Goal: Task Accomplishment & Management: Use online tool/utility

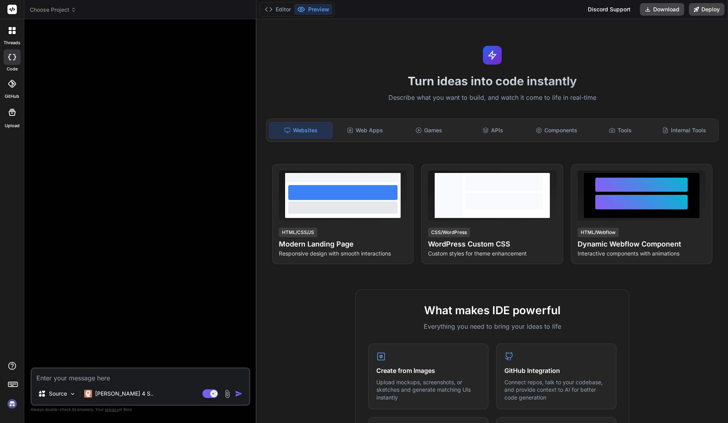
click at [14, 406] on img at bounding box center [11, 404] width 13 height 13
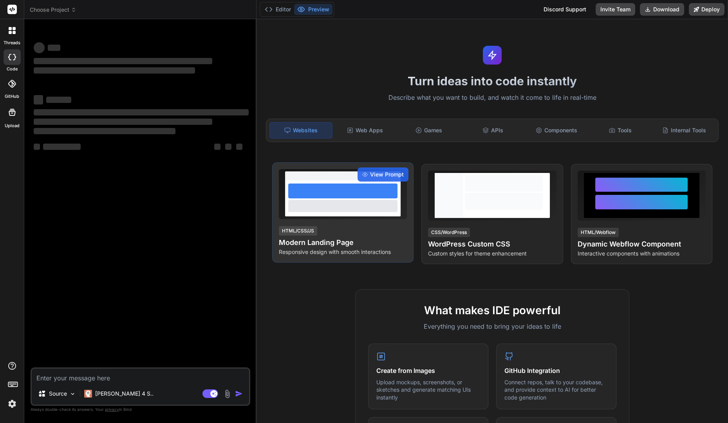
type textarea "x"
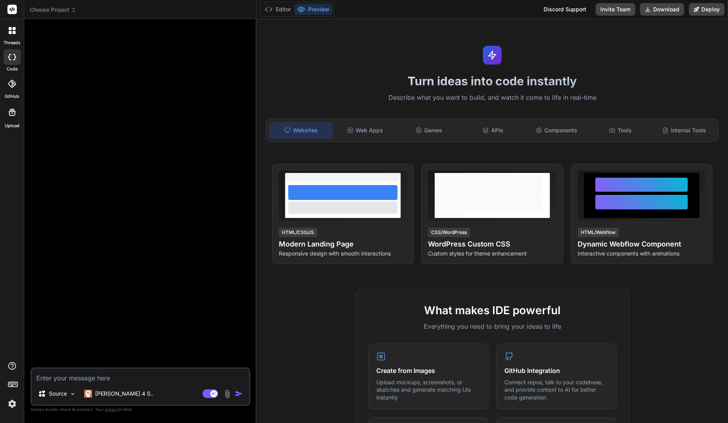
click at [46, 14] on header "Choose Project Created with Pixso." at bounding box center [140, 9] width 232 height 19
click at [54, 11] on span "Choose Project" at bounding box center [53, 10] width 47 height 8
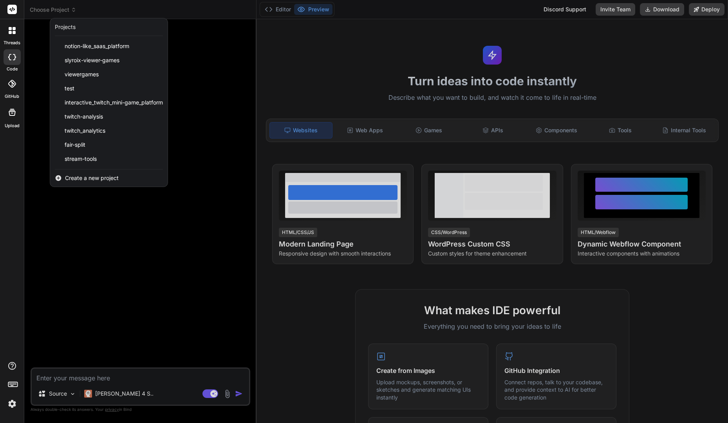
click at [89, 178] on span "Create a new project" at bounding box center [92, 178] width 54 height 8
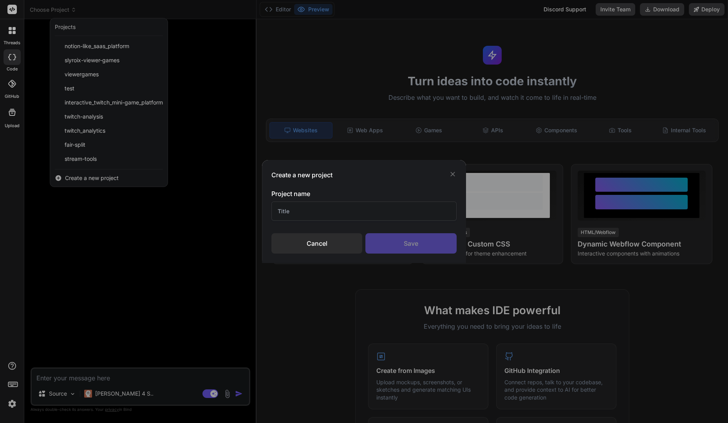
click at [300, 214] on input "text" at bounding box center [363, 211] width 185 height 19
type input "Dota2Check"
click at [403, 248] on div "Save" at bounding box center [410, 243] width 91 height 20
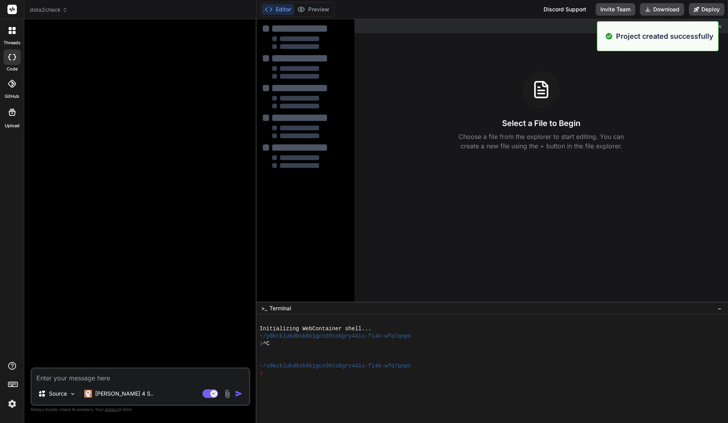
type textarea "x"
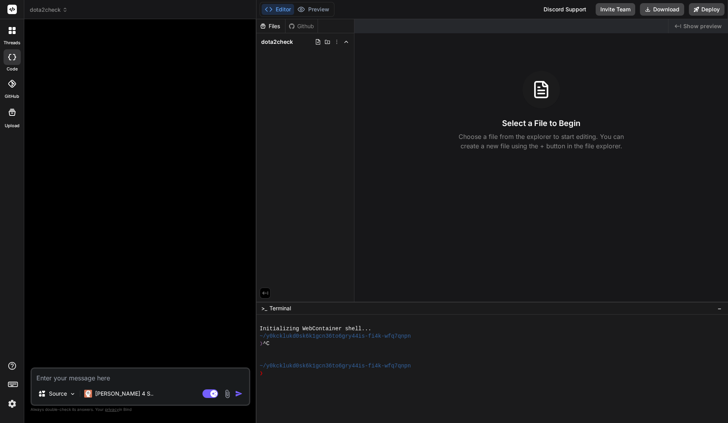
click at [110, 374] on textarea at bounding box center [140, 376] width 217 height 14
paste textarea "Erstelle eine einfache React Single Page App (Vite + TypeScript), die folgendes…"
type textarea "Erstelle eine einfache React Single Page App (Vite + TypeScript), die folgendes…"
type textarea "x"
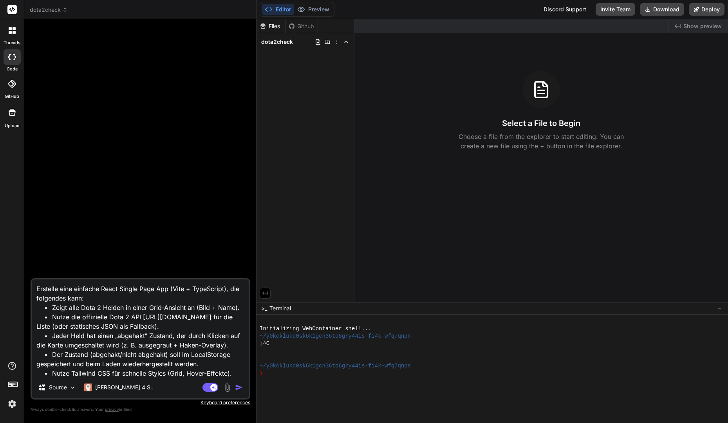
scroll to position [57, 0]
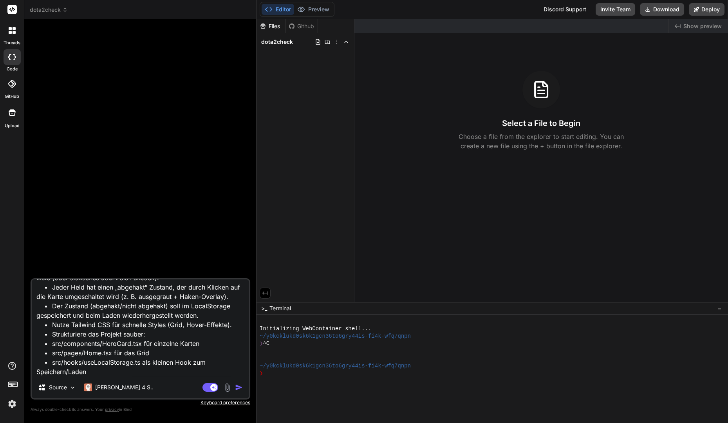
click at [141, 334] on textarea "Erstelle eine einfache React Single Page App (Vite + TypeScript), die folgendes…" at bounding box center [140, 328] width 217 height 97
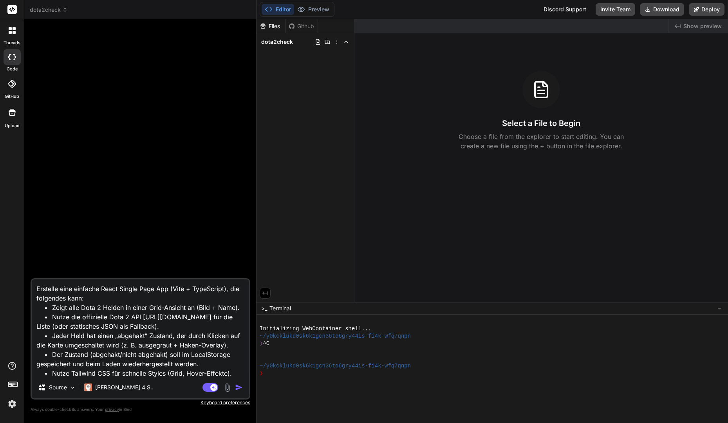
drag, startPoint x: 183, startPoint y: 327, endPoint x: 183, endPoint y: 332, distance: 4.4
click at [183, 332] on textarea "Erstelle eine einfache React Single Page App (Vite + TypeScript), die folgendes…" at bounding box center [140, 328] width 217 height 97
type textarea "Erstelle eine einfache React Single Page App (Vite + TypeScript), die folgendes…"
type textarea "x"
type textarea "Erstelle eine einfache React Single Page App (Vite + TypeScript), die folgendes…"
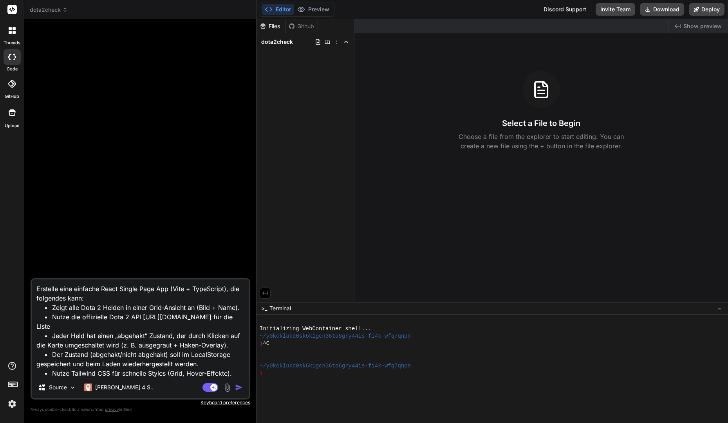
type textarea "x"
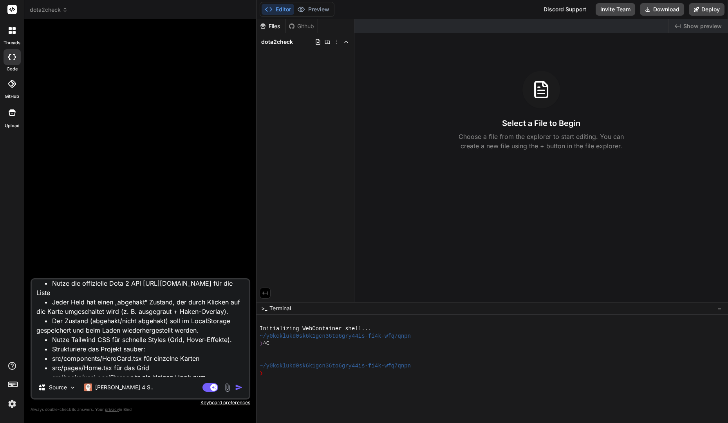
scroll to position [48, 0]
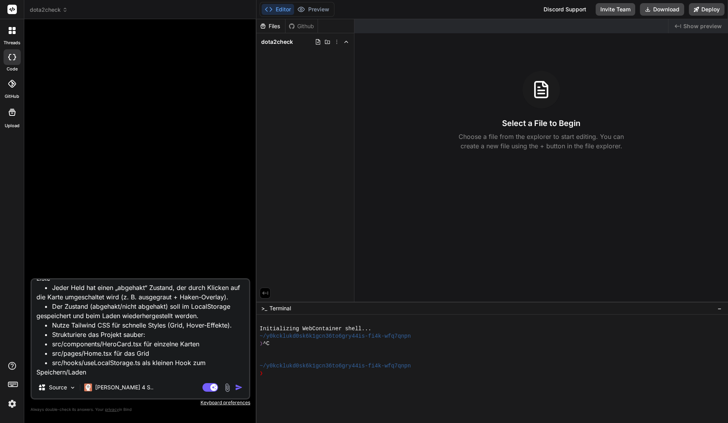
click at [144, 373] on textarea "Erstelle eine einfache React Single Page App (Vite + TypeScript), die folgendes…" at bounding box center [140, 328] width 217 height 97
type textarea "Erstelle eine einfache React Single Page App (Vite + TypeScript), die folgendes…"
type textarea "x"
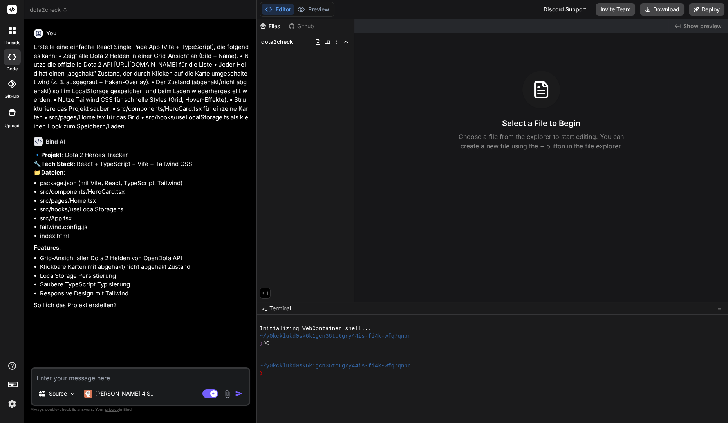
type textarea "x"
click at [164, 371] on textarea at bounding box center [140, 376] width 217 height 14
type textarea "J"
type textarea "x"
type textarea "Ja"
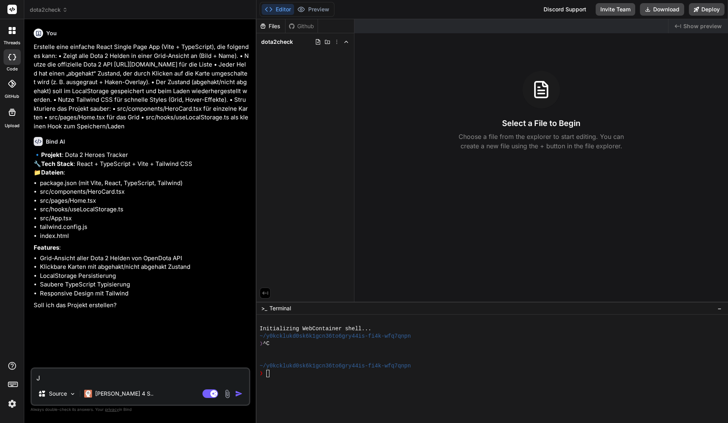
type textarea "x"
type textarea "Ja"
type textarea "x"
type textarea "Ja s"
type textarea "x"
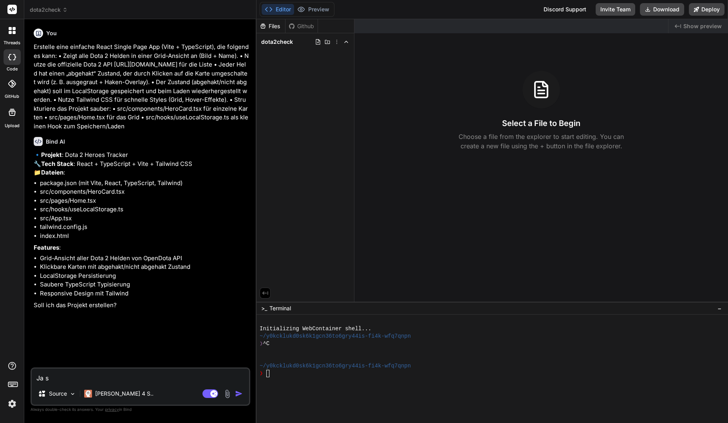
type textarea "Ja se"
type textarea "x"
type textarea "Ja seh"
type textarea "x"
type textarea "Ja sehr"
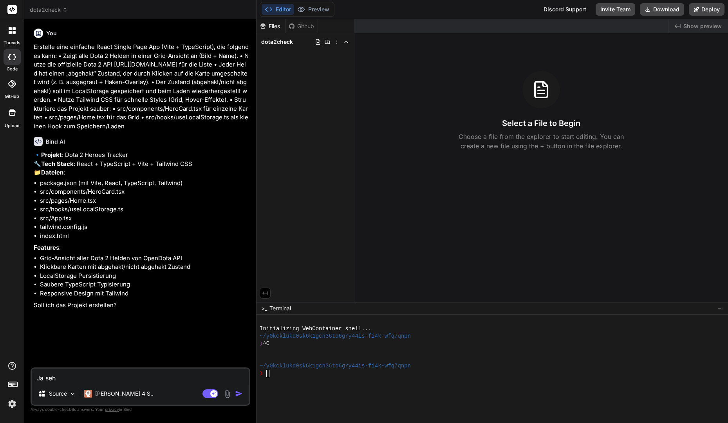
type textarea "x"
type textarea "Ja sehr"
type textarea "x"
type textarea "Ja sehr g"
type textarea "x"
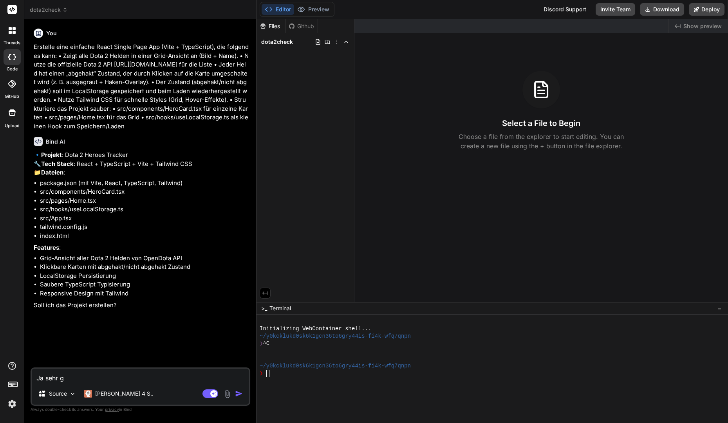
type textarea "Ja sehr ge"
type textarea "x"
type textarea "Ja sehr ger"
type textarea "x"
type textarea "Ja sehr gern"
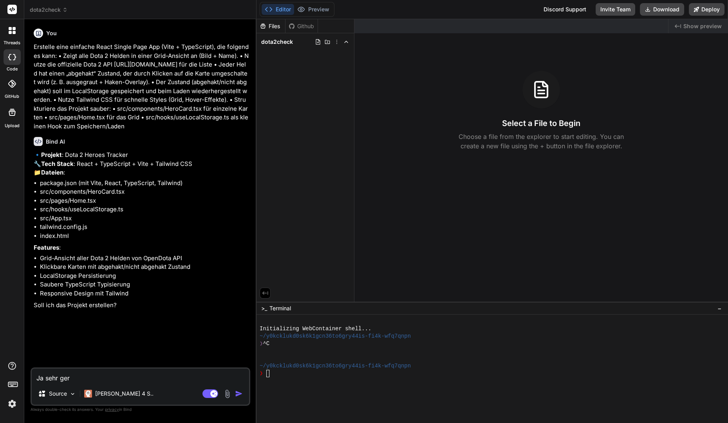
type textarea "x"
type textarea "Ja sehr gerne"
type textarea "x"
type textarea "Ja sehr gerne."
type textarea "x"
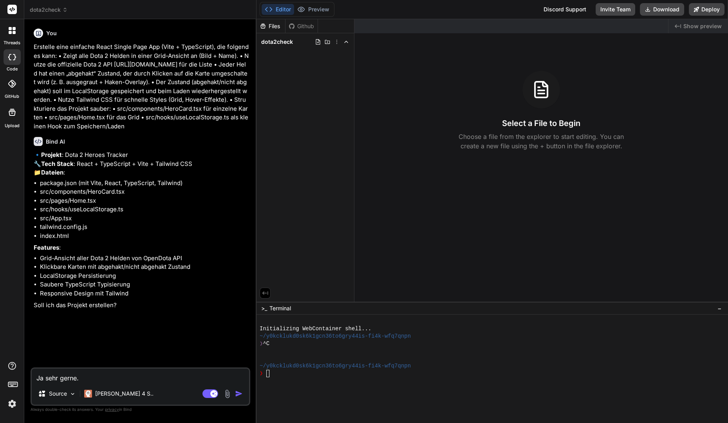
type textarea "Ja sehr gerne."
type textarea "x"
type textarea "Ja sehr gerne. M"
type textarea "x"
type textarea "Ja sehr gerne. Ma"
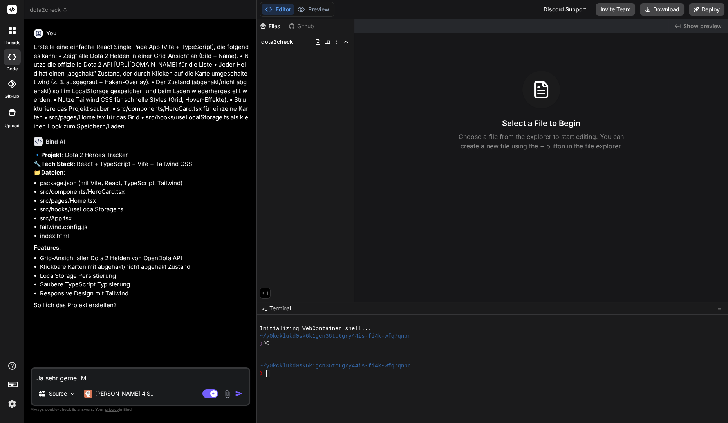
type textarea "x"
type textarea "Ja sehr gerne. Mac"
type textarea "x"
type textarea "Ja sehr gerne. Mach"
type textarea "x"
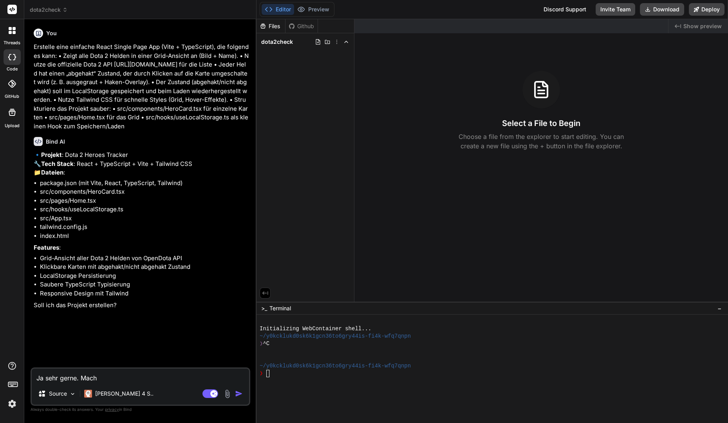
type textarea "Ja sehr gerne. Mach"
type textarea "x"
type textarea "Ja sehr gerne. Mach d"
type textarea "x"
type textarea "Ja sehr gerne. Mach da"
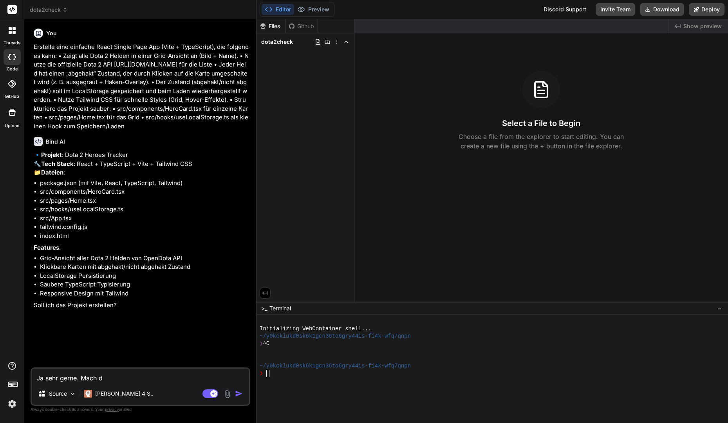
type textarea "x"
type textarea "Ja sehr gerne. Mach das"
type textarea "x"
type textarea "Ja sehr gerne. Mach das"
type textarea "x"
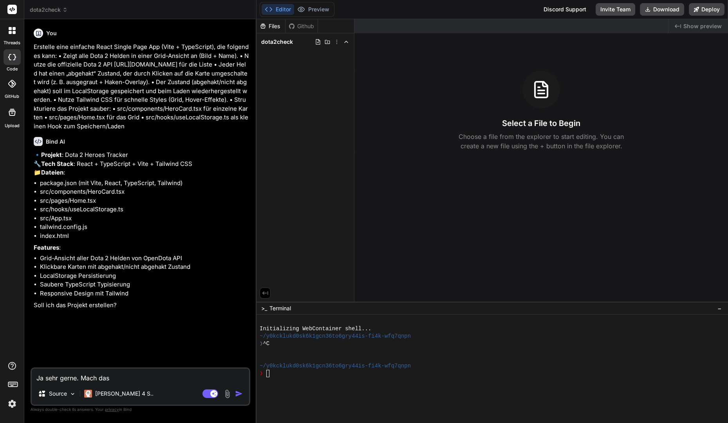
type textarea "Ja sehr gerne. Mach das g"
type textarea "x"
type textarea "Ja sehr gerne. Mach das ge"
type textarea "x"
type textarea "Ja sehr gerne. Mach das ger"
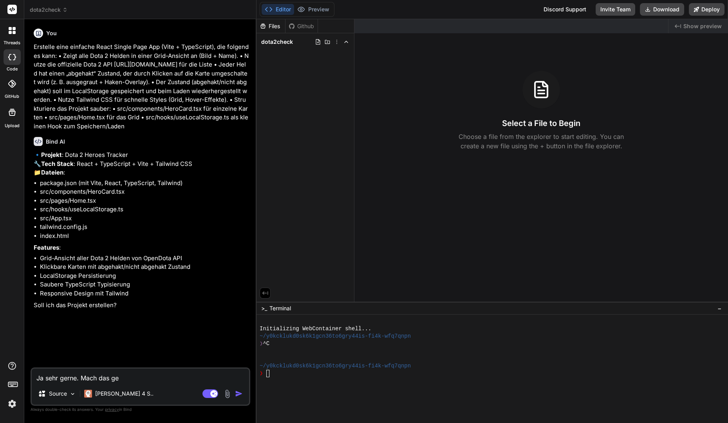
type textarea "x"
type textarea "Ja sehr gerne. Mach das gern"
type textarea "x"
type textarea "Ja sehr gerne. Mach das gern"
type textarea "x"
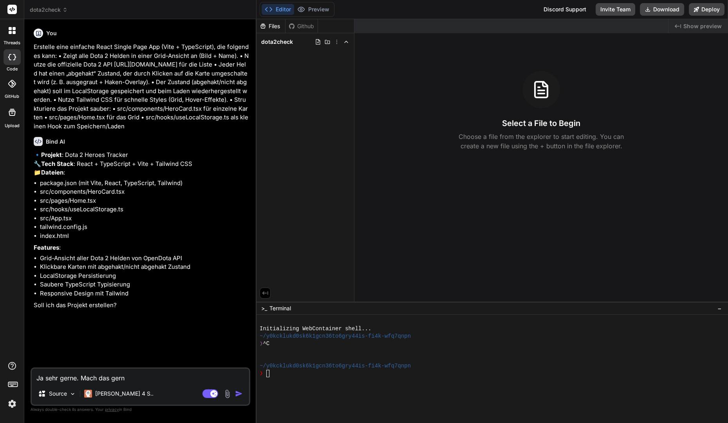
type textarea "Ja sehr gerne. Mach das gern a"
type textarea "x"
type textarea "Ja sehr gerne. Mach das gern au"
type textarea "x"
type textarea "Ja sehr gerne. Mach das gern auc"
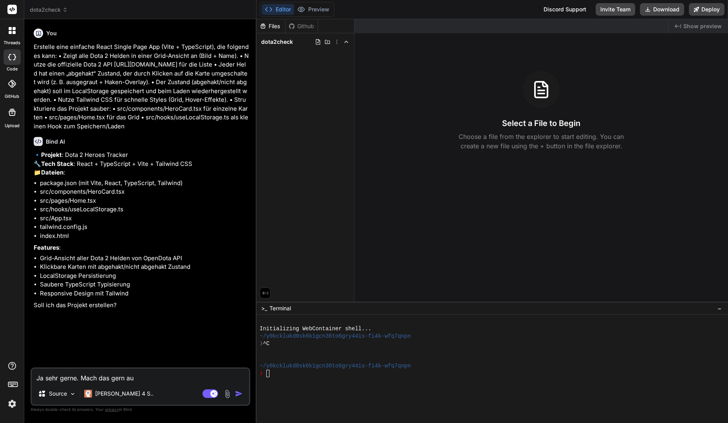
type textarea "x"
type textarea "Ja sehr gerne. Mach das gern auch"
type textarea "x"
type textarea "Ja sehr gerne. Mach das gern auch"
type textarea "x"
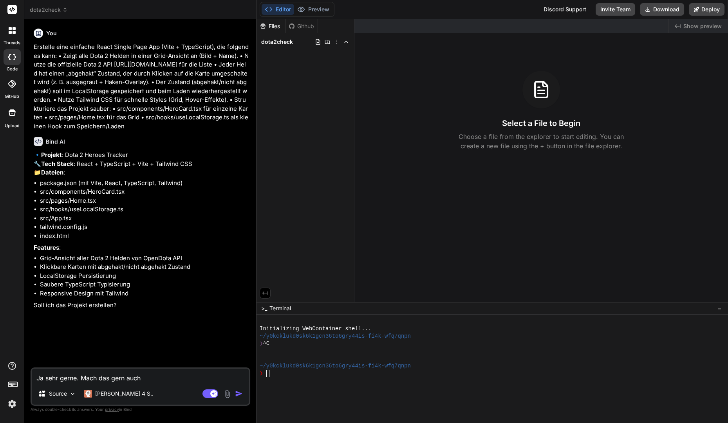
type textarea "Ja sehr gerne. Mach das gern auch i"
type textarea "x"
type textarea "Ja sehr gerne. Mach das gern auch in"
type textarea "x"
type textarea "Ja sehr gerne. Mach das gern auch in"
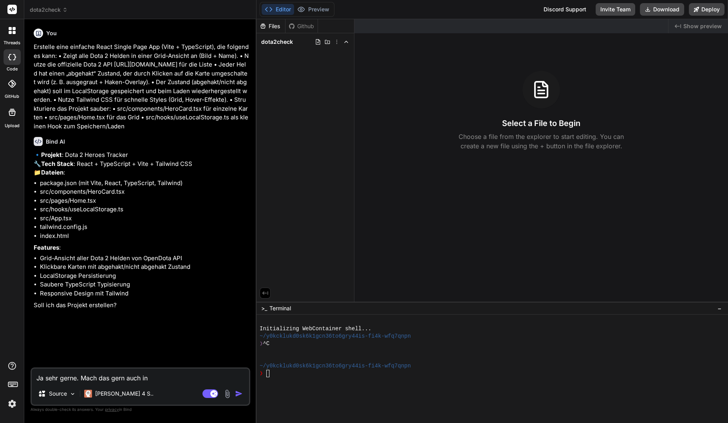
type textarea "x"
type textarea "Ja sehr gerne. Mach das gern auch in D"
type textarea "x"
type textarea "Ja sehr gerne. Mach das gern auch in Do"
type textarea "x"
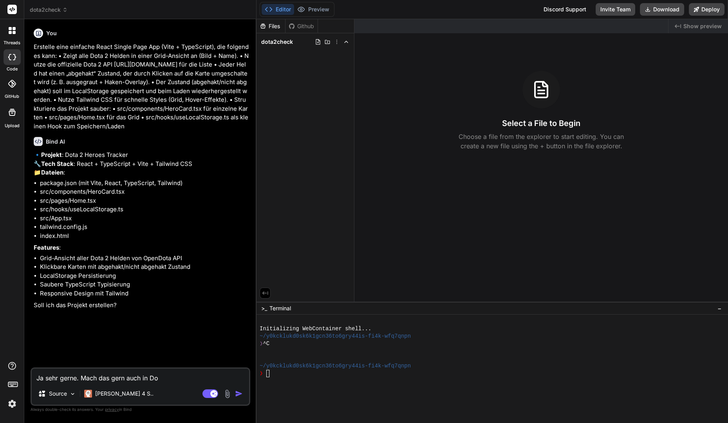
type textarea "Ja sehr gerne. Mach das gern auch in Doa"
type textarea "x"
type textarea "Ja sehr gerne. Mach das gern auch in Do"
type textarea "x"
type textarea "J"
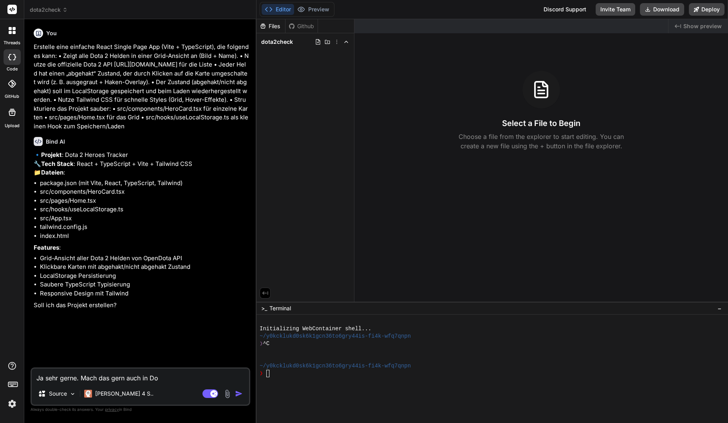
type textarea "x"
type textarea "Ja"
type textarea "x"
type textarea "B"
type textarea "x"
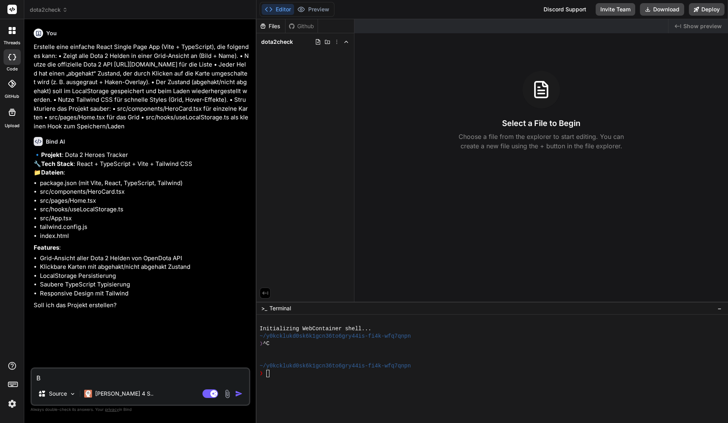
type textarea "Bi"
type textarea "x"
type textarea "Bit"
type textarea "x"
type textarea "Bitt"
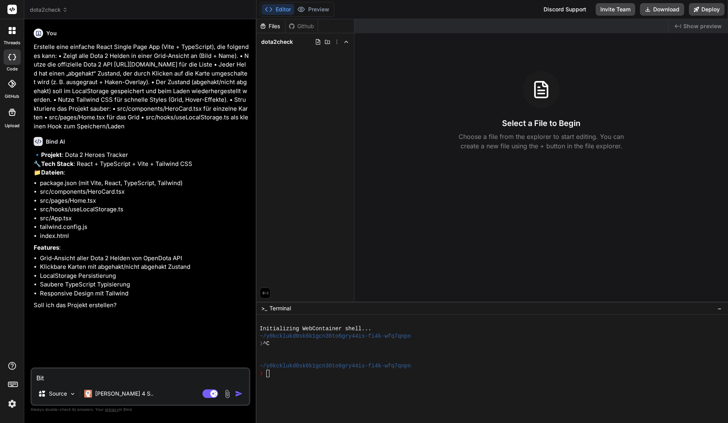
type textarea "x"
type textarea "Bitte"
type textarea "x"
type textarea "Bitte"
type textarea "x"
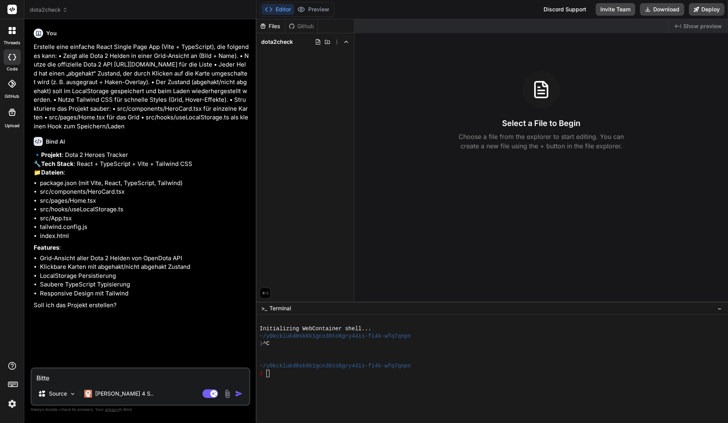
type textarea "Bitte m"
type textarea "x"
type textarea "Bitte ma"
type textarea "x"
type textarea "Bitte mac"
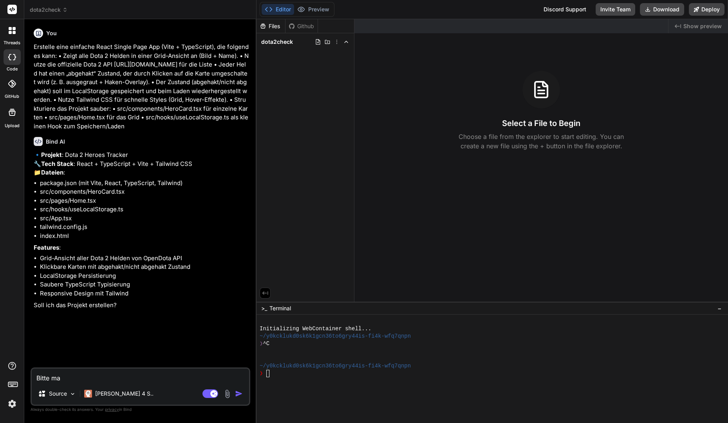
type textarea "x"
type textarea "Bitte mach"
type textarea "x"
type textarea "Bitte mach"
type textarea "x"
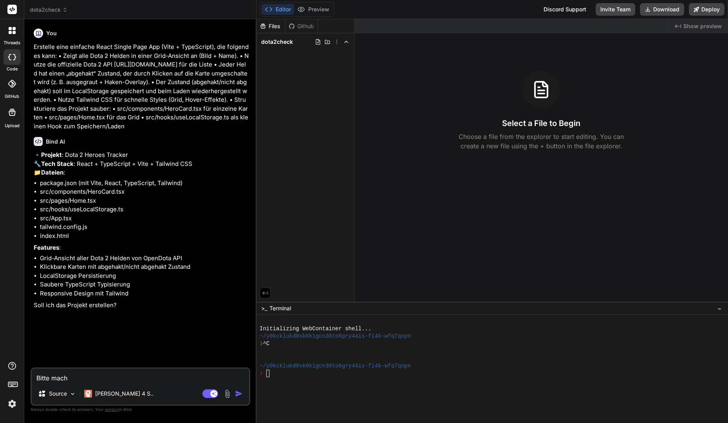
type textarea "Bitte mach g"
type textarea "x"
type textarea "Bitte mach gl"
type textarea "x"
type textarea "Bitte mach gle"
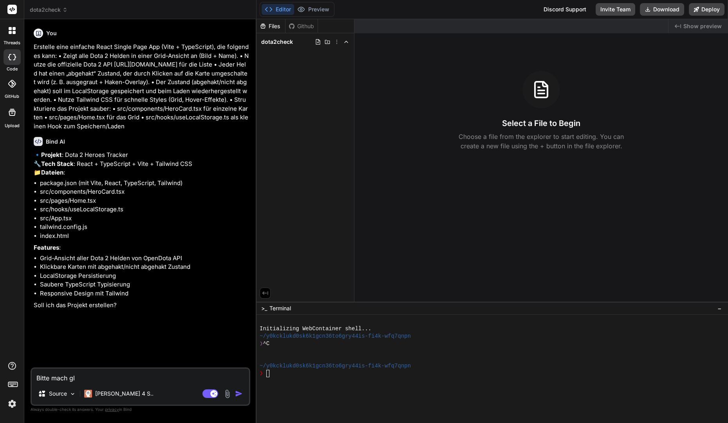
type textarea "x"
type textarea "Bitte mach glei"
type textarea "x"
type textarea "Bitte mach gleic"
type textarea "x"
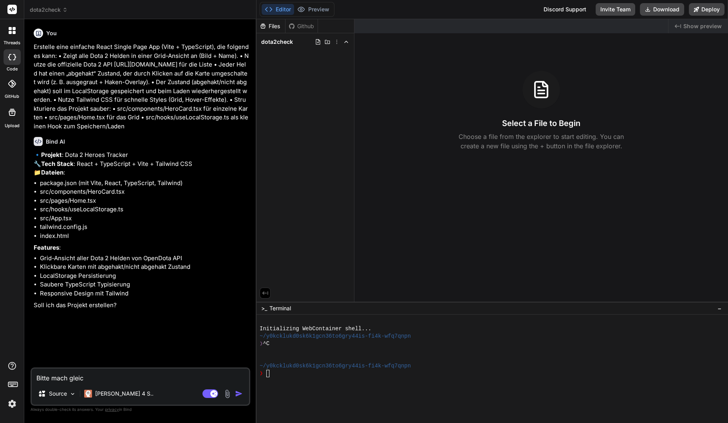
type textarea "Bitte mach gleich"
type textarea "x"
type textarea "Bitte mach gleich"
type textarea "x"
type textarea "J"
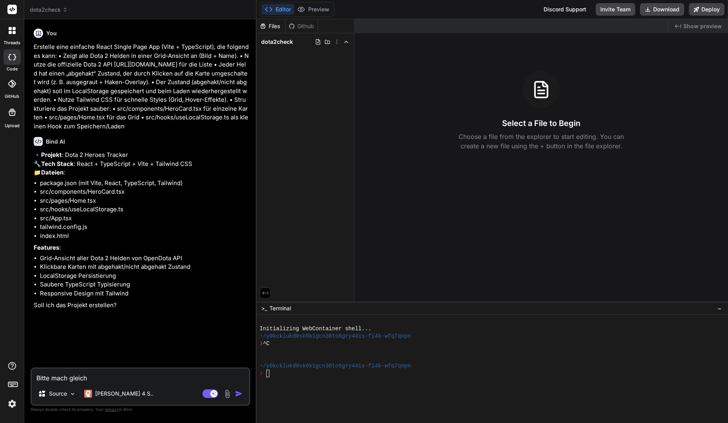
type textarea "x"
type textarea "Ja"
type textarea "x"
type textarea "Ja"
type textarea "x"
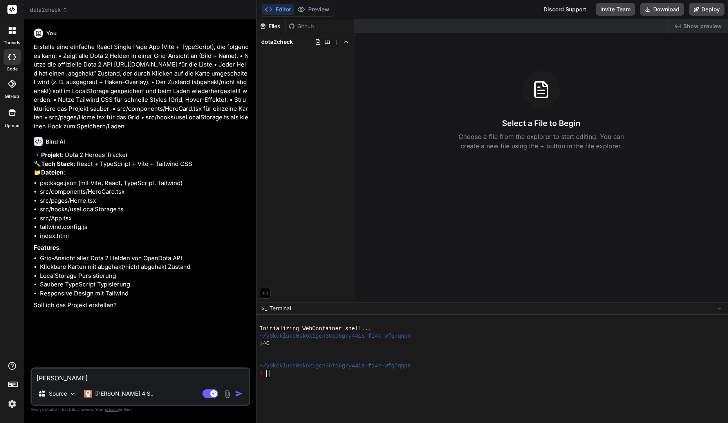
type textarea "Ja g"
type textarea "x"
type textarea "Ja ge"
type textarea "x"
type textarea "Ja ger"
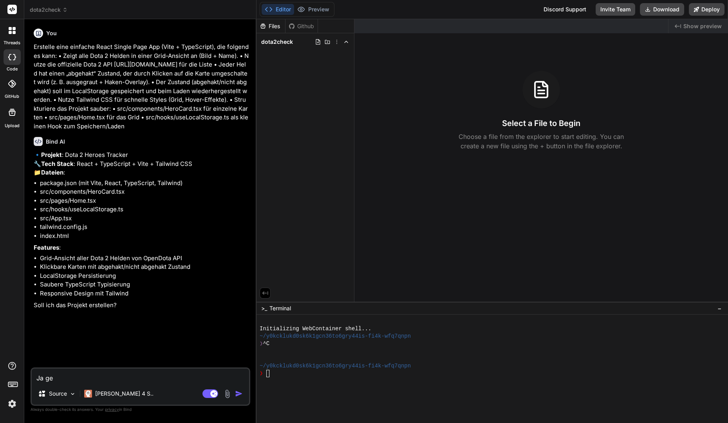
type textarea "x"
type textarea "Ja gern"
type textarea "x"
type textarea "Ja gerne"
type textarea "x"
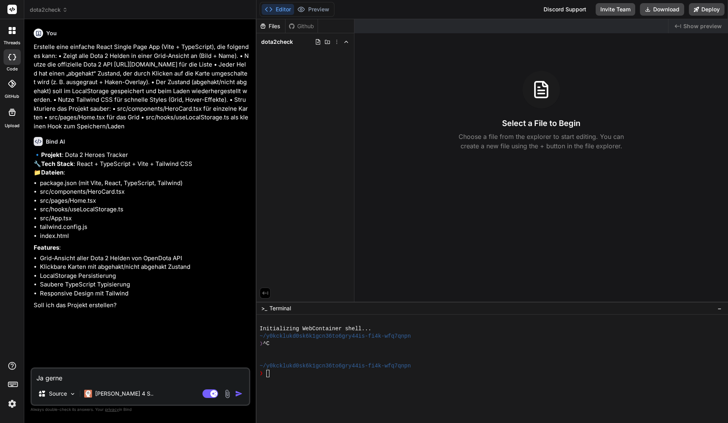
type textarea "B"
type textarea "x"
type textarea "Bi"
type textarea "x"
type textarea "Bit"
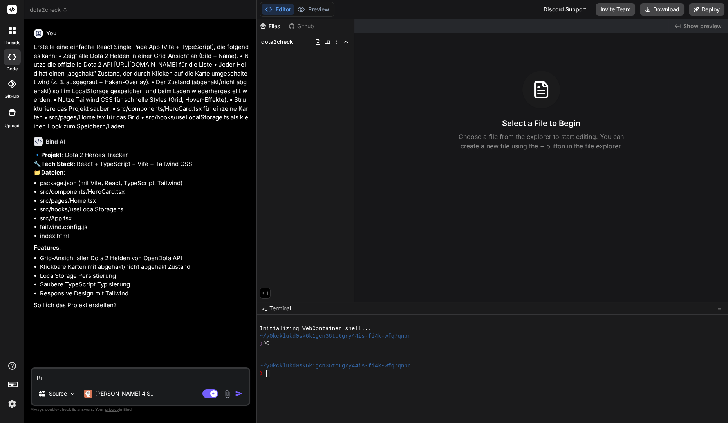
type textarea "x"
type textarea "Bitt"
type textarea "x"
type textarea "Bitte"
type textarea "x"
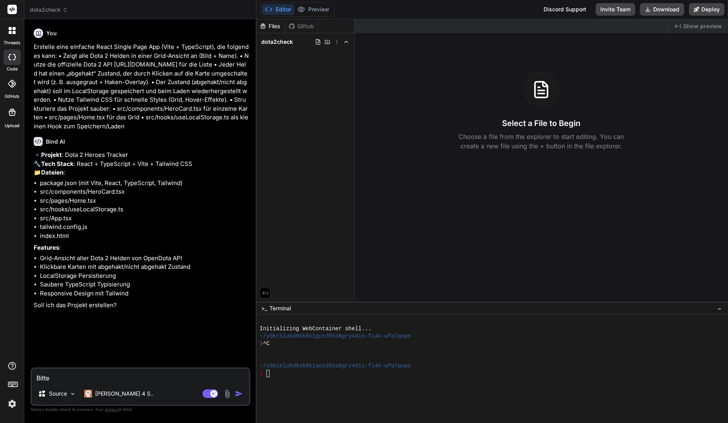
type textarea "Bitte"
type textarea "x"
type textarea "Bitte m"
type textarea "x"
type textarea "Bitte ma"
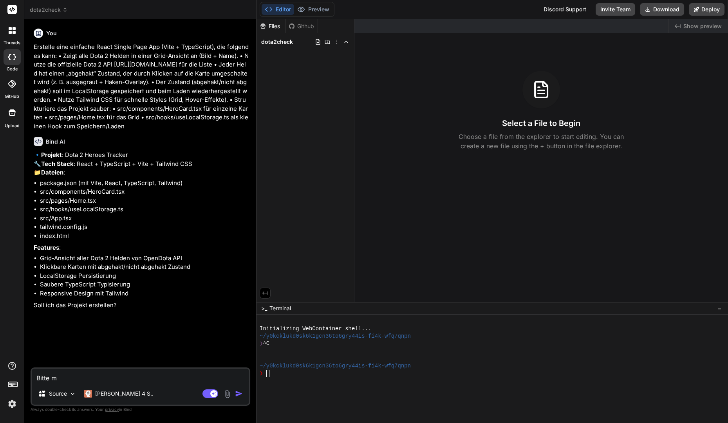
type textarea "x"
type textarea "Bitte mac"
type textarea "x"
type textarea "Bitte mach"
type textarea "x"
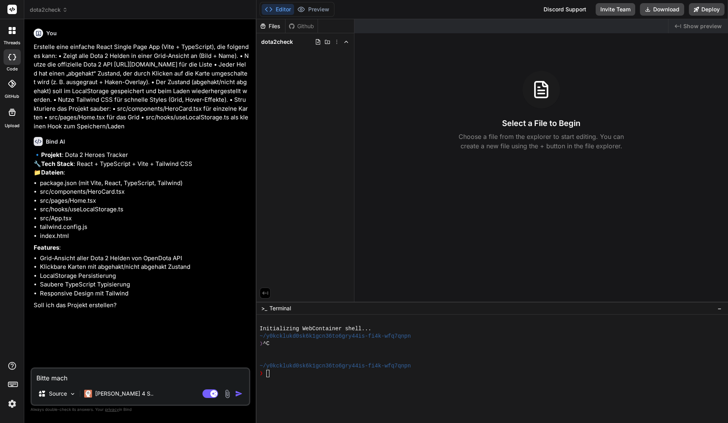
type textarea "Bitte mach"
type textarea "x"
type textarea "Bitte mach g"
type textarea "x"
type textarea "Bitte mach gl"
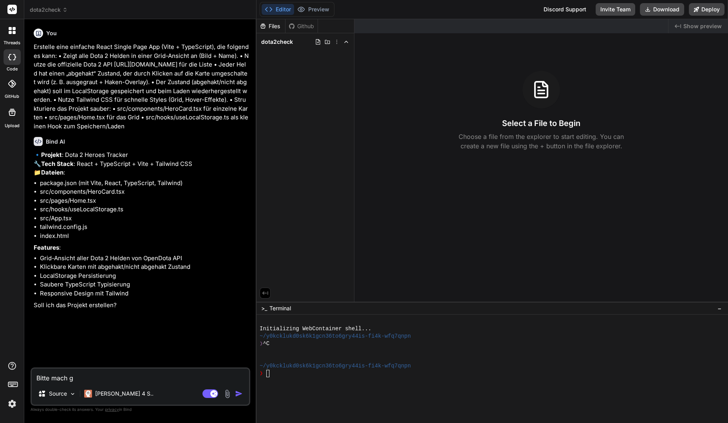
type textarea "x"
type textarea "Bitte mach gle"
type textarea "x"
type textarea "Bitte mach glei"
type textarea "x"
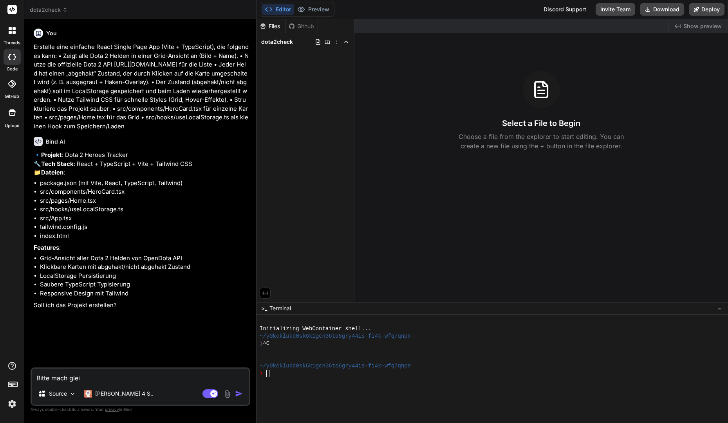
type textarea "Bitte mach gleic"
type textarea "x"
type textarea "Bitte mach gleich"
type textarea "x"
type textarea "Bitte mach gleich"
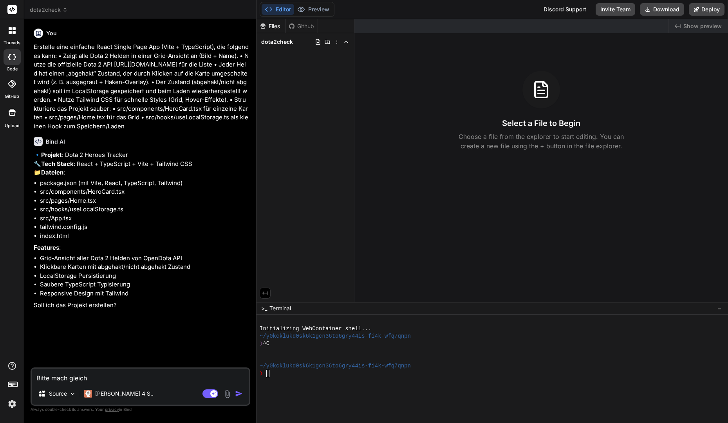
type textarea "x"
type textarea "Bitte mach gleich z"
type textarea "x"
type textarea "Bitte mach gleich zw"
type textarea "x"
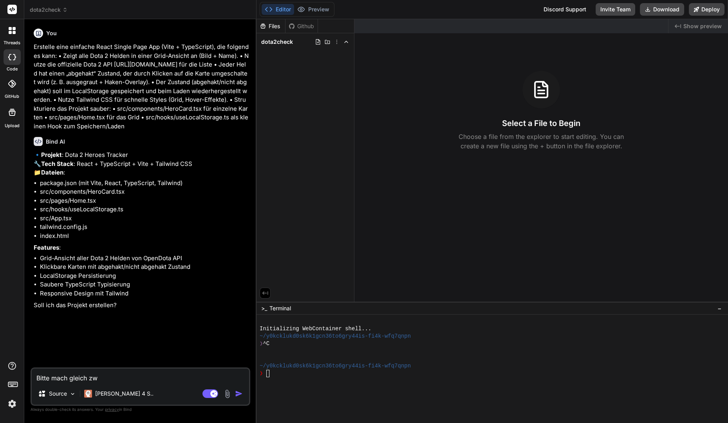
type textarea "Bitte mach gleich zwe"
type textarea "x"
type textarea "Bitte mach gleich zwei"
type textarea "x"
type textarea "Bitte mach gleich zwei"
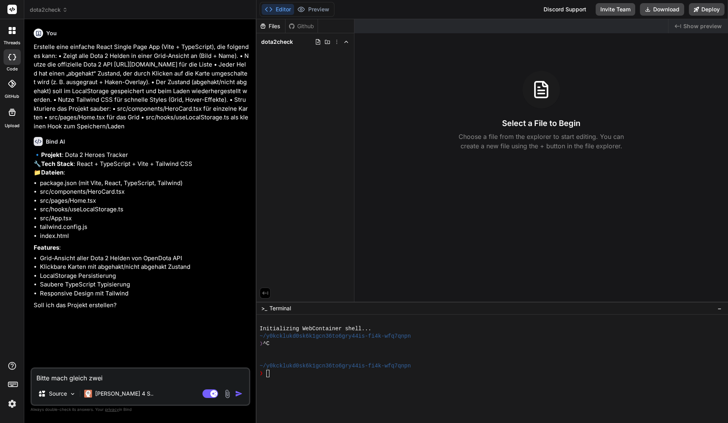
type textarea "x"
type textarea "Bitte mach gleich zwei V"
type textarea "x"
type textarea "Bitte mach gleich zwei Vi"
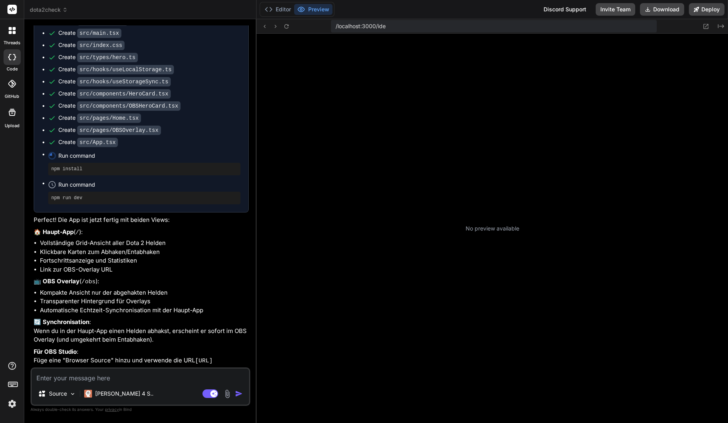
scroll to position [414, 0]
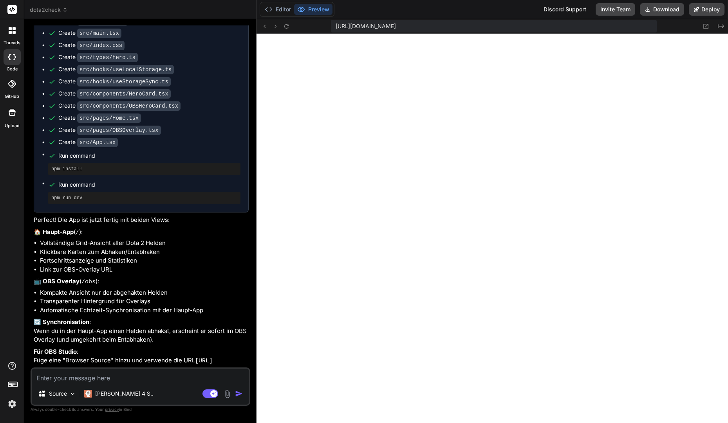
scroll to position [799, 0]
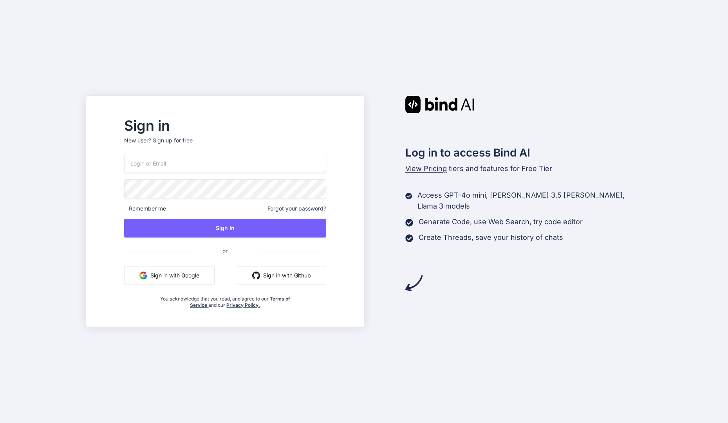
click at [199, 279] on button "Sign in with Google" at bounding box center [169, 275] width 90 height 19
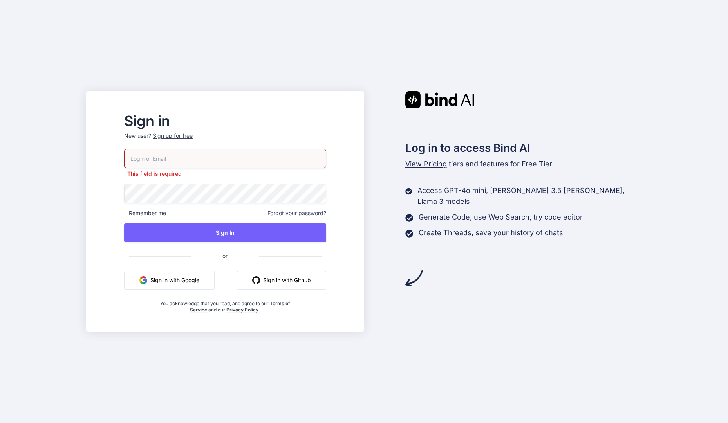
drag, startPoint x: 260, startPoint y: 127, endPoint x: 258, endPoint y: 132, distance: 5.7
click at [259, 127] on h2 "Sign in" at bounding box center [225, 121] width 202 height 13
click at [242, 151] on input "email" at bounding box center [225, 158] width 202 height 19
click at [234, 170] on p "Please enter a valid email id" at bounding box center [225, 174] width 202 height 8
click at [235, 166] on input "t.simon" at bounding box center [225, 158] width 202 height 19
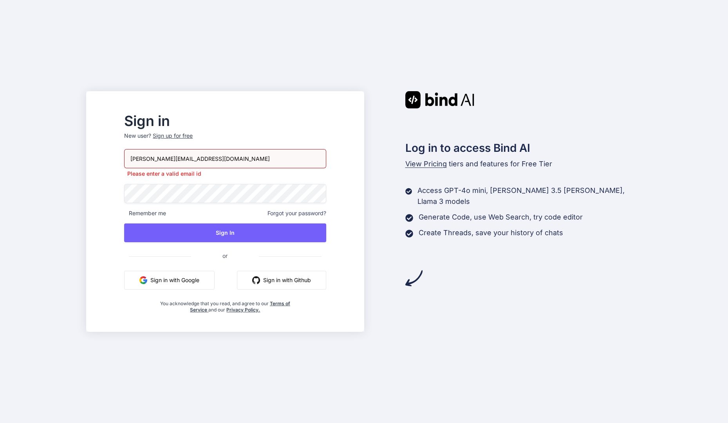
type input "t.simon@live.com"
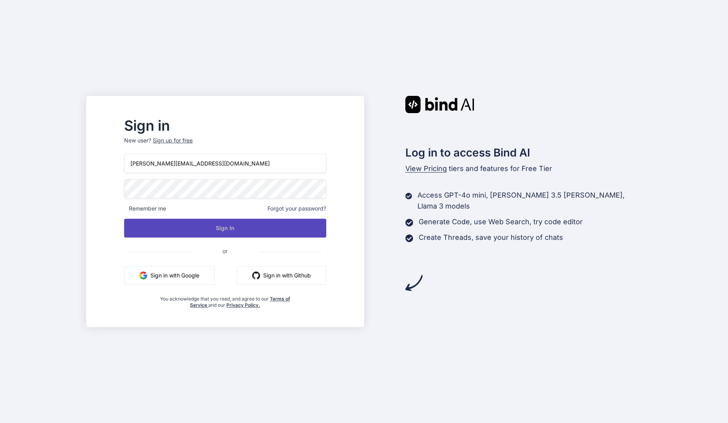
click at [181, 226] on button "Sign In" at bounding box center [225, 228] width 202 height 19
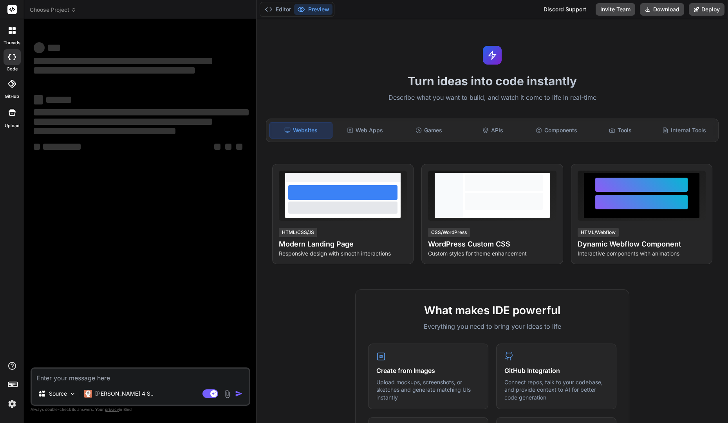
click at [56, 8] on span "Choose Project" at bounding box center [53, 10] width 47 height 8
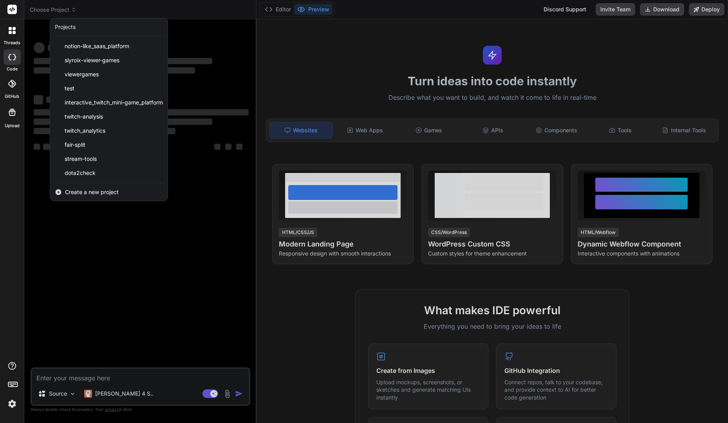
click at [54, 11] on div at bounding box center [364, 211] width 728 height 423
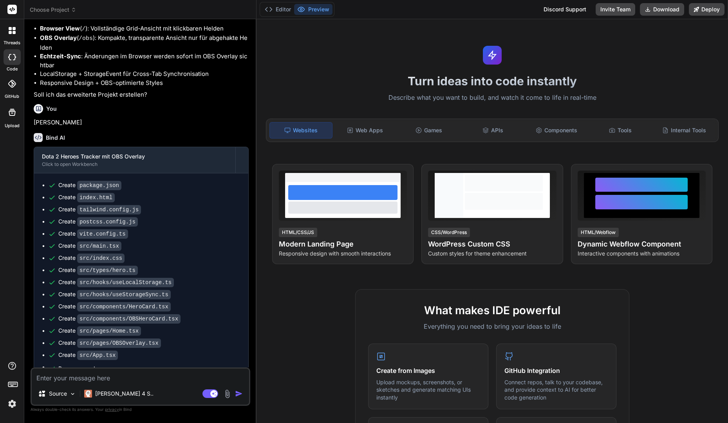
scroll to position [739, 0]
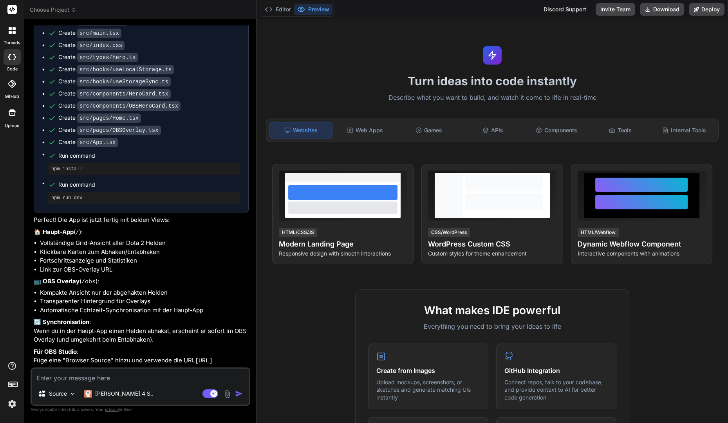
click at [71, 9] on span "Choose Project" at bounding box center [53, 10] width 47 height 8
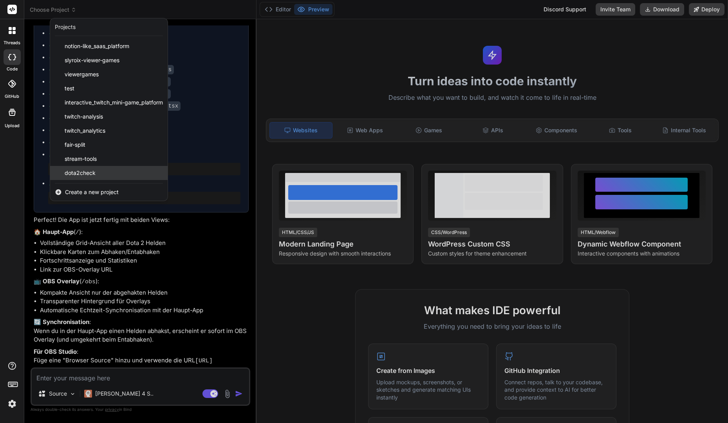
click at [98, 175] on div "dota2check" at bounding box center [109, 173] width 118 height 14
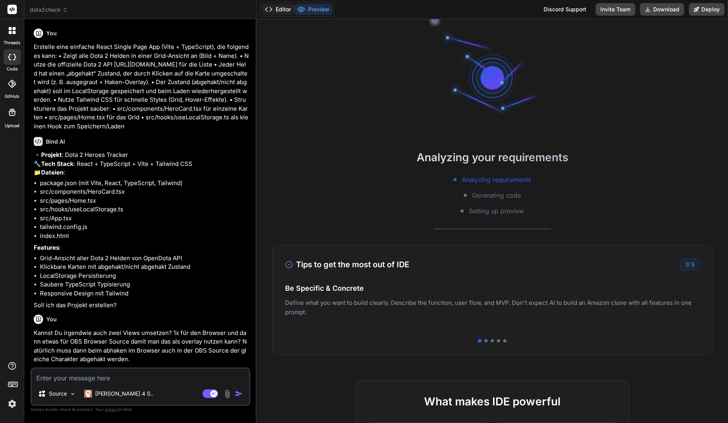
click at [285, 4] on button "Editor" at bounding box center [278, 9] width 33 height 11
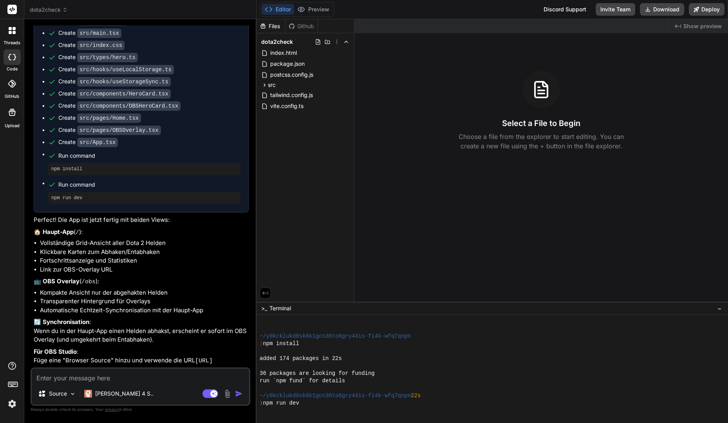
scroll to position [89, 0]
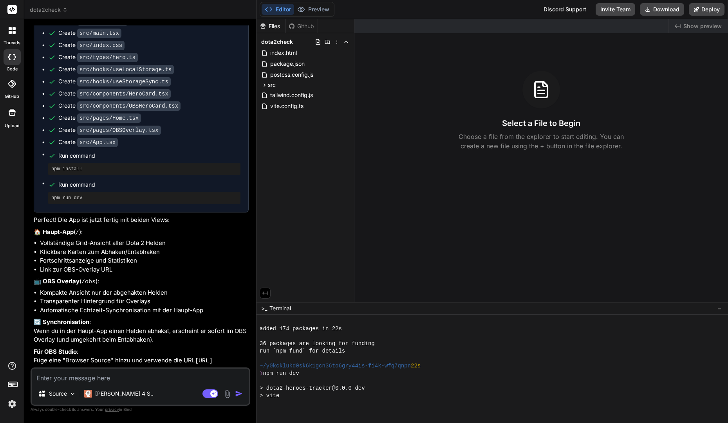
type textarea "x"
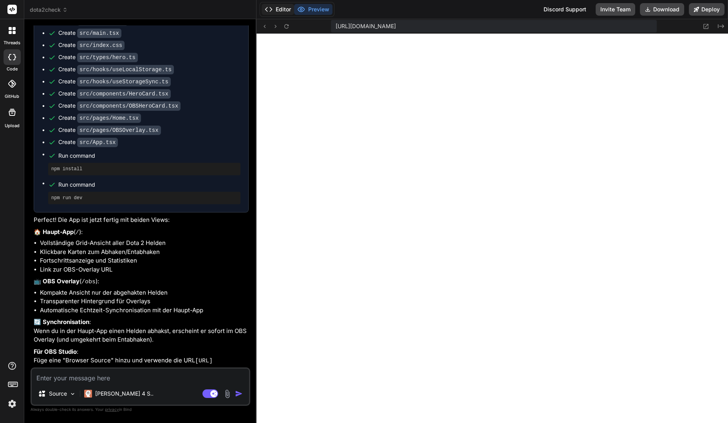
click at [279, 6] on button "Editor" at bounding box center [278, 9] width 33 height 11
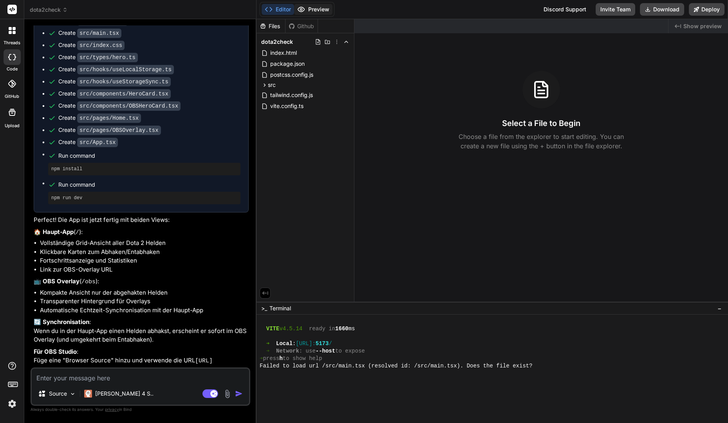
click at [310, 7] on button "Preview" at bounding box center [313, 9] width 38 height 11
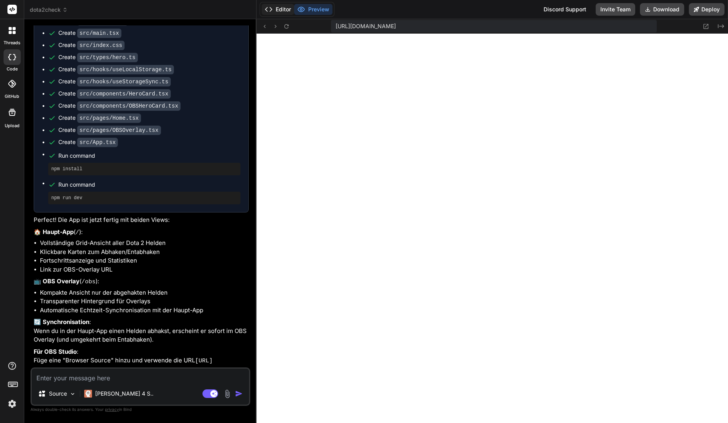
click at [284, 14] on button "Editor" at bounding box center [278, 9] width 33 height 11
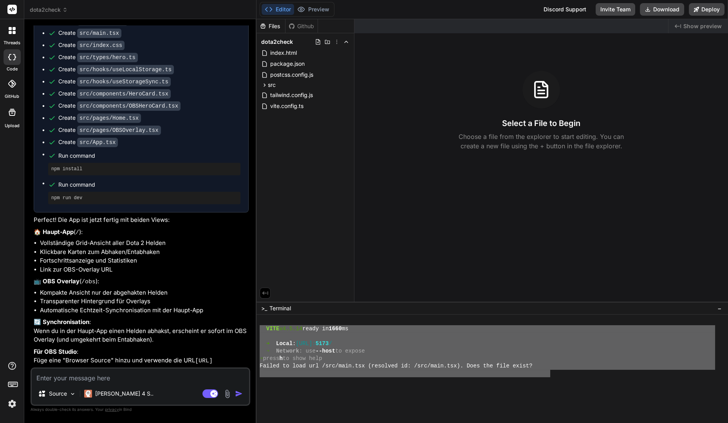
drag, startPoint x: 549, startPoint y: 370, endPoint x: 253, endPoint y: 331, distance: 298.8
click at [253, 331] on div "dota2check Created with Pixso. Bind AI Web Search Created with Pixso. Code Gene…" at bounding box center [376, 211] width 704 height 423
click at [118, 380] on textarea at bounding box center [140, 376] width 217 height 14
paste textarea "VITE v4.5.14 ready in 1660 ms ➜ Local: http://localhost:5173/ ➜ Network: use --…"
type textarea "VITE v4.5.14 ready in 1660 ms ➜ Local: http://localhost:5173/ ➜ Network: use --…"
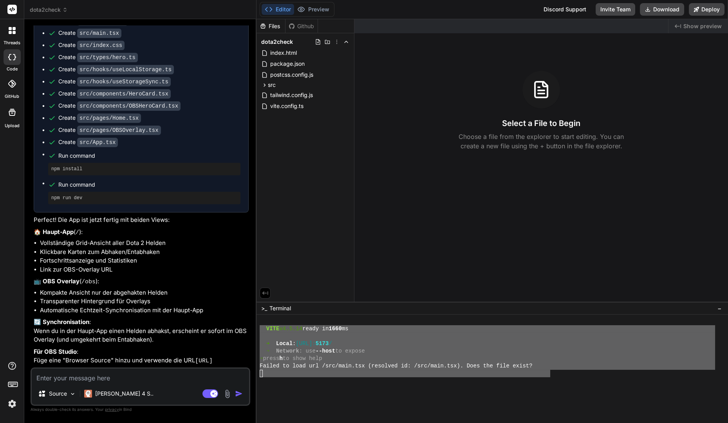
type textarea "x"
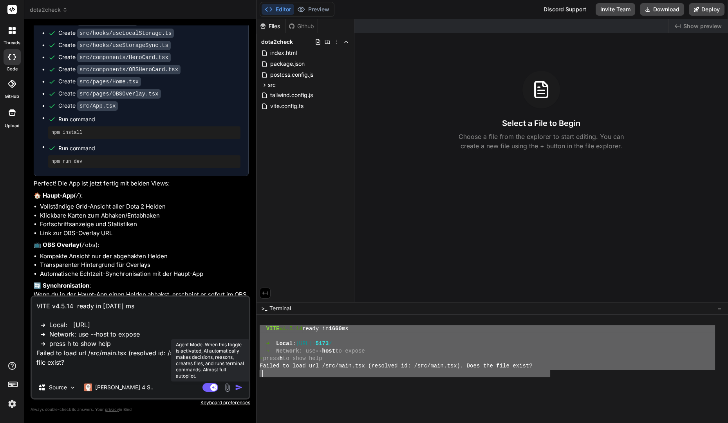
type textarea "VITE v4.5.14 ready in 1660 ms ➜ Local: http://localhost:5173/ ➜ Network: use --…"
click at [209, 386] on rect at bounding box center [211, 387] width 16 height 9
click at [166, 378] on div "VITE v4.5.14 ready in 1660 ms ➜ Local: http://localhost:5173/ ➜ Network: use --…" at bounding box center [141, 348] width 220 height 104
click at [166, 370] on textarea "VITE v4.5.14 ready in 1660 ms ➜ Local: http://localhost:5173/ ➜ Network: use --…" at bounding box center [140, 337] width 217 height 80
type textarea "x"
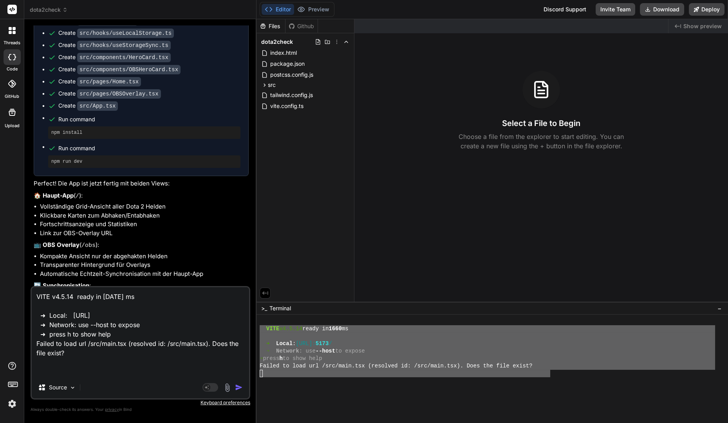
type textarea "VITE v4.5.14 ready in 1660 ms ➜ Local: http://localhost:5173/ ➜ Network: use --…"
type textarea "x"
type textarea "VITE v4.5.14 ready in 1660 ms ➜ Local: http://localhost:5173/ ➜ Network: use --…"
type textarea "x"
type textarea "VITE v4.5.14 ready in 1660 ms ➜ Local: http://localhost:5173/ ➜ Network: use --…"
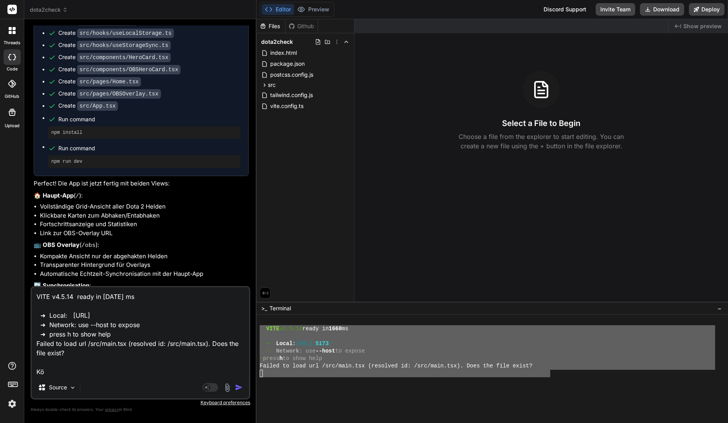
type textarea "x"
type textarea "VITE v4.5.14 ready in 1660 ms ➜ Local: http://localhost:5173/ ➜ Network: use --…"
type textarea "x"
type textarea "VITE v4.5.14 ready in 1660 ms ➜ Local: http://localhost:5173/ ➜ Network: use --…"
type textarea "x"
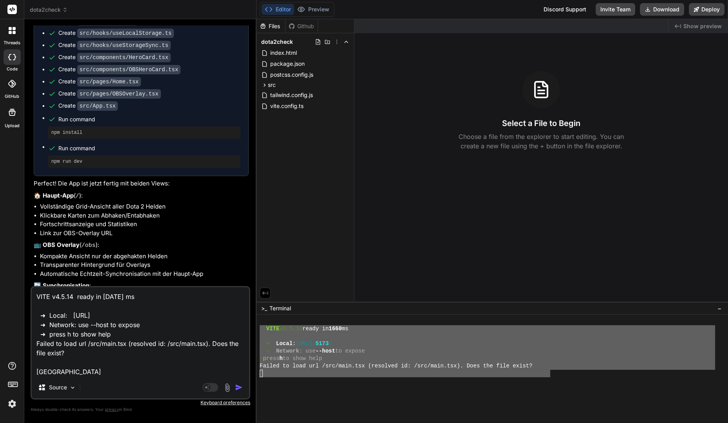
type textarea "VITE v4.5.14 ready in 1660 ms ➜ Local: http://localhost:5173/ ➜ Network: use --…"
type textarea "x"
type textarea "VITE v4.5.14 ready in 1660 ms ➜ Local: http://localhost:5173/ ➜ Network: use --…"
type textarea "x"
type textarea "VITE v4.5.14 ready in 1660 ms ➜ Local: http://localhost:5173/ ➜ Network: use --…"
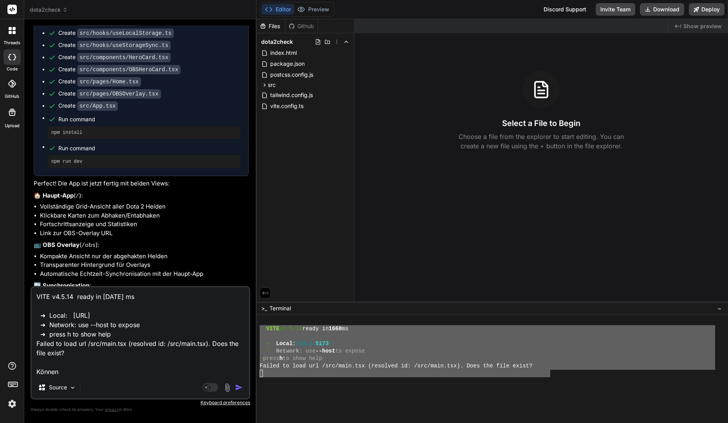
type textarea "x"
type textarea "VITE v4.5.14 ready in 1660 ms ➜ Local: http://localhost:5173/ ➜ Network: use --…"
type textarea "x"
type textarea "VITE v4.5.14 ready in 1660 ms ➜ Local: http://localhost:5173/ ➜ Network: use --…"
type textarea "x"
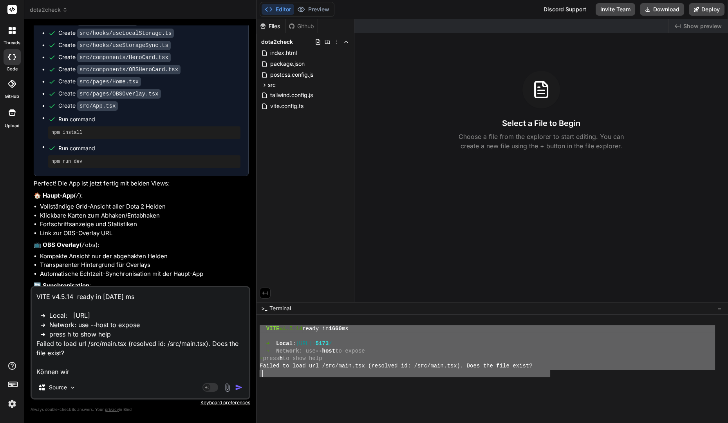
type textarea "VITE v4.5.14 ready in 1660 ms ➜ Local: http://localhost:5173/ ➜ Network: use --…"
type textarea "x"
type textarea "VITE v4.5.14 ready in 1660 ms ➜ Local: http://localhost:5173/ ➜ Network: use --…"
type textarea "x"
type textarea "VITE v4.5.14 ready in 1660 ms ➜ Local: http://localhost:5173/ ➜ Network: use --…"
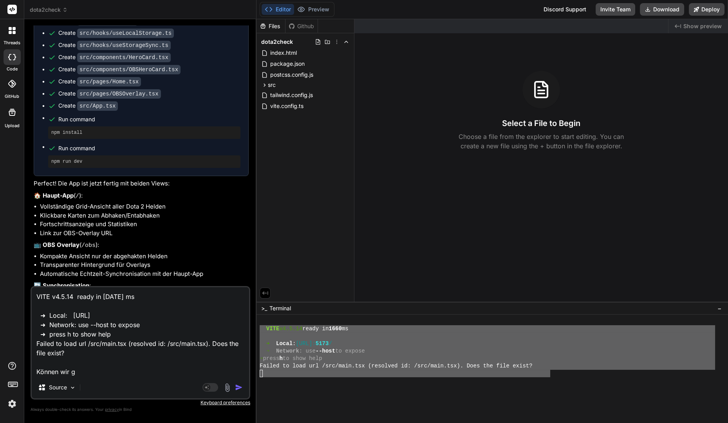
type textarea "x"
type textarea "VITE v4.5.14 ready in 1660 ms ➜ Local: http://localhost:5173/ ➜ Network: use --…"
type textarea "x"
type textarea "VITE v4.5.14 ready in 1660 ms ➜ Local: http://localhost:5173/ ➜ Network: use --…"
type textarea "x"
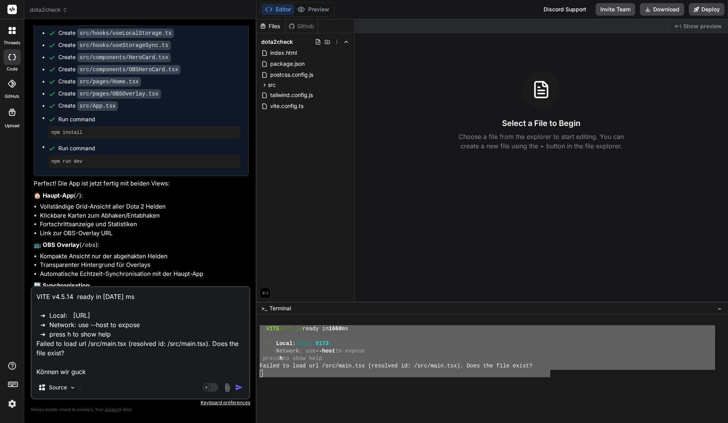
type textarea "VITE v4.5.14 ready in 1660 ms ➜ Local: http://localhost:5173/ ➜ Network: use --…"
type textarea "x"
type textarea "VITE v4.5.14 ready in 1660 ms ➜ Local: http://localhost:5173/ ➜ Network: use --…"
type textarea "x"
type textarea "VITE v4.5.14 ready in 1660 ms ➜ Local: http://localhost:5173/ ➜ Network: use --…"
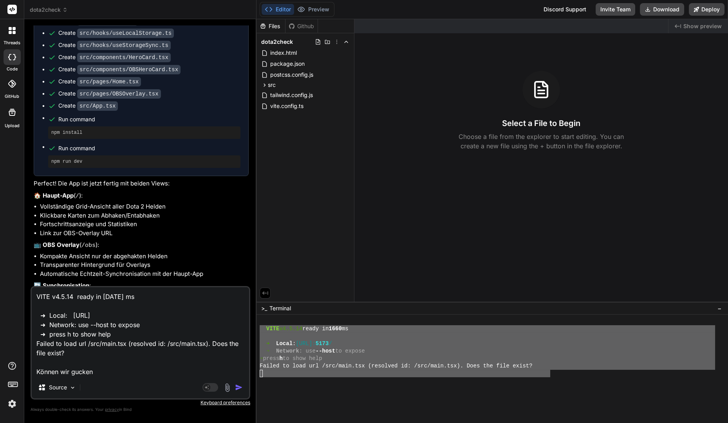
type textarea "x"
type textarea "VITE v4.5.14 ready in 1660 ms ➜ Local: http://localhost:5173/ ➜ Network: use --…"
type textarea "x"
type textarea "VITE v4.5.14 ready in 1660 ms ➜ Local: http://localhost:5173/ ➜ Network: use --…"
type textarea "x"
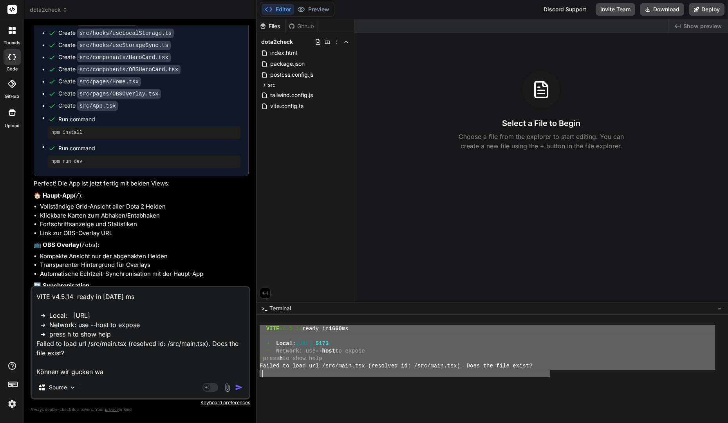
type textarea "VITE v4.5.14 ready in 1660 ms ➜ Local: http://localhost:5173/ ➜ Network: use --…"
type textarea "x"
type textarea "VITE v4.5.14 ready in 1660 ms ➜ Local: http://localhost:5173/ ➜ Network: use --…"
type textarea "x"
type textarea "VITE v4.5.14 ready in 1660 ms ➜ Local: http://localhost:5173/ ➜ Network: use --…"
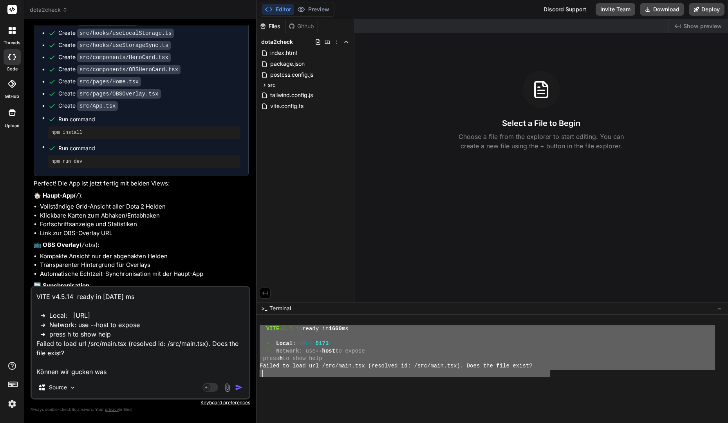
type textarea "x"
type textarea "VITE v4.5.14 ready in 1660 ms ➜ Local: http://localhost:5173/ ➜ Network: use --…"
type textarea "x"
type textarea "VITE v4.5.14 ready in 1660 ms ➜ Local: http://localhost:5173/ ➜ Network: use --…"
type textarea "x"
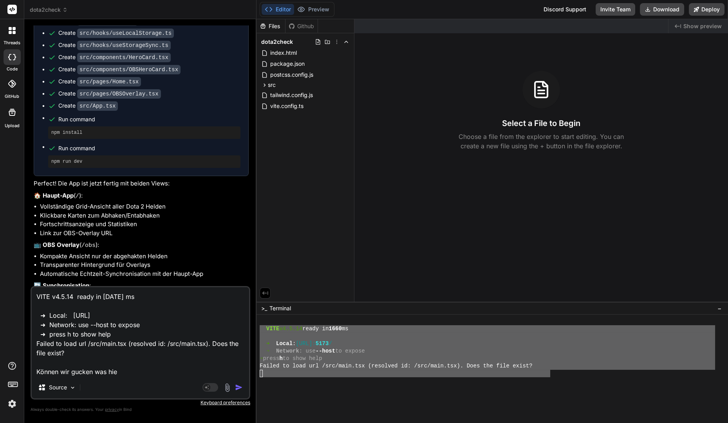
type textarea "VITE v4.5.14 ready in 1660 ms ➜ Local: http://localhost:5173/ ➜ Network: use --…"
type textarea "x"
type textarea "VITE v4.5.14 ready in 1660 ms ➜ Local: http://localhost:5173/ ➜ Network: use --…"
type textarea "x"
type textarea "VITE v4.5.14 ready in 1660 ms ➜ Local: http://localhost:5173/ ➜ Network: use --…"
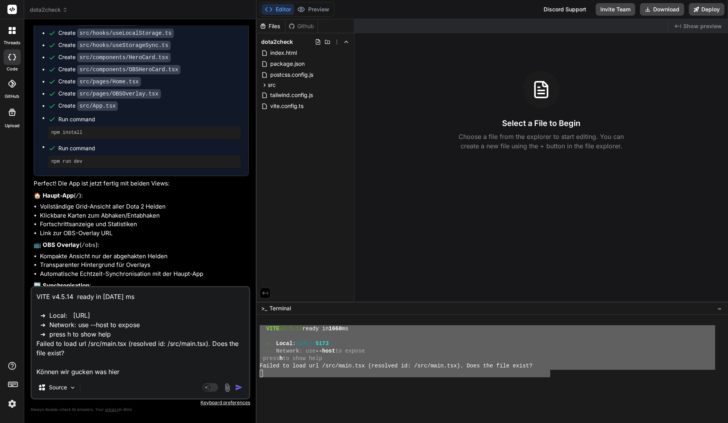
type textarea "x"
type textarea "VITE v4.5.14 ready in 1660 ms ➜ Local: http://localhost:5173/ ➜ Network: use --…"
type textarea "x"
type textarea "VITE v4.5.14 ready in 1660 ms ➜ Local: http://localhost:5173/ ➜ Network: use --…"
type textarea "x"
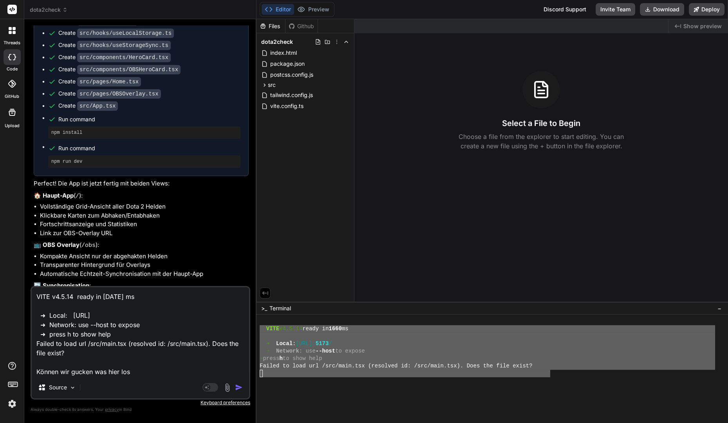
type textarea "VITE v4.5.14 ready in 1660 ms ➜ Local: http://localhost:5173/ ➜ Network: use --…"
type textarea "x"
type textarea "VITE v4.5.14 ready in 1660 ms ➜ Local: http://localhost:5173/ ➜ Network: use --…"
type textarea "x"
type textarea "VITE v4.5.14 ready in 1660 ms ➜ Local: http://localhost:5173/ ➜ Network: use --…"
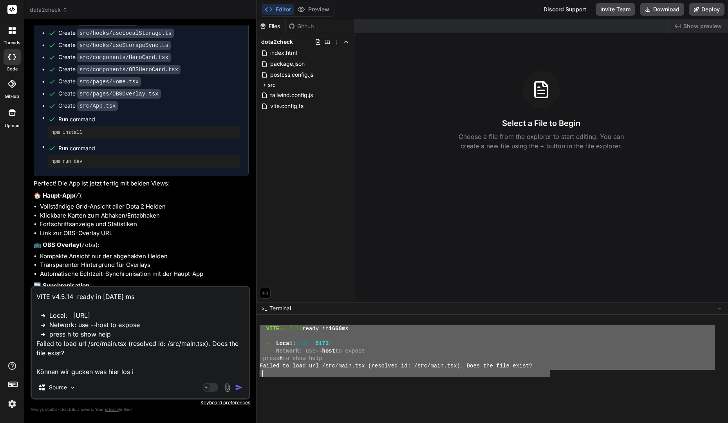
type textarea "x"
type textarea "VITE v4.5.14 ready in 1660 ms ➜ Local: http://localhost:5173/ ➜ Network: use --…"
type textarea "x"
type textarea "VITE v4.5.14 ready in 1660 ms ➜ Local: http://localhost:5173/ ➜ Network: use --…"
type textarea "x"
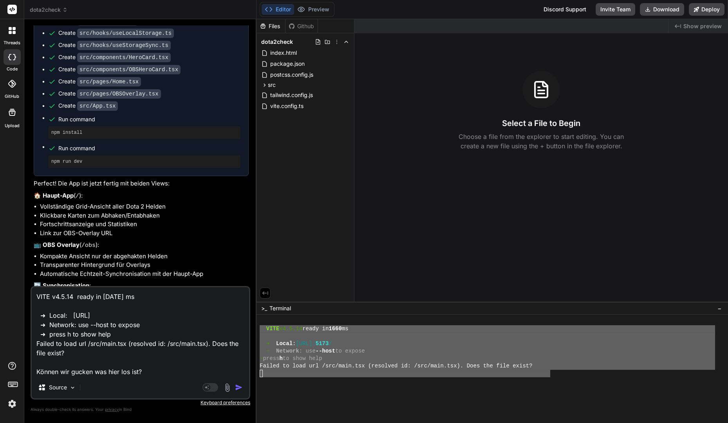
type textarea "VITE v4.5.14 ready in 1660 ms ➜ Local: http://localhost:5173/ ➜ Network: use --…"
type textarea "x"
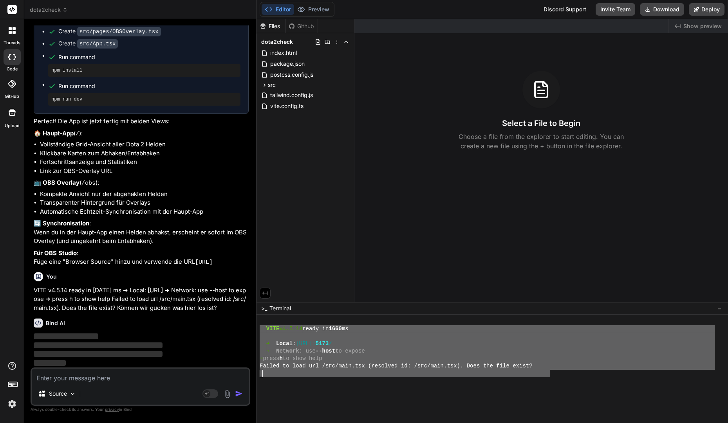
scroll to position [847, 0]
click at [76, 398] on div "Source" at bounding box center [57, 394] width 44 height 16
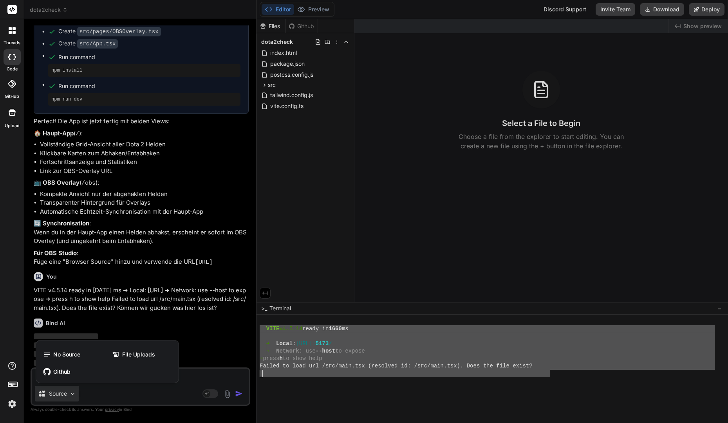
click at [74, 397] on div at bounding box center [364, 211] width 728 height 423
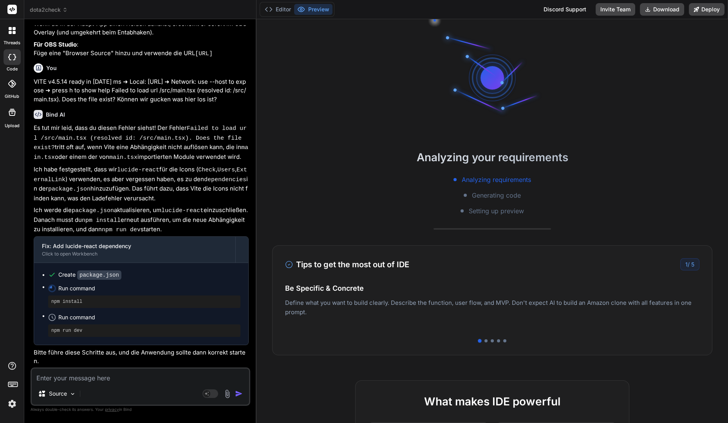
scroll to position [222, 0]
type textarea "x"
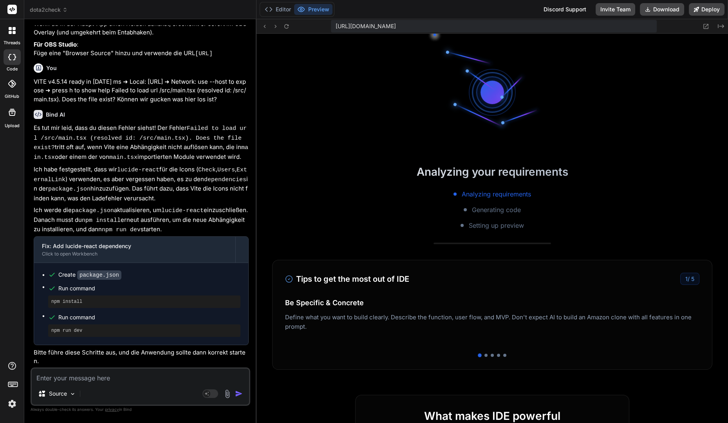
scroll to position [473, 0]
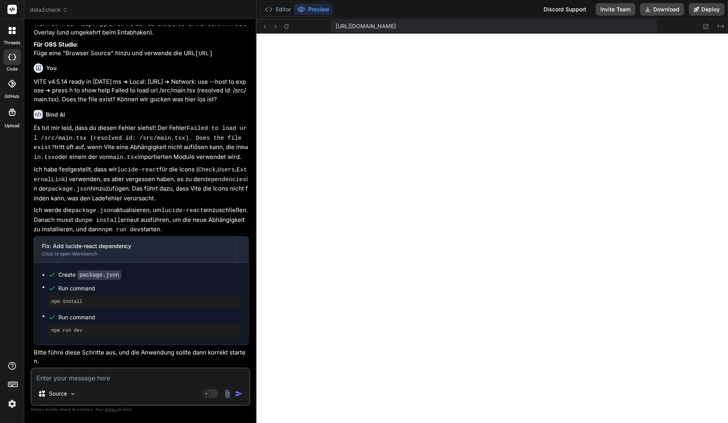
click at [283, 15] on div "Editor Preview" at bounding box center [297, 9] width 75 height 15
click at [283, 11] on button "Editor" at bounding box center [278, 9] width 33 height 11
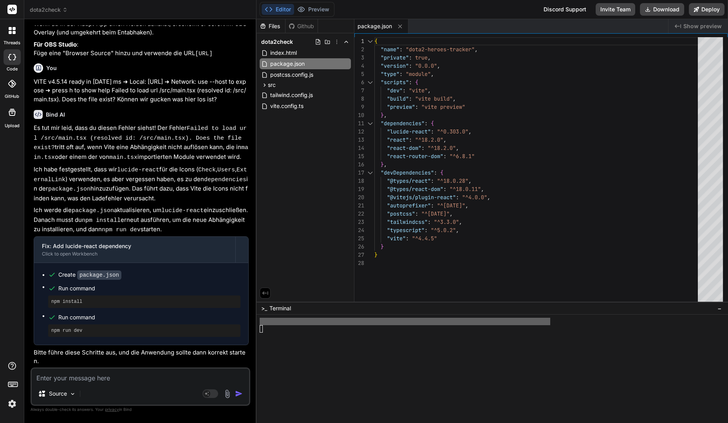
type textarea ""autoprefixer": "^10.4.14", "postcss": "^8.4.24", "tailwindcss": "^3.3.0", "typ…"
click at [378, 243] on div "{ "name" : "dota2-heroes-tracker" , "private" : true , "version" : "0.0.0" , "t…" at bounding box center [538, 171] width 328 height 269
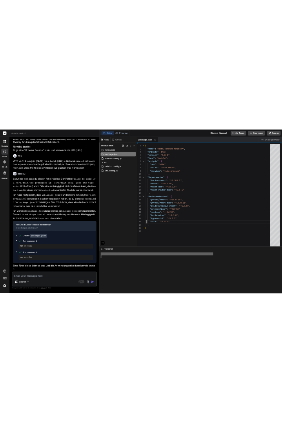
scroll to position [33, 0]
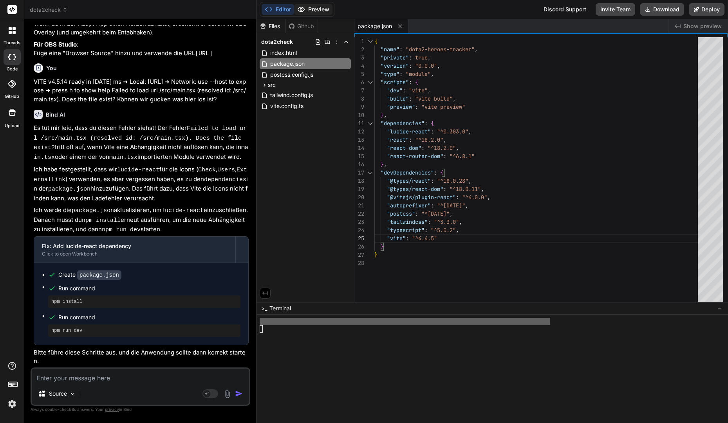
click at [311, 7] on button "Preview" at bounding box center [313, 9] width 38 height 11
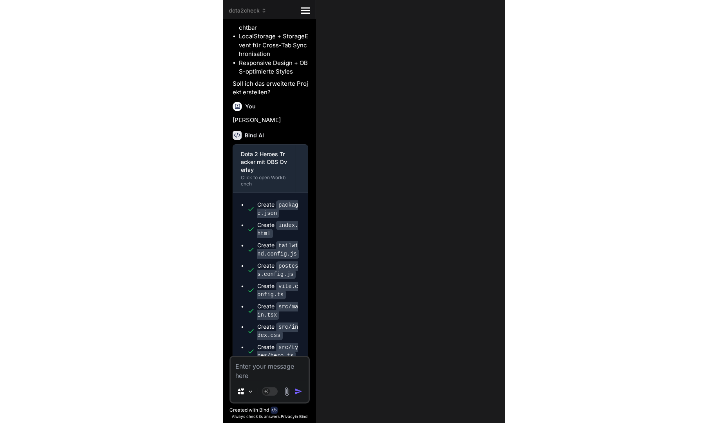
scroll to position [1847, 0]
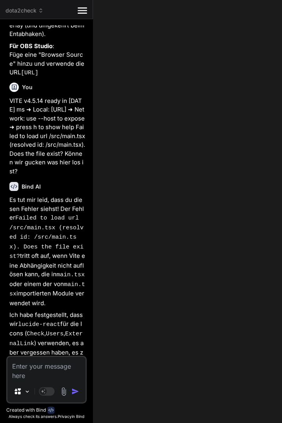
type textarea "x"
type textarea ""autoprefixer": "^10.4.14", "postcss": "^8.4.24", "tailwindcss": "^3.3.0", "typ…"
type textarea "x"
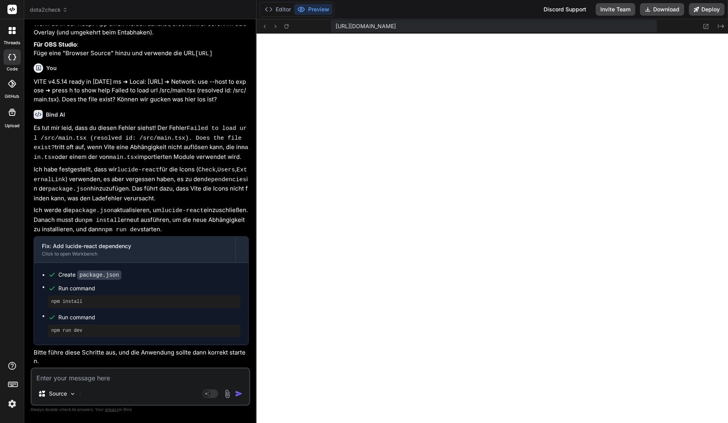
scroll to position [57, 0]
click at [283, 13] on button "Editor" at bounding box center [278, 9] width 33 height 11
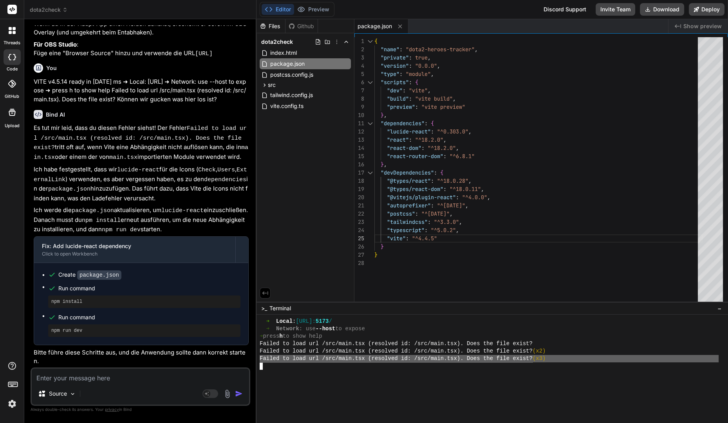
scroll to position [441, 0]
type textarea "Failed to load url /src/main.tsx (resolved id: /src/main.tsx). Does the file ex…"
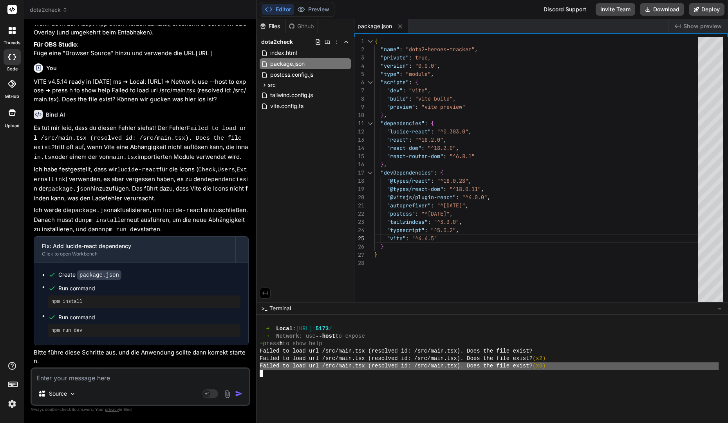
scroll to position [430, 0]
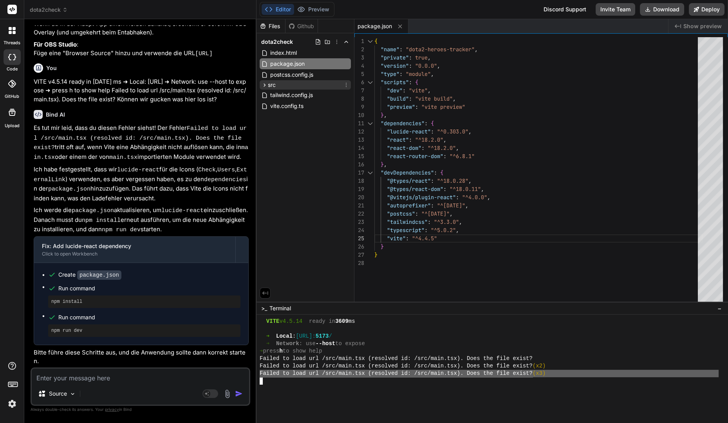
click at [264, 83] on icon at bounding box center [265, 84] width 2 height 3
click at [164, 380] on textarea at bounding box center [140, 376] width 217 height 14
type textarea "d"
type textarea "x"
type textarea "di"
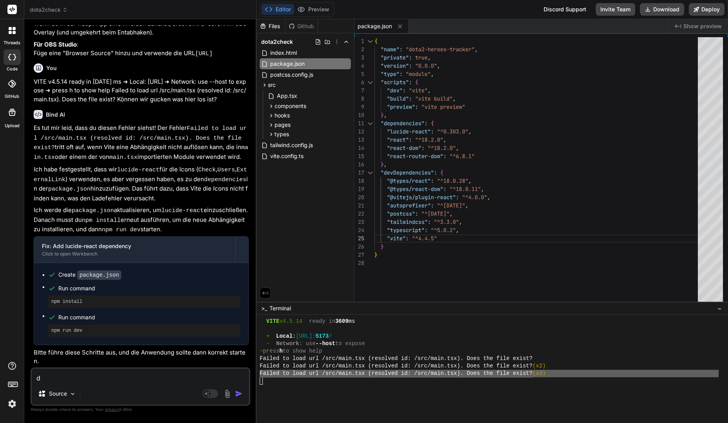
type textarea "x"
type textarea "die"
type textarea "x"
type textarea "die"
type textarea "x"
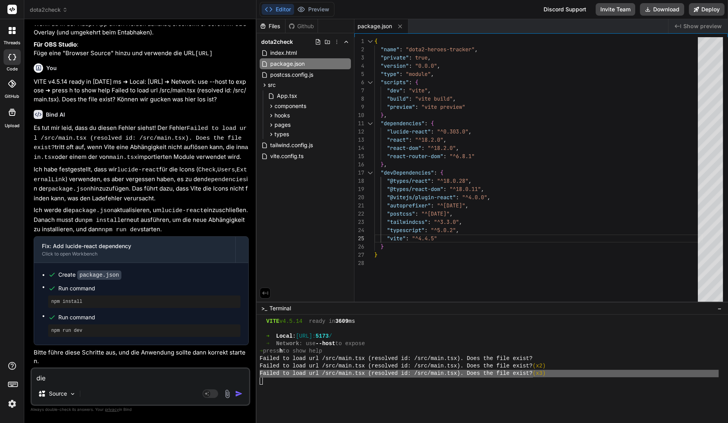
type textarea "die m"
type textarea "x"
type textarea "die ma"
type textarea "x"
type textarea "die mai"
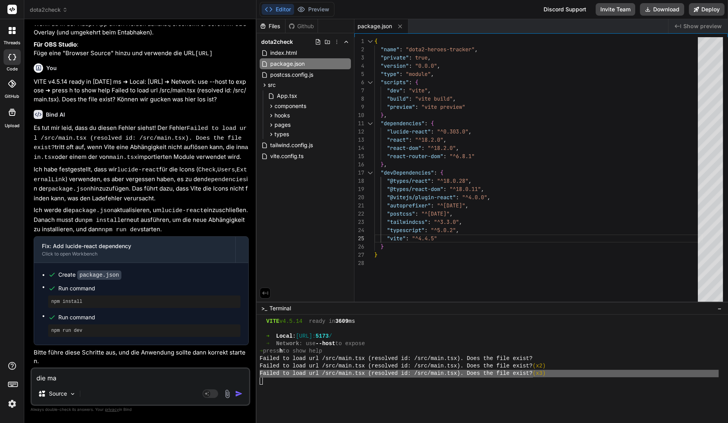
type textarea "x"
type textarea "die main"
type textarea "x"
type textarea "die main."
type textarea "x"
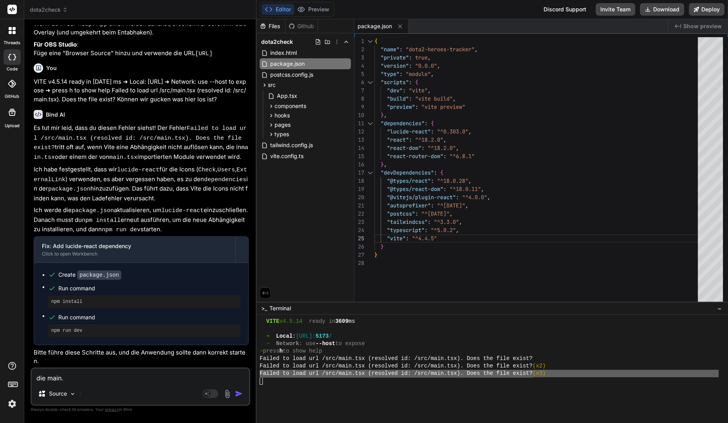
type textarea "die main.t"
type textarea "x"
type textarea "die main.ts"
type textarea "x"
type textarea "die main.tsy"
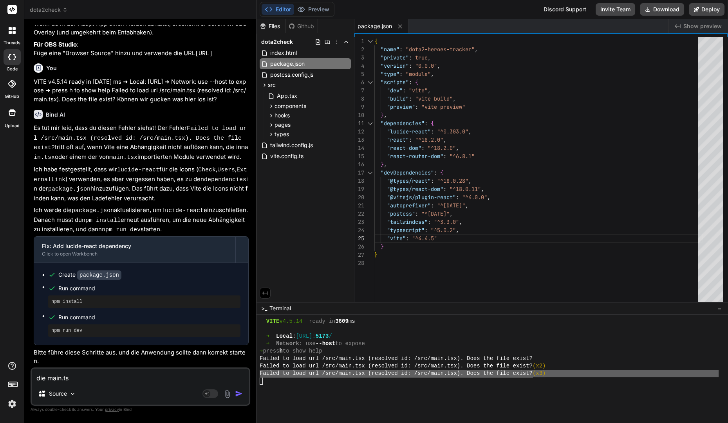
type textarea "x"
type textarea "die main.tsy"
type textarea "x"
type textarea "die main.tsy"
type textarea "x"
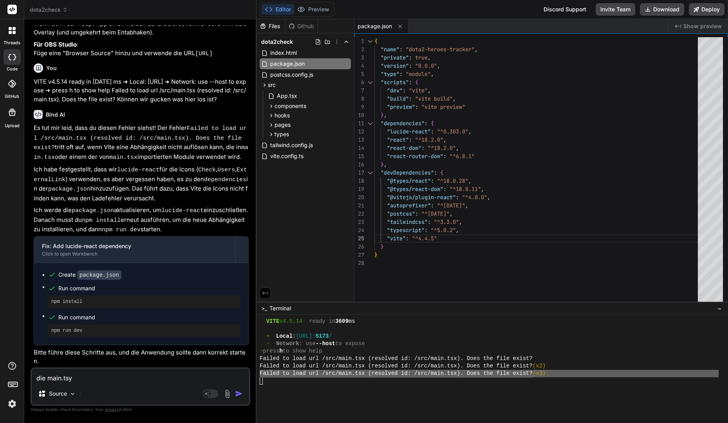
type textarea "die main.ts"
type textarea "x"
type textarea "die main.tsx"
type textarea "x"
type textarea "die main.tsx"
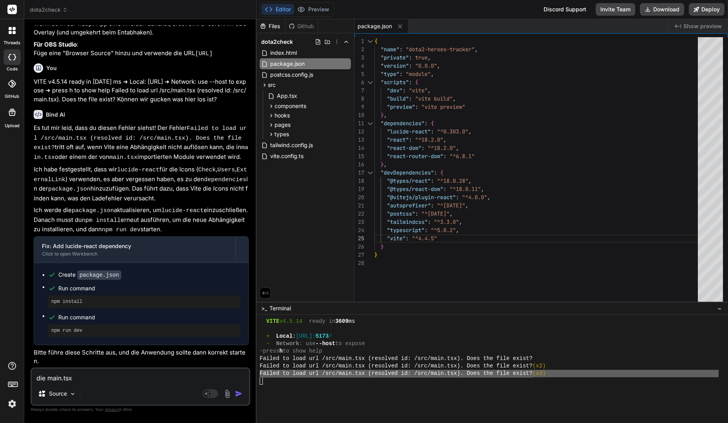
type textarea "x"
type textarea "die main.tsx e"
type textarea "x"
type textarea "die main.tsx ex"
type textarea "x"
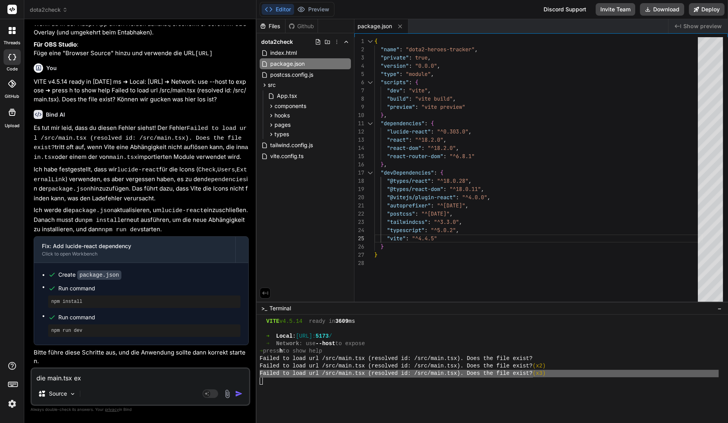
type textarea "die main.tsx exi"
type textarea "x"
type textarea "die main.tsx exis"
type textarea "x"
type textarea "die main.tsx exist"
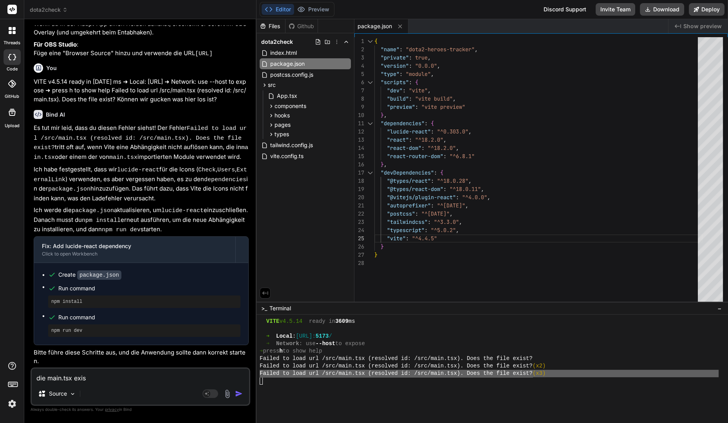
type textarea "x"
type textarea "die main.tsx existi"
type textarea "x"
type textarea "die main.tsx existie"
type textarea "x"
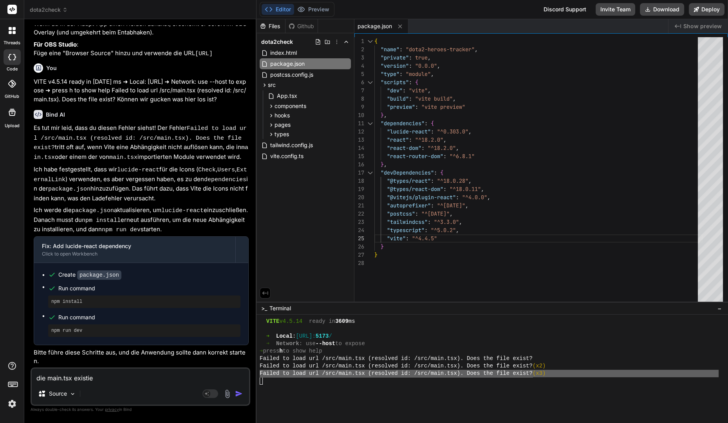
type textarea "die main.tsx existier"
type textarea "x"
type textarea "die main.tsx existiert"
type textarea "x"
type textarea "die main.tsx existiert"
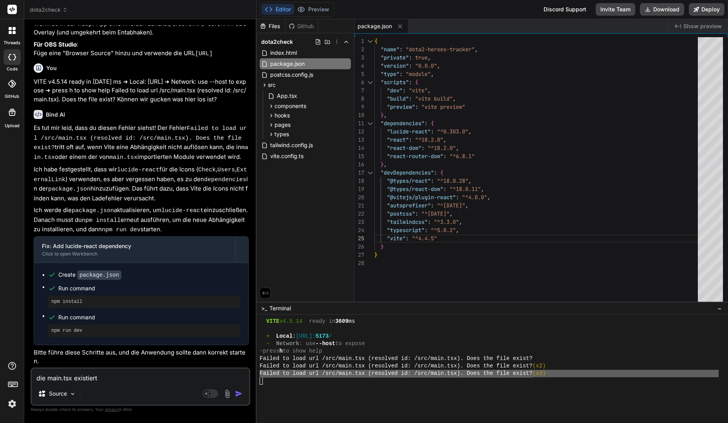
type textarea "x"
type textarea "die main.tsx existiert w"
type textarea "x"
type textarea "die main.tsx existiert we"
type textarea "x"
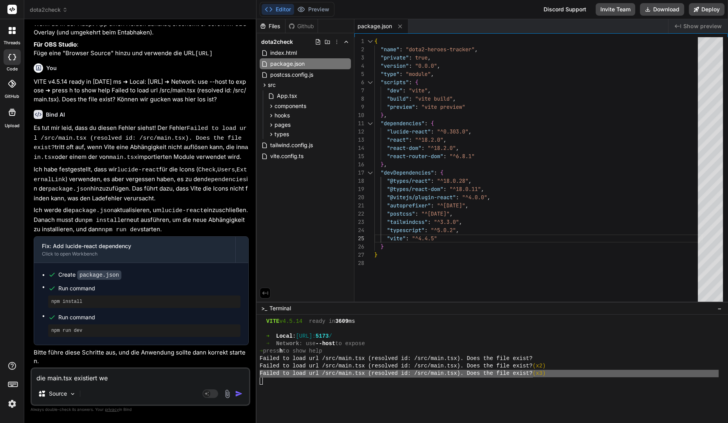
type textarea "die main.tsx existiert wei"
type textarea "x"
type textarea "die main.tsx existiert weit"
type textarea "x"
type textarea "die main.tsx existiert weite"
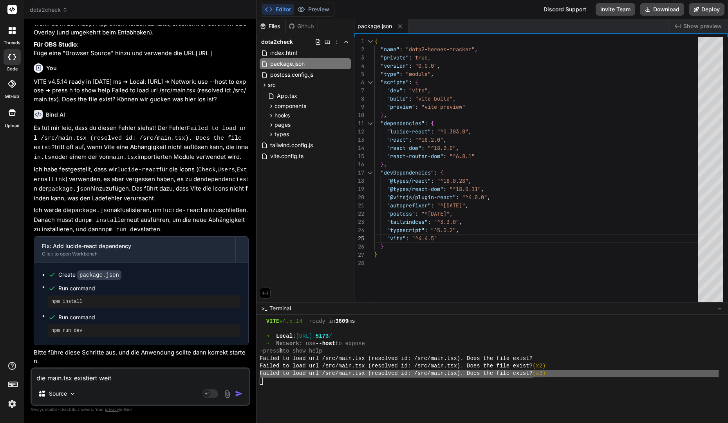
type textarea "x"
type textarea "die main.tsx existiert weiter"
type textarea "x"
type textarea "die main.tsx existiert weiterh"
type textarea "x"
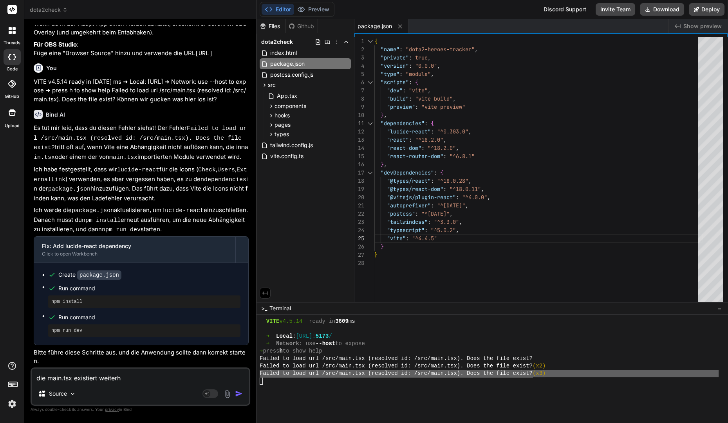
type textarea "die main.tsx existiert weiterhi"
type textarea "x"
type textarea "die main.tsx existiert weiterhin"
type textarea "x"
type textarea "die main.tsx existiert weiterhin"
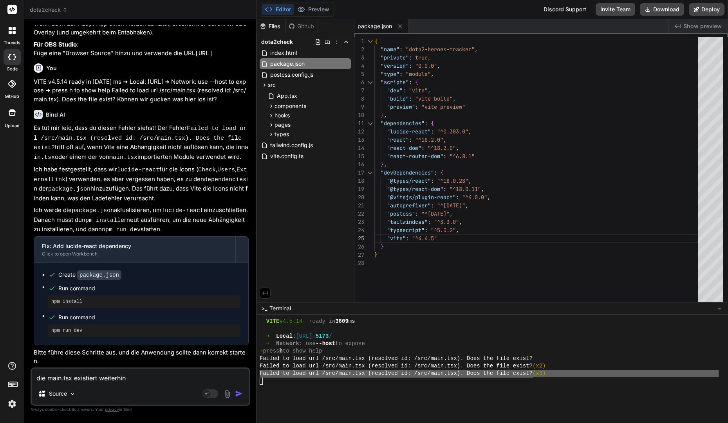
type textarea "x"
type textarea "die main.tsx existiert weiterhin n"
type textarea "x"
type textarea "die main.tsx existiert weiterhin ni"
type textarea "x"
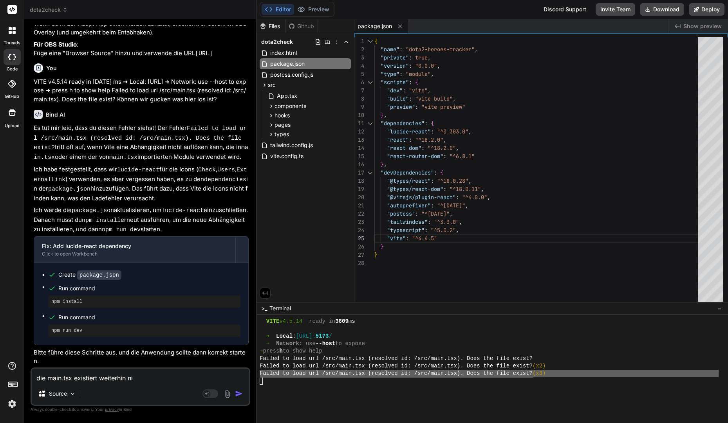
type textarea "die main.tsx existiert weiterhin nic"
type textarea "x"
type textarea "die main.tsx existiert weiterhin nich"
type textarea "x"
type textarea "die main.tsx existiert weiterhin nicht"
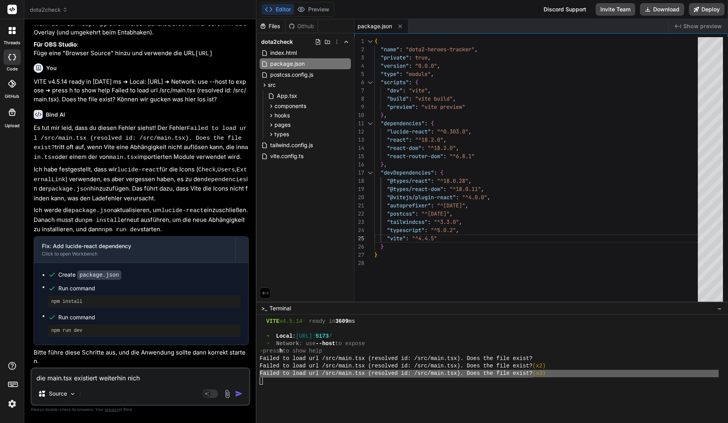
type textarea "x"
type textarea "die main.tsx existiert weiterhin nicht,"
type textarea "x"
type textarea "die main.tsx existiert weiterhin nicht,"
type textarea "x"
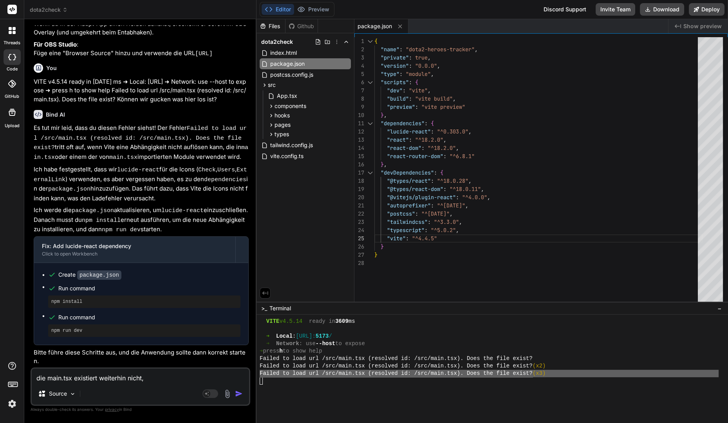
type textarea "die main.tsx existiert weiterhin nicht, m"
type textarea "x"
type textarea "die main.tsx existiert weiterhin nicht, mü"
type textarea "x"
type textarea "die main.tsx existiert weiterhin nicht, müs"
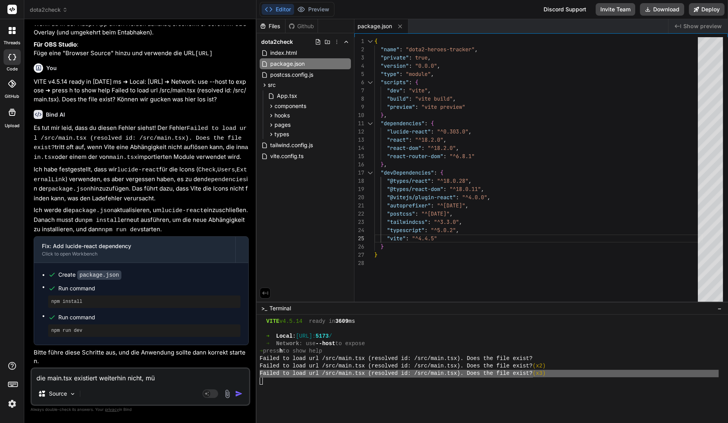
type textarea "x"
type textarea "die main.tsx existiert weiterhin nicht, müss"
type textarea "x"
type textarea "die main.tsx existiert weiterhin nicht, müsse"
type textarea "x"
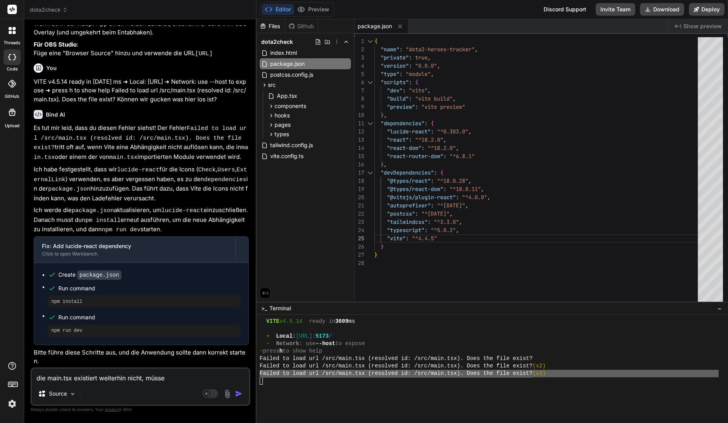
type textarea "die main.tsx existiert weiterhin nicht, müssen"
type textarea "x"
type textarea "die main.tsx existiert weiterhin nicht, müssen"
type textarea "x"
type textarea "die main.tsx existiert weiterhin nicht, müssen w"
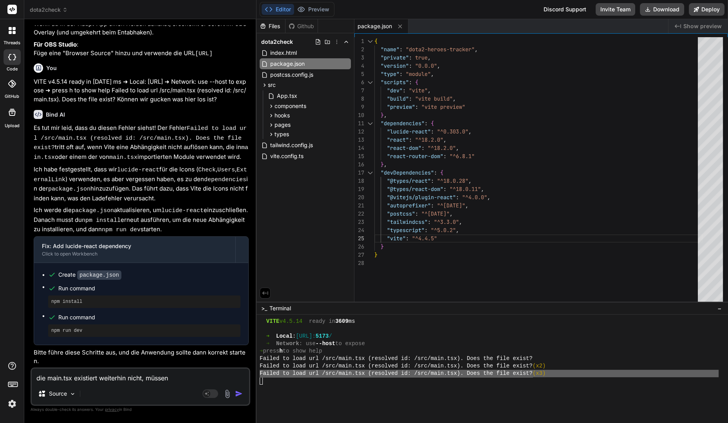
type textarea "x"
type textarea "die main.tsx existiert weiterhin nicht, müssen wi"
type textarea "x"
type textarea "die main.tsx existiert weiterhin nicht, müssen wir"
type textarea "x"
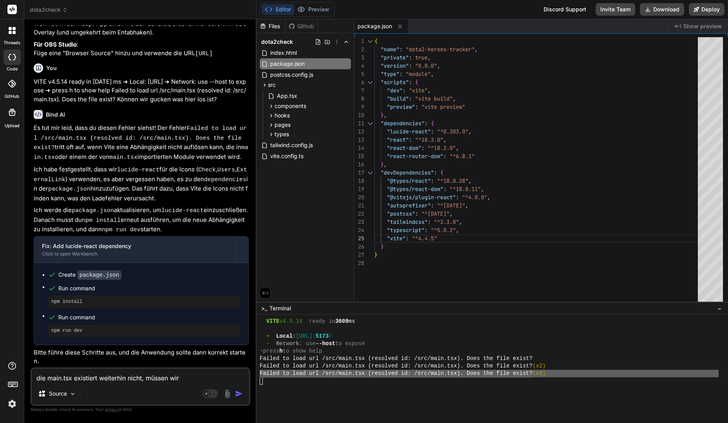
type textarea "die main.tsx existiert weiterhin nicht, müssen wir"
type textarea "x"
type textarea "die main.tsx existiert weiterhin nicht, müssen wir d"
type textarea "x"
type textarea "die main.tsx existiert weiterhin nicht, müssen wir de"
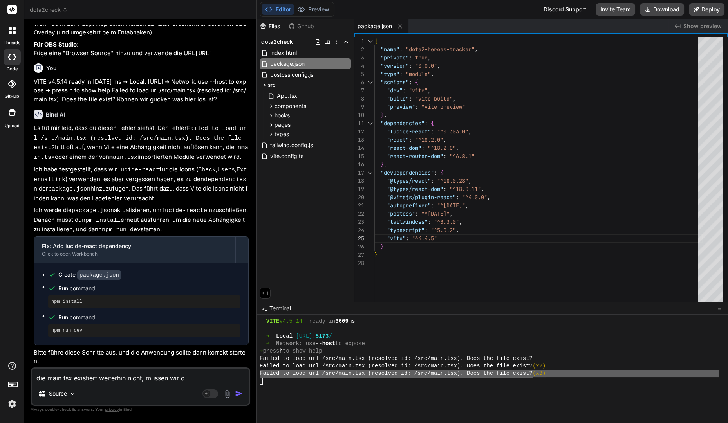
type textarea "x"
type textarea "die main.tsx existiert weiterhin nicht, müssen wir den"
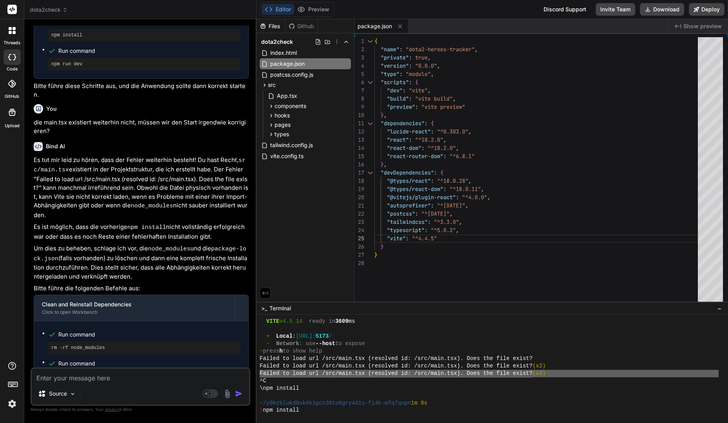
scroll to position [1278, 0]
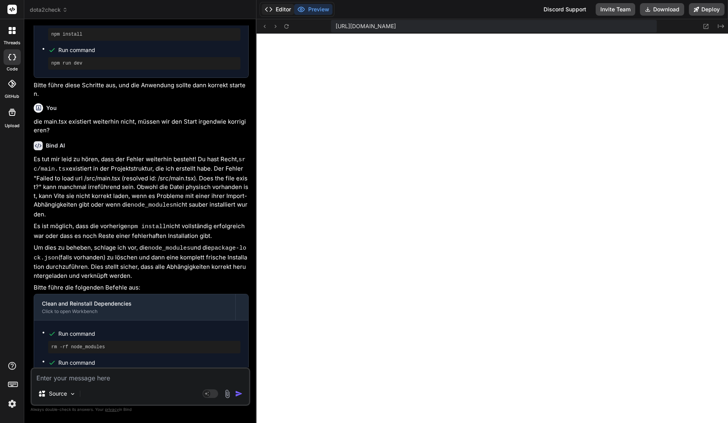
click at [280, 13] on button "Editor" at bounding box center [278, 9] width 33 height 11
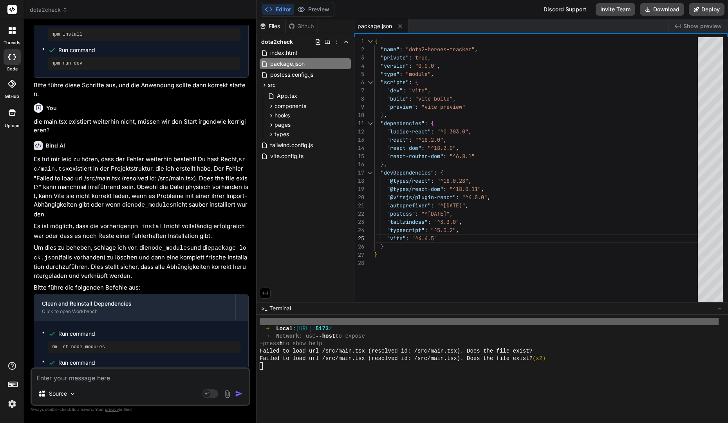
scroll to position [818, 0]
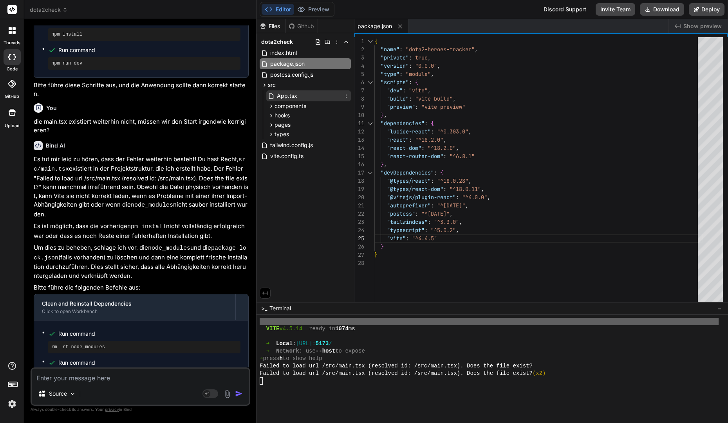
click at [308, 93] on div "App.tsx" at bounding box center [308, 95] width 85 height 11
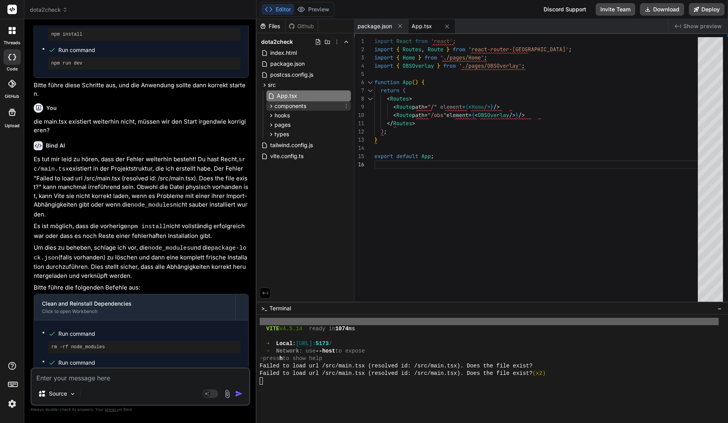
click at [272, 105] on icon at bounding box center [271, 106] width 7 height 7
click at [270, 147] on icon at bounding box center [271, 148] width 7 height 7
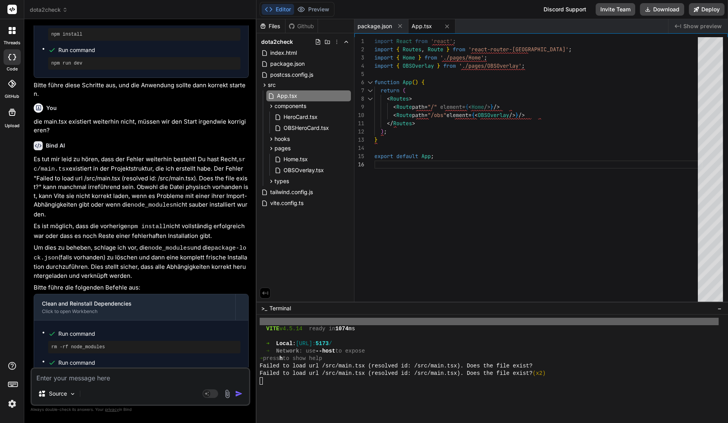
click at [83, 377] on textarea at bounding box center [140, 376] width 217 height 14
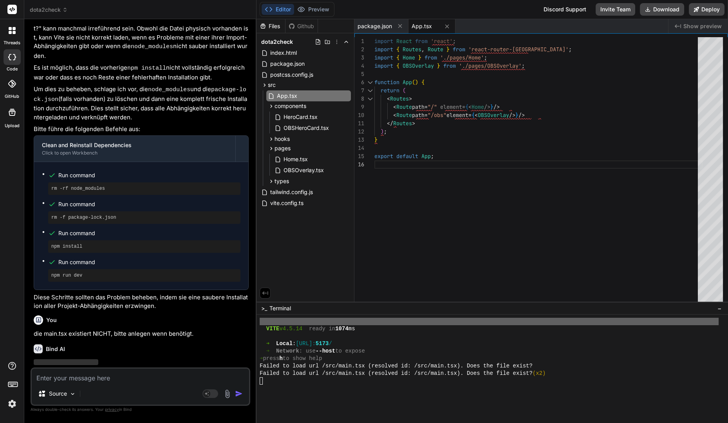
scroll to position [1485, 0]
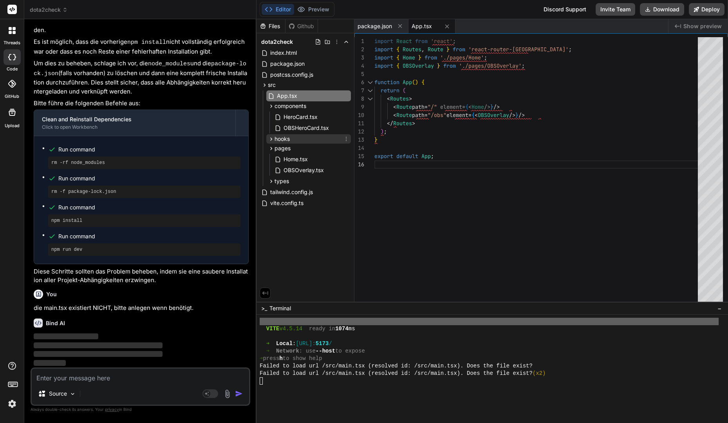
click at [272, 139] on icon at bounding box center [271, 139] width 7 height 7
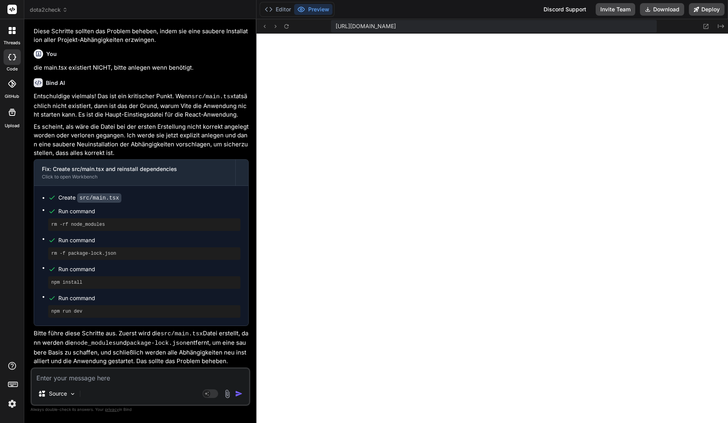
scroll to position [1723, 0]
click at [274, 13] on button "Editor" at bounding box center [278, 9] width 33 height 11
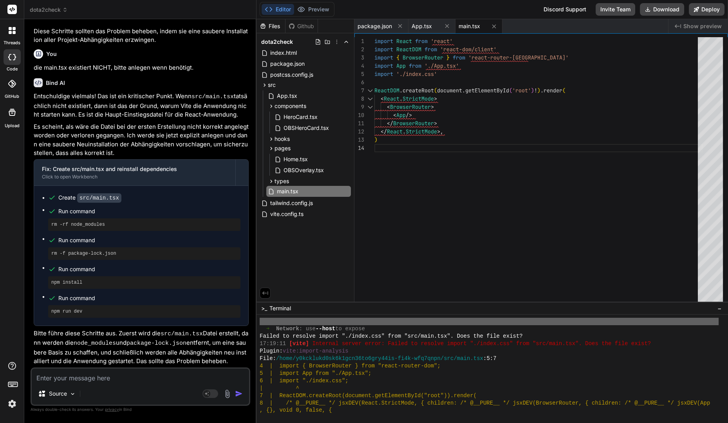
scroll to position [1265, 0]
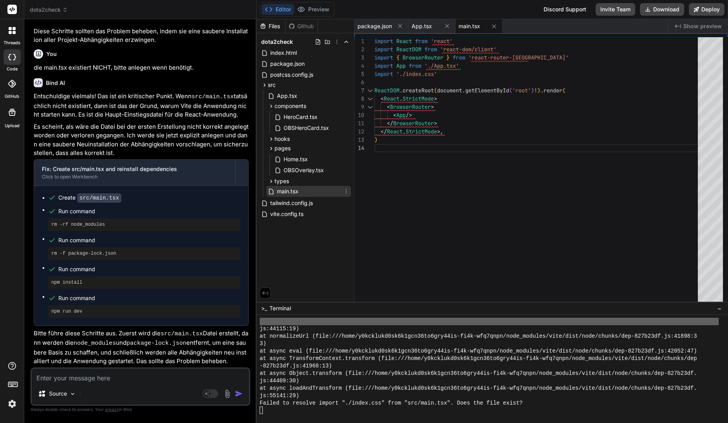
click at [282, 188] on span "main.tsx" at bounding box center [287, 191] width 23 height 9
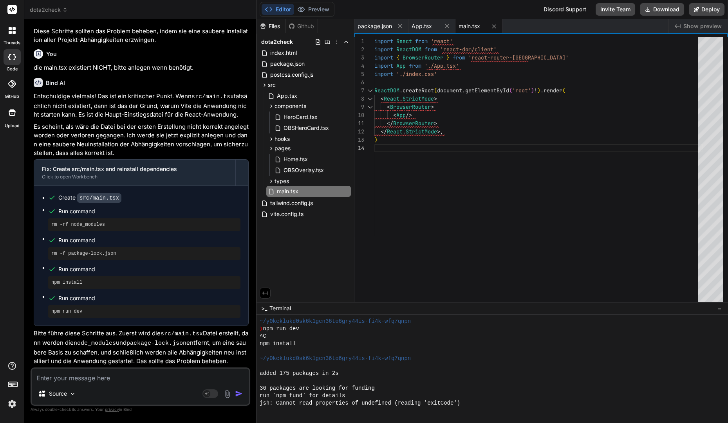
scroll to position [1191, 0]
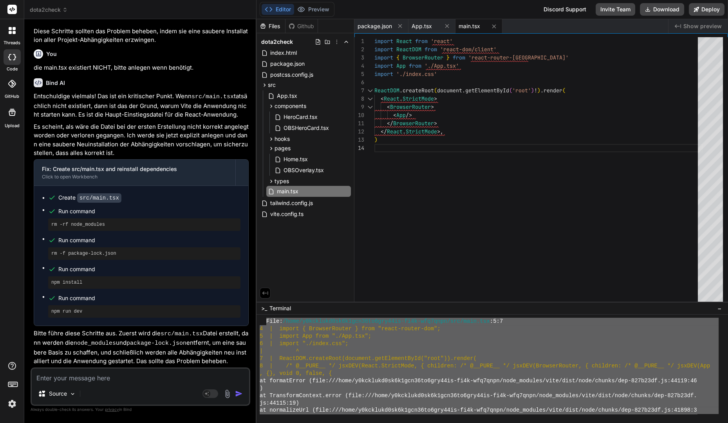
drag, startPoint x: 529, startPoint y: 405, endPoint x: 266, endPoint y: 324, distance: 274.8
click at [266, 324] on div "File: /home/y0kcklukd0sk6k1gcn36to6gry44is-fi4k-wfq7qnpn/src/main.tsx :5:7 4 | …" at bounding box center [489, 366] width 459 height 96
click at [126, 382] on textarea at bounding box center [140, 376] width 217 height 14
paste textarea "File: /home/y0kcklukd0sk6k1gcn36to6gry44is-fi4k-wfq7qnpn/src/main.tsx:5:7 4 | i…"
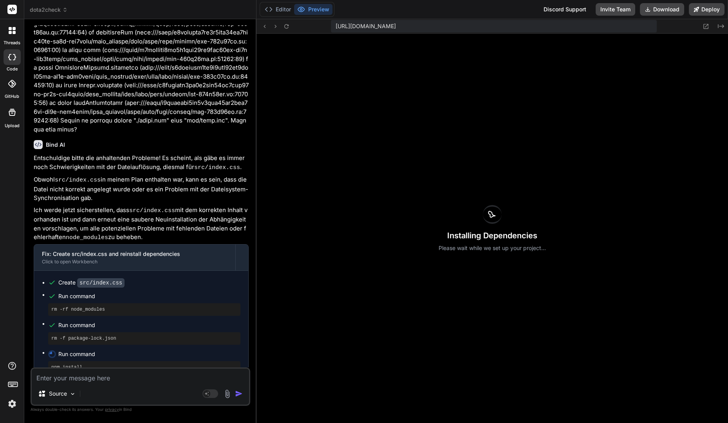
scroll to position [2247, 0]
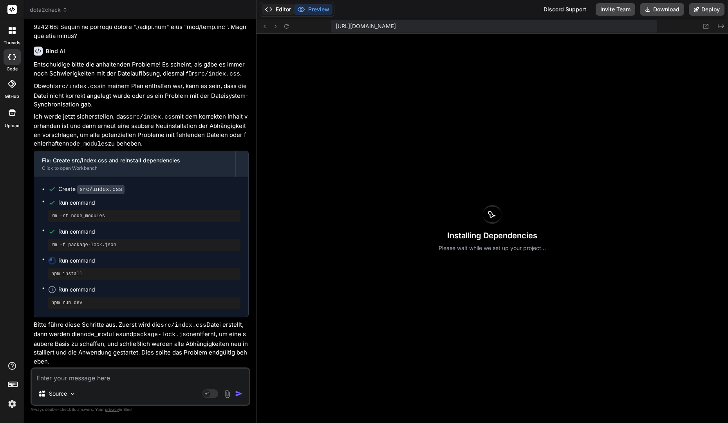
click at [275, 11] on button "Editor" at bounding box center [278, 9] width 33 height 11
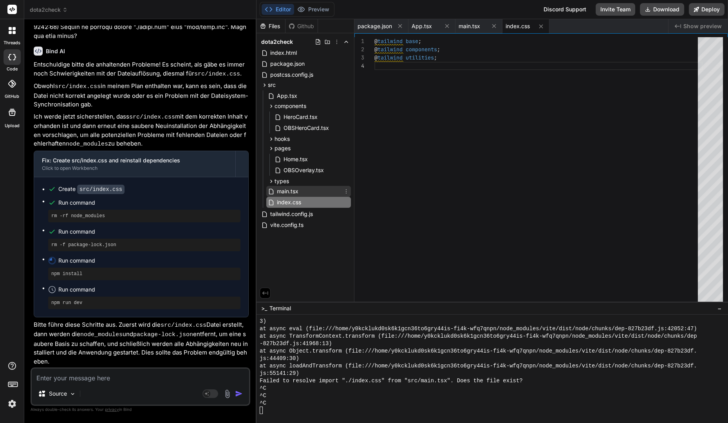
click at [303, 196] on div "main.tsx" at bounding box center [308, 191] width 85 height 11
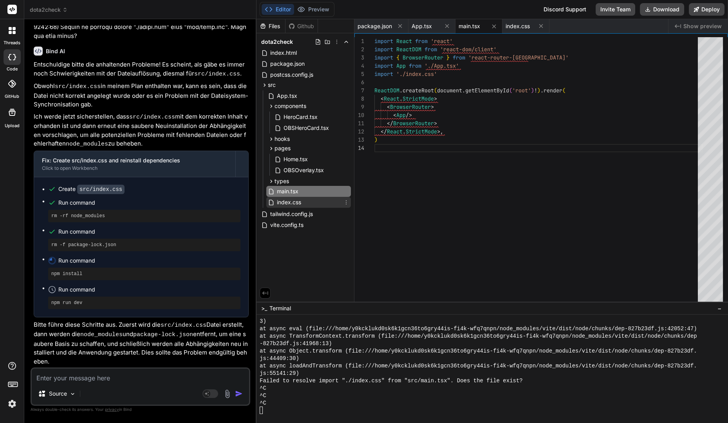
click at [298, 203] on span "index.css" at bounding box center [289, 202] width 26 height 9
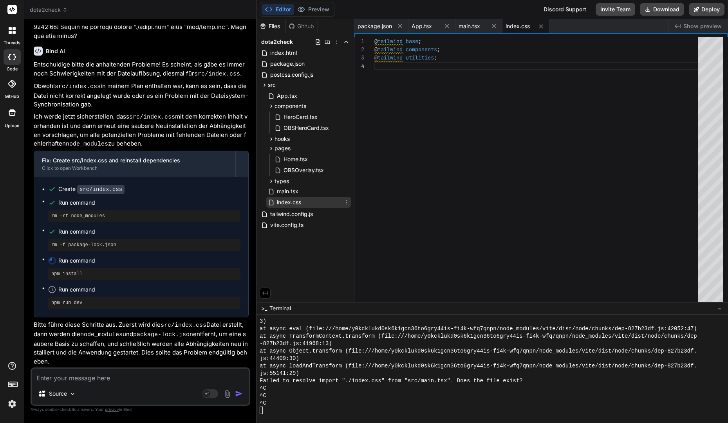
click at [298, 204] on span "index.css" at bounding box center [289, 202] width 26 height 9
click at [309, 192] on div "main.tsx" at bounding box center [308, 191] width 85 height 11
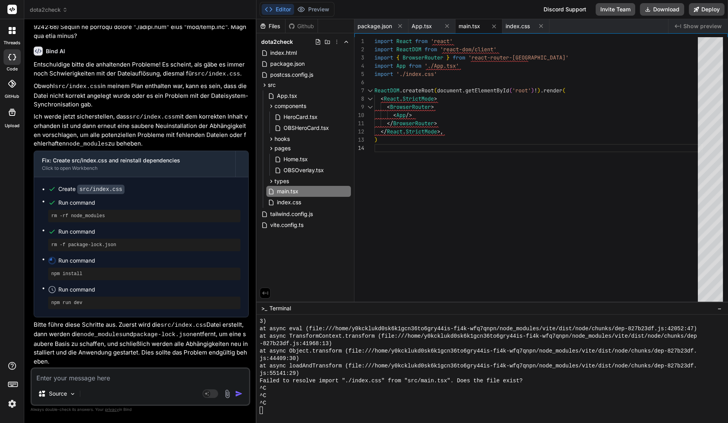
click at [308, 4] on div "Editor Preview" at bounding box center [297, 9] width 75 height 15
click at [306, 7] on button "Preview" at bounding box center [313, 9] width 38 height 11
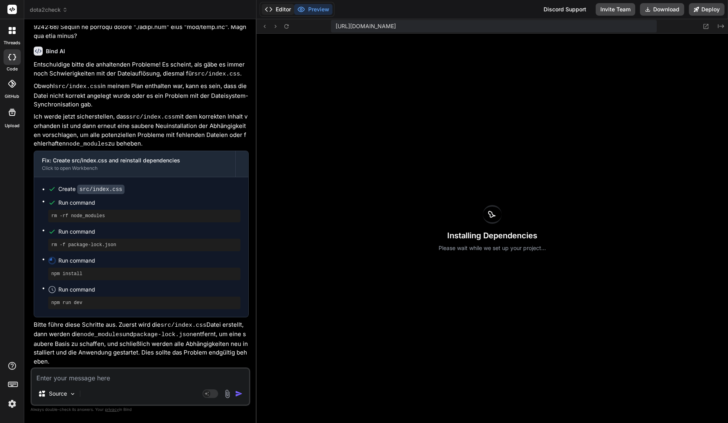
click at [288, 9] on button "Editor" at bounding box center [278, 9] width 33 height 11
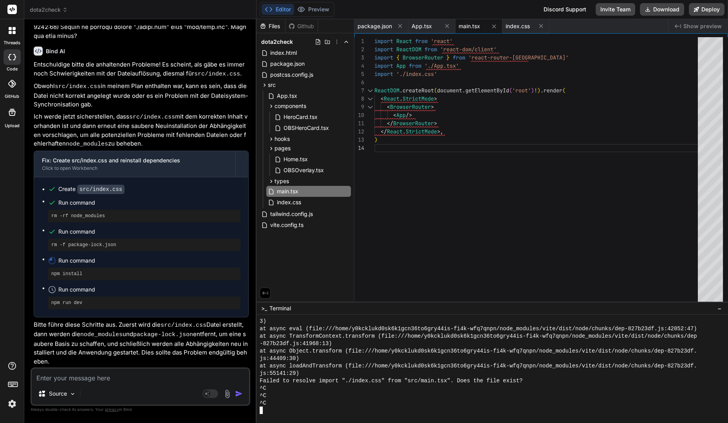
click at [336, 413] on div at bounding box center [489, 410] width 459 height 7
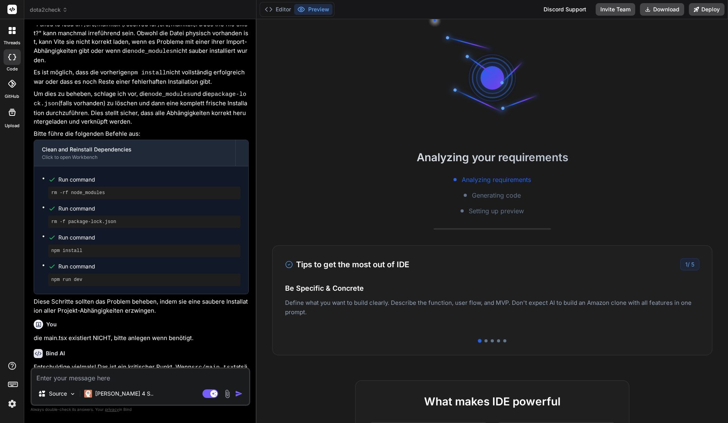
scroll to position [1649, 0]
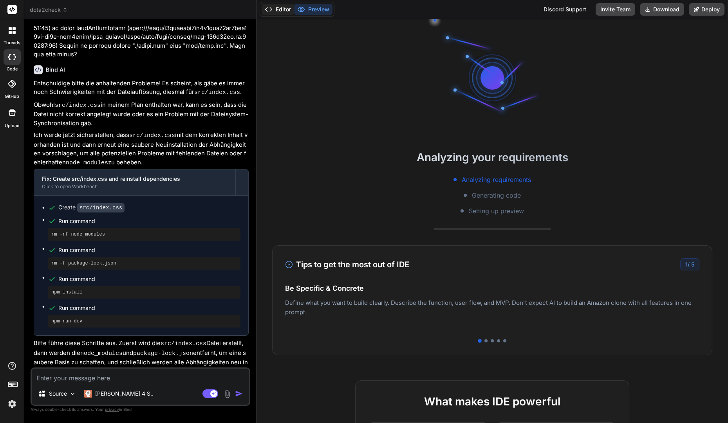
click at [274, 7] on button "Editor" at bounding box center [278, 9] width 33 height 11
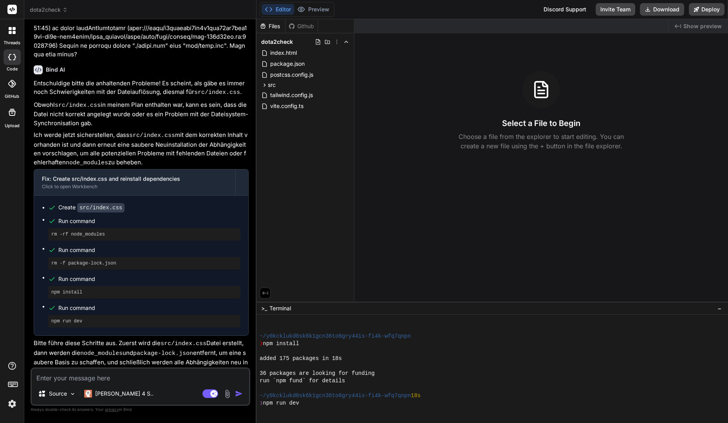
scroll to position [59, 0]
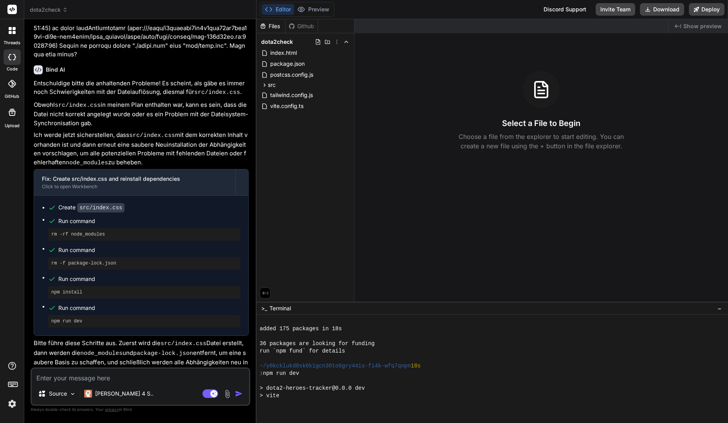
drag, startPoint x: 284, startPoint y: 10, endPoint x: 285, endPoint y: 15, distance: 5.2
click at [284, 10] on button "Editor" at bounding box center [278, 9] width 33 height 11
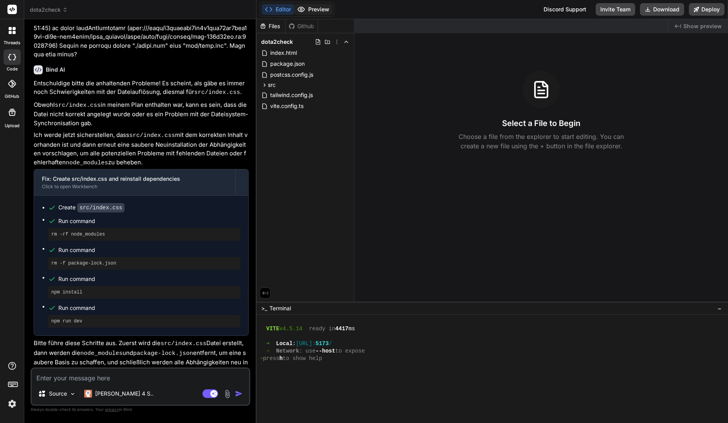
click at [324, 10] on button "Preview" at bounding box center [313, 9] width 38 height 11
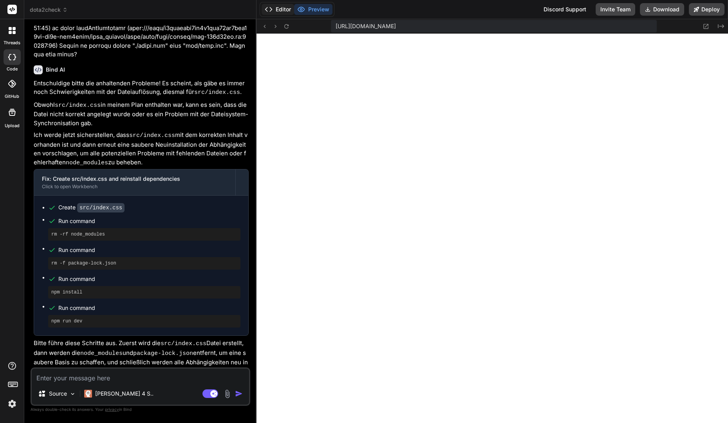
click at [279, 11] on button "Editor" at bounding box center [278, 9] width 33 height 11
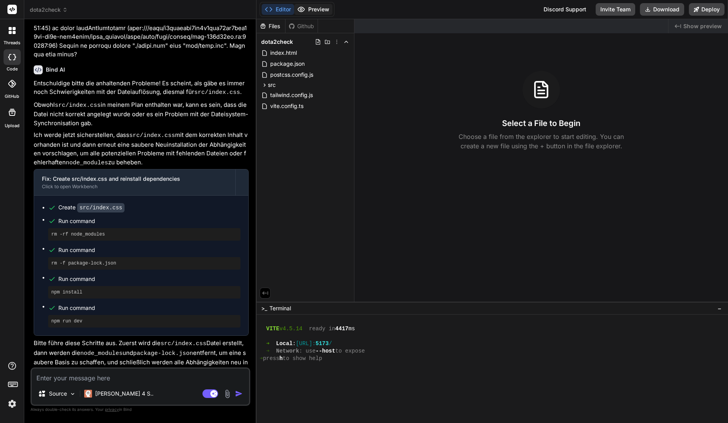
click at [318, 6] on button "Preview" at bounding box center [313, 9] width 38 height 11
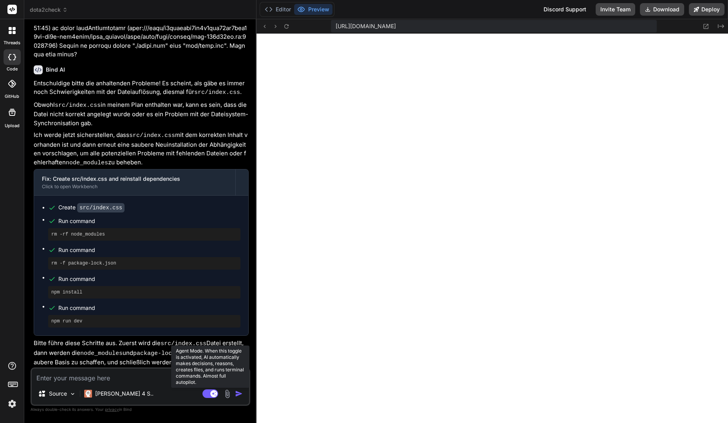
click at [205, 393] on rect at bounding box center [211, 394] width 16 height 9
type textarea "x"
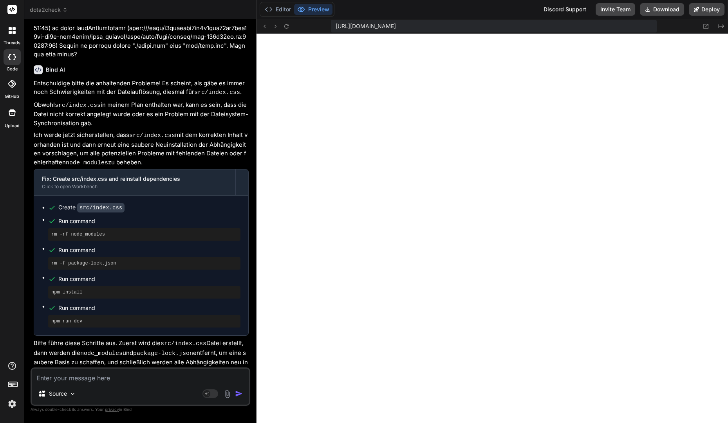
click at [180, 382] on textarea at bounding box center [140, 376] width 217 height 14
type textarea "G"
type textarea "x"
type textarea "Ge"
type textarea "x"
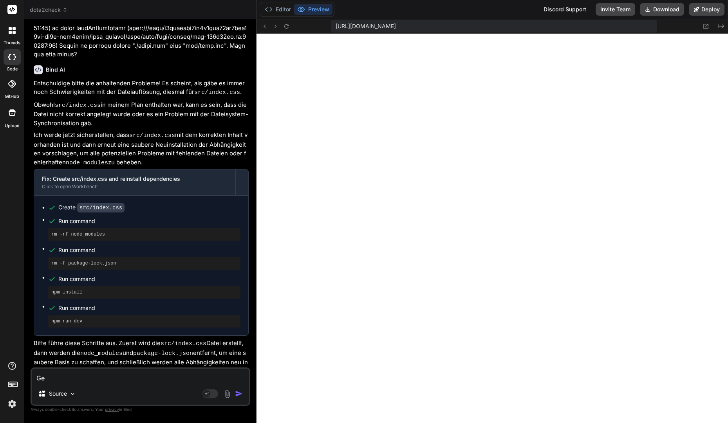
type textarea "Gei"
type textarea "x"
type textarea "Geil"
type textarea "x"
type textarea "Geil."
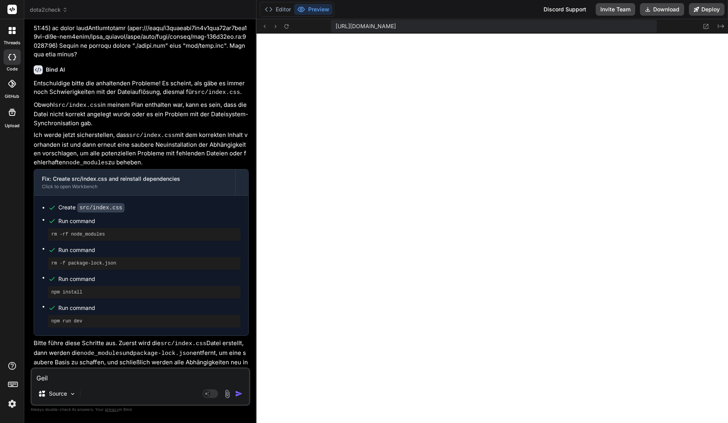
type textarea "x"
type textarea "Geil."
type textarea "x"
type textarea "Geil. W"
type textarea "x"
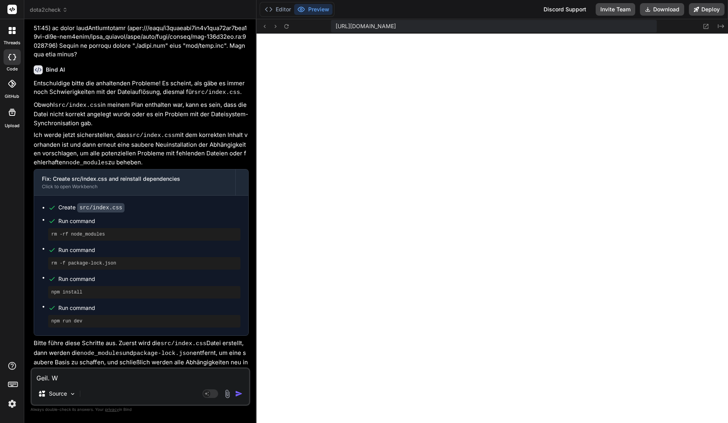
type textarea "Geil. We"
type textarea "x"
type textarea "Geil. W"
type textarea "x"
type textarea "Geil."
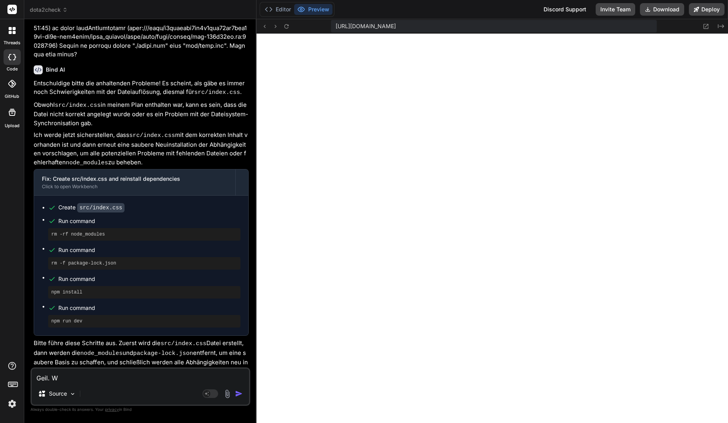
type textarea "x"
type textarea "Geil. L"
type textarea "x"
type textarea "Geil. Le"
type textarea "x"
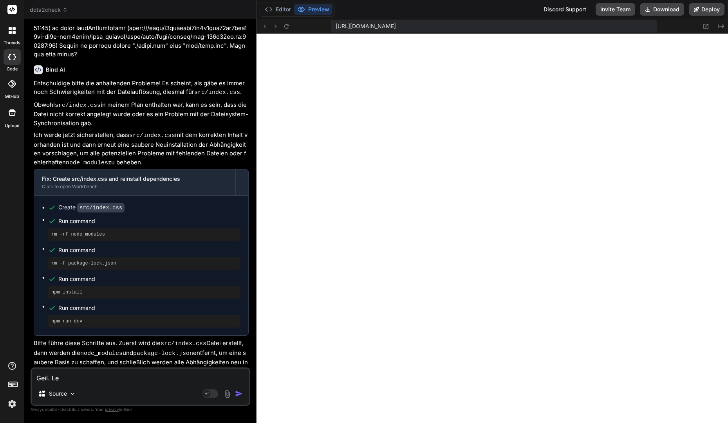
type textarea "Geil. Lei"
type textarea "x"
type textarea "Geil. Leid"
type textarea "x"
type textarea "Geil. Leide"
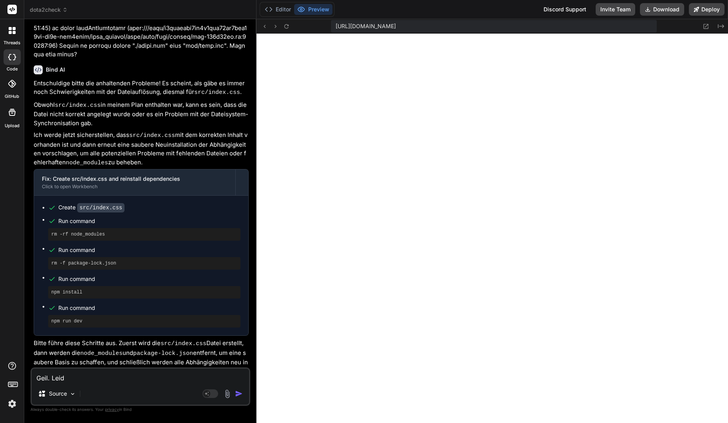
type textarea "x"
type textarea "Geil. Leider"
type textarea "x"
type textarea "Geil. Leider"
type textarea "x"
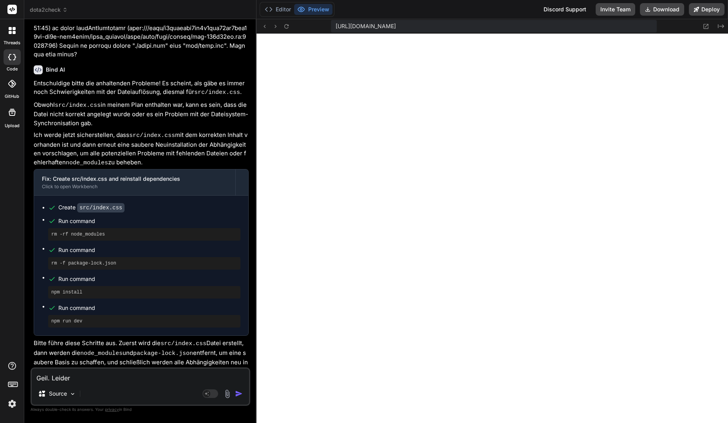
type textarea "Geil. Leider w"
type textarea "x"
type textarea "Geil. Leider we"
type textarea "x"
type textarea "Geil. Leider wer"
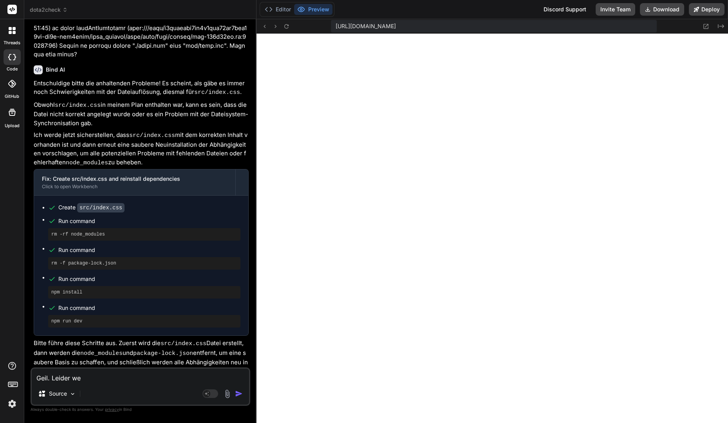
type textarea "x"
type textarea "Geil. Leider werd"
type textarea "x"
type textarea "Geil. Leider werde"
type textarea "x"
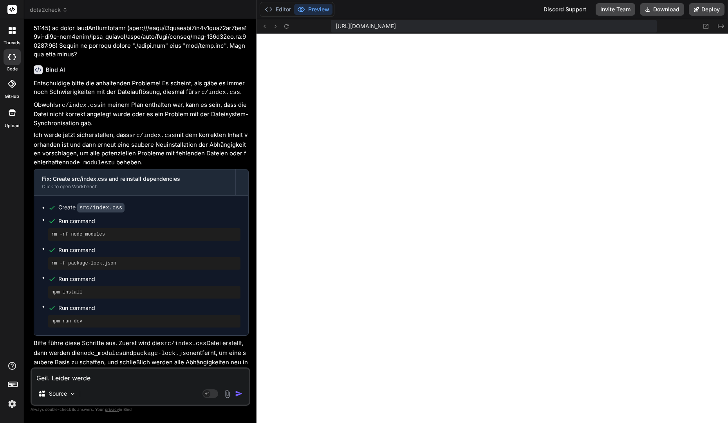
type textarea "Geil. Leider werden"
type textarea "x"
type textarea "Geil. Leider werden"
type textarea "x"
type textarea "Geil. Leider werden k"
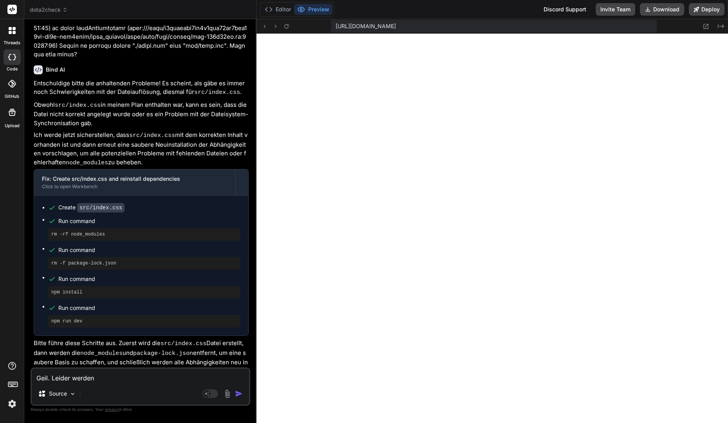
type textarea "x"
type textarea "Geil. Leider werden ke"
type textarea "x"
type textarea "Geil. Leider werden kei"
type textarea "x"
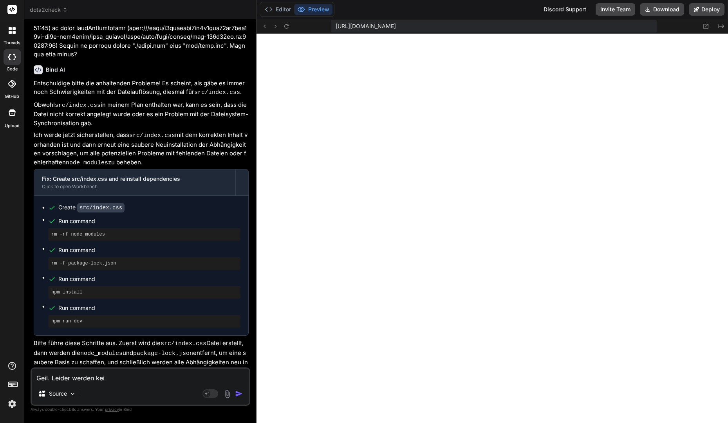
type textarea "Geil. Leider werden kein"
type textarea "x"
type textarea "Geil. Leider werden keine"
type textarea "x"
type textarea "Geil. Leider werden keine"
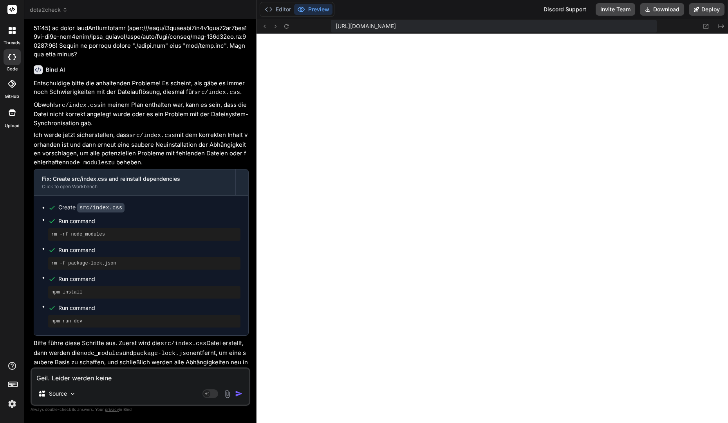
type textarea "x"
type textarea "Geil. Leider werden keine B"
type textarea "x"
type textarea "Geil. Leider werden keine Bi"
type textarea "x"
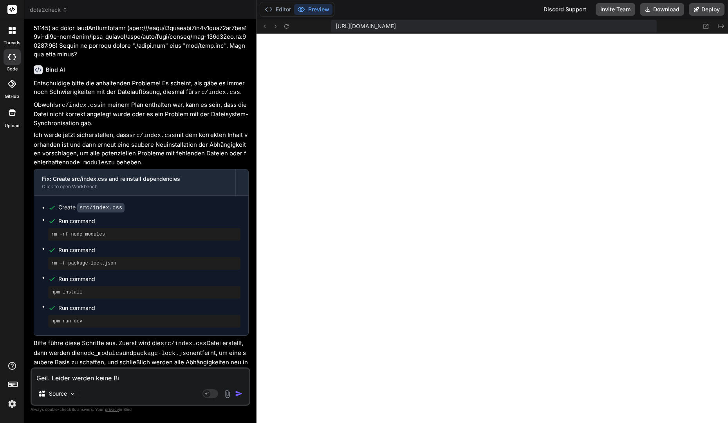
type textarea "Geil. Leider werden keine Bil"
type textarea "x"
type textarea "Geil. Leider werden keine Bild"
type textarea "x"
type textarea "Geil. Leider werden keine Bilde"
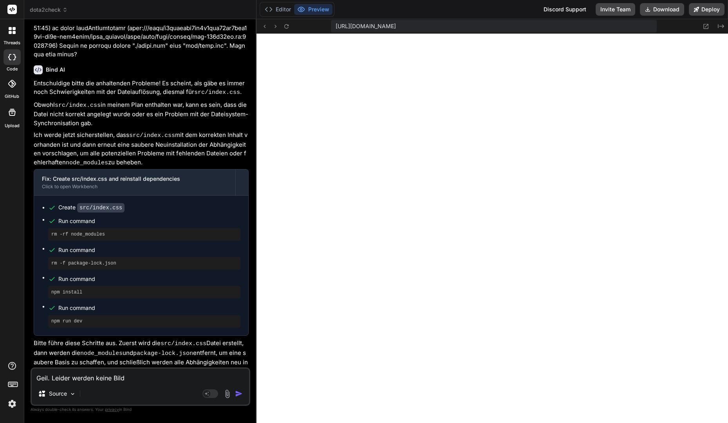
type textarea "x"
type textarea "Geil. Leider werden keine Bilder"
type textarea "x"
type textarea "Geil. Leider werden keine Bilder"
type textarea "x"
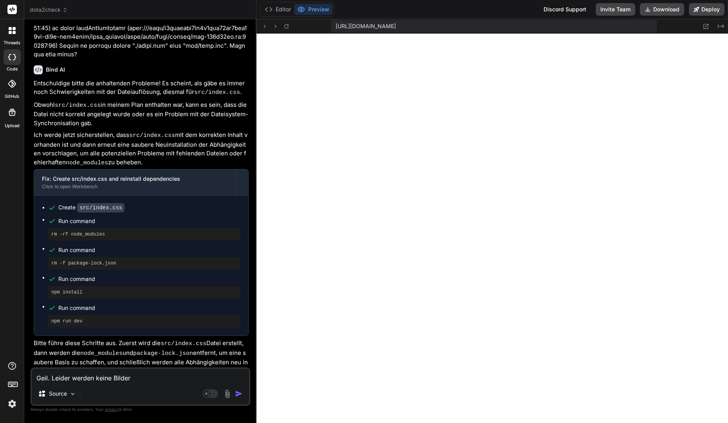
type textarea "Geil. Leider werden keine Bilder a"
type textarea "x"
type textarea "Geil. Leider werden keine Bilder an"
type textarea "x"
type textarea "Geil. Leider werden keine Bilder ang"
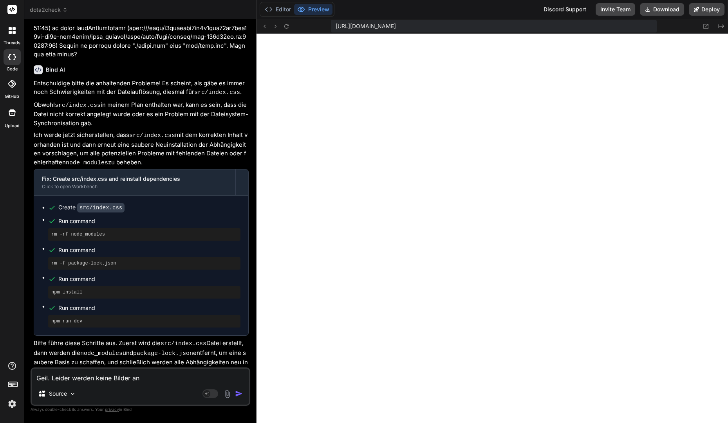
type textarea "x"
type textarea "Geil. Leider werden keine Bilder ange"
type textarea "x"
type textarea "Geil. Leider werden keine Bilder angez"
type textarea "x"
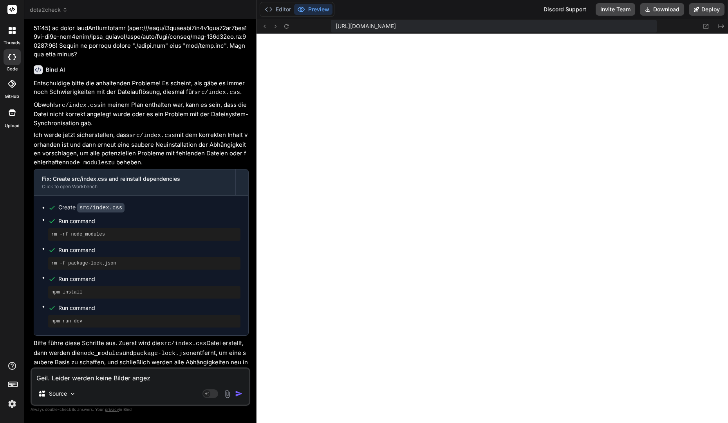
type textarea "Geil. Leider werden keine Bilder angeze"
type textarea "x"
type textarea "Geil. Leider werden keine Bilder angezei"
type textarea "x"
type textarea "Geil. Leider werden keine Bilder angezeig"
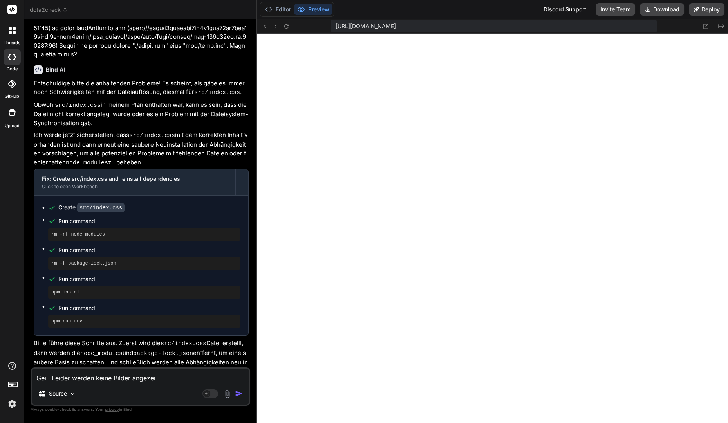
type textarea "x"
type textarea "Geil. Leider werden keine Bilder angezeigt"
type textarea "x"
type textarea "Geil. Leider werden keine Bilder angezeigt,"
type textarea "x"
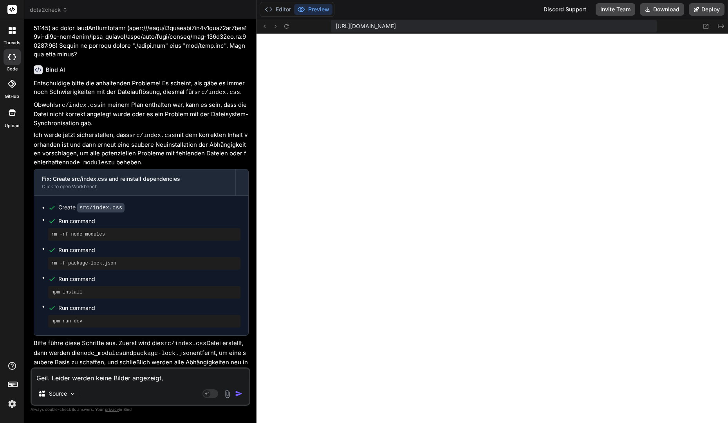
type textarea "Geil. Leider werden keine Bilder angezeigt,"
type textarea "x"
type textarea "Geil. Leider werden keine Bilder angezeigt, k"
type textarea "x"
type textarea "Geil. Leider werden keine Bilder angezeigt, ka"
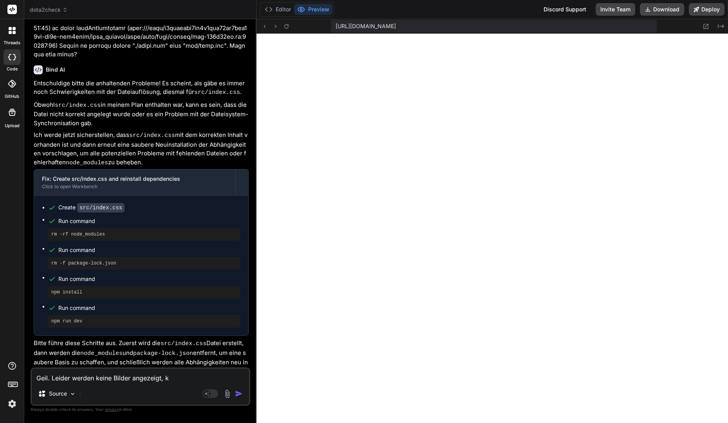
type textarea "x"
type textarea "Geil. Leider werden keine Bilder angezeigt, kan"
type textarea "x"
type textarea "Geil. Leider werden keine Bilder angezeigt, kann"
type textarea "x"
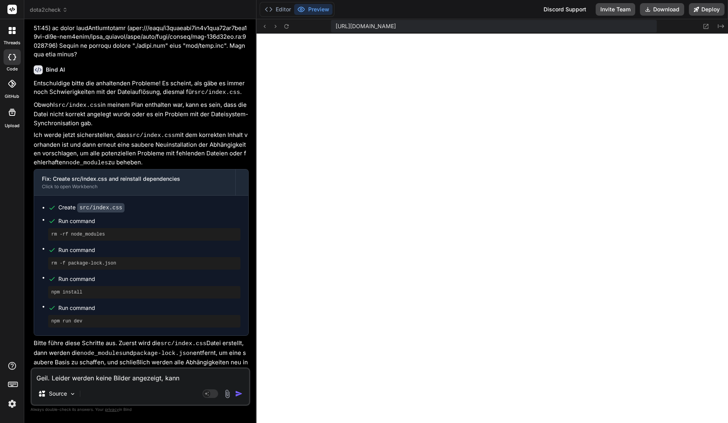
type textarea "Geil. Leider werden keine Bilder angezeigt, kanns"
type textarea "x"
type textarea "Geil. Leider werden keine Bilder angezeigt, kannst"
type textarea "x"
type textarea "Geil. Leider werden keine Bilder angezeigt, kannst"
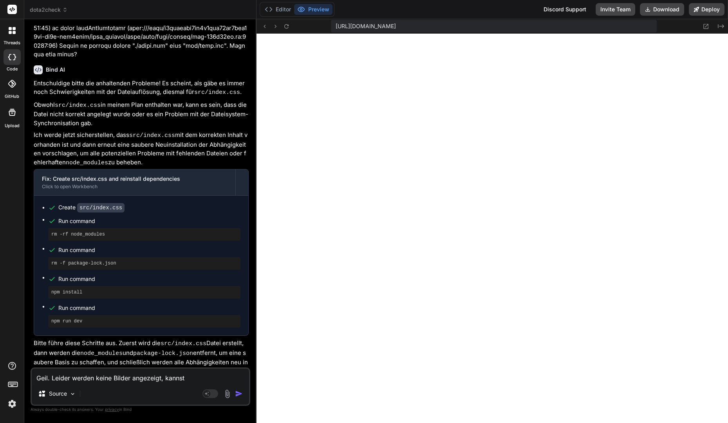
type textarea "x"
type textarea "Geil. Leider werden keine Bilder angezeigt, kannst D"
type textarea "x"
type textarea "Geil. Leider werden keine Bilder angezeigt, kannst Du"
type textarea "x"
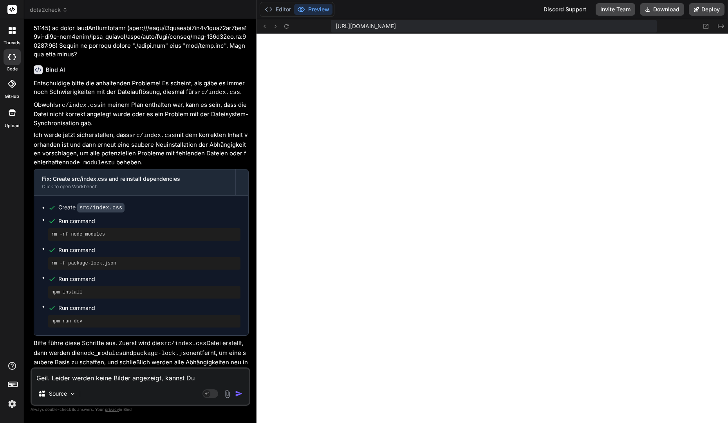
type textarea "Geil. Leider werden keine Bilder angezeigt, kannst Du"
type textarea "x"
type textarea "Geil. Leider werden keine Bilder angezeigt, kannst Du p"
type textarea "x"
type textarea "Geil. Leider werden keine Bilder angezeigt, kannst Du pr"
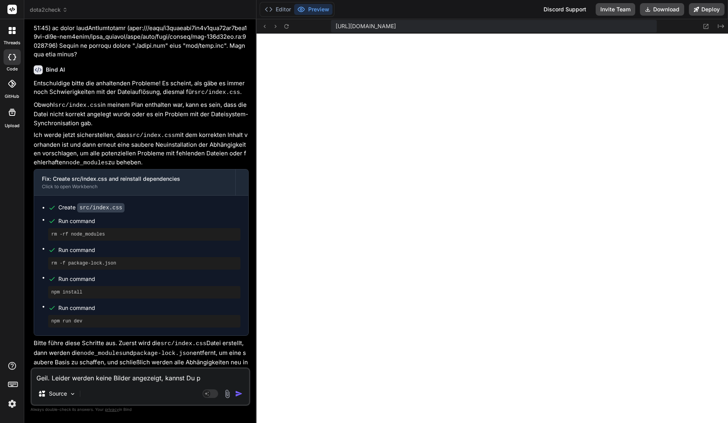
type textarea "x"
type textarea "Geil. Leider werden keine Bilder angezeigt, kannst Du prü"
type textarea "x"
type textarea "Geil. Leider werden keine Bilder angezeigt, kannst Du prüf"
type textarea "x"
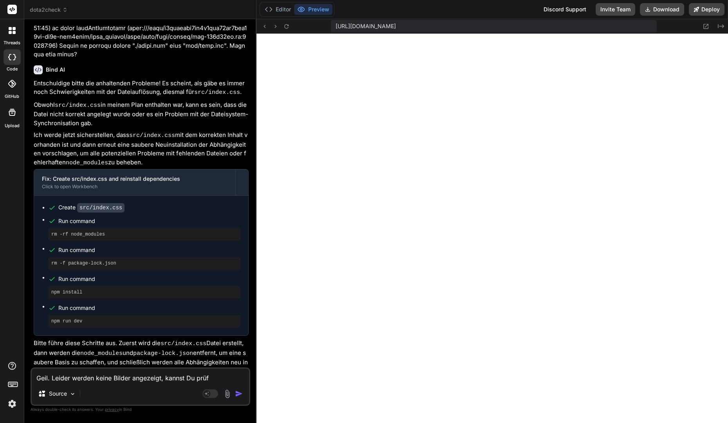
type textarea "Geil. Leider werden keine Bilder angezeigt, kannst Du prüfe"
type textarea "x"
type textarea "Geil. Leider werden keine Bilder angezeigt, kannst Du prüfen"
type textarea "x"
type textarea "Geil. Leider werden keine Bilder angezeigt, kannst Du prüfen"
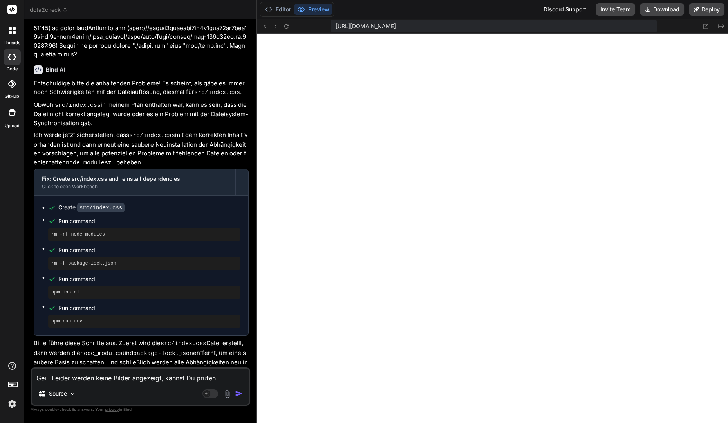
type textarea "x"
type textarea "Geil. Leider werden keine Bilder angezeigt, kannst Du prüfen w"
type textarea "x"
type textarea "Geil. Leider werden keine Bilder angezeigt, kannst Du prüfen wa"
type textarea "x"
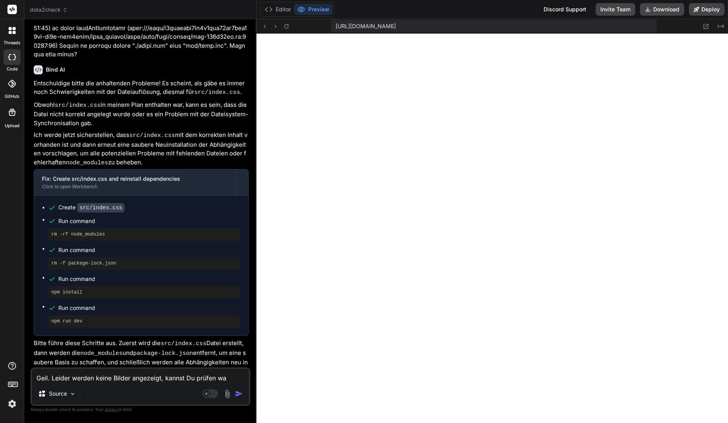
type textarea "Geil. Leider werden keine Bilder angezeigt, kannst Du prüfen was"
type textarea "x"
type textarea "Geil. Leider werden keine Bilder angezeigt, kannst Du prüfen was"
type textarea "x"
type textarea "Geil. Leider werden keine Bilder angezeigt, kannst Du prüfen was d"
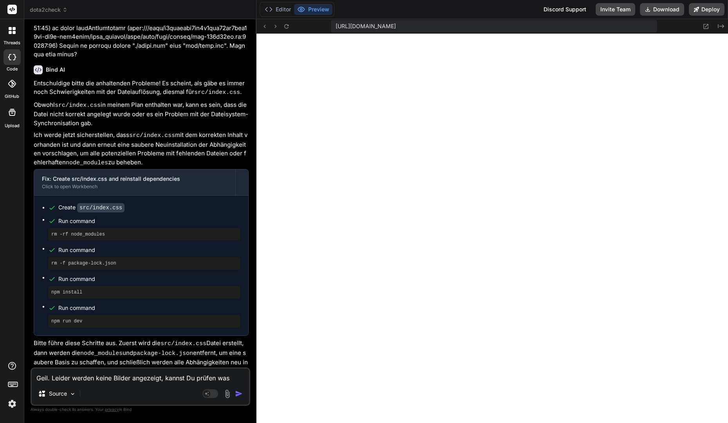
type textarea "x"
type textarea "Geil. Leider werden keine Bilder angezeigt, kannst Du prüfen was da"
type textarea "x"
type textarea "Geil. Leider werden keine Bilder angezeigt, kannst Du prüfen was da"
type textarea "x"
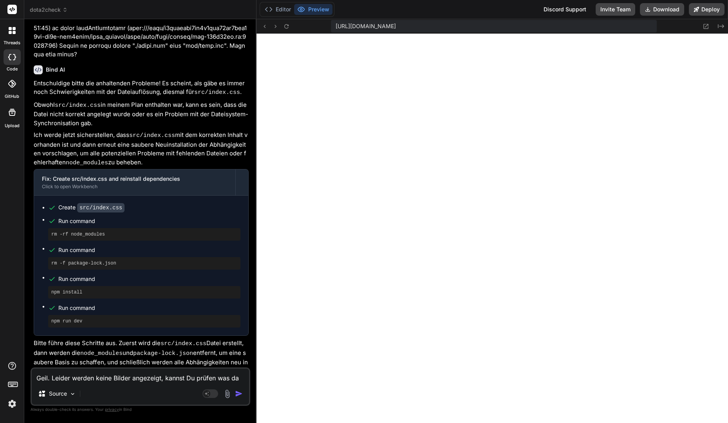
type textarea "Geil. Leider werden keine Bilder angezeigt, kannst Du prüfen was da l"
type textarea "x"
type textarea "Geil. Leider werden keine Bilder angezeigt, kannst Du prüfen was da lo"
type textarea "x"
type textarea "Geil. Leider werden keine Bilder angezeigt, kannst Du prüfen was da los"
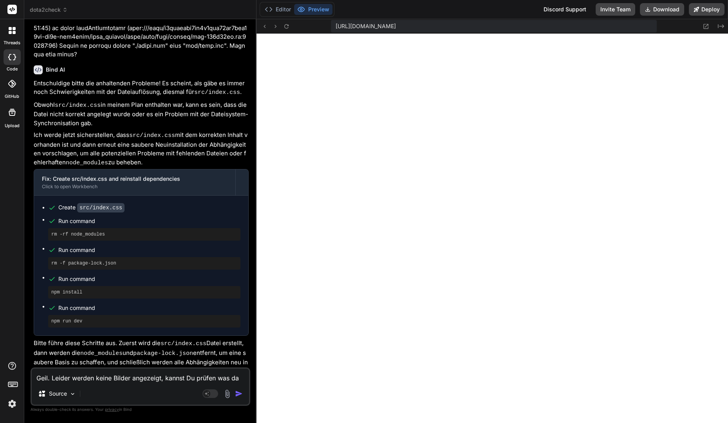
type textarea "x"
type textarea "Geil. Leider werden keine Bilder angezeigt, kannst Du prüfen was da los"
type textarea "x"
type textarea "Geil. Leider werden keine Bilder angezeigt, kannst Du prüfen was da los i"
type textarea "x"
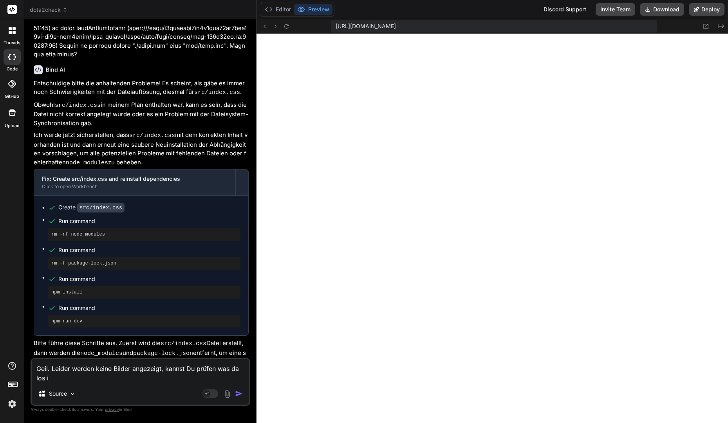
type textarea "Geil. Leider werden keine Bilder angezeigt, kannst Du prüfen was da los is"
type textarea "x"
type textarea "Geil. Leider werden keine Bilder angezeigt, kannst Du prüfen was da los ist"
type textarea "x"
type textarea "Geil. Leider werden keine Bilder angezeigt, kannst Du prüfen was da los ist?"
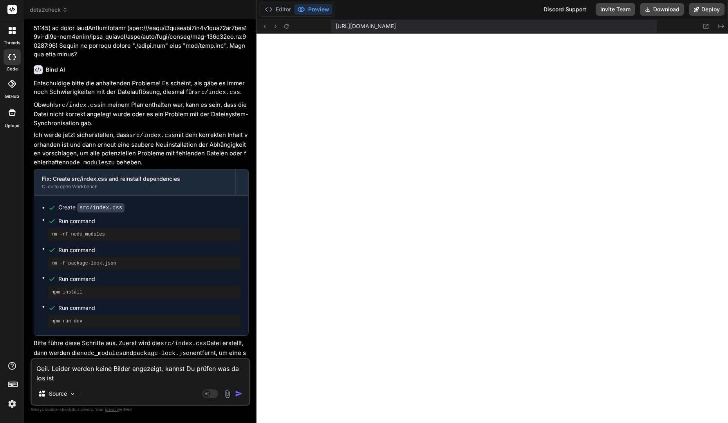
type textarea "x"
type textarea "Geil. Leider werden keine Bilder angezeigt, kannst Du prüfen was da los ist?"
type textarea "x"
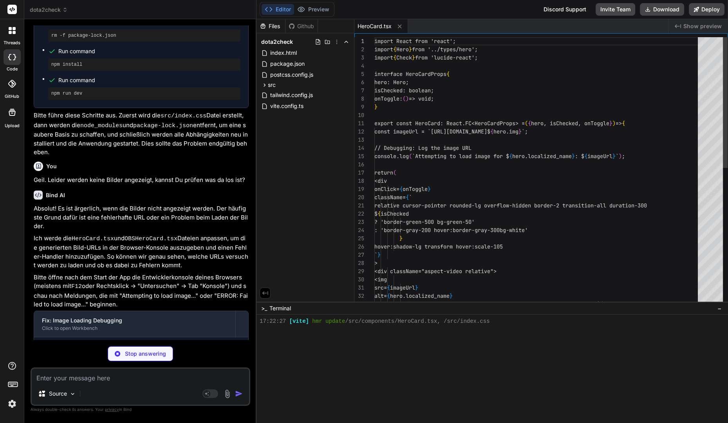
scroll to position [192, 0]
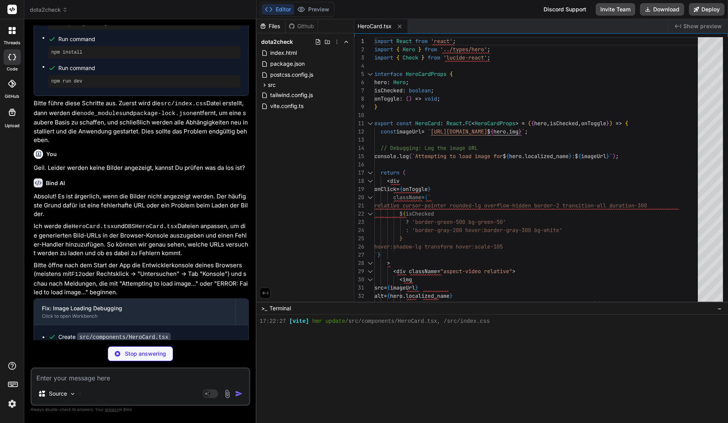
type textarea "x"
type textarea "</h3> </div> </div> ); };"
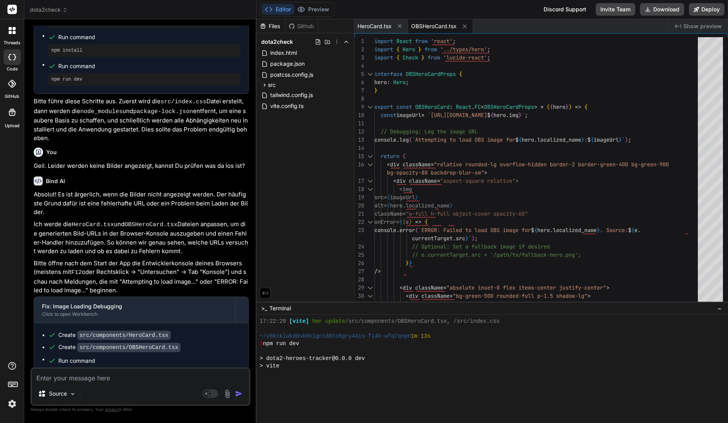
scroll to position [266, 0]
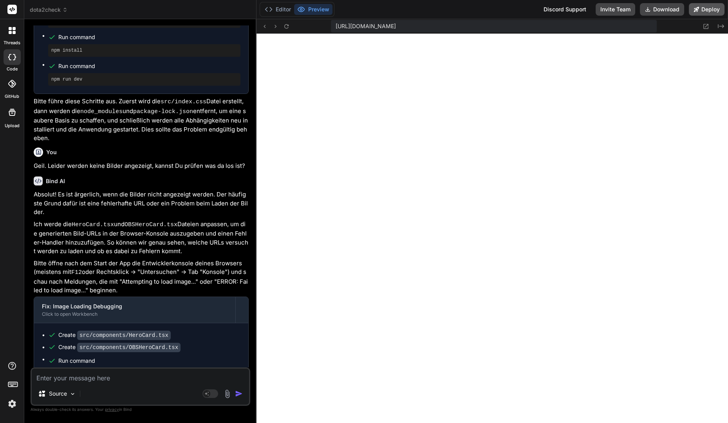
click at [711, 10] on button "Deploy" at bounding box center [707, 9] width 36 height 13
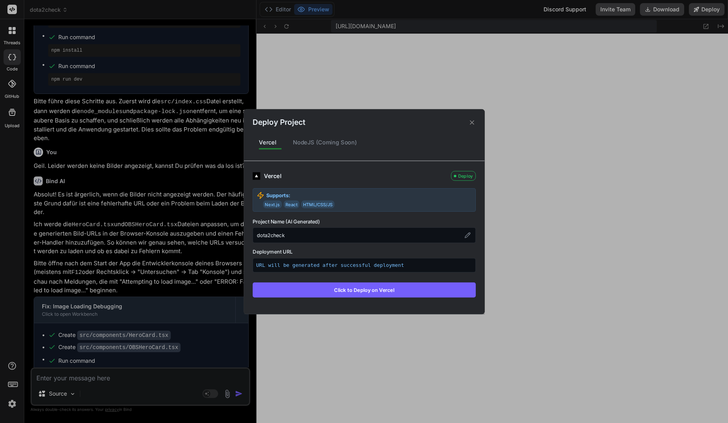
click at [303, 143] on div "NodeJS (Coming Soon)" at bounding box center [324, 142] width 77 height 16
click at [291, 204] on span "React" at bounding box center [292, 205] width 16 height 8
click at [300, 238] on div "dota2check" at bounding box center [364, 236] width 223 height 16
click at [296, 245] on div "Vercel Deploy Supports: Next.js React HTML/CSS/JS Project Name (AI Generated) d…" at bounding box center [364, 234] width 223 height 127
click at [363, 264] on p "URL will be generated after successful deployment" at bounding box center [364, 265] width 216 height 7
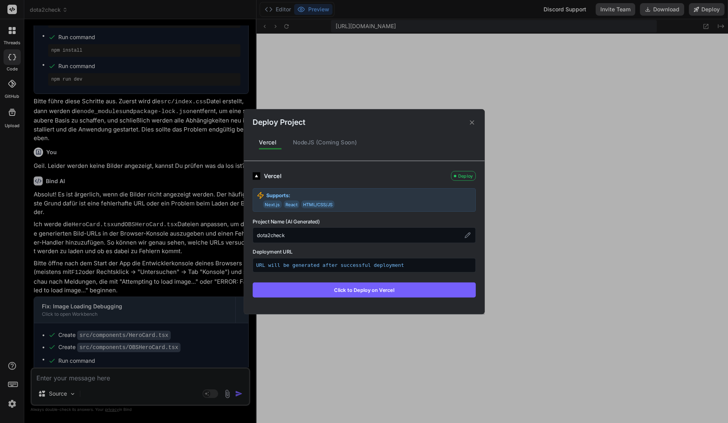
click at [334, 286] on button "Click to Deploy on Vercel" at bounding box center [364, 289] width 223 height 15
type textarea "x"
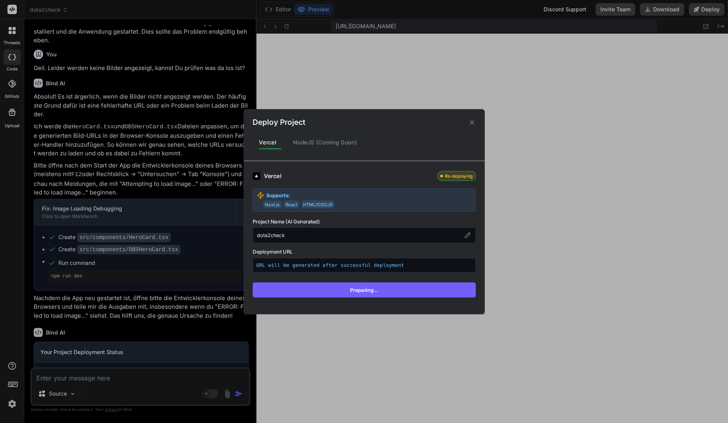
scroll to position [1990, 0]
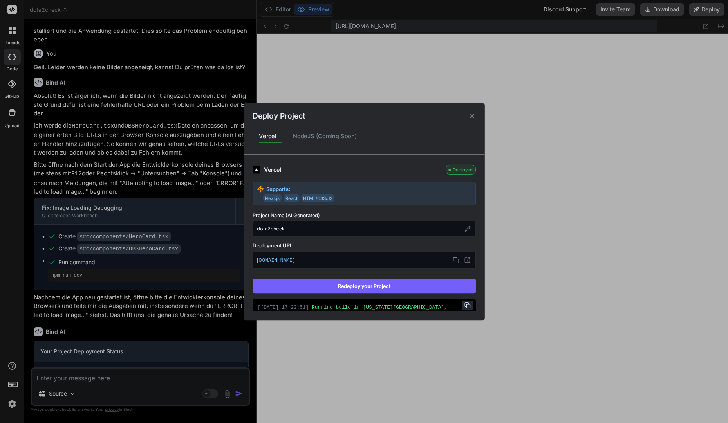
click at [342, 257] on p "[DOMAIN_NAME]" at bounding box center [364, 260] width 216 height 10
type textarea "x"
click at [455, 259] on icon at bounding box center [456, 260] width 6 height 6
click at [390, 306] on div "[ 29.9.2025, 17:22:51 ] Running build in Washington, D.C., USA (East) – iad1" at bounding box center [364, 311] width 213 height 15
click at [468, 306] on icon at bounding box center [468, 306] width 6 height 6
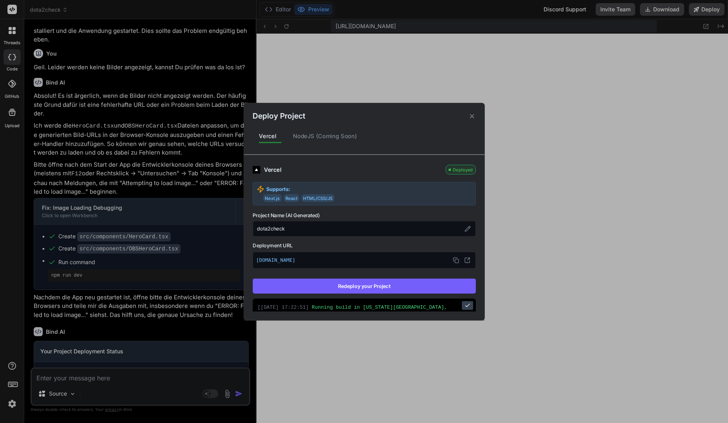
click at [360, 259] on p "[DOMAIN_NAME]" at bounding box center [364, 260] width 216 height 10
click at [470, 261] on icon at bounding box center [467, 260] width 6 height 6
click at [324, 193] on div "Supports: Next.js React HTML/CSS/JS" at bounding box center [364, 194] width 223 height 24
click at [271, 204] on div "Supports: Next.js React HTML/CSS/JS" at bounding box center [364, 194] width 223 height 24
click at [289, 203] on div "Supports: Next.js React HTML/CSS/JS" at bounding box center [364, 194] width 223 height 24
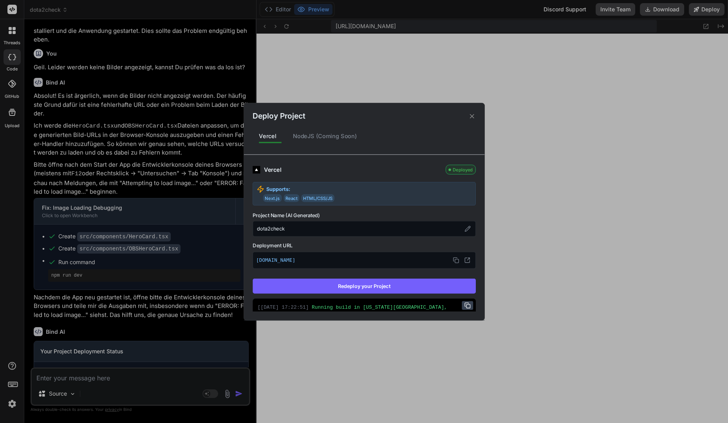
click at [326, 203] on div "Supports: Next.js React HTML/CSS/JS" at bounding box center [364, 194] width 223 height 24
click at [394, 289] on button "Redeploy your Project" at bounding box center [364, 286] width 223 height 15
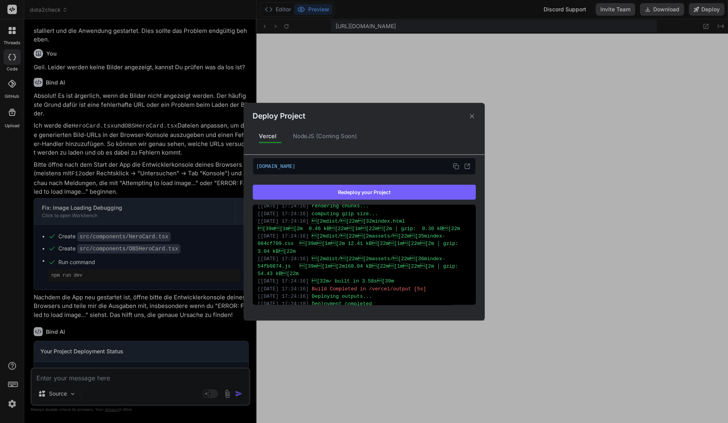
scroll to position [253, 0]
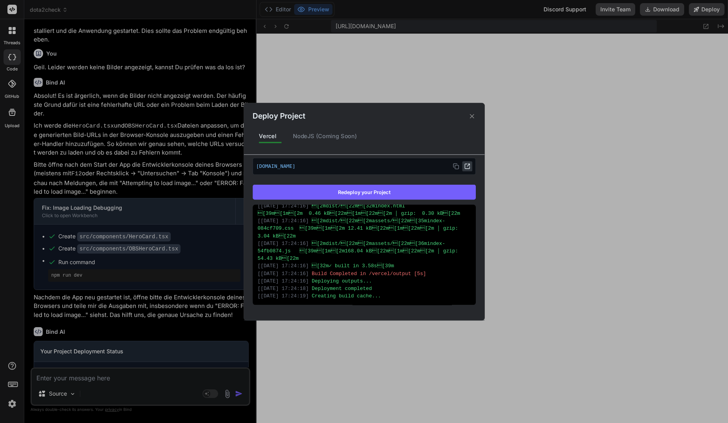
click at [465, 165] on icon at bounding box center [467, 166] width 5 height 5
click at [364, 165] on p "[DOMAIN_NAME]" at bounding box center [364, 166] width 216 height 10
drag, startPoint x: 358, startPoint y: 165, endPoint x: 251, endPoint y: 165, distance: 107.3
click at [251, 165] on div "Vercel Deployed Supports: Next.js React HTML/CSS/JS Project Name (AI Generated)…" at bounding box center [364, 233] width 241 height 157
copy p "[DOMAIN_NAME]"
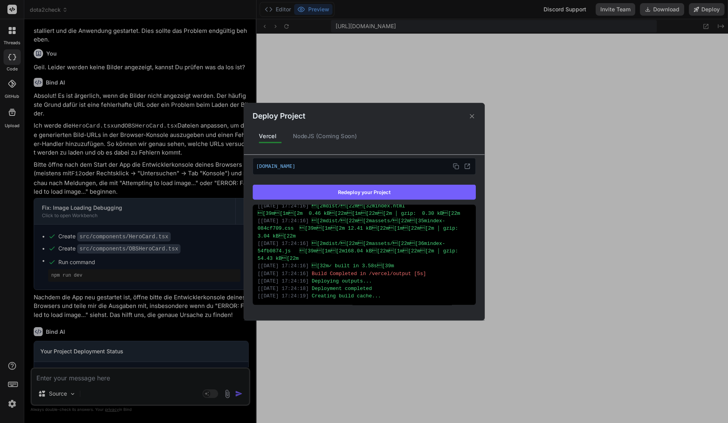
click at [329, 167] on p "[DOMAIN_NAME]" at bounding box center [364, 166] width 216 height 10
click at [371, 166] on p "[DOMAIN_NAME]" at bounding box center [364, 166] width 216 height 10
click at [354, 166] on p "[DOMAIN_NAME]" at bounding box center [364, 166] width 216 height 10
click at [459, 166] on icon at bounding box center [456, 166] width 6 height 6
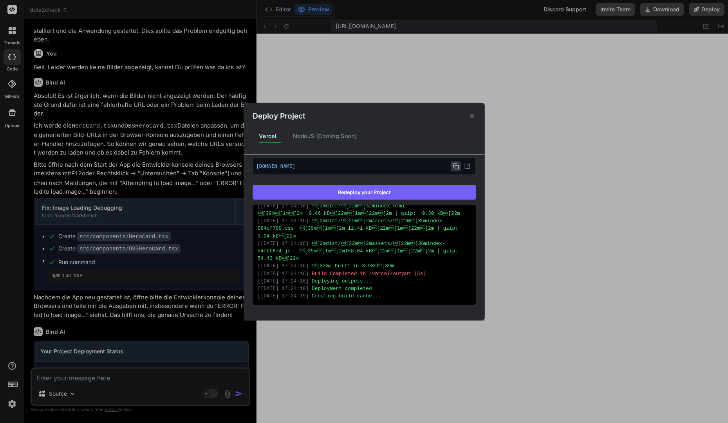
click at [456, 166] on icon at bounding box center [456, 166] width 6 height 6
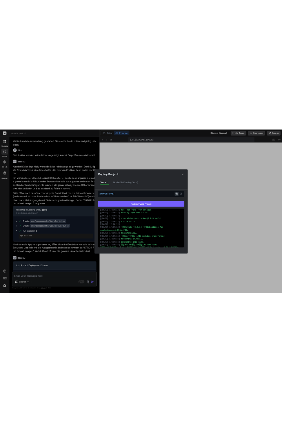
scroll to position [0, 0]
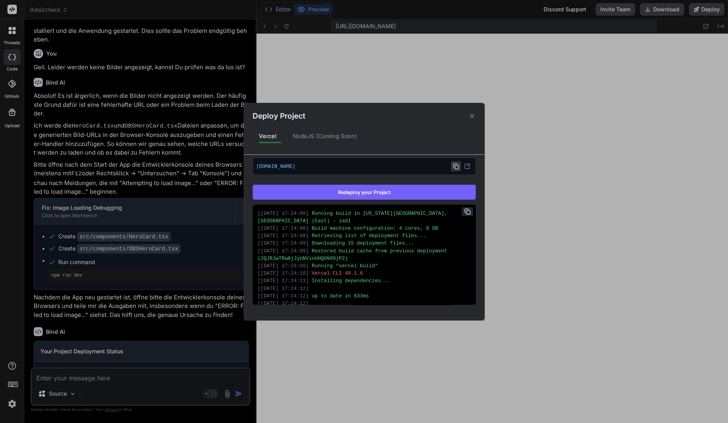
click at [660, 368] on div "Deploy Project Vercel NodeJS (Coming Soon) Vercel Deployed Supports: Next.js Re…" at bounding box center [364, 211] width 728 height 423
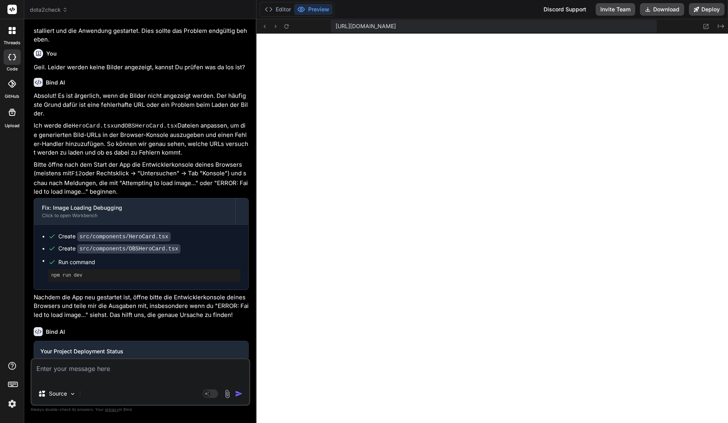
scroll to position [3529, 0]
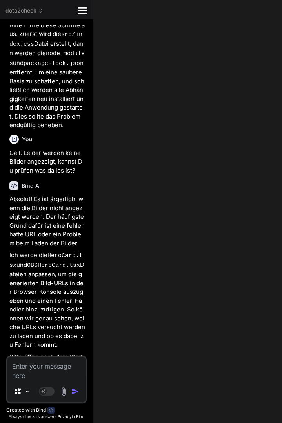
type textarea "x"
type textarea "</h3> </div> </div> ); };"
type textarea "x"
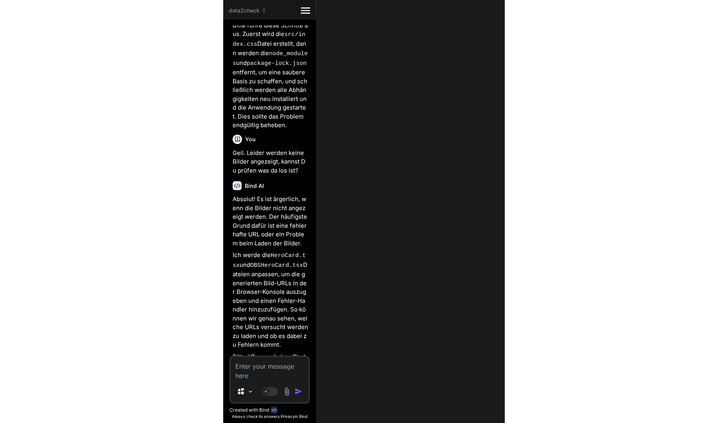
scroll to position [1990, 0]
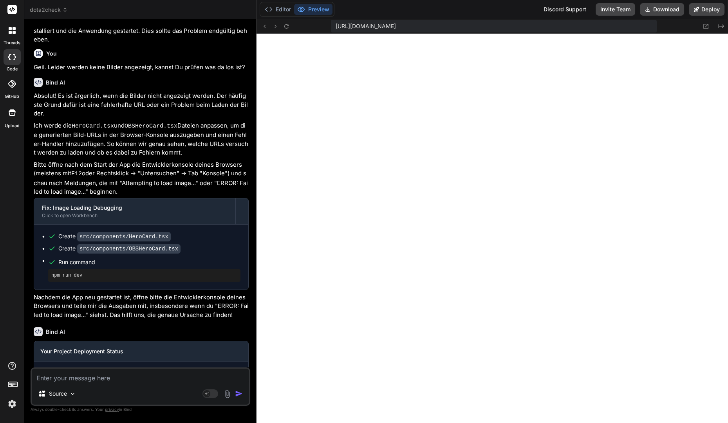
click at [51, 383] on div "Source Agent Mode. When this toggle is activated, AI automatically makes decisi…" at bounding box center [141, 387] width 220 height 38
click at [52, 382] on textarea at bounding box center [140, 376] width 217 height 14
paste textarea "HeroCard.tsx:15 Attempting to load image for Elder Titan: https://api.opendota.…"
type textarea "HeroCard.tsx:15 Attempting to load image for Elder Titan: https://api.opendota.…"
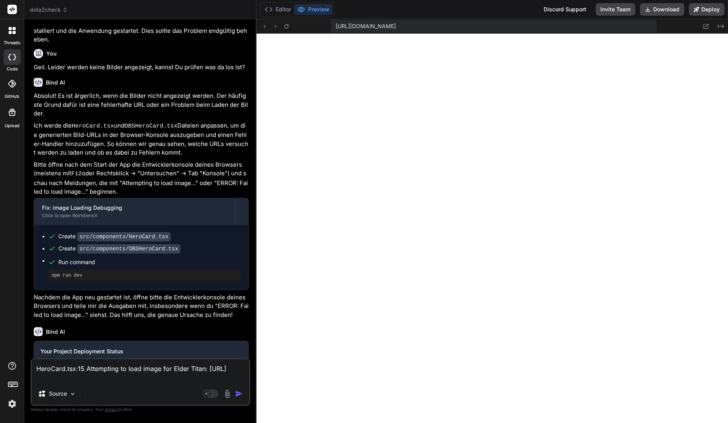
type textarea "x"
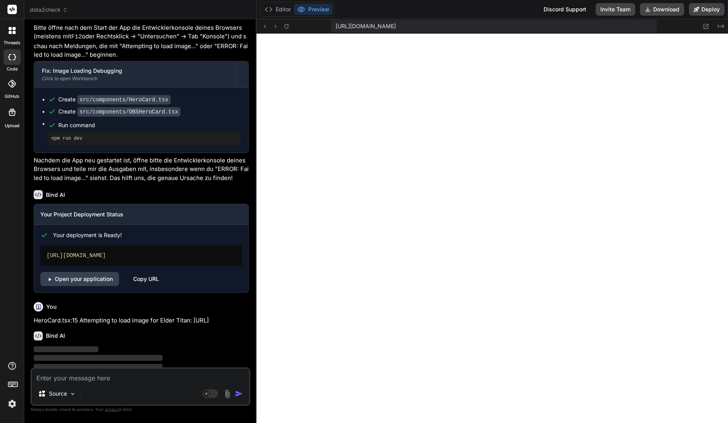
scroll to position [2127, 0]
type textarea "x"
type textarea "</div> ); };"
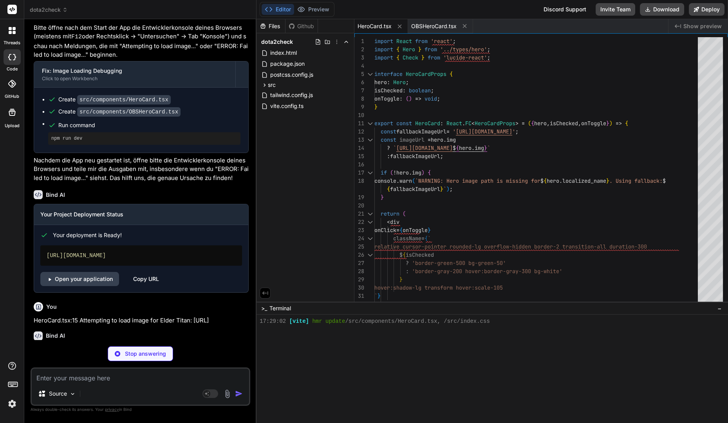
type textarea "x"
type textarea "); };"
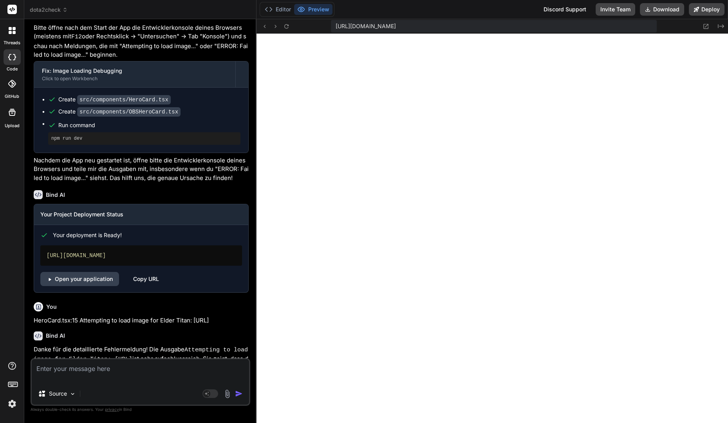
scroll to position [3851, 0]
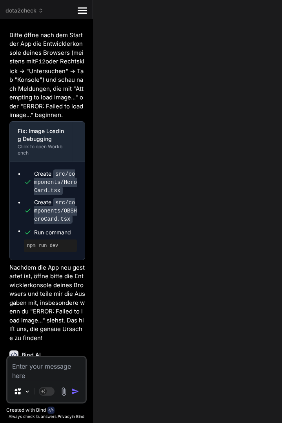
type textarea "x"
type textarea "); };"
type textarea "x"
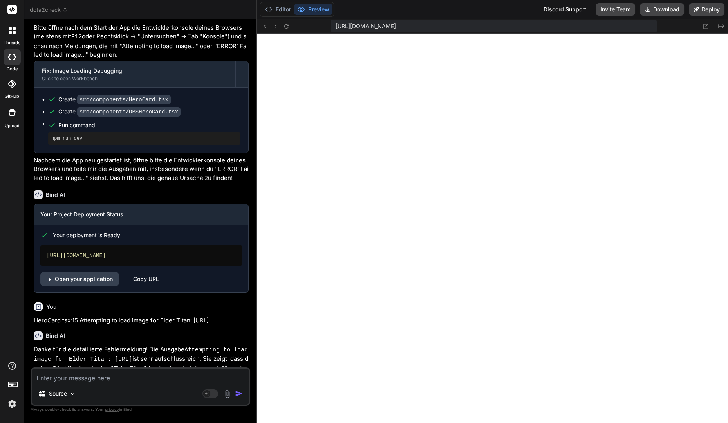
scroll to position [2167, 0]
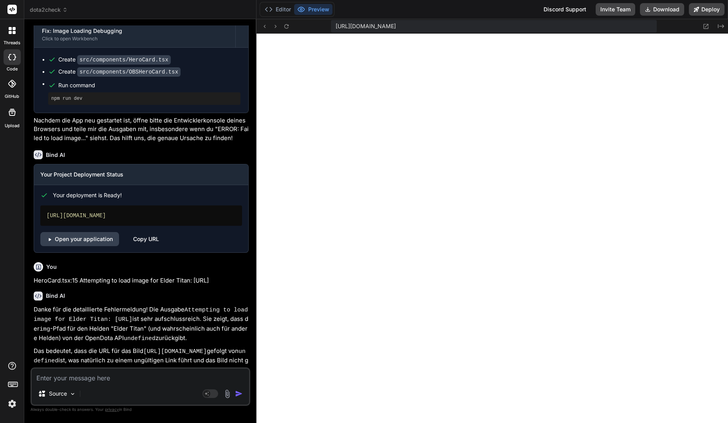
click at [168, 376] on textarea at bounding box center [140, 376] width 217 height 14
click at [165, 376] on textarea at bounding box center [140, 376] width 217 height 14
type textarea "L"
type textarea "x"
type textarea "Le"
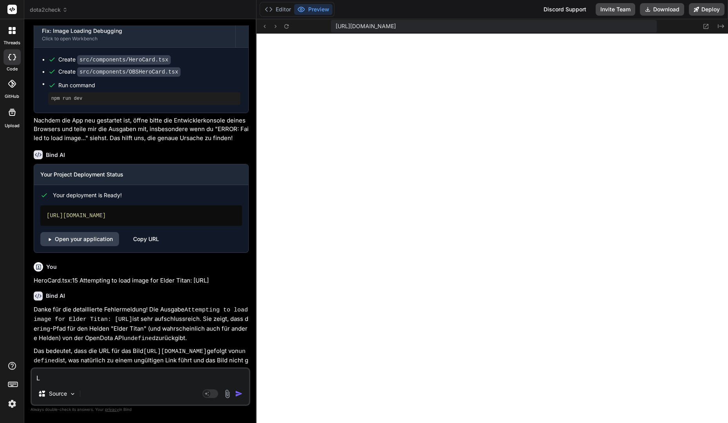
type textarea "x"
type textarea "Lei"
type textarea "x"
type textarea "Leid"
type textarea "x"
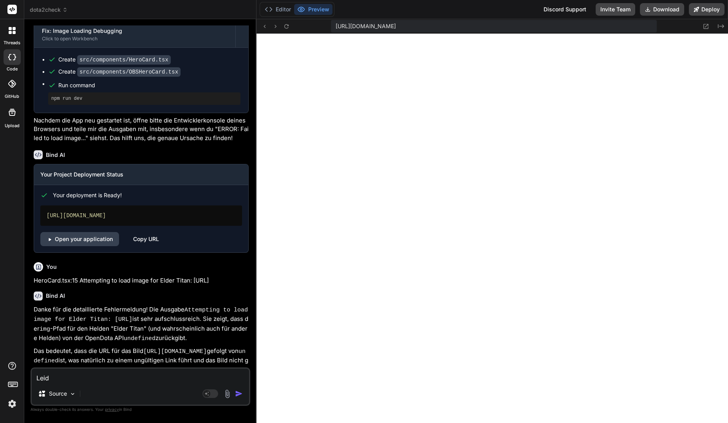
type textarea "Leide"
type textarea "x"
type textarea "Leider"
type textarea "x"
type textarea "Leider"
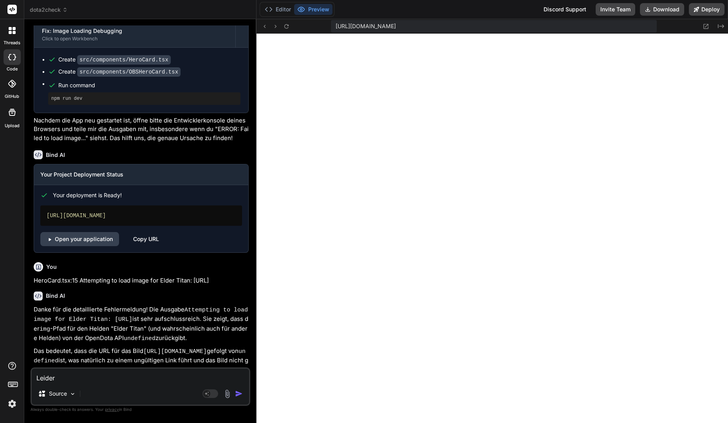
type textarea "x"
type textarea "Leider w"
type textarea "x"
type textarea "Leider wi"
paste textarea "404: NOT_FOUND Code: NOT_FOUND"
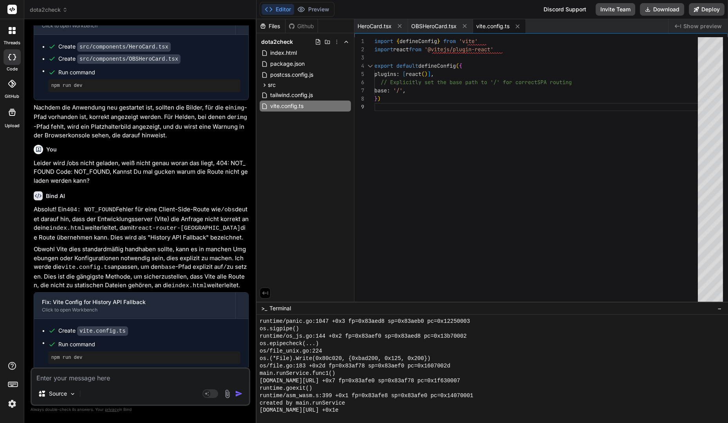
scroll to position [2624, 0]
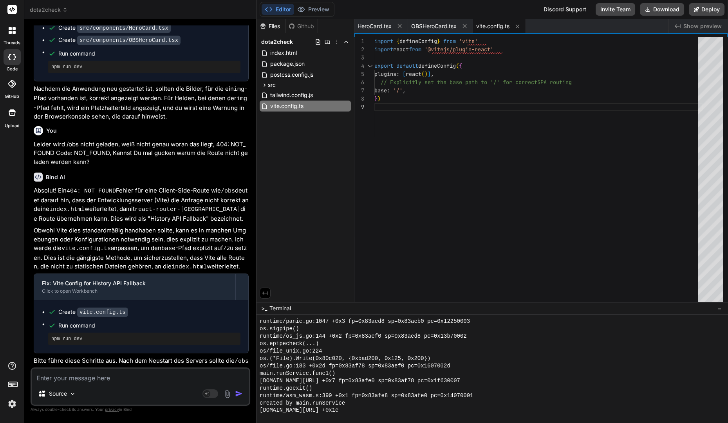
click at [329, 332] on div "os.sigpipe()" at bounding box center [488, 329] width 456 height 7
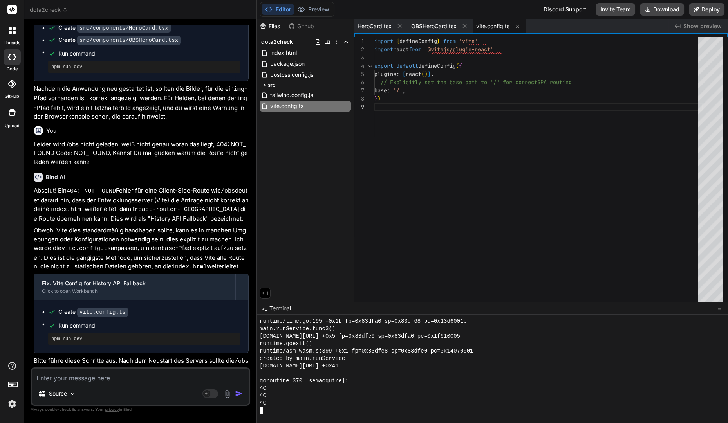
scroll to position [1287, 0]
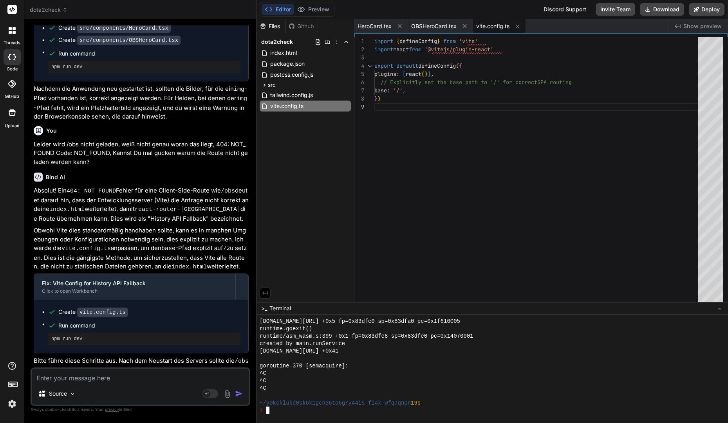
click at [313, 2] on div "Editor Preview Disabled until preview for your project is generated" at bounding box center [297, 9] width 75 height 15
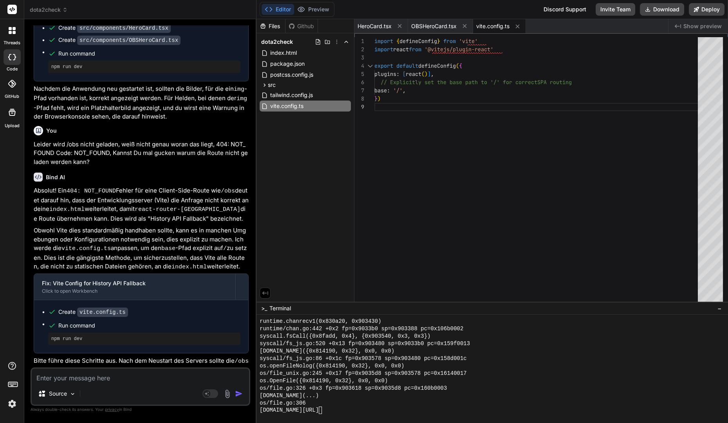
scroll to position [2294, 0]
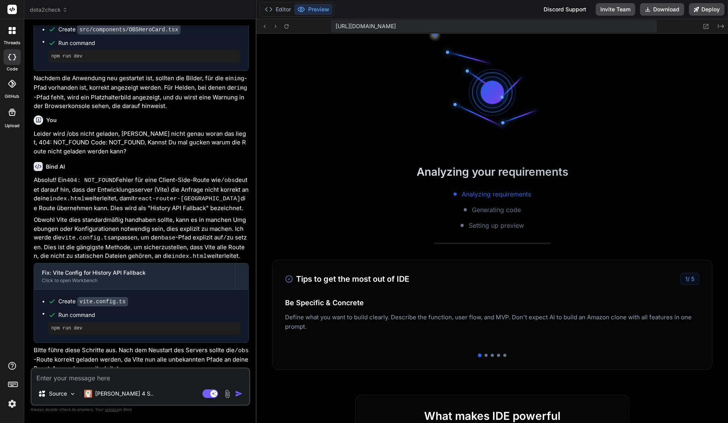
scroll to position [148, 0]
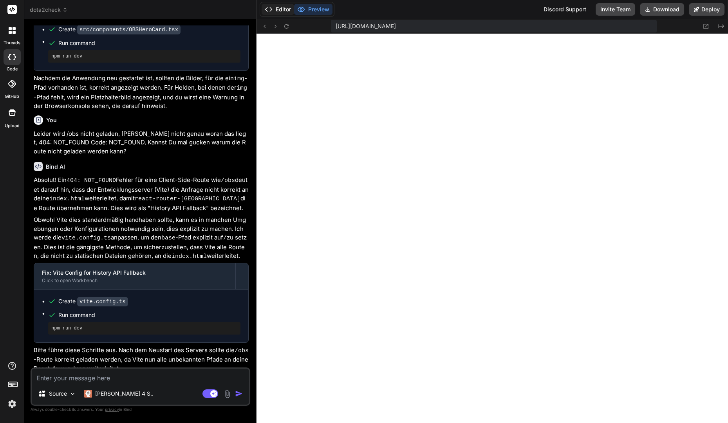
click at [283, 13] on button "Editor" at bounding box center [278, 9] width 33 height 11
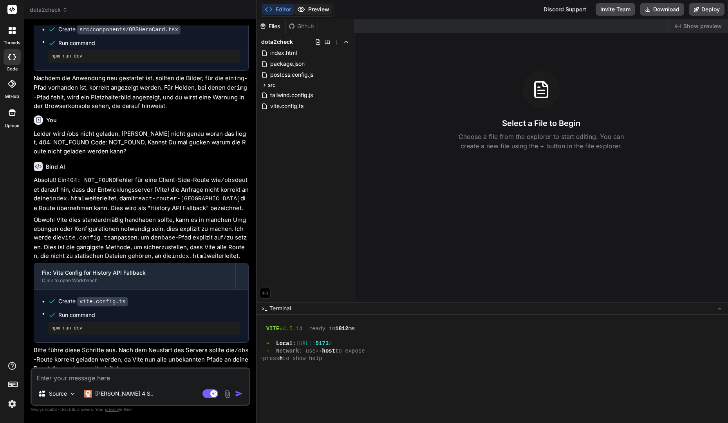
click at [320, 6] on button "Preview" at bounding box center [313, 9] width 38 height 11
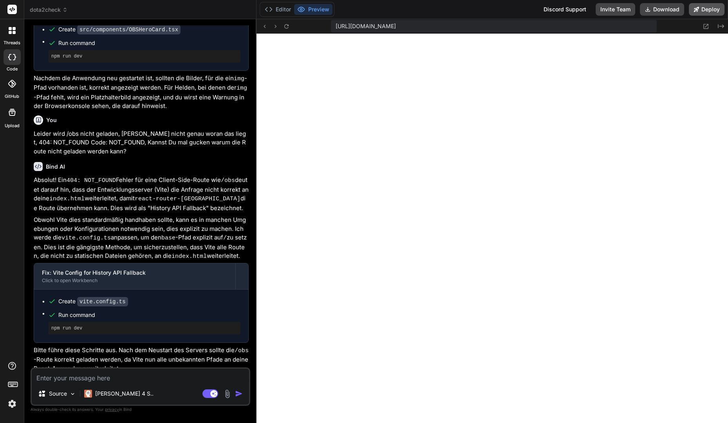
click at [702, 11] on button "Deploy" at bounding box center [707, 9] width 36 height 13
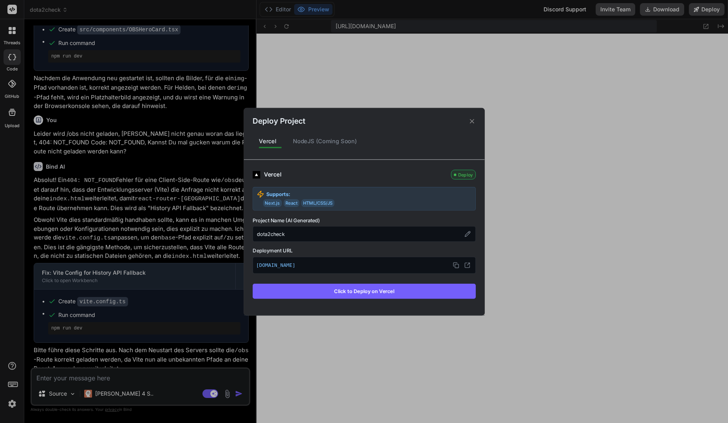
click at [346, 292] on button "Click to Deploy on Vercel" at bounding box center [364, 291] width 223 height 15
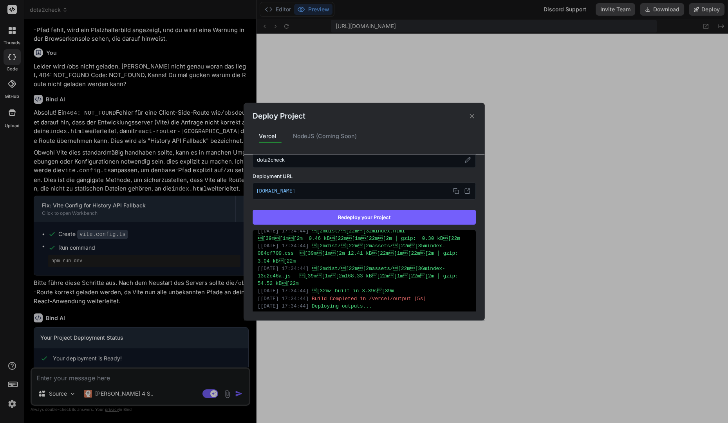
scroll to position [118, 0]
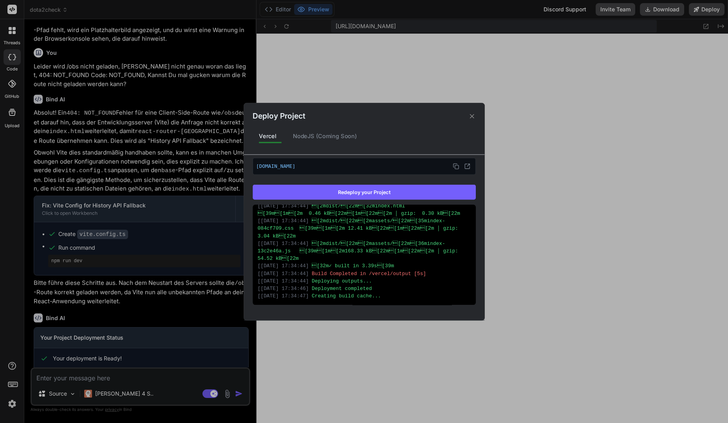
click at [181, 281] on div "Deploy Project Vercel NodeJS (Coming Soon) Vercel Deployed Supports: Next.js Re…" at bounding box center [364, 211] width 728 height 423
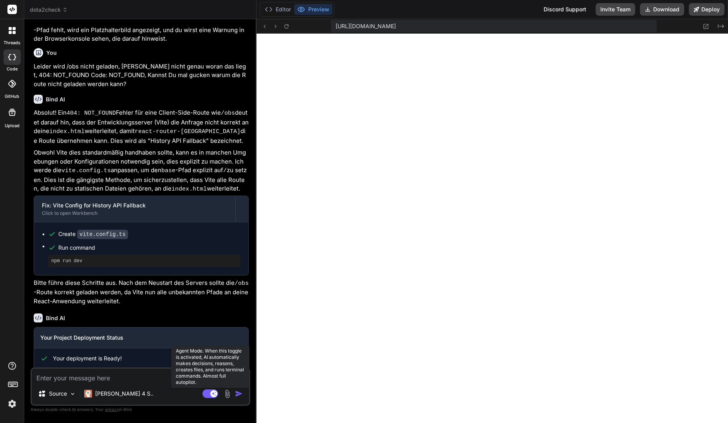
click at [205, 392] on rect at bounding box center [211, 394] width 16 height 9
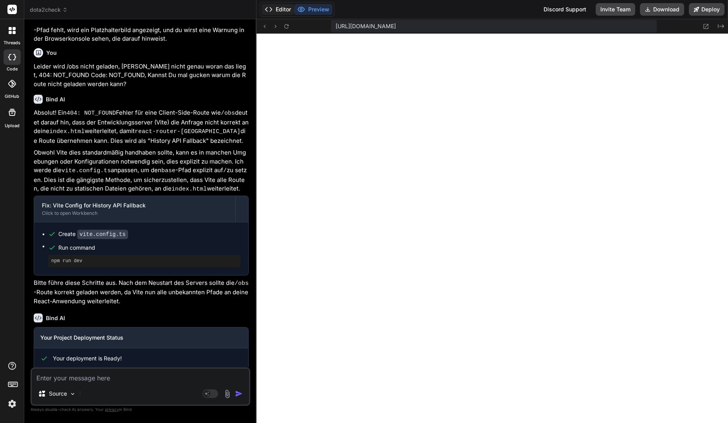
click at [281, 7] on button "Editor" at bounding box center [278, 9] width 33 height 11
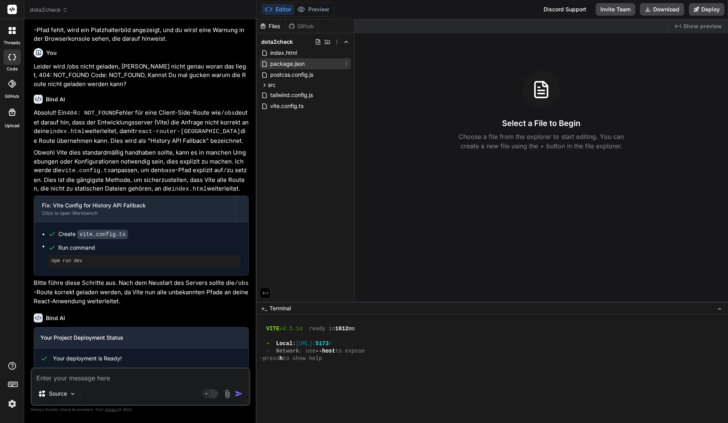
click at [291, 64] on span "package.json" at bounding box center [288, 63] width 36 height 9
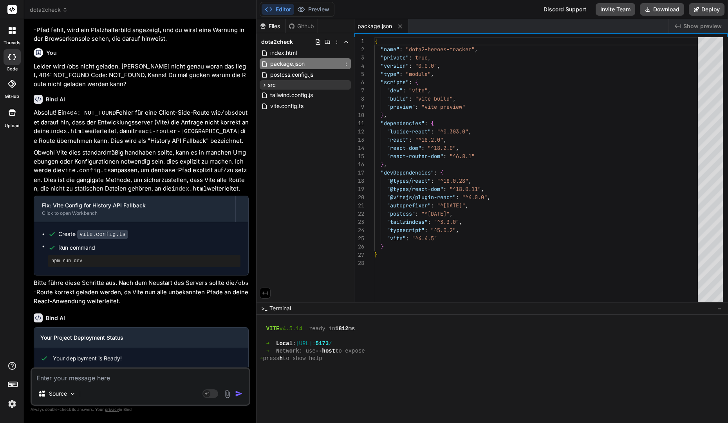
type textarea "x"
click at [286, 82] on div "src" at bounding box center [305, 84] width 91 height 9
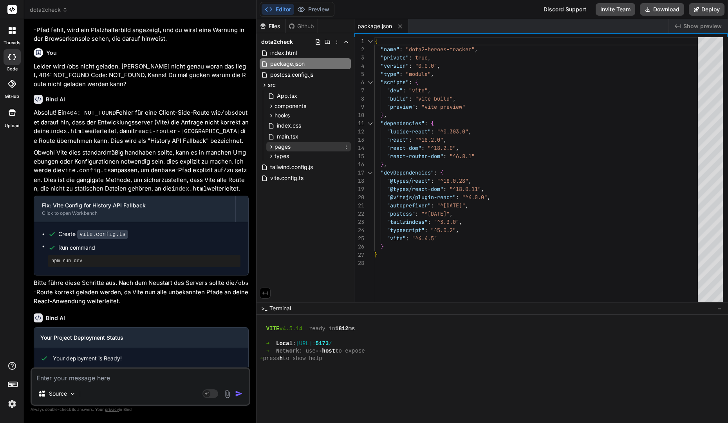
click at [289, 149] on span "pages" at bounding box center [283, 147] width 16 height 8
click at [293, 124] on span "index.css" at bounding box center [289, 125] width 26 height 9
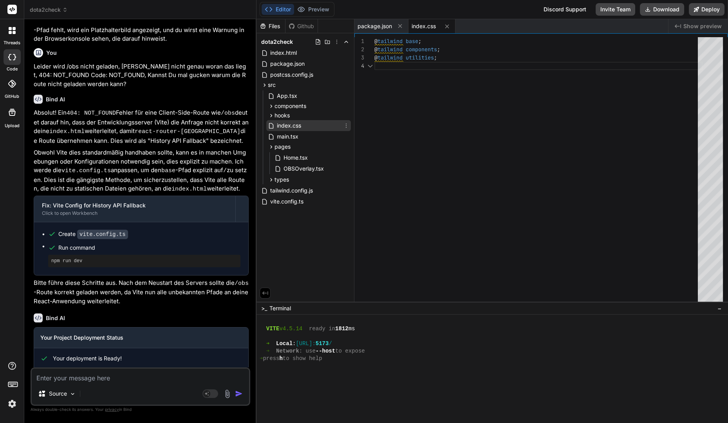
scroll to position [24, 0]
click at [292, 134] on span "main.tsx" at bounding box center [287, 136] width 23 height 9
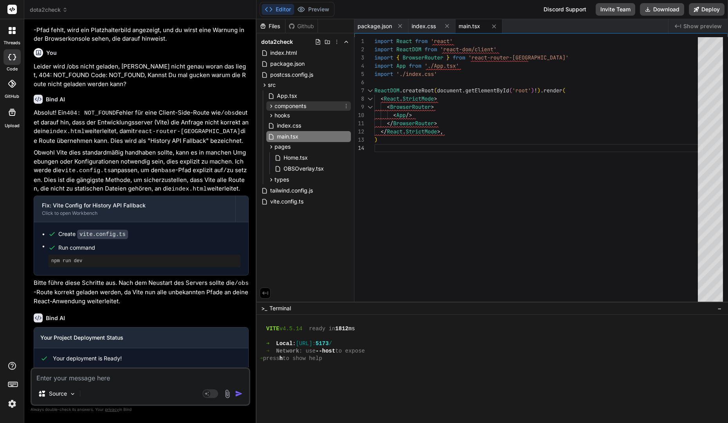
click at [291, 104] on span "components" at bounding box center [291, 106] width 32 height 8
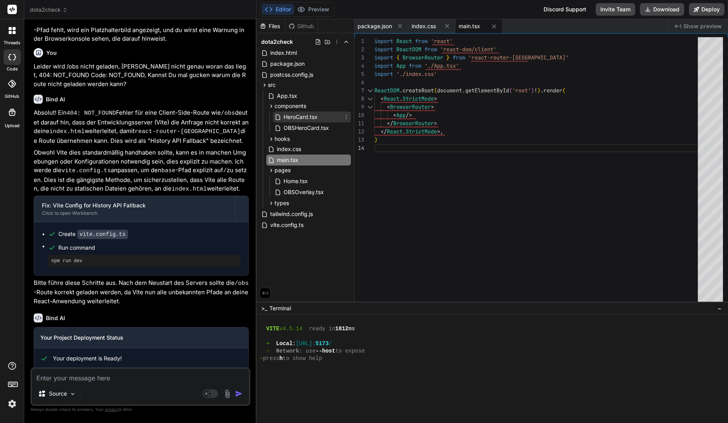
click at [297, 119] on span "HeroCard.tsx" at bounding box center [301, 116] width 36 height 9
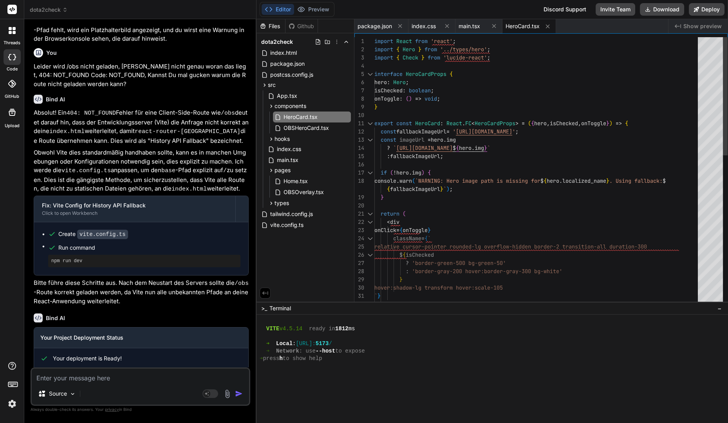
click at [634, 135] on div "import React from 'react' ; import { Hero } from '../types/hero' ; import { Che…" at bounding box center [538, 341] width 328 height 609
click at [639, 132] on div "import React from 'react' ; import { Hero } from '../types/hero' ; import { Che…" at bounding box center [538, 341] width 328 height 609
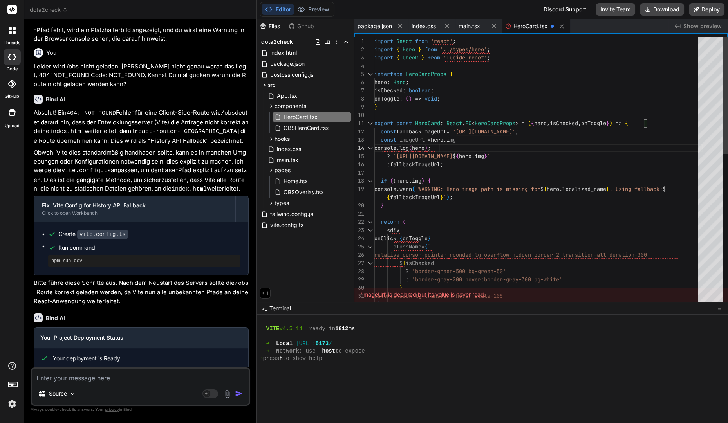
scroll to position [725, 0]
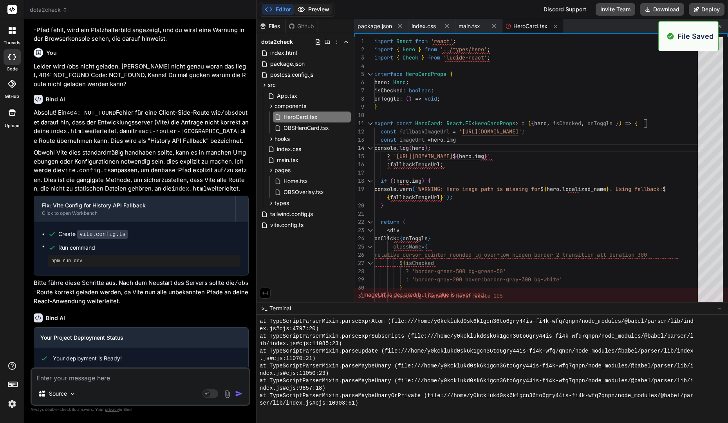
click at [314, 4] on button "Preview" at bounding box center [313, 9] width 38 height 11
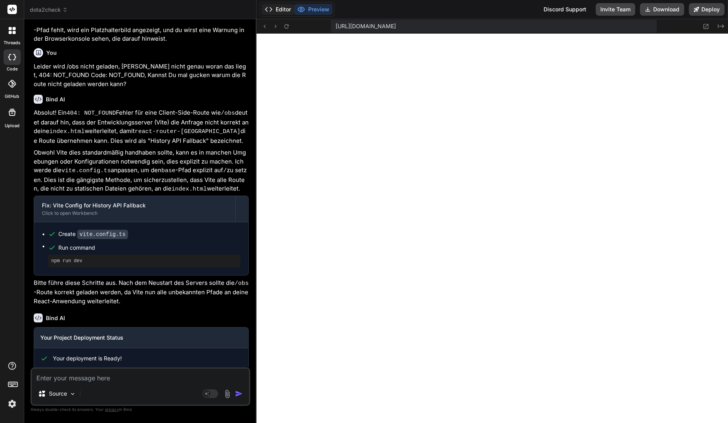
click at [289, 8] on button "Editor" at bounding box center [278, 9] width 33 height 11
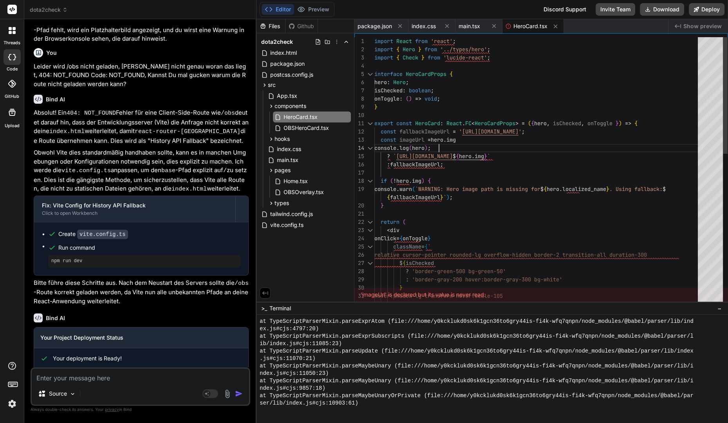
click at [515, 141] on div "import React from 'react' ; import { Hero } from '../types/hero' ; import { Che…" at bounding box center [538, 345] width 328 height 617
click at [454, 148] on div "import React from 'react' ; import { Hero } from '../types/hero' ; import { Che…" at bounding box center [538, 345] width 328 height 617
click at [429, 148] on div "import React from 'react' ; import { Hero } from '../types/hero' ; import { Che…" at bounding box center [538, 345] width 328 height 617
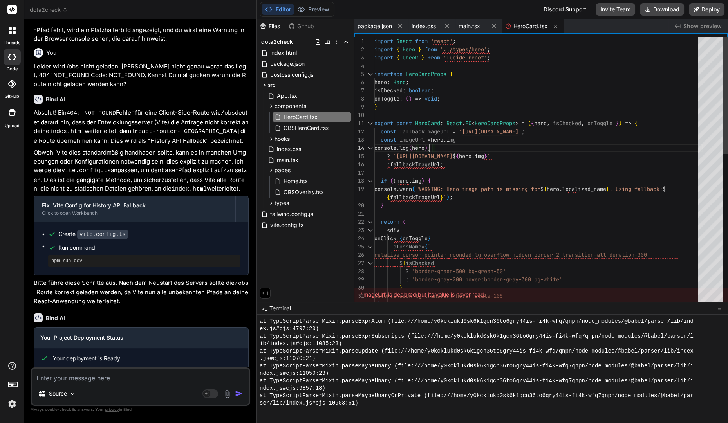
click at [429, 148] on div "import React from 'react' ; import { Hero } from '../types/hero' ; import { Che…" at bounding box center [538, 345] width 328 height 617
click at [430, 151] on div "import React from 'react' ; import { Hero } from '../types/hero' ; import { Che…" at bounding box center [538, 345] width 328 height 617
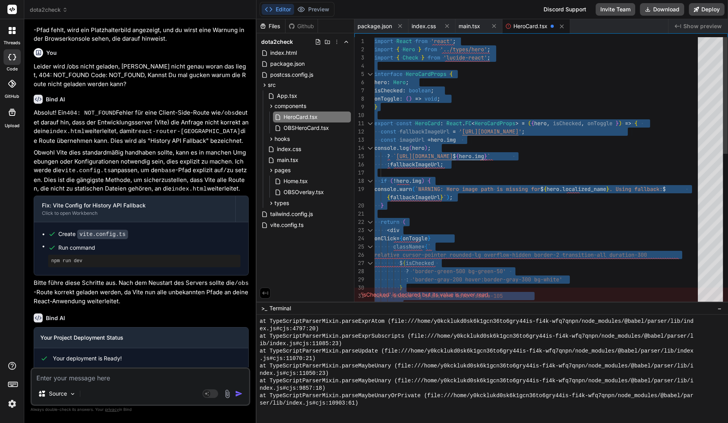
click at [430, 151] on div "import React from 'react' ; import { Hero } from '../types/hero' ; import { Che…" at bounding box center [538, 345] width 328 height 617
click at [430, 147] on div "import React from 'react' ; import { Hero } from '../types/hero' ; import { Che…" at bounding box center [538, 345] width 328 height 617
click at [434, 147] on div "import React from 'react' ; import { Hero } from '../types/hero' ; import { Che…" at bounding box center [538, 345] width 328 height 617
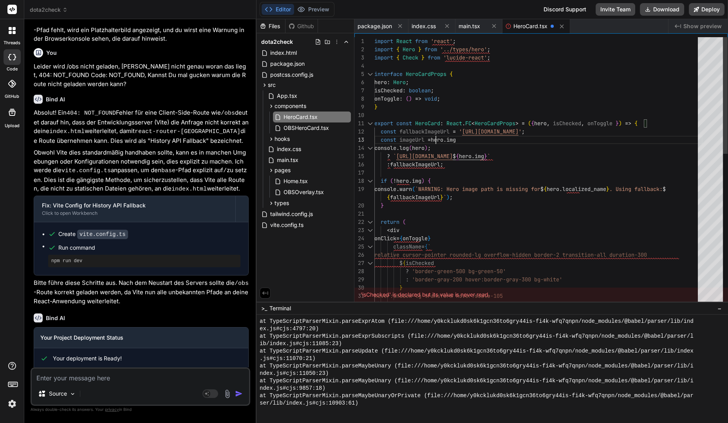
click at [434, 147] on div "import React from 'react' ; import { Hero } from '../types/hero' ; import { Che…" at bounding box center [538, 345] width 328 height 617
click at [436, 148] on div "import React from 'react' ; import { Hero } from '../types/hero' ; import { Che…" at bounding box center [538, 345] width 328 height 617
click at [449, 148] on div "console . log ( hero ) ;" at bounding box center [538, 148] width 328 height 8
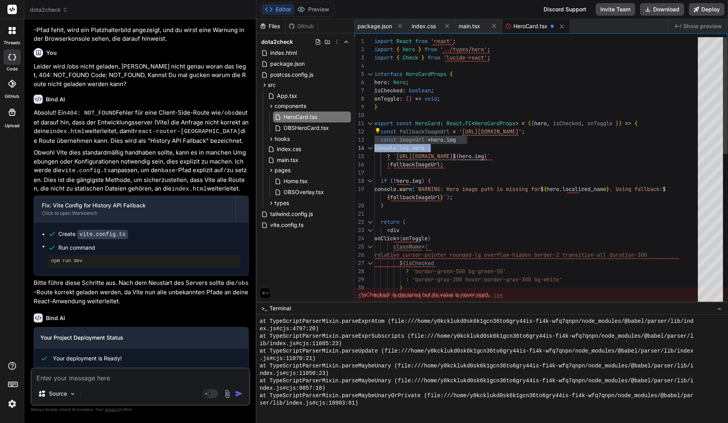
click at [449, 148] on div "console . log ( hero ) ;" at bounding box center [538, 148] width 328 height 8
click at [452, 148] on div "No quick fixes available" at bounding box center [480, 151] width 56 height 9
click at [478, 184] on div "if ( ! hero . img ) {" at bounding box center [538, 181] width 328 height 8
click at [462, 155] on div "import React from 'react' ; import { Hero } from '../types/hero' ; import { Che…" at bounding box center [538, 345] width 328 height 617
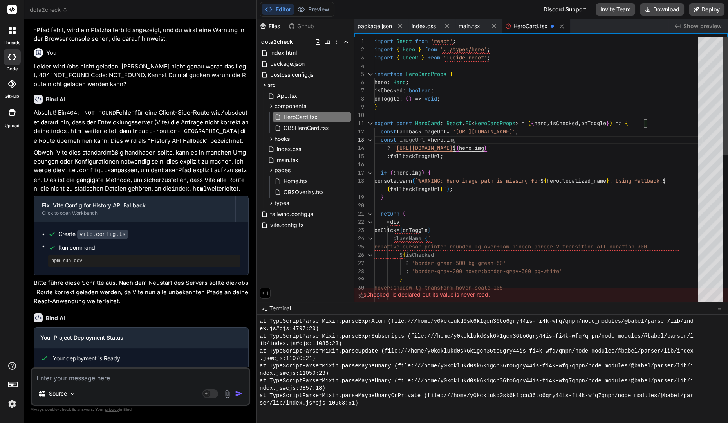
click at [467, 159] on div "import React from 'react' ; import { Hero } from '../types/hero' ; import { Che…" at bounding box center [538, 341] width 328 height 609
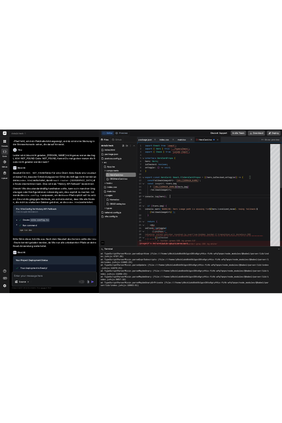
scroll to position [814, 0]
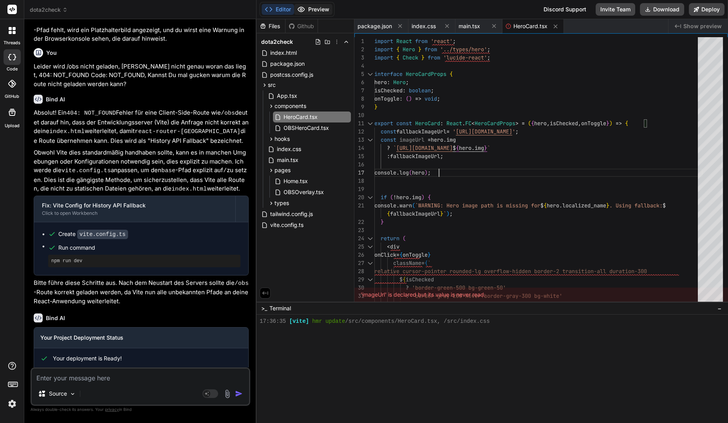
type textarea "export const HeroCard: React.FC<HeroCardProps> = ({ hero, isChecked, onToggle }…"
click at [306, 9] on button "Preview" at bounding box center [313, 9] width 38 height 11
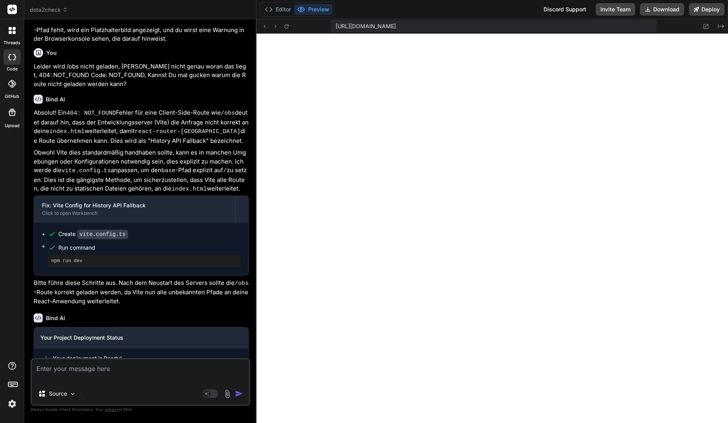
scroll to position [2779, 0]
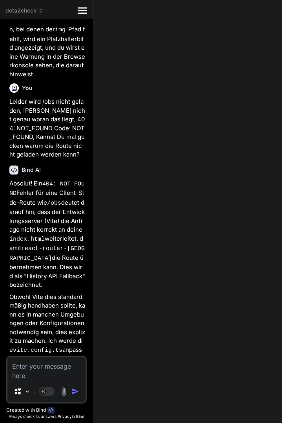
click at [219, 116] on div "dota2check Created with Pixso. Bind AI Web Search Created with Pixso. Code Gene…" at bounding box center [141, 211] width 282 height 423
type textarea "x"
type textarea "export const HeroCard: React.FC<HeroCardProps> = ({ hero, isChecked, onToggle }…"
type textarea "x"
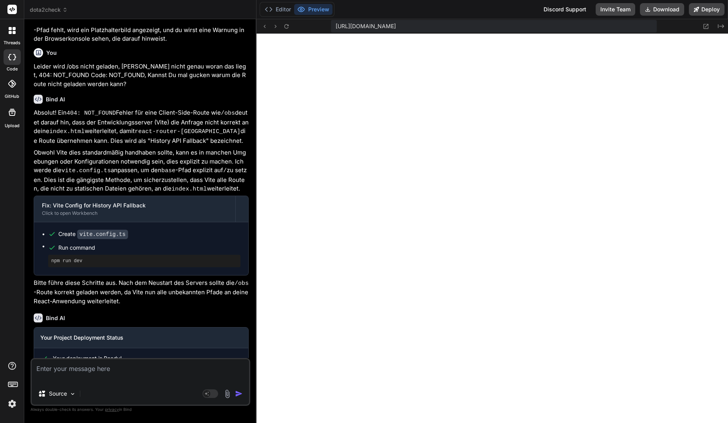
scroll to position [82, 0]
click at [278, 7] on button "Editor" at bounding box center [278, 9] width 33 height 11
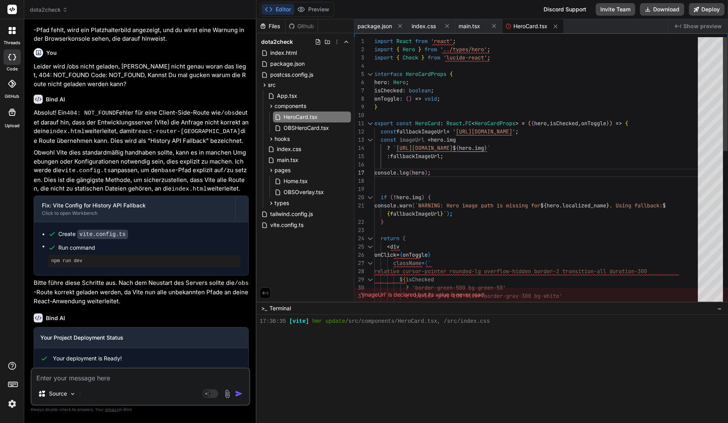
click at [474, 148] on div "import React from 'react' ; import { Hero } from '../types/hero' ; import { Che…" at bounding box center [538, 353] width 328 height 633
click at [489, 141] on div "const imageUrl = hero . img" at bounding box center [538, 140] width 328 height 8
click at [442, 124] on div "import React from 'react' ; import { Hero } from '../types/hero' ; import { Che…" at bounding box center [538, 353] width 328 height 633
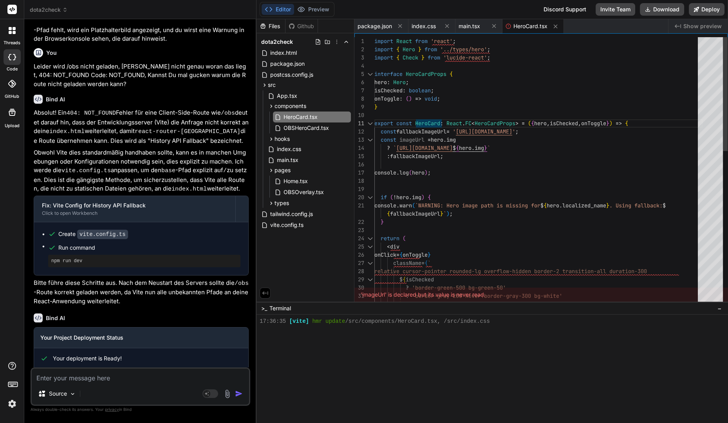
click at [449, 131] on div "import React from 'react' ; import { Hero } from '../types/hero' ; import { Che…" at bounding box center [538, 353] width 328 height 633
click at [475, 145] on div "import React from 'react' ; import { Hero } from '../types/hero' ; import { Che…" at bounding box center [538, 353] width 328 height 633
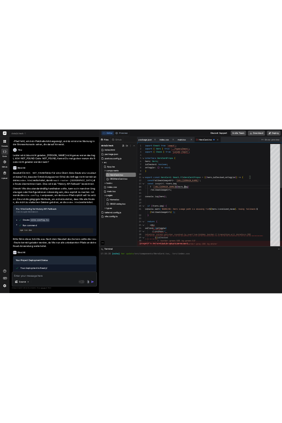
scroll to position [821, 0]
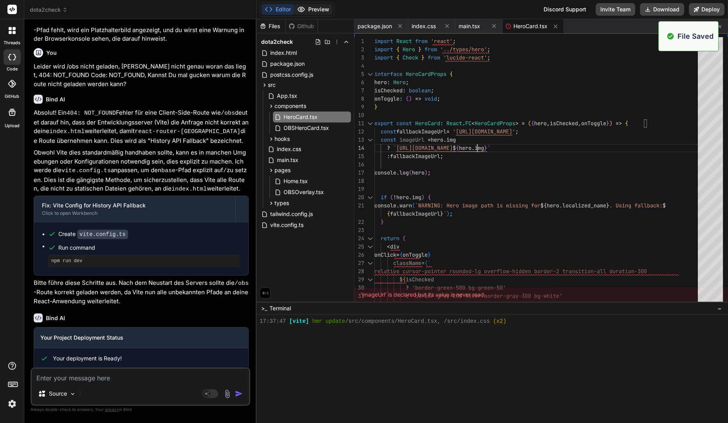
type textarea "export const HeroCard: React.FC<HeroCardProps> = ({ hero, isChecked, onToggle }…"
click at [320, 12] on button "Preview" at bounding box center [313, 9] width 38 height 11
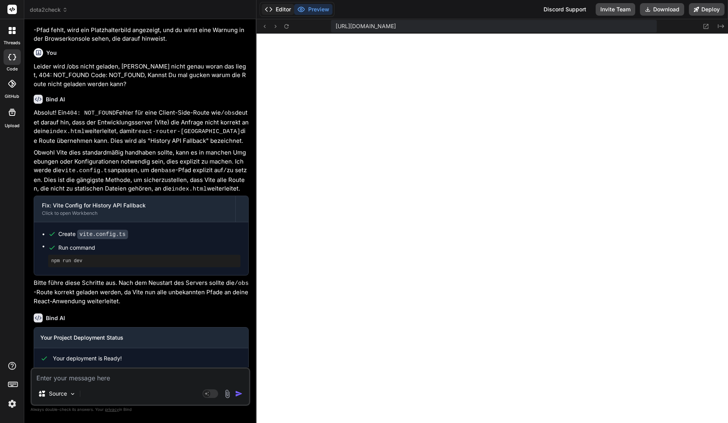
click at [283, 7] on button "Editor" at bounding box center [278, 9] width 33 height 11
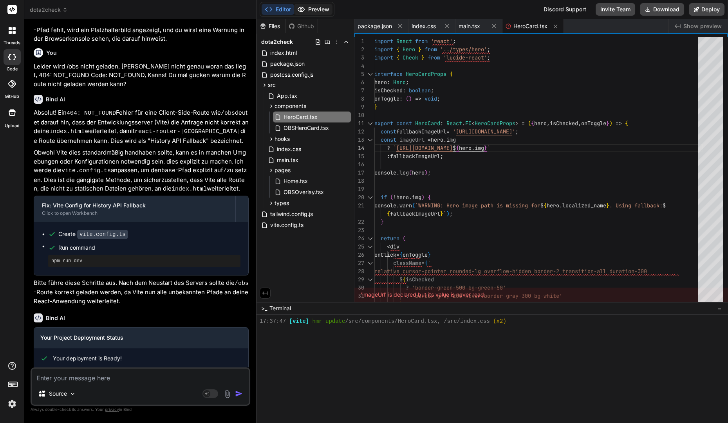
click at [297, 5] on icon at bounding box center [301, 9] width 8 height 8
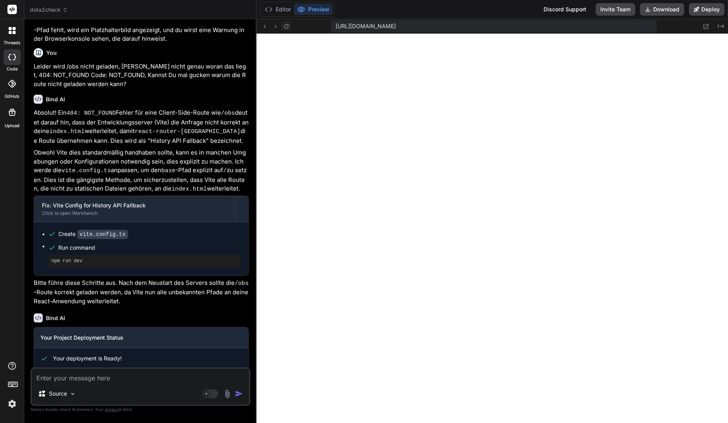
click at [288, 25] on icon at bounding box center [286, 26] width 4 height 4
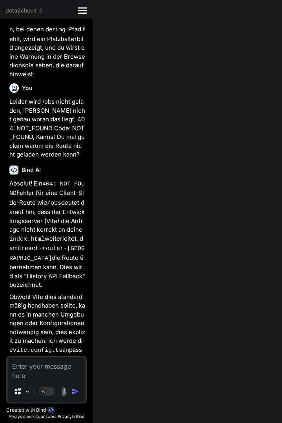
type textarea "x"
type textarea "export const HeroCard: React.FC<HeroCardProps> = ({ hero, isChecked, onToggle }…"
type textarea "x"
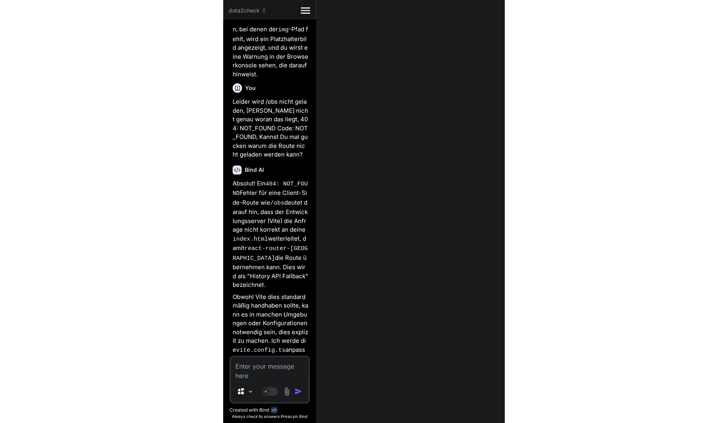
scroll to position [82, 0]
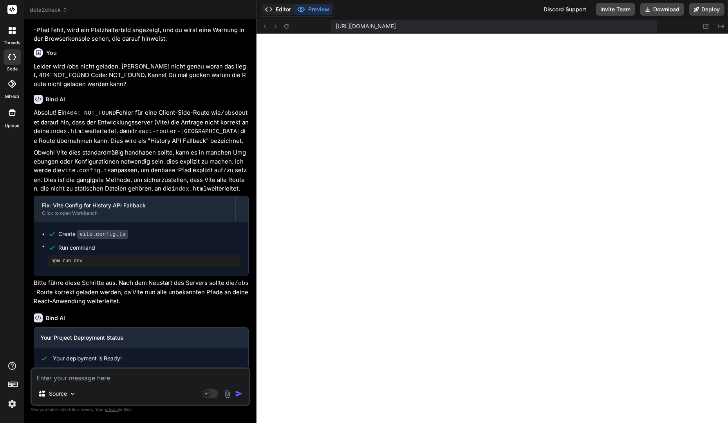
click at [283, 10] on button "Editor" at bounding box center [278, 9] width 33 height 11
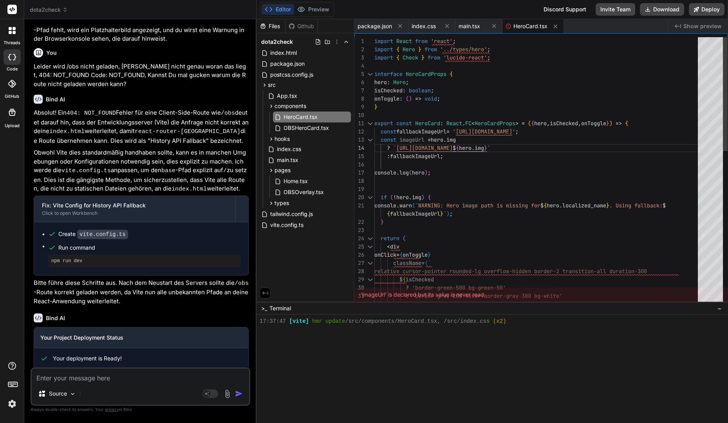
scroll to position [49, 0]
click at [421, 170] on div "import React from 'react' ; import { Hero } from '../types/hero' ; import { Che…" at bounding box center [538, 353] width 328 height 633
click at [475, 142] on div "const imageUrl = hero . img" at bounding box center [538, 140] width 328 height 8
click at [475, 137] on div "import React from 'react' ; import { Hero } from '../types/hero' ; import { Che…" at bounding box center [538, 353] width 328 height 633
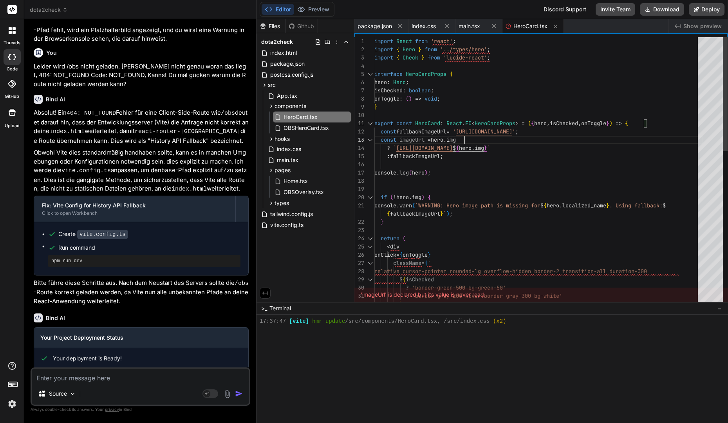
click at [433, 155] on div "import React from 'react' ; import { Hero } from '../types/hero' ; import { Che…" at bounding box center [538, 353] width 328 height 633
click at [441, 159] on div "import React from 'react' ; import { Hero } from '../types/hero' ; import { Che…" at bounding box center [538, 353] width 328 height 633
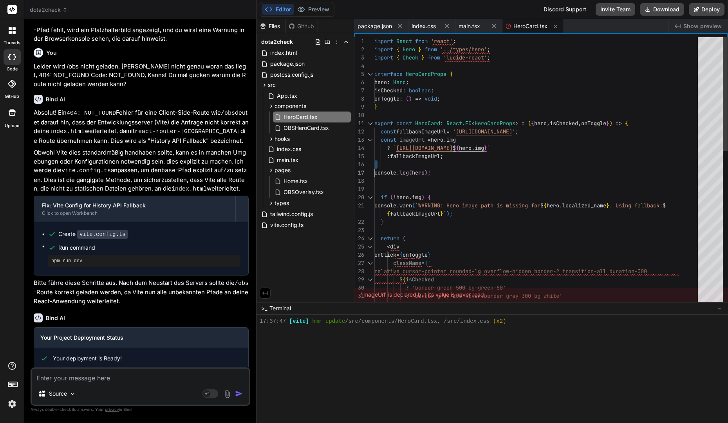
click at [441, 158] on div "import React from 'react' ; import { Hero } from '../types/hero' ; import { Che…" at bounding box center [538, 353] width 328 height 633
click at [441, 156] on div "import React from 'react' ; import { Hero } from '../types/hero' ; import { Che…" at bounding box center [538, 353] width 328 height 633
click at [443, 159] on div "import React from 'react' ; import { Hero } from '../types/hero' ; import { Che…" at bounding box center [538, 353] width 328 height 633
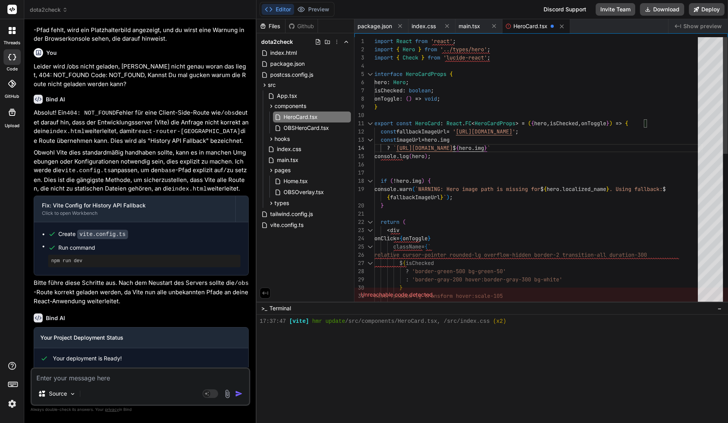
scroll to position [16, 0]
click at [394, 148] on div "import React from 'react' ; import { Hero } from '../types/hero' ; import { Che…" at bounding box center [538, 345] width 328 height 617
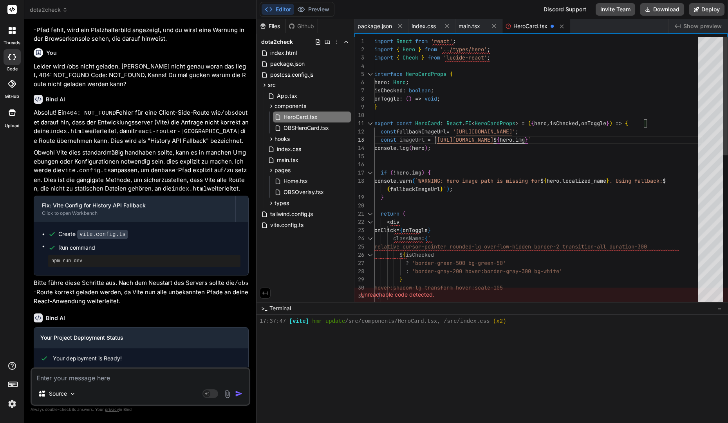
click at [437, 149] on div "import React from 'react' ; import { Hero } from '../types/hero' ; import { Che…" at bounding box center [538, 341] width 328 height 609
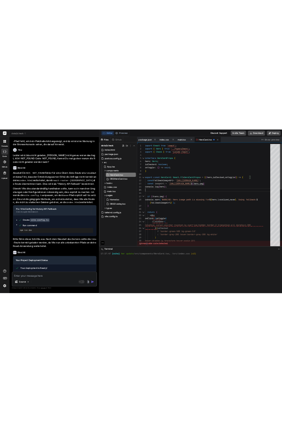
scroll to position [828, 0]
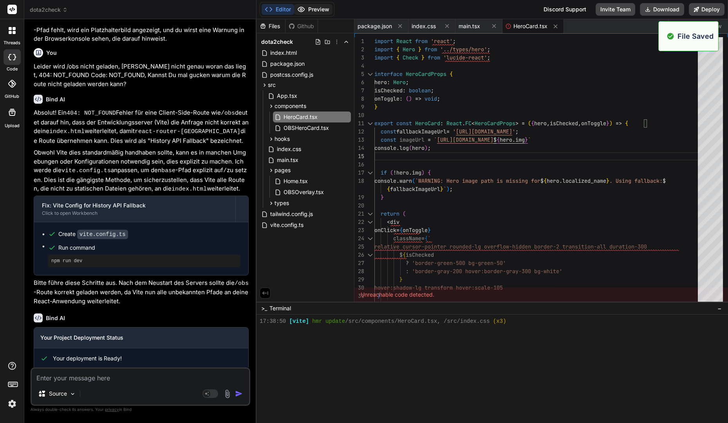
type textarea "export const HeroCard: React.FC<HeroCardProps> = ({ hero, isChecked, onToggle }…"
click at [310, 9] on button "Preview" at bounding box center [313, 9] width 38 height 11
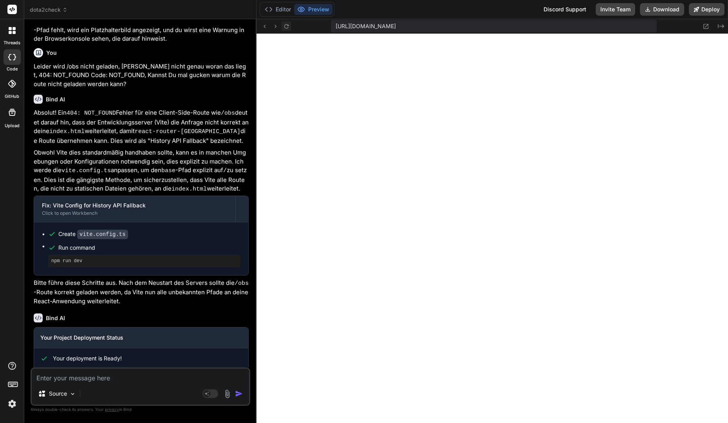
click at [291, 29] on button at bounding box center [286, 26] width 9 height 9
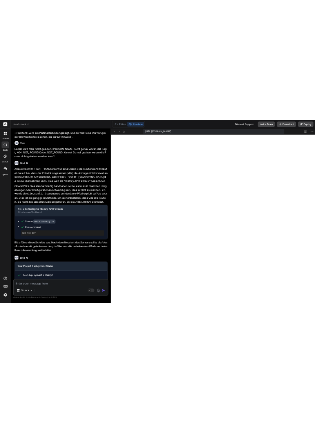
scroll to position [2779, 0]
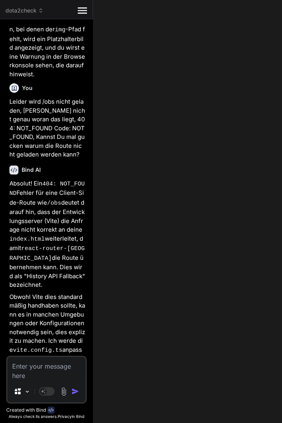
click at [83, 15] on icon "Created with Pixso." at bounding box center [82, 10] width 9 height 9
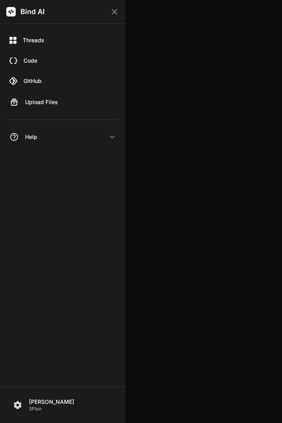
click at [122, 7] on div "Bind AI" at bounding box center [62, 12] width 125 height 24
click at [119, 11] on div "Bind AI" at bounding box center [62, 12] width 125 height 24
click at [114, 7] on icon at bounding box center [114, 11] width 9 height 9
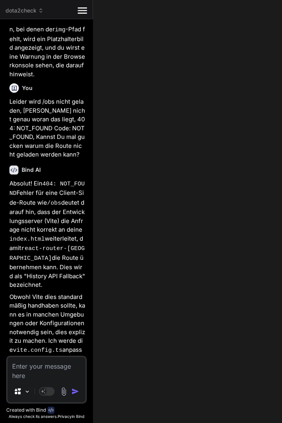
type textarea "x"
type textarea "img}` console.log(hero); if (!hero.img) { console.warn(`WARNING: Hero image pat…"
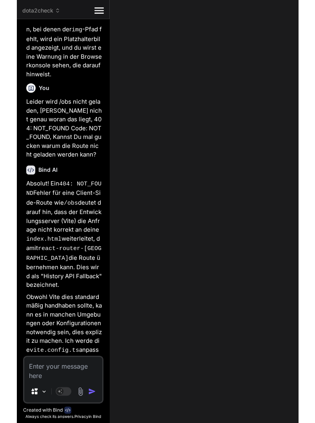
scroll to position [2326, 0]
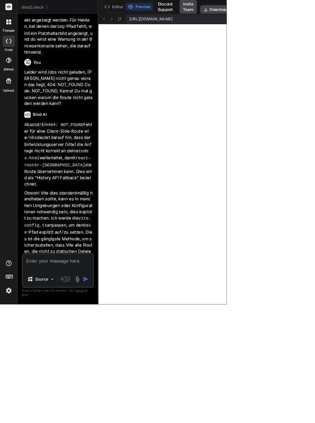
type textarea "x"
type textarea "export const HeroCard: React.FC<HeroCardProps> = ({ hero, isChecked, onToggle }…"
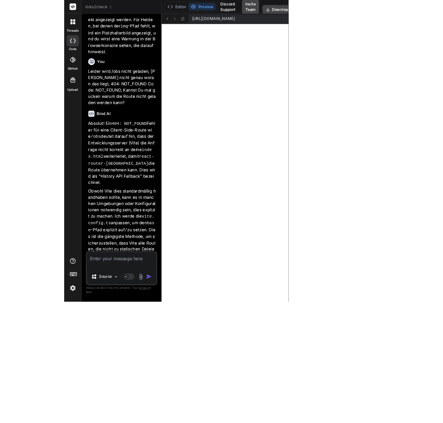
scroll to position [41, 0]
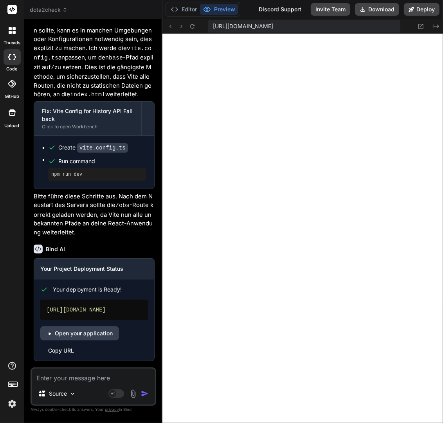
type textarea "x"
type textarea "export const HeroCard: React.FC<HeroCardProps> = ({ hero, isChecked, onToggle }…"
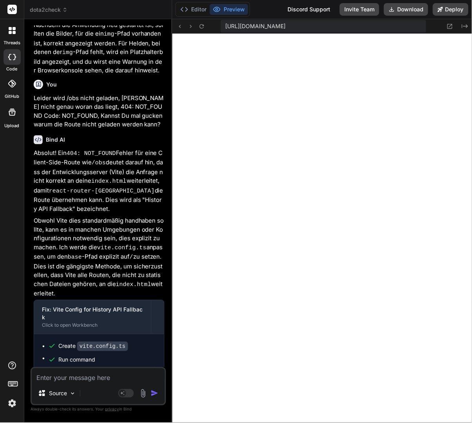
scroll to position [1890, 0]
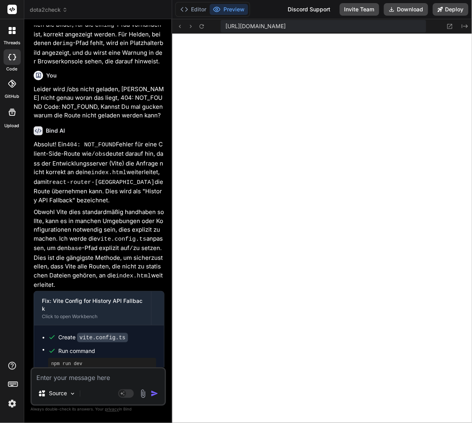
type textarea "x"
click at [206, 11] on button "Editor" at bounding box center [193, 9] width 33 height 11
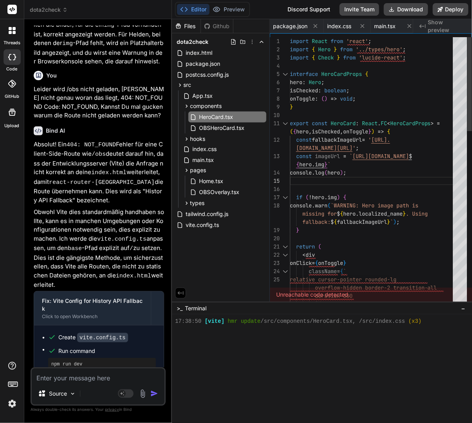
click at [350, 139] on div "import React from 'react' ; import { Hero } from '../types/hero' ; import { Che…" at bounding box center [374, 419] width 168 height 765
click at [346, 143] on div "import React from 'react' ; import { Hero } from '../types/hero' ; import { Che…" at bounding box center [374, 419] width 168 height 765
click at [327, 168] on div "import React from 'react' ; import { Hero } from '../types/hero' ; import { Che…" at bounding box center [374, 419] width 168 height 765
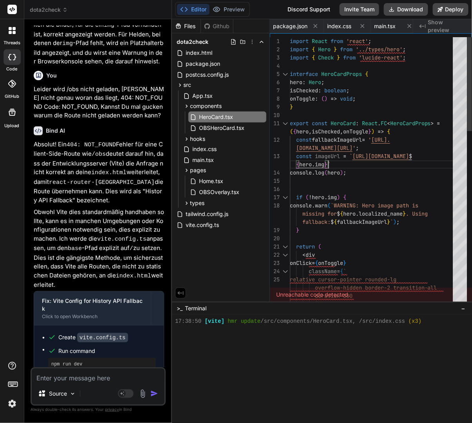
scroll to position [74, 0]
click at [324, 198] on div "import React from 'react' ; import { Hero } from '../types/hero' ; import { Che…" at bounding box center [374, 419] width 168 height 765
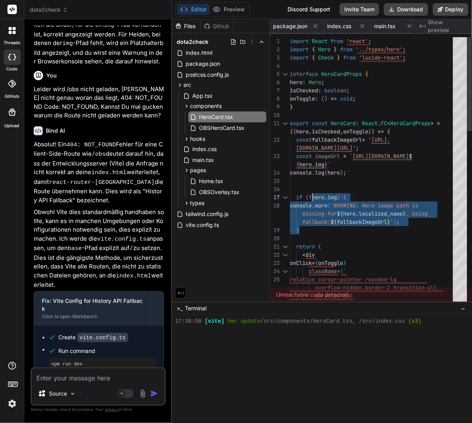
scroll to position [65, 0]
drag, startPoint x: 315, startPoint y: 230, endPoint x: 313, endPoint y: 188, distance: 41.6
click at [313, 188] on div "import React from 'react' ; import { Hero } from '../types/hero' ; import { Che…" at bounding box center [374, 419] width 168 height 765
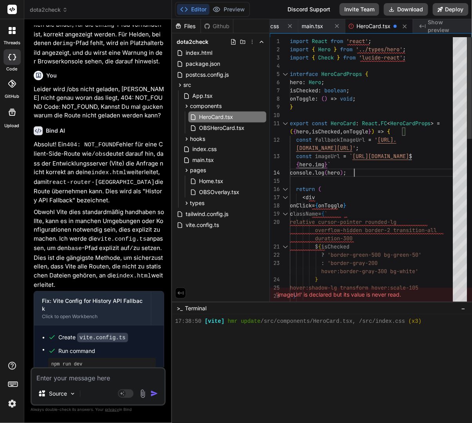
scroll to position [873, 0]
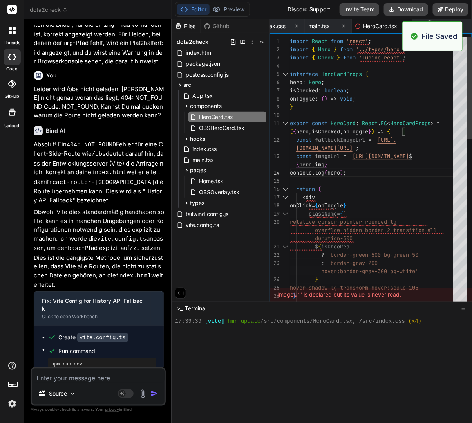
click at [328, 164] on div "import React from 'react' ; import { Hero } from '../types/hero' ; import { Che…" at bounding box center [374, 390] width 168 height 707
click at [323, 169] on div "import React from 'react' ; import { Hero } from '../types/hero' ; import { Che…" at bounding box center [374, 390] width 168 height 707
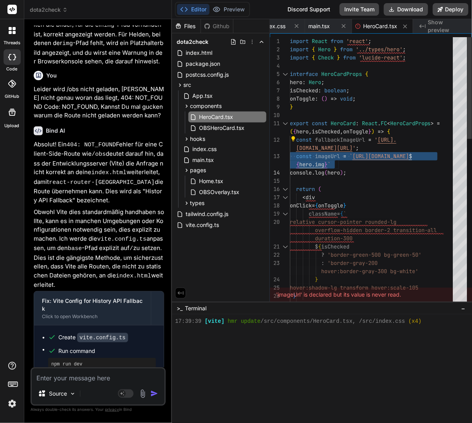
scroll to position [49, 0]
click at [339, 170] on div "import React from 'react' ; import { Hero } from '../types/hero' ; import { Che…" at bounding box center [374, 390] width 168 height 707
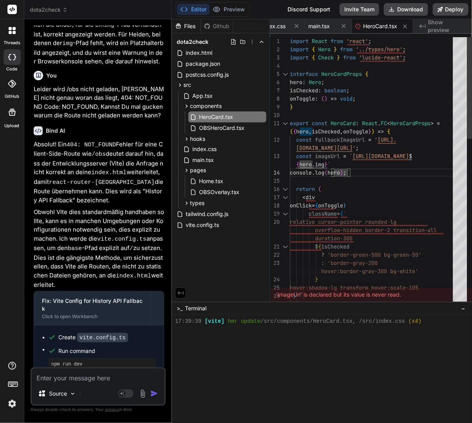
click at [338, 166] on div "{ hero . img } `" at bounding box center [374, 165] width 168 height 8
click at [346, 169] on div "import React from 'react' ; import { Hero } from '../types/hero' ; import { Che…" at bounding box center [374, 390] width 168 height 707
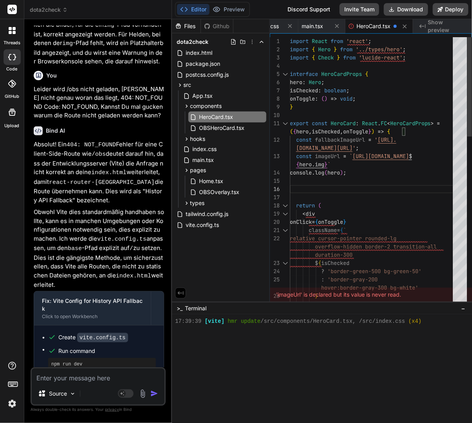
scroll to position [58, 0]
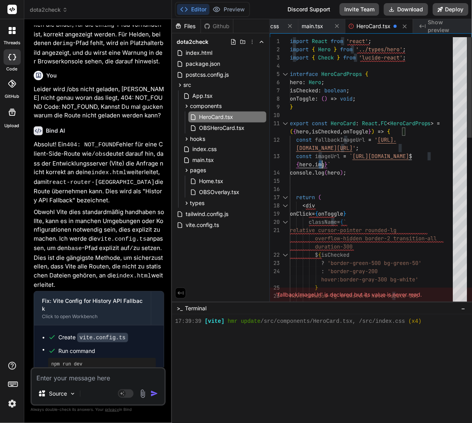
click at [320, 166] on div "import React from 'react' ; import { Hero } from '../types/hero' ; import { Che…" at bounding box center [374, 395] width 168 height 716
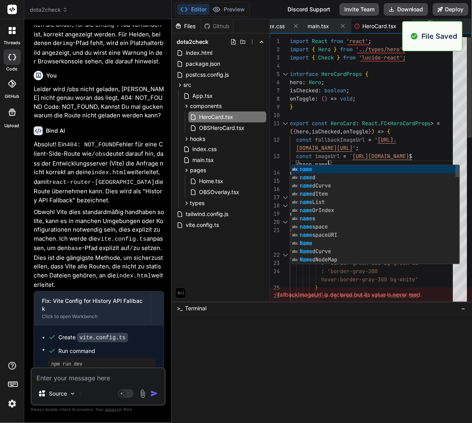
scroll to position [880, 0]
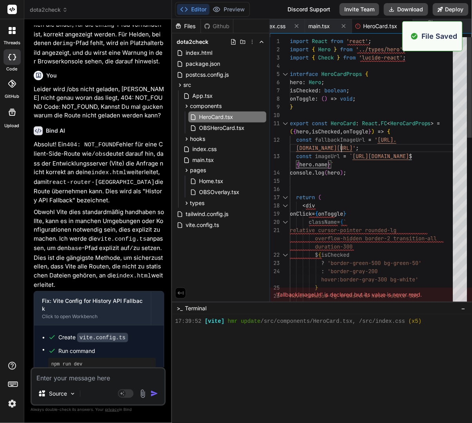
click at [342, 154] on div "import React from 'react' ; import { Hero } from '../types/hero' ; import { Che…" at bounding box center [374, 395] width 168 height 716
click at [235, 10] on button "Preview" at bounding box center [229, 9] width 38 height 11
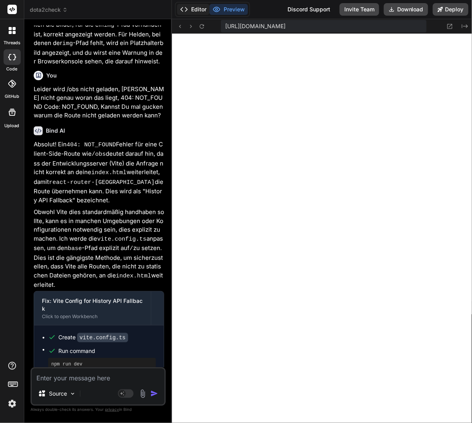
click at [203, 9] on button "Editor" at bounding box center [193, 9] width 33 height 11
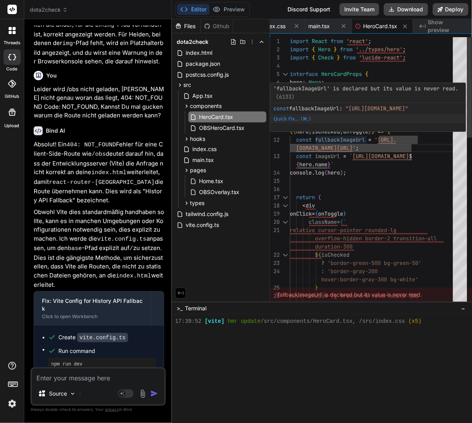
click at [347, 142] on div "import React from 'react' ; import { Hero } from '../types/hero' ; import { Che…" at bounding box center [374, 395] width 168 height 716
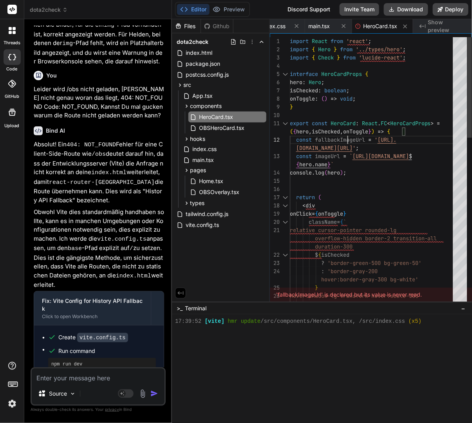
click at [347, 142] on div "import React from 'react' ; import { Hero } from '../types/hero' ; import { Che…" at bounding box center [374, 395] width 168 height 716
click at [425, 149] on div "[DOMAIN_NAME][URL] ' ;" at bounding box center [374, 148] width 168 height 8
click at [427, 146] on div "import React from 'react' ; import { Hero } from '../types/hero' ; import { Che…" at bounding box center [374, 395] width 168 height 716
click at [298, 142] on div "import React from 'react' ; import { Hero } from '../types/hero' ; import { Che…" at bounding box center [374, 395] width 168 height 716
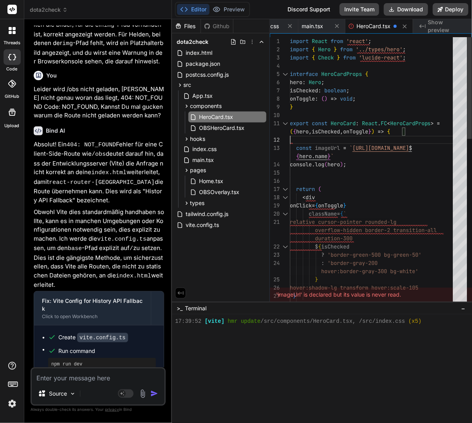
scroll to position [8, 0]
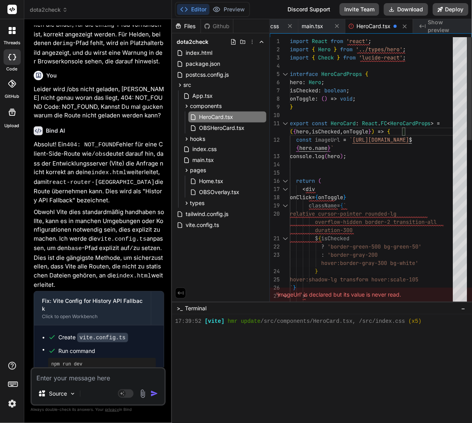
click at [360, 148] on div "import React from 'react' ; import { Hero } from '../types/hero' ; import { Che…" at bounding box center [374, 386] width 168 height 699
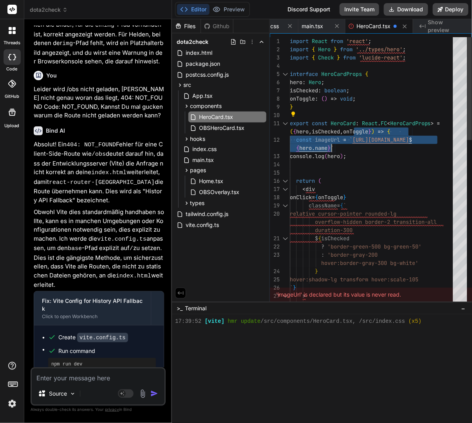
drag, startPoint x: 355, startPoint y: 140, endPoint x: 333, endPoint y: 148, distance: 23.8
click at [333, 148] on div "import React from 'react' ; import { Hero } from '../types/hero' ; import { Che…" at bounding box center [374, 386] width 168 height 699
click at [338, 159] on div "import React from 'react' ; import { Hero } from '../types/hero' ; import { Che…" at bounding box center [374, 386] width 168 height 699
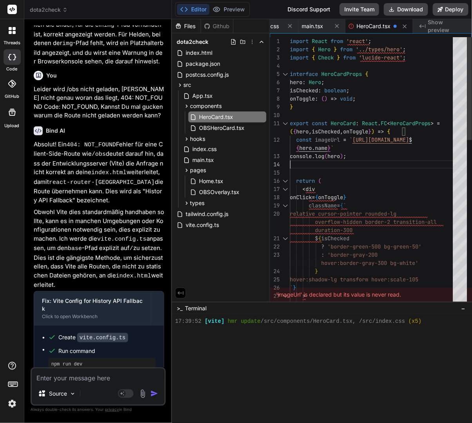
click at [338, 159] on div "import React from 'react' ; import { Hero } from '../types/hero' ; import { Che…" at bounding box center [374, 386] width 168 height 699
click at [342, 157] on div "import React from 'react' ; import { Hero } from '../types/hero' ; import { Che…" at bounding box center [374, 386] width 168 height 699
click at [350, 150] on div "{ hero . name } `" at bounding box center [374, 148] width 168 height 8
click at [358, 152] on div "import React from 'react' ; import { Hero } from '../types/hero' ; import { Che…" at bounding box center [374, 386] width 168 height 699
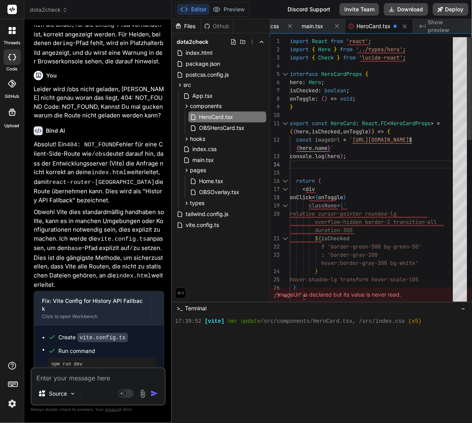
scroll to position [33, 0]
click at [362, 153] on div "import React from 'react' ; import { Hero } from '../types/hero' ; import { Che…" at bounding box center [374, 386] width 168 height 699
click at [350, 153] on div "import React from 'react' ; import { Hero } from '../types/hero' ; import { Che…" at bounding box center [374, 386] width 168 height 699
click at [348, 153] on div "import React from 'react' ; import { Hero } from '../types/hero' ; import { Che…" at bounding box center [374, 386] width 168 height 699
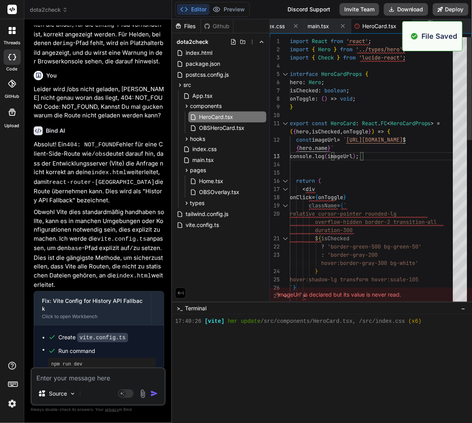
scroll to position [888, 0]
type textarea "export const HeroCard: React.FC<HeroCardProps> = ({ hero, isChecked, onToggle }…"
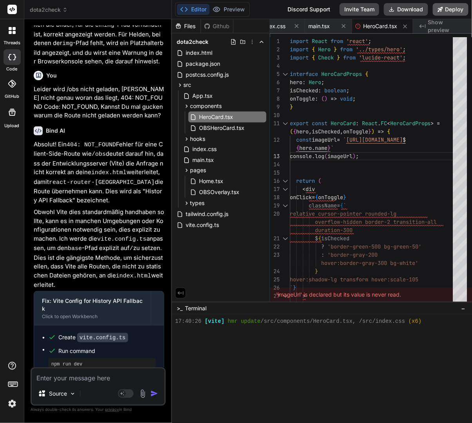
type textarea "x"
type textarea "export const HeroCard: React.FC<HeroCardProps> = ({ hero, isChecked, onToggle }…"
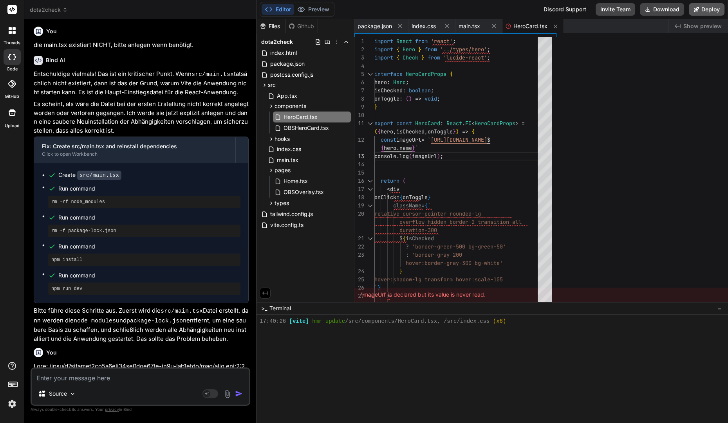
scroll to position [82, 0]
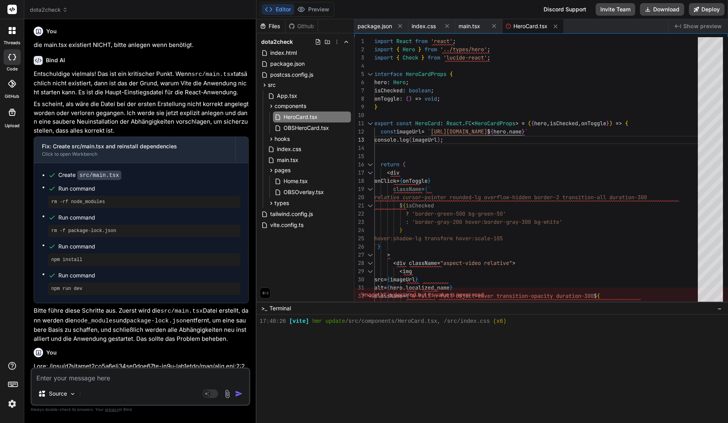
click at [168, 376] on textarea at bounding box center [140, 376] width 217 height 14
paste textarea "[URL][DOMAIN_NAME]"
type textarea "x"
type textarea "[URL][DOMAIN_NAME]"
type textarea "x"
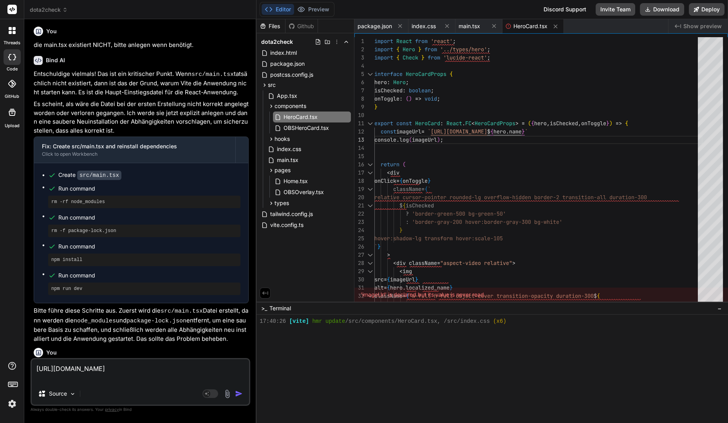
type textarea "[URL][DOMAIN_NAME]"
type textarea "x"
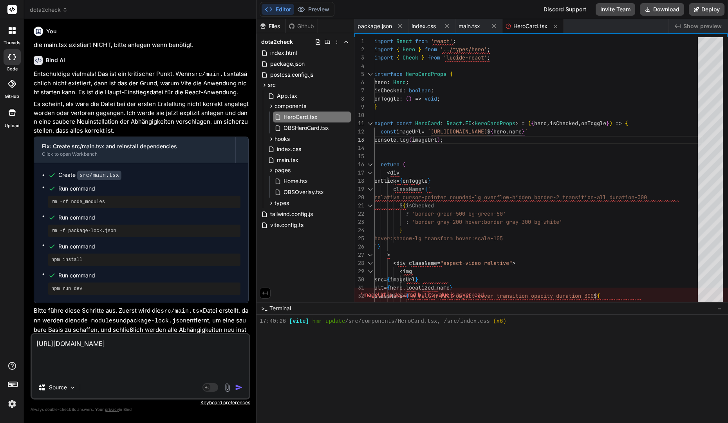
type textarea "[URL][DOMAIN_NAME]"
type textarea "x"
type textarea "[URL][DOMAIN_NAME] H"
type textarea "x"
type textarea "[URL][DOMAIN_NAME] Hi"
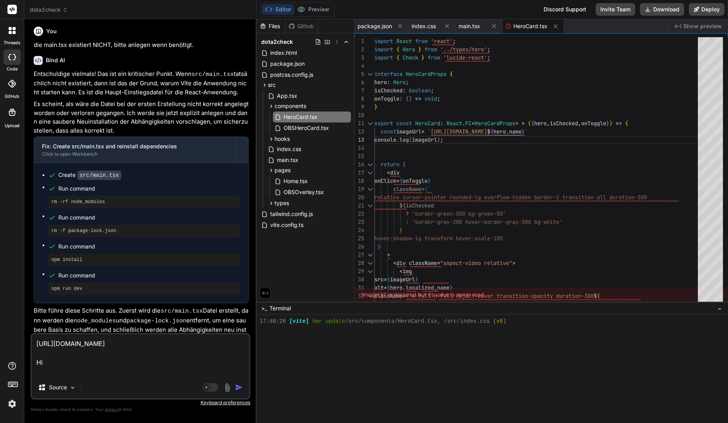
type textarea "x"
type textarea "[URL][DOMAIN_NAME] Hie"
type textarea "x"
type textarea "[URL][DOMAIN_NAME] Hier"
type textarea "x"
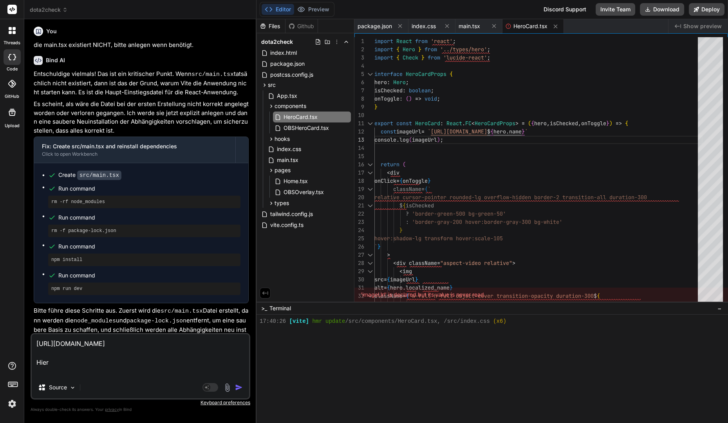
type textarea "[URL][DOMAIN_NAME] Hier"
type textarea "x"
type textarea "[URL][DOMAIN_NAME] Hier i"
type textarea "x"
type textarea "[URL][DOMAIN_NAME] Hier is"
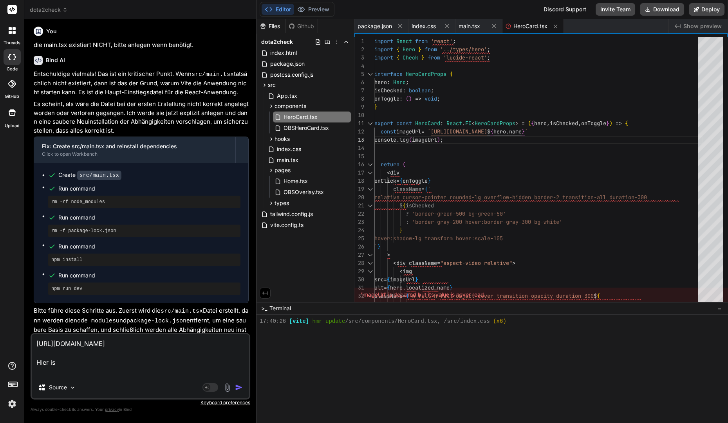
type textarea "x"
type textarea "[URL][DOMAIN_NAME] Hier ist"
type textarea "x"
type textarea "[URL][DOMAIN_NAME] Hier ist"
type textarea "x"
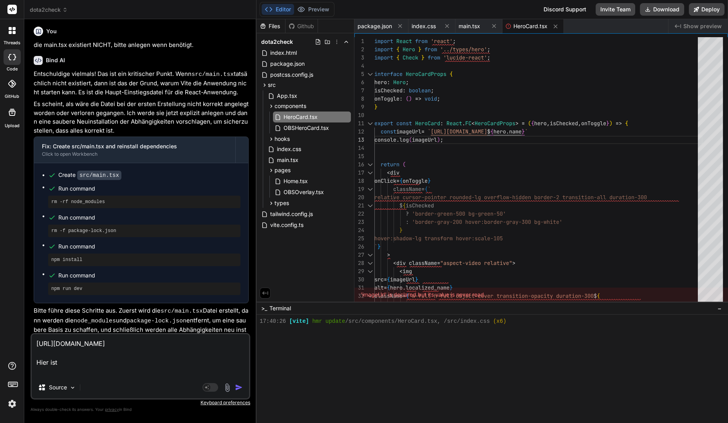
type textarea "[URL][DOMAIN_NAME] Hier ist e"
type textarea "x"
type textarea "[URL][DOMAIN_NAME] Hier ist ei"
type textarea "x"
type textarea "[URL][DOMAIN_NAME] Hier ist ein"
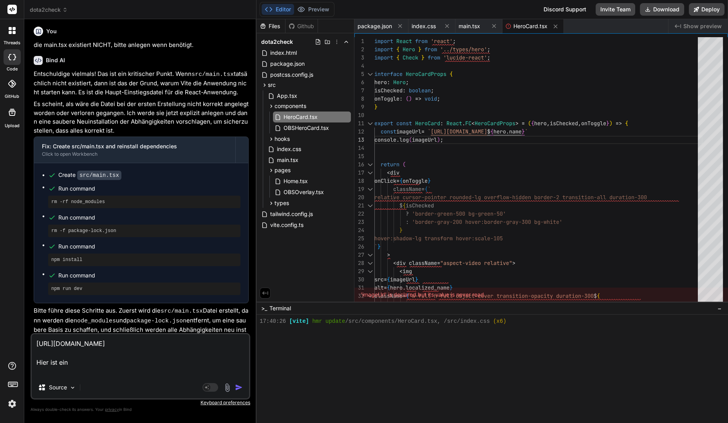
type textarea "x"
type textarea "[URL][DOMAIN_NAME] Hier ist ein"
type textarea "x"
type textarea "[URL][DOMAIN_NAME] Hier ist ein fu"
type textarea "x"
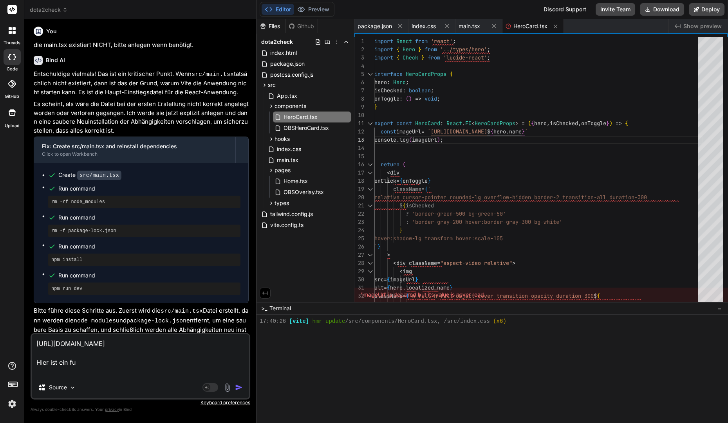
type textarea "[URL][DOMAIN_NAME] Hier ist ein fun"
type textarea "x"
type textarea "[URL][DOMAIN_NAME] Hier ist ein funk"
type textarea "x"
type textarea "[URL][DOMAIN_NAME] Hier ist ein funkt"
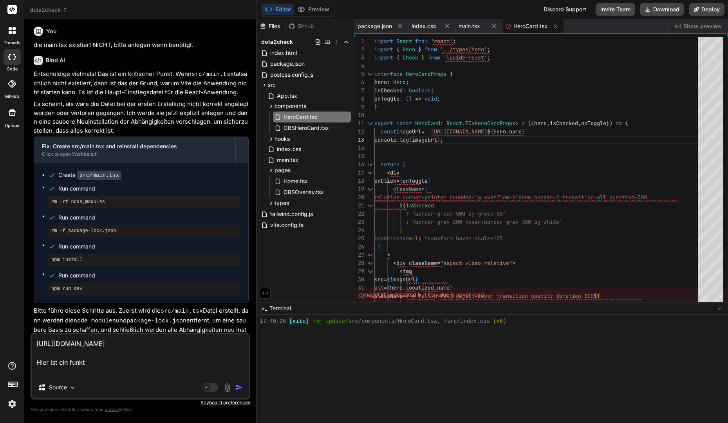
type textarea "x"
type textarea "[URL][DOMAIN_NAME] Hier ist ein funkti"
type textarea "x"
type textarea "[URL][DOMAIN_NAME] Hier ist ein funktio"
type textarea "x"
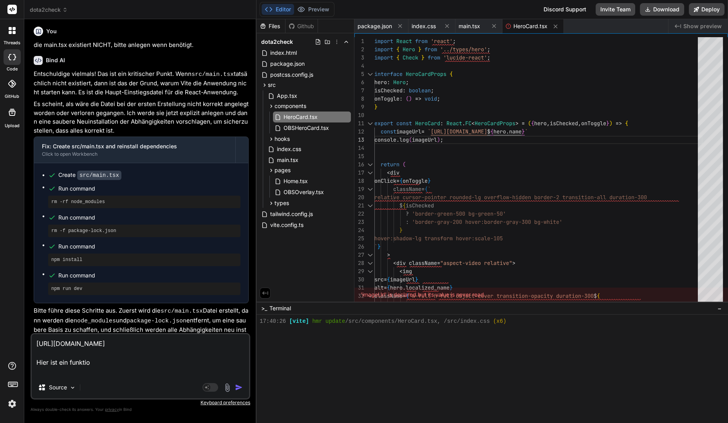
type textarea "[URL][DOMAIN_NAME] Hier ist ein funktion"
type textarea "x"
type textarea "[URL][DOMAIN_NAME] Hier ist ein funktioni"
type textarea "x"
type textarea "[URL][DOMAIN_NAME] Hier ist ein funktionie"
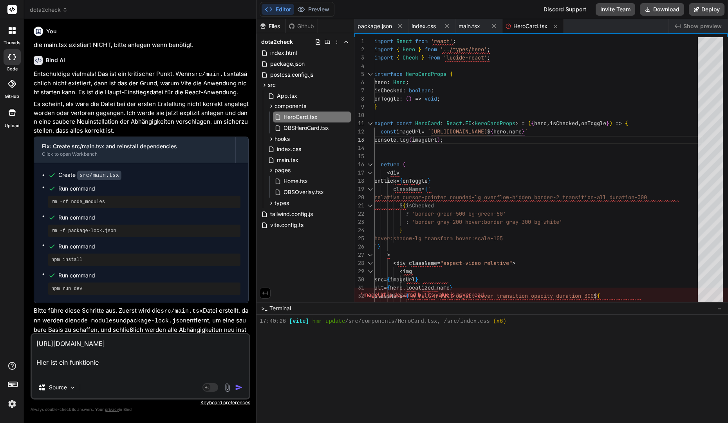
type textarea "x"
type textarea "[URL][DOMAIN_NAME] Hier ist ein funktionier"
type textarea "x"
type textarea "[URL][DOMAIN_NAME] Hier ist ein funktioniere"
type textarea "x"
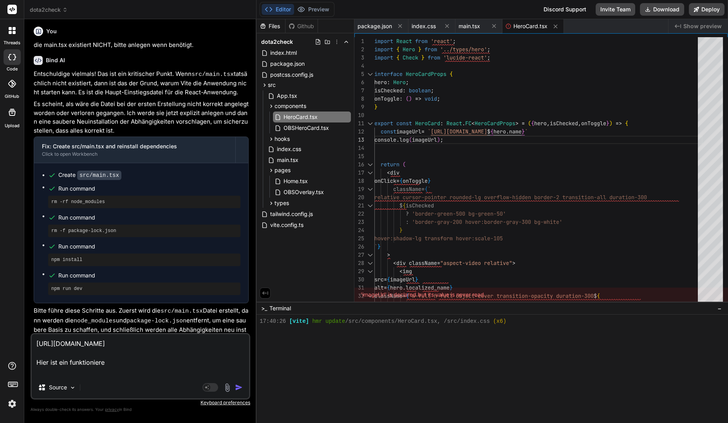
type textarea "[URL][DOMAIN_NAME] Hier ist ein funktionieren"
type textarea "x"
type textarea "[URL][DOMAIN_NAME] Hier ist ein funktionierend"
type textarea "x"
type textarea "[URL][DOMAIN_NAME] Hier ist ein funktionierende"
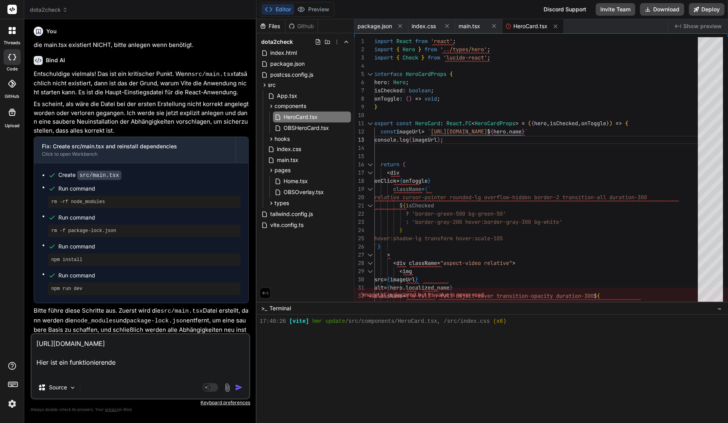
type textarea "x"
type textarea "[URL][DOMAIN_NAME] Hier ist ein funktionierendes"
type textarea "x"
type textarea "[URL][DOMAIN_NAME] Hier ist ein funktionierendes"
type textarea "x"
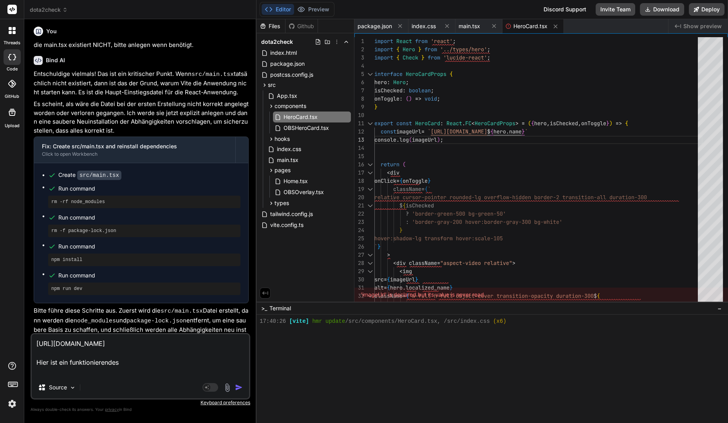
type textarea "[URL][DOMAIN_NAME] Hier ist ein funktionierendes F"
type textarea "x"
type textarea "[URL][DOMAIN_NAME] Hier ist ein funktionierendes"
type textarea "x"
type textarea "[URL][DOMAIN_NAME] Hier ist ein funktionierendes B"
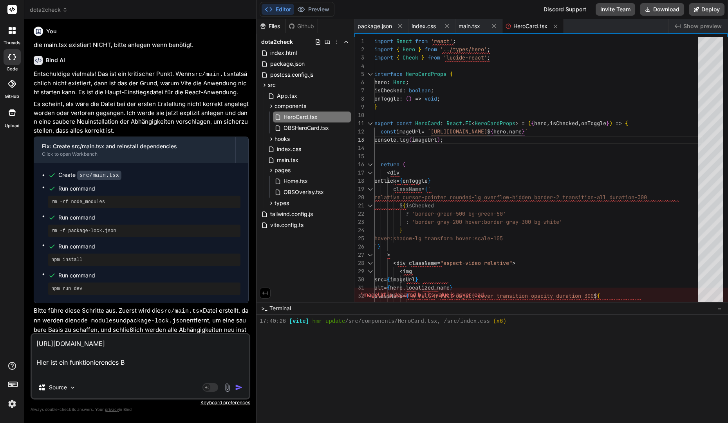
type textarea "x"
type textarea "[URL][DOMAIN_NAME] Hier ist ein funktionierendes Bi"
type textarea "x"
type textarea "[URL][DOMAIN_NAME] Hier ist ein funktionierendes Bil"
type textarea "x"
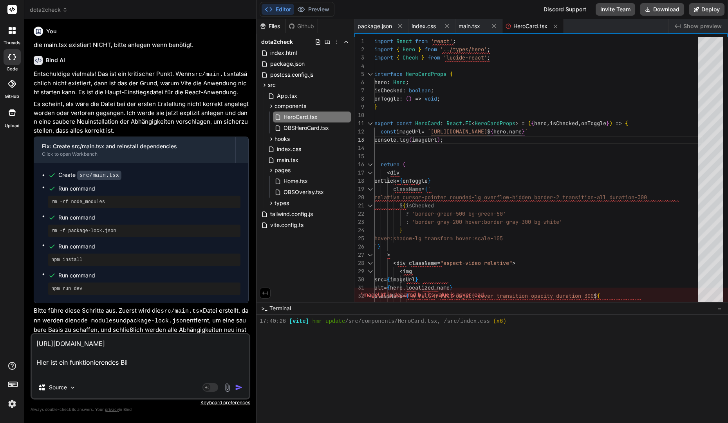
type textarea "[URL][DOMAIN_NAME] Hier ist ein funktionierendes Bild"
type textarea "x"
type textarea "[URL][DOMAIN_NAME] Hier ist ein funktionierendes Bild"
type textarea "x"
type textarea "[URL][DOMAIN_NAME] Hier ist ein funktionierendes Bild e"
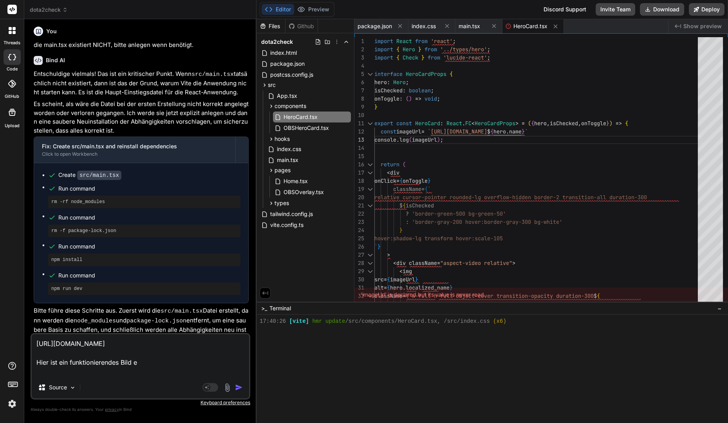
type textarea "x"
type textarea "[URL][DOMAIN_NAME] Hier ist ein funktionierendes Bild ei"
type textarea "x"
type textarea "[URL][DOMAIN_NAME] Hier ist ein funktionierendes Bild ein"
type textarea "x"
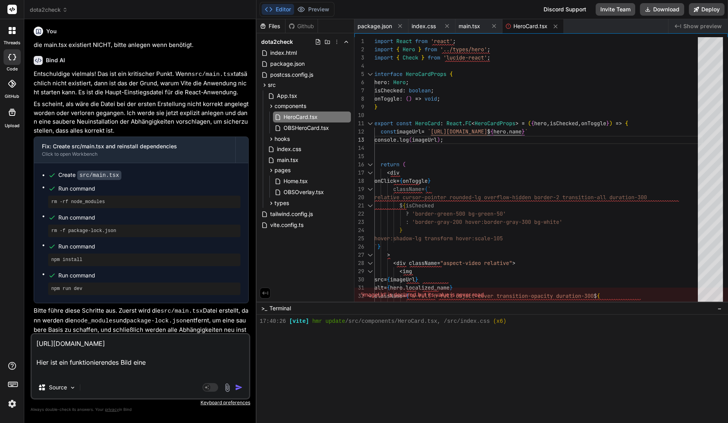
type textarea "[URL][DOMAIN_NAME] Hier ist ein funktionierendes Bild eines"
type textarea "x"
type textarea "[URL][DOMAIN_NAME] Hier ist ein funktionierendes Bild eines"
type textarea "x"
type textarea "[URL][DOMAIN_NAME] Hier ist ein funktionierendes Bild eines H"
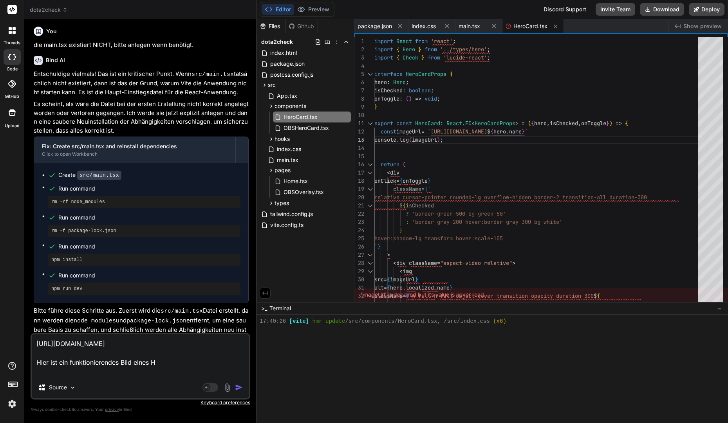
type textarea "x"
type textarea "[URL][DOMAIN_NAME] Hier ist ein funktionierendes Bild eines He"
type textarea "x"
type textarea "[URL][DOMAIN_NAME] Hier ist ein funktionierendes Bild eines Hel"
type textarea "x"
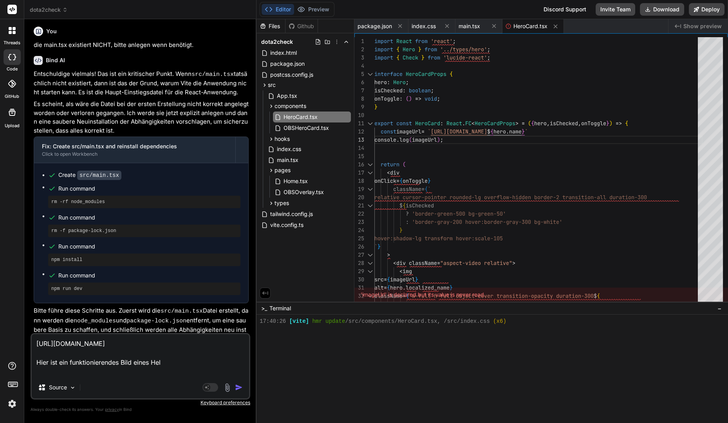
type textarea "[URL][DOMAIN_NAME] Hier ist ein funktionierendes Bild eines Held"
type textarea "x"
type textarea "[URL][DOMAIN_NAME] Hier ist ein funktionierendes Bild eines Helde"
type textarea "x"
type textarea "[URL][DOMAIN_NAME] Hier ist ein funktionierendes Bild eines Helden"
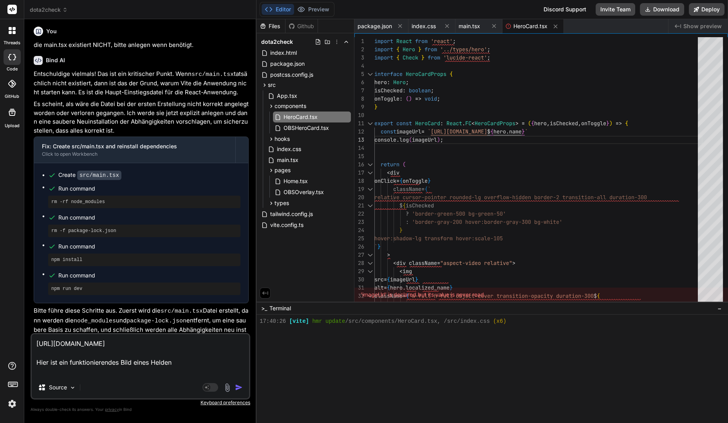
type textarea "x"
type textarea "[URL][DOMAIN_NAME] Hier ist ein funktionierendes Bild eines Heldens"
type textarea "x"
type textarea "[URL][DOMAIN_NAME] Hier ist ein funktionierendes Bild eines Heldens n"
type textarea "x"
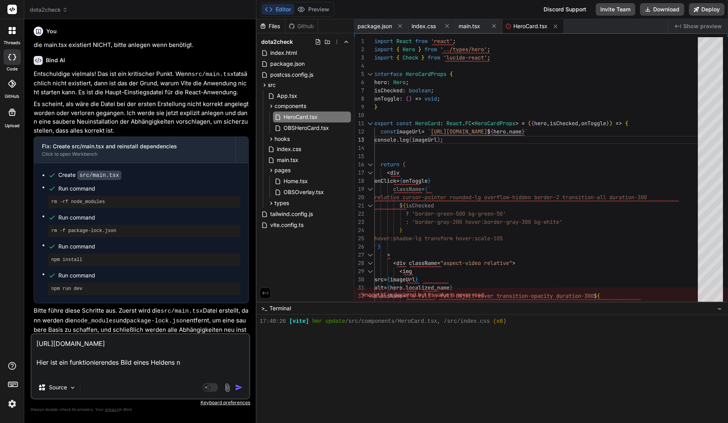
type textarea "[URL][DOMAIN_NAME] Hier ist ein funktionierendes Bild eines Heldens na"
type textarea "x"
type textarea "[URL][DOMAIN_NAME] Hier ist ein funktionierendes Bild eines Heldens nam"
type textarea "x"
type textarea "[URL][DOMAIN_NAME] Hier ist ein funktionierendes Bild eines Heldens name"
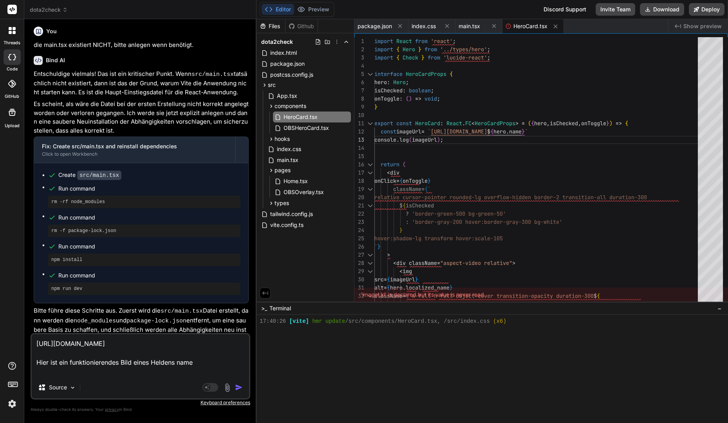
type textarea "x"
type textarea "[URL][DOMAIN_NAME] Hier ist ein funktionierendes Bild eines Heldens namen"
type textarea "x"
type textarea "[URL][DOMAIN_NAME] Hier ist ein funktionierendes Bild eines Heldens namens"
type textarea "x"
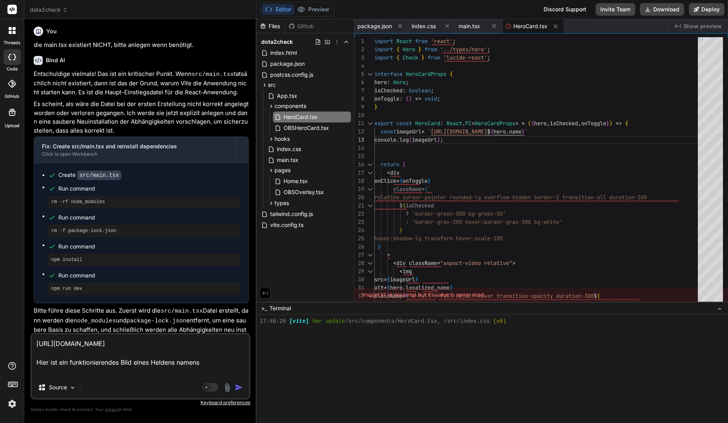
type textarea "[URL][DOMAIN_NAME] Hier ist ein funktionierendes Bild eines Heldens namens"
type textarea "x"
type textarea "[URL][DOMAIN_NAME] Hier ist ein funktionierendes Bild eines Heldens namens C"
type textarea "x"
type textarea "[URL][DOMAIN_NAME] Hier ist ein funktionierendes Bild eines Heldens namens Cr"
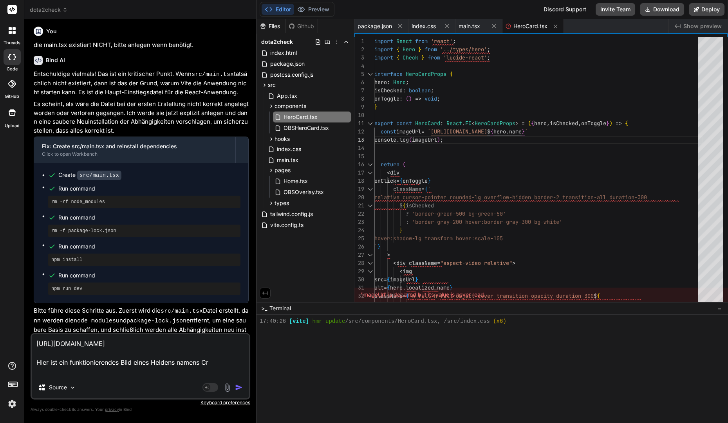
type textarea "x"
type textarea "[URL][DOMAIN_NAME] Hier ist ein funktionierendes Bild eines Heldens namens Cry"
type textarea "x"
type textarea "[URL][DOMAIN_NAME] Hier ist ein funktionierendes Bild eines Heldens namens Crys"
type textarea "x"
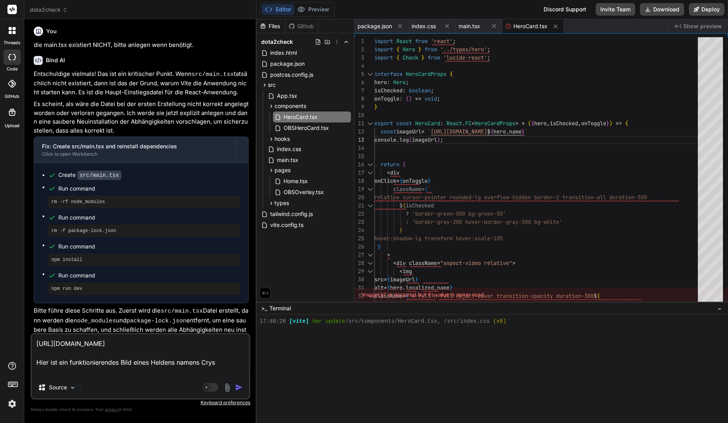
type textarea "[URL][DOMAIN_NAME] Hier ist ein funktionierendes Bild eines Heldens namens Cryst"
type textarea "x"
type textarea "[URL][DOMAIN_NAME] Hier ist ein funktionierendes Bild eines Heldens namens Crys…"
type textarea "x"
type textarea "[URL][DOMAIN_NAME] Hier ist ein funktionierendes Bild eines Heldens namens Cryst"
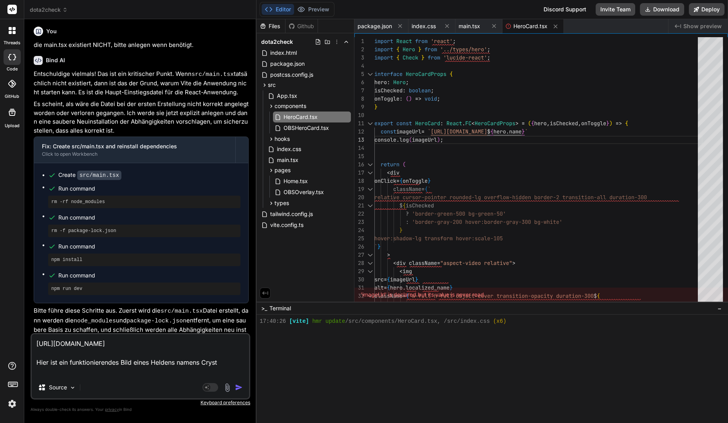
type textarea "x"
type textarea "[URL][DOMAIN_NAME] Hier ist ein funktionierendes Bild eines Heldens namens Crys…"
type textarea "x"
type textarea "[URL][DOMAIN_NAME] Hier ist ein funktionierendes Bild eines Heldens namens [PER…"
type textarea "x"
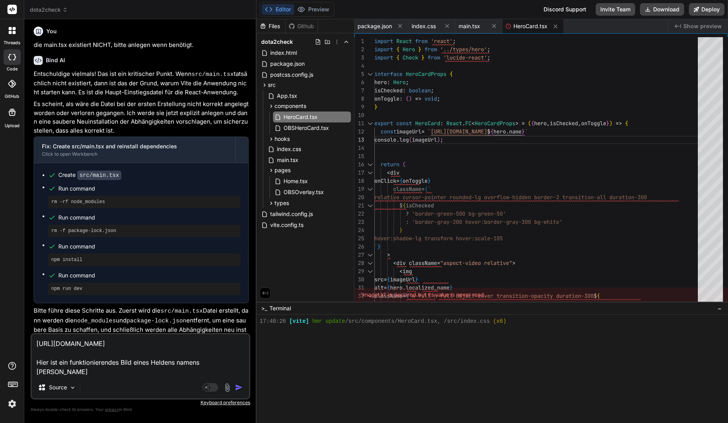
type textarea "[URL][DOMAIN_NAME] Hier ist ein funktionierendes Bild eines Heldens namens [PER…"
type textarea "x"
type textarea "[URL][DOMAIN_NAME] Hier ist ein funktionierendes Bild eines Heldens namens [PER…"
type textarea "x"
type textarea "[URL][DOMAIN_NAME] Hier ist ein funktionierendes Bild eines Heldens namens [PER…"
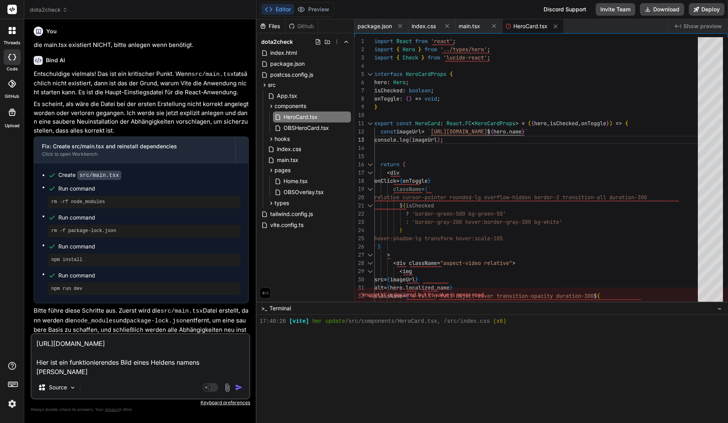
type textarea "x"
type textarea "[URL][DOMAIN_NAME] Hier ist ein funktionierendes Bild eines Heldens namens [PER…"
type textarea "x"
type textarea "[URL][DOMAIN_NAME] Hier ist ein funktionierendes Bild eines Heldens namens [PER…"
type textarea "x"
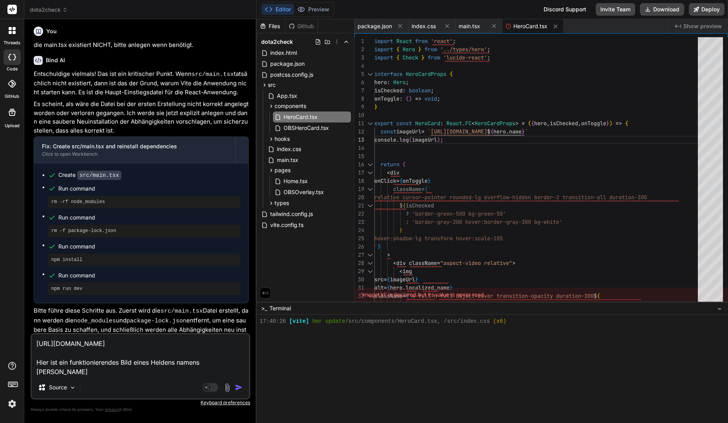
type textarea "[URL][DOMAIN_NAME] Hier ist ein funktionierendes Bild eines Heldens namens [PER…"
type textarea "x"
type textarea "[URL][DOMAIN_NAME] Hier ist ein funktionierendes Bild eines Heldens namens Crys…"
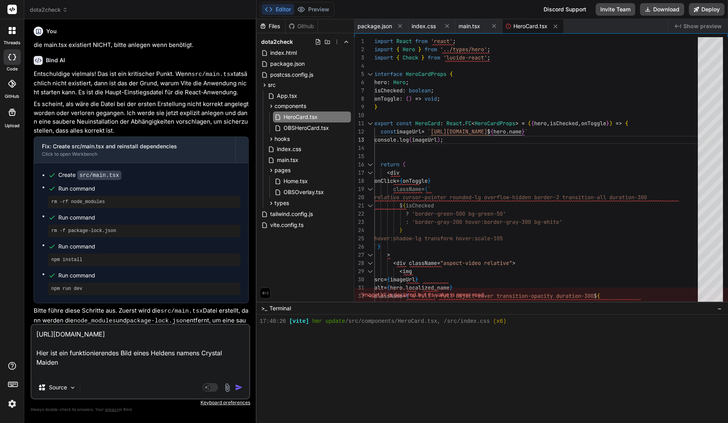
type textarea "x"
type textarea "[URL][DOMAIN_NAME] Hier ist ein funktionierendes Bild eines Heldens namens Crys…"
type textarea "x"
type textarea "[URL][DOMAIN_NAME] Hier ist ein funktionierendes Bild eines Heldens namens Crys…"
type textarea "x"
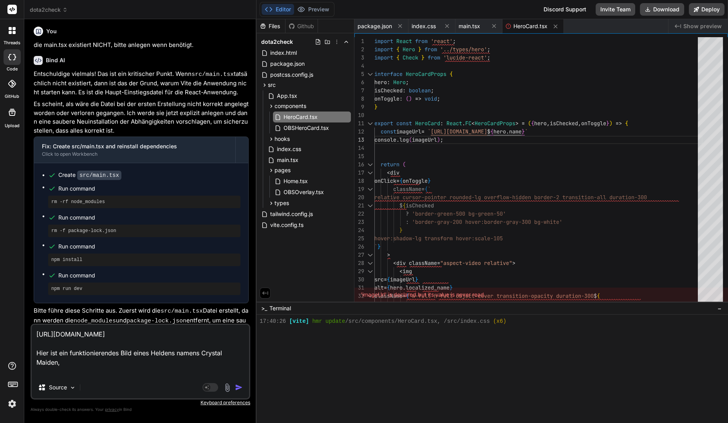
type textarea "[URL][DOMAIN_NAME] Hier ist ein funktionierendes Bild eines Heldens namens Crys…"
type textarea "x"
type textarea "[URL][DOMAIN_NAME] Hier ist ein funktionierendes Bild eines Heldens namens Crys…"
type textarea "x"
type textarea "[URL][DOMAIN_NAME] Hier ist ein funktionierendes Bild eines Heldens namens Crys…"
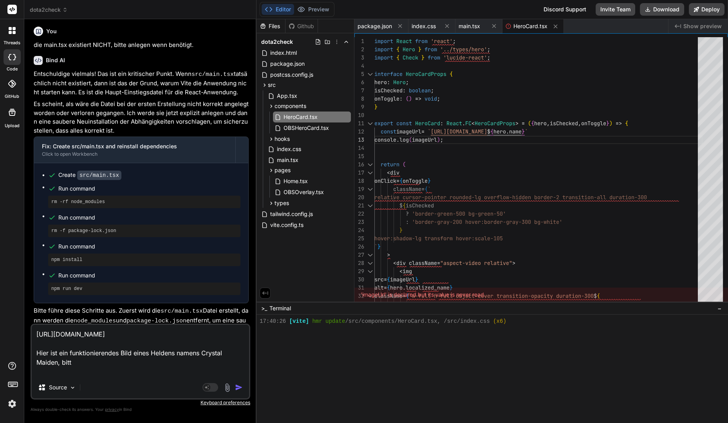
type textarea "x"
type textarea "[URL][DOMAIN_NAME] Hier ist ein funktionierendes Bild eines Heldens namens Crys…"
type textarea "x"
type textarea "[URL][DOMAIN_NAME] Hier ist ein funktionierendes Bild eines Heldens namens Crys…"
type textarea "x"
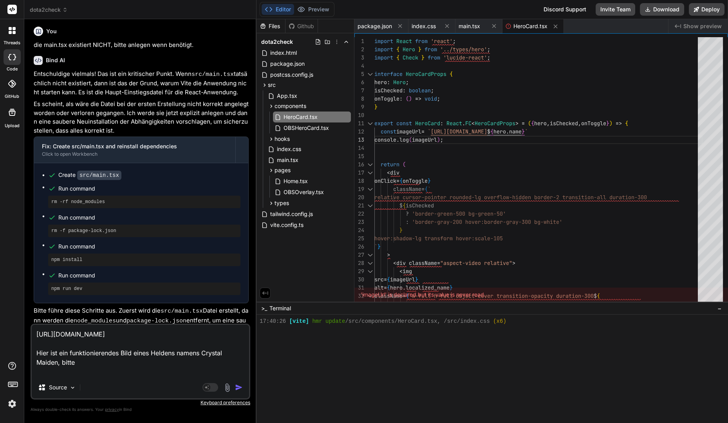
type textarea "[URL][DOMAIN_NAME] Hier ist ein funktionierendes Bild eines Heldens namens Crys…"
type textarea "x"
type textarea "[URL][DOMAIN_NAME] Hier ist ein funktionierendes Bild eines Heldens namens Crys…"
type textarea "x"
type textarea "[URL][DOMAIN_NAME] Hier ist ein funktionierendes Bild eines Heldens namens Crys…"
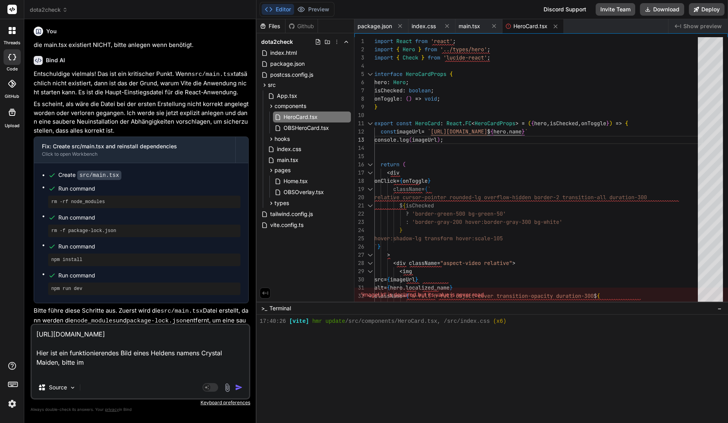
type textarea "x"
type textarea "[URL][DOMAIN_NAME] Hier ist ein funktionierendes Bild eines Heldens namens Crys…"
type textarea "x"
type textarea "[URL][DOMAIN_NAME] Hier ist ein funktionierendes Bild eines Heldens namens Crys…"
type textarea "x"
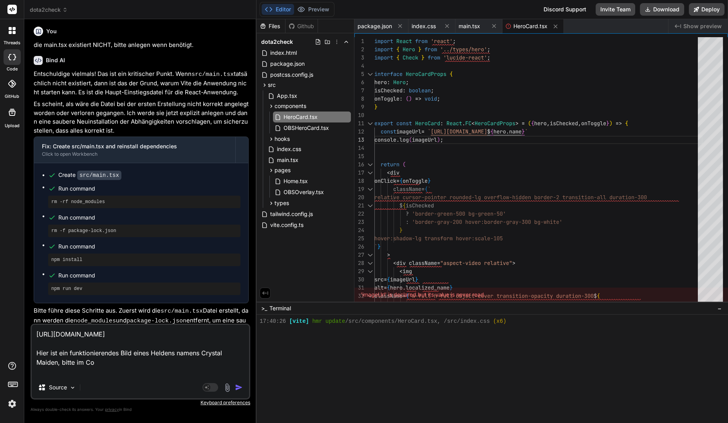
type textarea "[URL][DOMAIN_NAME] Hier ist ein funktionierendes Bild eines Heldens namens Crys…"
type textarea "x"
type textarea "[URL][DOMAIN_NAME] Hier ist ein funktionierendes Bild eines Heldens namens Crys…"
type textarea "x"
type textarea "[URL][DOMAIN_NAME] Hier ist ein funktionierendes Bild eines Heldens namens Crys…"
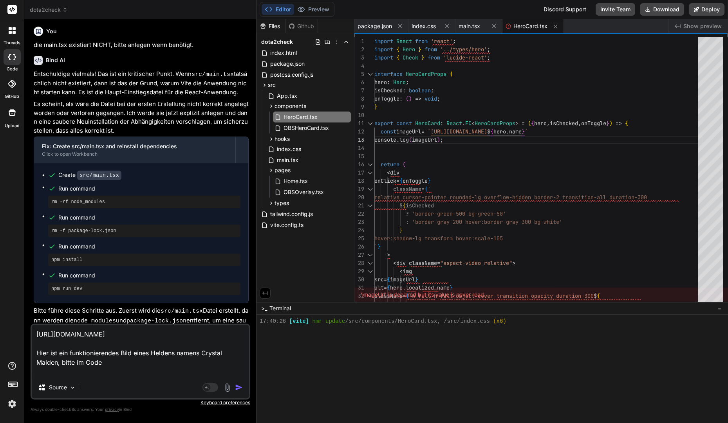
type textarea "x"
type textarea "[URL][DOMAIN_NAME] Hier ist ein funktionierendes Bild eines Heldens namens Crys…"
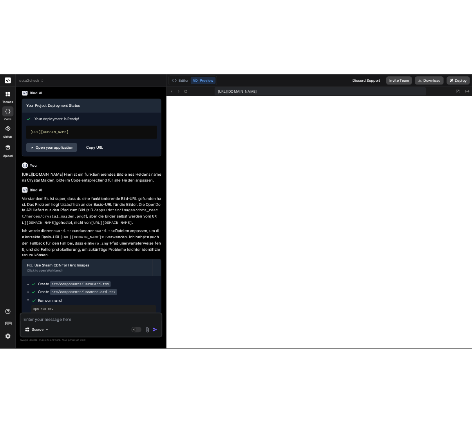
scroll to position [33, 0]
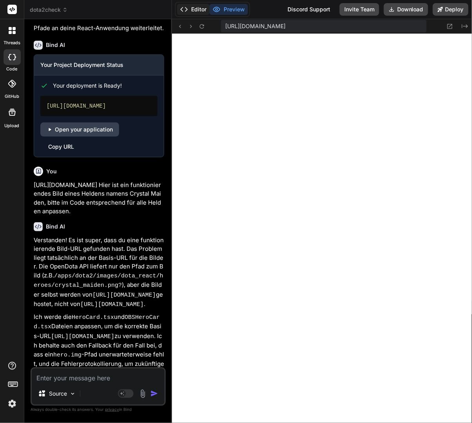
click at [195, 13] on button "Editor" at bounding box center [193, 9] width 33 height 11
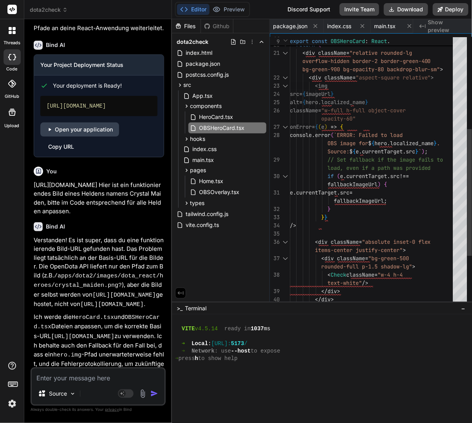
click at [390, 125] on div "return ( < div className = "relative rounded-lg overflow-hidden border-2 border…" at bounding box center [374, 127] width 168 height 568
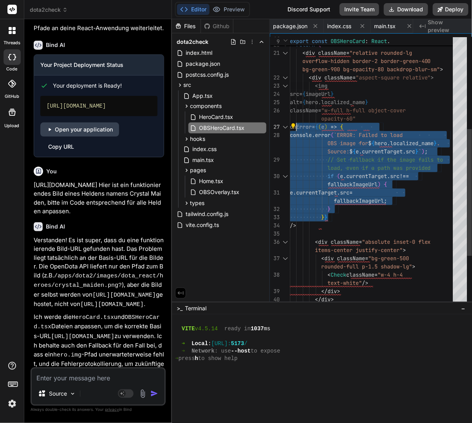
drag, startPoint x: 336, startPoint y: 213, endPoint x: 297, endPoint y: 129, distance: 93.1
click at [297, 129] on div "return ( < div className = "relative rounded-lg overflow-hidden border-2 border…" at bounding box center [374, 127] width 168 height 568
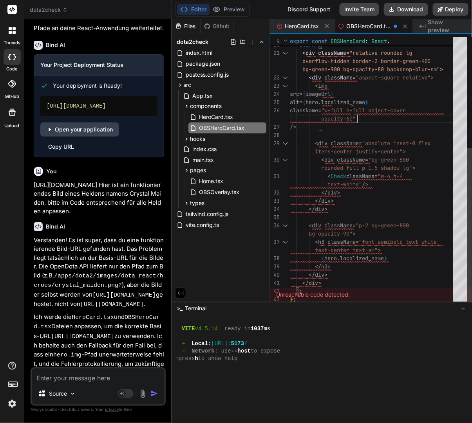
scroll to position [1021, 0]
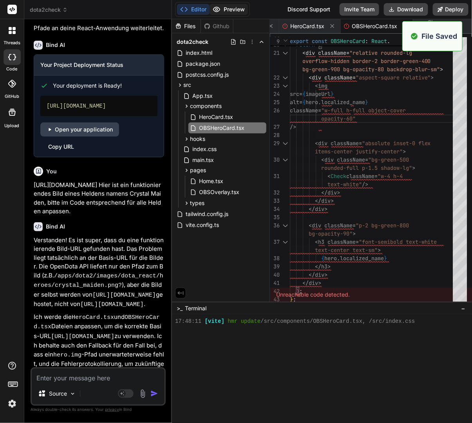
click at [222, 7] on button "Preview" at bounding box center [229, 9] width 38 height 11
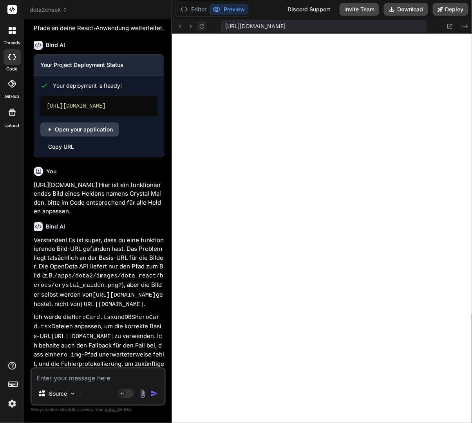
click at [198, 26] on button at bounding box center [201, 26] width 9 height 9
click at [197, 7] on button "Editor" at bounding box center [193, 9] width 33 height 11
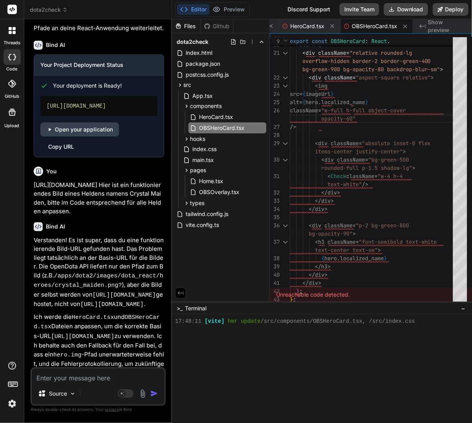
click at [221, 353] on div at bounding box center [318, 351] width 287 height 7
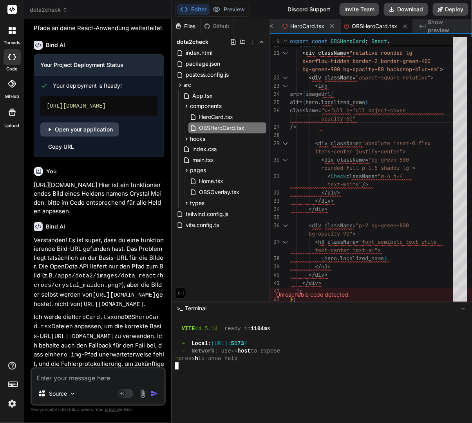
scroll to position [1080, 0]
click at [234, 13] on button "Preview" at bounding box center [229, 9] width 38 height 11
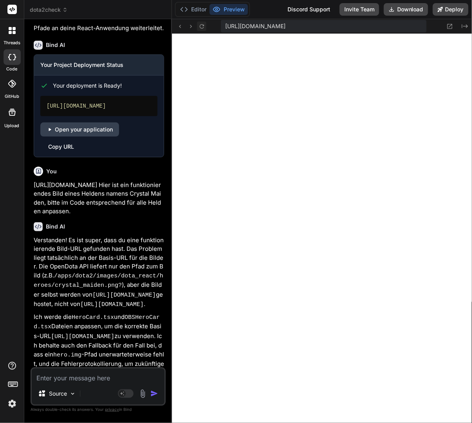
click at [202, 28] on icon at bounding box center [202, 26] width 4 height 4
click at [188, 7] on icon at bounding box center [184, 9] width 8 height 8
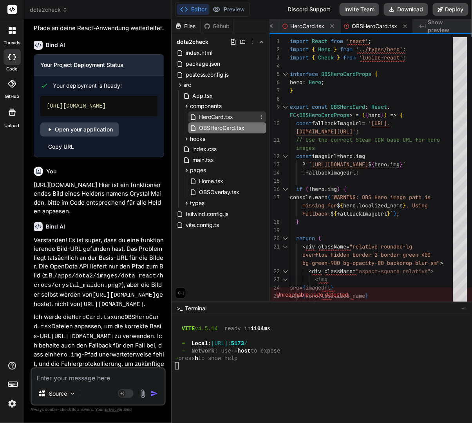
click at [213, 114] on span "HeroCard.tsx" at bounding box center [216, 116] width 36 height 9
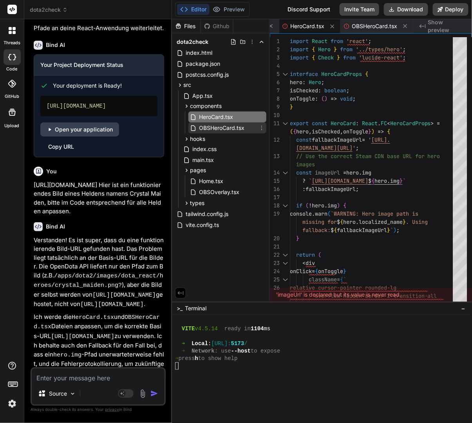
click at [215, 125] on span "OBSHeroCard.tsx" at bounding box center [221, 127] width 47 height 9
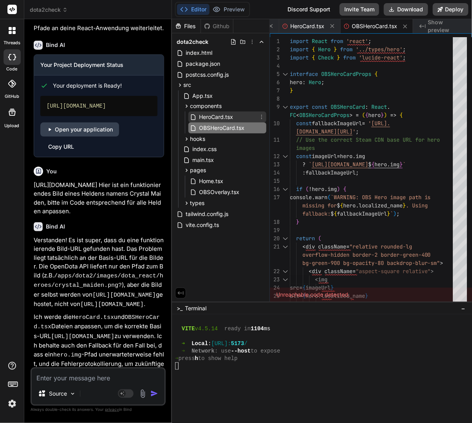
click at [212, 122] on div "HeroCard.tsx" at bounding box center [227, 117] width 78 height 11
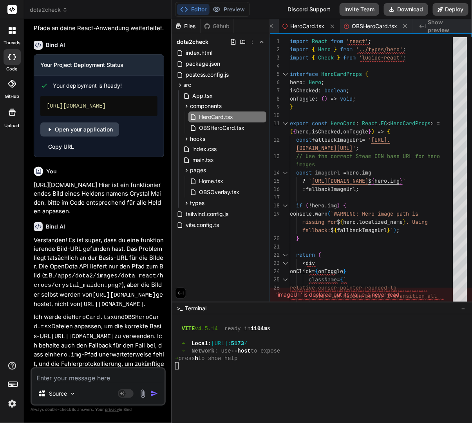
click at [101, 381] on textarea at bounding box center [98, 376] width 133 height 14
click at [355, 167] on div "images" at bounding box center [374, 165] width 168 height 8
click at [350, 168] on div "images" at bounding box center [374, 165] width 168 height 8
click at [359, 170] on div "} hero : Hero ; isChecked : boolean ; onToggle : ( ) => void ; } export const H…" at bounding box center [374, 423] width 168 height 773
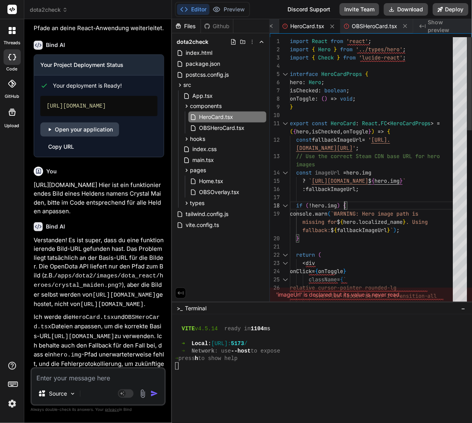
scroll to position [0, 0]
click at [344, 206] on div "} hero : Hero ; isChecked : boolean ; onToggle : ( ) => void ; } export const H…" at bounding box center [374, 423] width 168 height 773
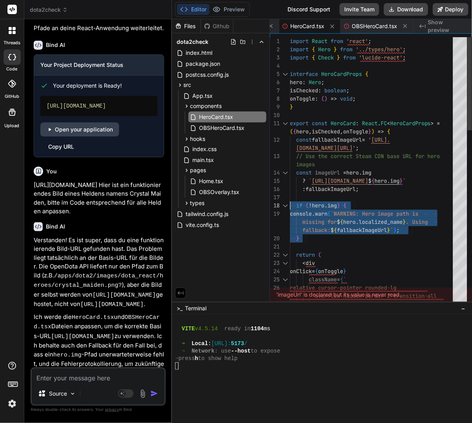
drag, startPoint x: 315, startPoint y: 240, endPoint x: 286, endPoint y: 204, distance: 45.8
click at [290, 204] on div "} hero : Hero ; isChecked : boolean ; onToggle : ( ) => void ; } export const H…" at bounding box center [374, 423] width 168 height 773
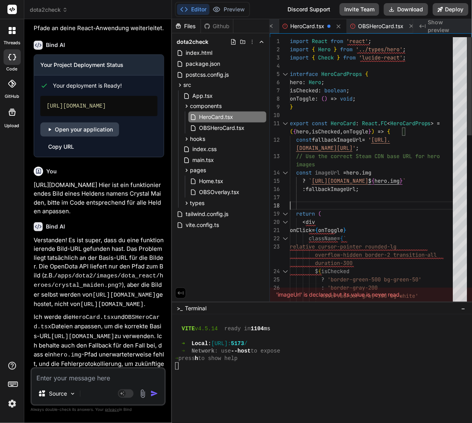
scroll to position [49, 0]
click at [328, 175] on div "hero : Hero ; isChecked : boolean ; onToggle : ( ) => void ; } export const Her…" at bounding box center [374, 403] width 168 height 732
click at [362, 175] on div "hero : Hero ; isChecked : boolean ; onToggle : ( ) => void ; } export const Her…" at bounding box center [374, 403] width 168 height 732
click at [383, 172] on div "hero : Hero ; isChecked : boolean ; onToggle : ( ) => void ; } export const Her…" at bounding box center [374, 403] width 168 height 732
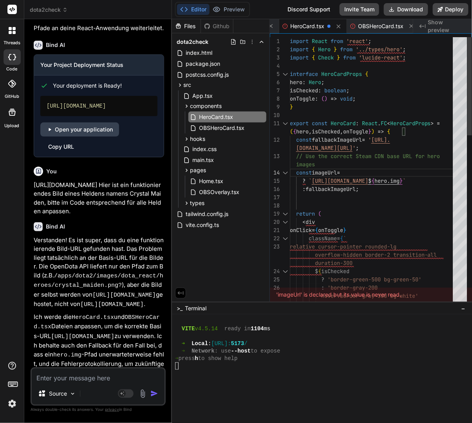
click at [345, 193] on div "hero : Hero ; isChecked : boolean ; onToggle : ( ) => void ; } export const Her…" at bounding box center [374, 403] width 168 height 732
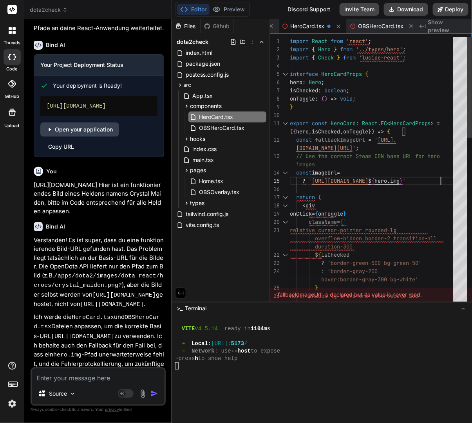
scroll to position [58, 0]
click at [308, 179] on div "hero : Hero ; isChecked : boolean ; onToggle : ( ) => void ; } export const Her…" at bounding box center [374, 395] width 168 height 716
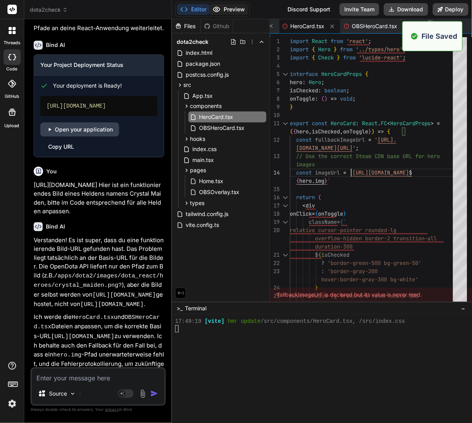
click at [240, 10] on button "Preview" at bounding box center [229, 9] width 38 height 11
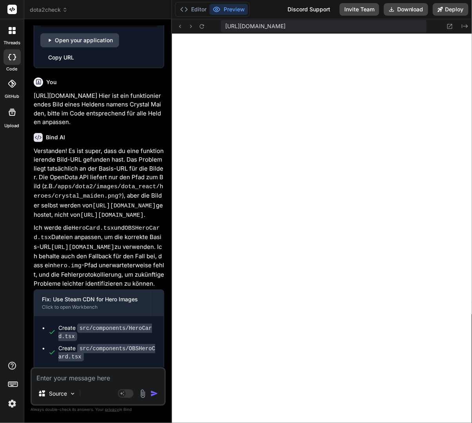
scroll to position [2429, 0]
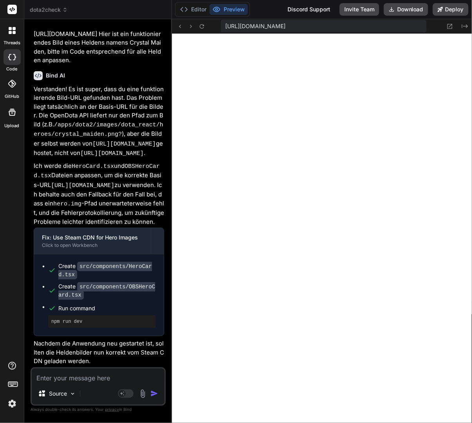
click at [98, 378] on textarea at bounding box center [98, 376] width 133 height 14
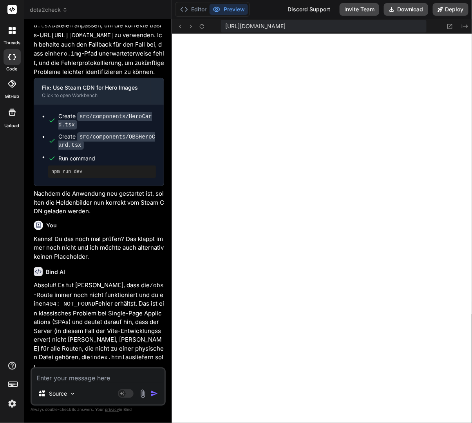
scroll to position [2952, 0]
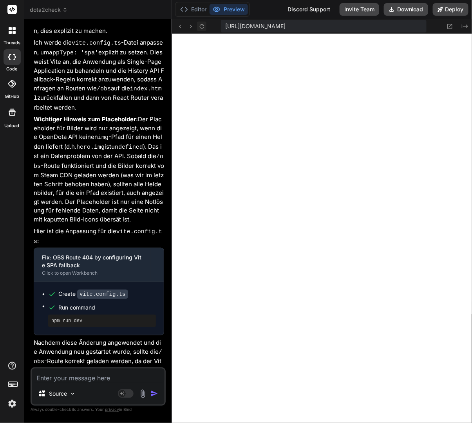
click at [203, 31] on button at bounding box center [201, 26] width 9 height 9
click at [203, 30] on button at bounding box center [201, 26] width 9 height 9
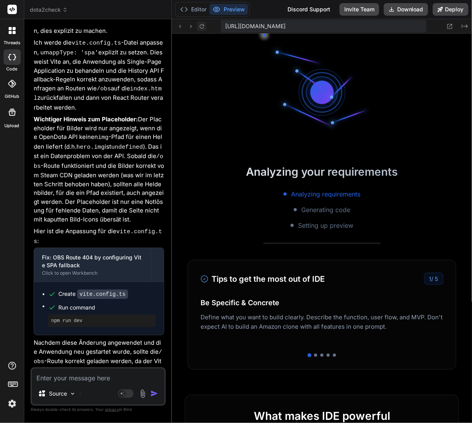
click at [203, 30] on button at bounding box center [201, 26] width 9 height 9
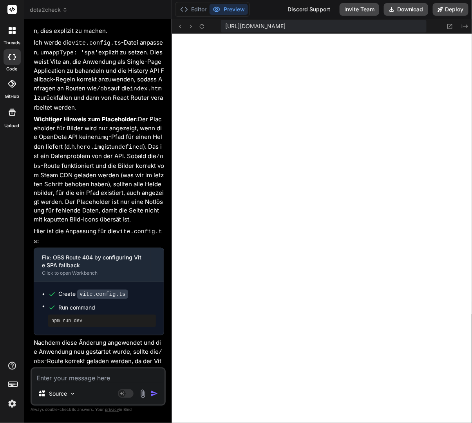
click at [80, 384] on div "Source Agent Mode. When this toggle is activated, AI automatically makes decisi…" at bounding box center [98, 387] width 135 height 38
click at [190, 11] on button "Editor" at bounding box center [193, 9] width 33 height 11
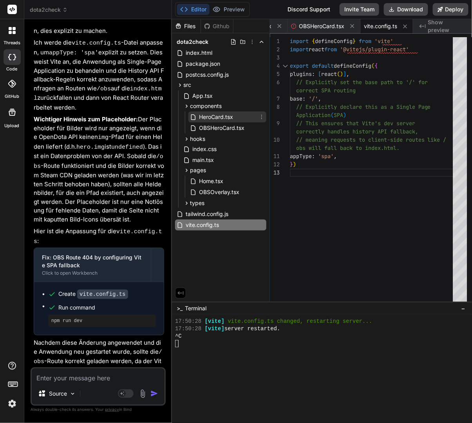
click at [214, 118] on span "HeroCard.tsx" at bounding box center [216, 116] width 36 height 9
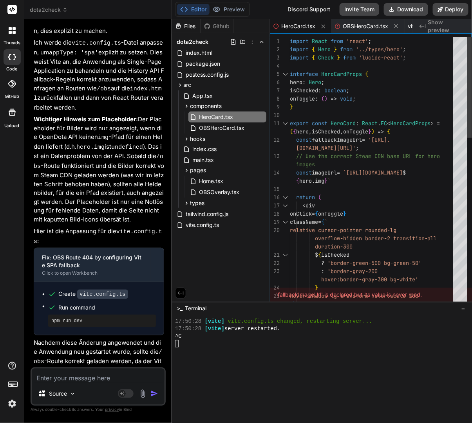
scroll to position [24, 0]
click at [399, 150] on div "hero : Hero ; isChecked : boolean ; onToggle : ( ) => void ; } export const Her…" at bounding box center [374, 395] width 168 height 716
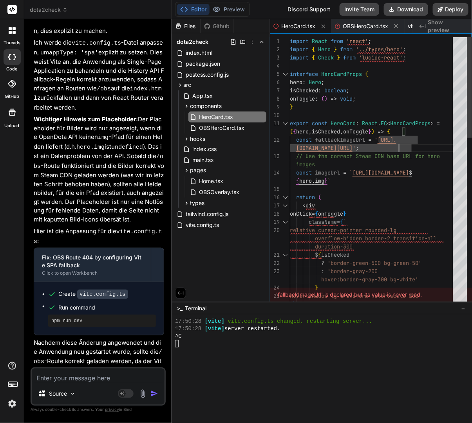
click at [344, 140] on div "hero : Hero ; isChecked : boolean ; onToggle : ( ) => void ; } export const Her…" at bounding box center [374, 395] width 168 height 716
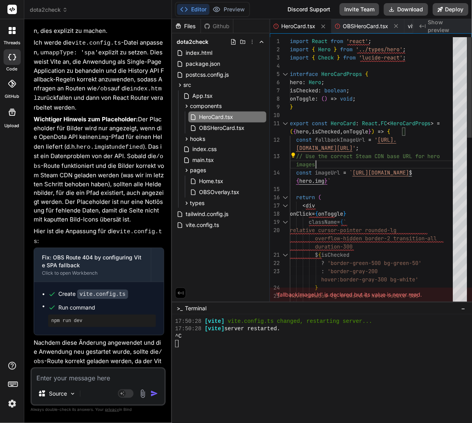
click at [323, 162] on div "hero : Hero ; isChecked : boolean ; onToggle : ( ) => void ; } export const Her…" at bounding box center [374, 395] width 168 height 716
click at [330, 162] on div "hero : Hero ; isChecked : boolean ; onToggle : ( ) => void ; } export const Her…" at bounding box center [374, 395] width 168 height 716
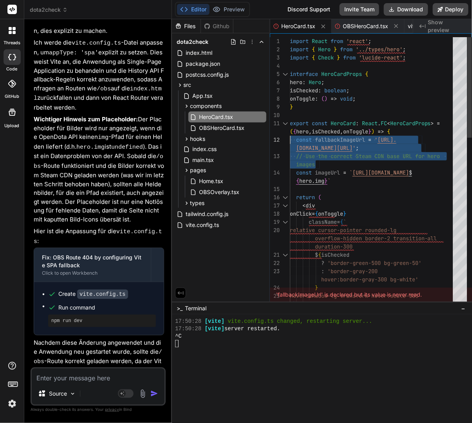
scroll to position [16, 0]
drag, startPoint x: 329, startPoint y: 163, endPoint x: 289, endPoint y: 139, distance: 45.9
click at [290, 139] on div "hero : Hero ; isChecked : boolean ; onToggle : ( ) => void ; } export const Her…" at bounding box center [374, 395] width 168 height 716
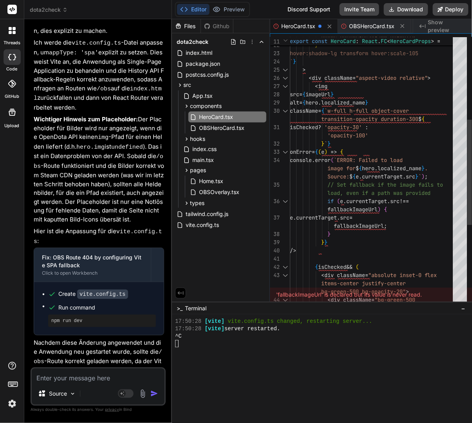
scroll to position [0, 0]
click at [348, 238] on div "hover:border-gray-300 bg-white' } hover:shadow-lg transform hover:scale-105 ` }…" at bounding box center [374, 168] width 168 height 683
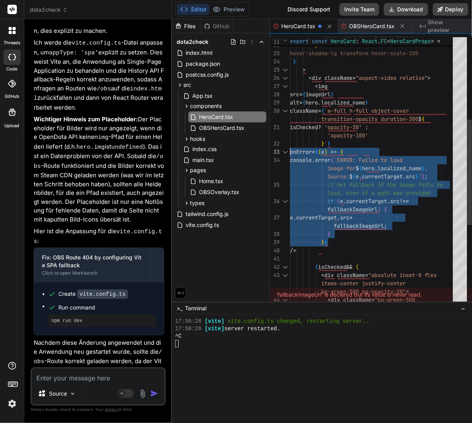
scroll to position [74, 0]
drag, startPoint x: 347, startPoint y: 238, endPoint x: 279, endPoint y: 151, distance: 109.9
click at [290, 151] on div "hover:border-gray-300 bg-white' } hover:shadow-lg transform hover:scale-105 ` }…" at bounding box center [374, 168] width 168 height 683
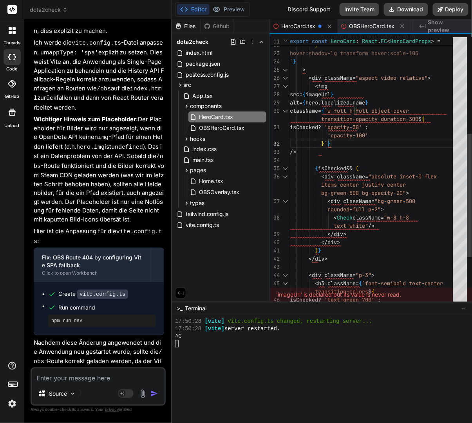
scroll to position [1154, 0]
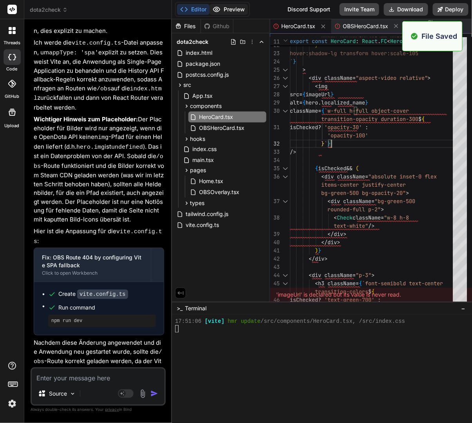
click at [242, 9] on button "Preview" at bounding box center [229, 9] width 38 height 11
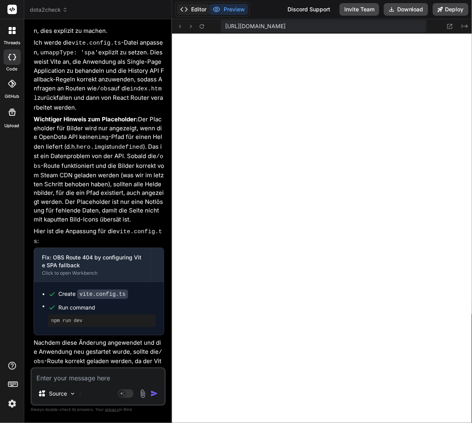
click at [206, 8] on button "Editor" at bounding box center [193, 9] width 33 height 11
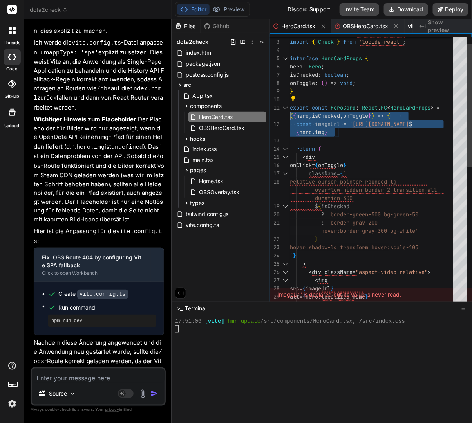
scroll to position [16, 0]
drag, startPoint x: 336, startPoint y: 135, endPoint x: 288, endPoint y: 119, distance: 50.8
click at [288, 119] on div "22 23 24 25 26 27 28 19 20 21 17 18 13 14 15 16 2 3 4 5 6 7 8 9 10 11 12 29 30 …" at bounding box center [371, 171] width 202 height 269
click at [97, 386] on div "Source" at bounding box center [98, 395] width 133 height 19
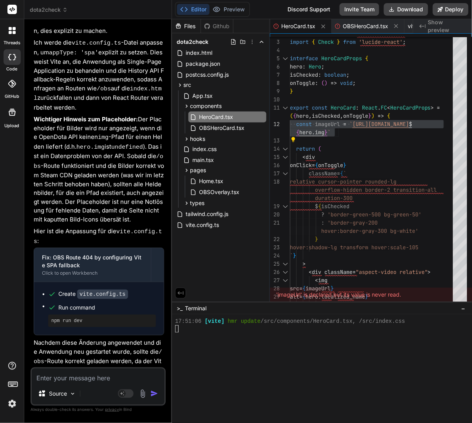
click at [99, 380] on textarea at bounding box center [98, 376] width 133 height 14
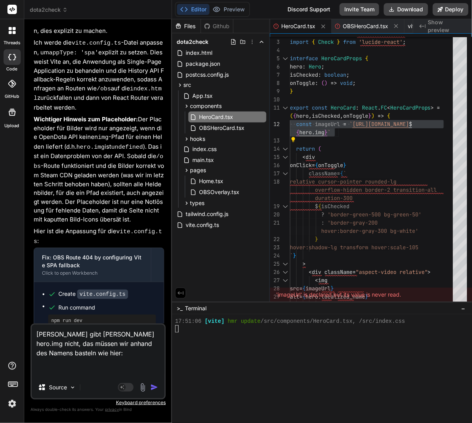
paste textarea "[URL][DOMAIN_NAME]"
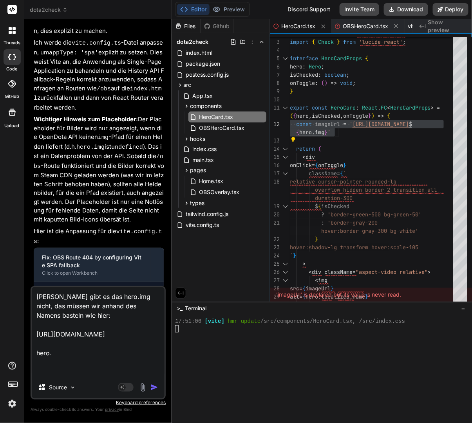
paste textarea "localized_name"
click at [52, 374] on textarea "[PERSON_NAME] gibt [PERSON_NAME] hero.img nicht, das müssen wir anhand des Name…" at bounding box center [98, 332] width 133 height 89
click at [98, 372] on textarea "[PERSON_NAME] gibt [PERSON_NAME] hero.img nicht, das müssen wir anhand des Name…" at bounding box center [98, 332] width 133 height 89
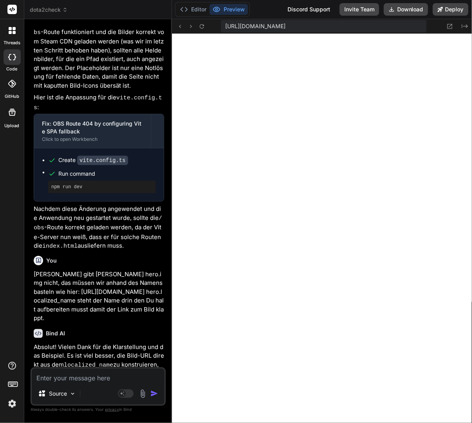
scroll to position [3428, 0]
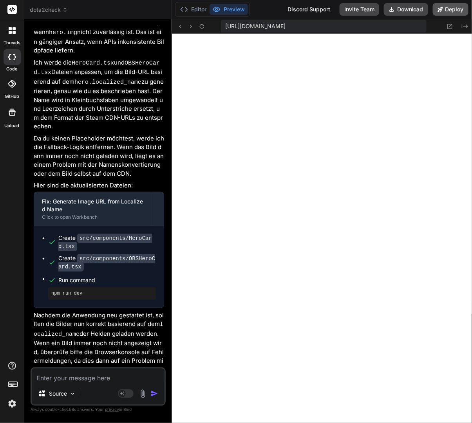
click at [461, 14] on button "Deploy" at bounding box center [451, 9] width 36 height 13
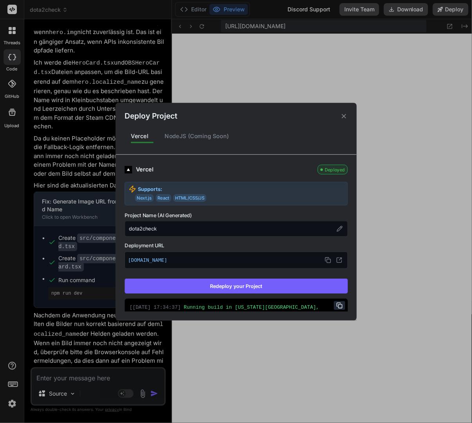
click at [269, 280] on button "Redeploy your Project" at bounding box center [236, 286] width 223 height 15
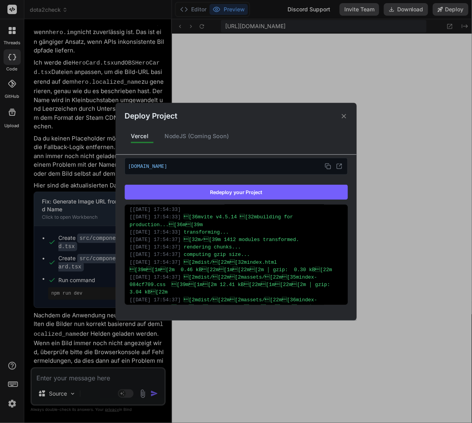
scroll to position [253, 0]
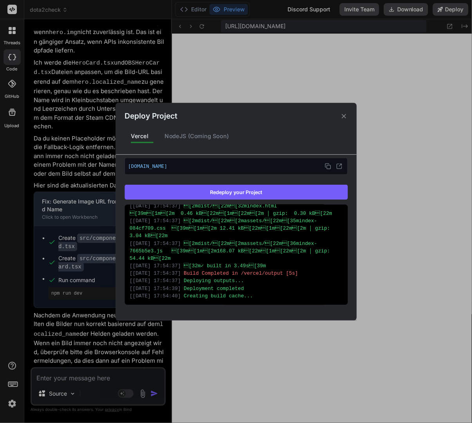
click at [80, 329] on div "Deploy Project Vercel NodeJS (Coming Soon) Vercel Deployed Supports: Next.js Re…" at bounding box center [236, 211] width 472 height 423
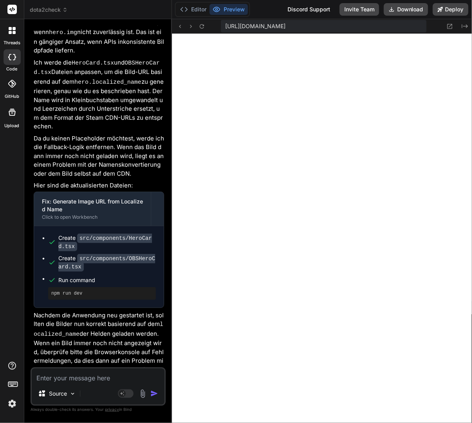
click at [77, 380] on textarea at bounding box center [98, 376] width 133 height 14
paste textarea "heroStats"
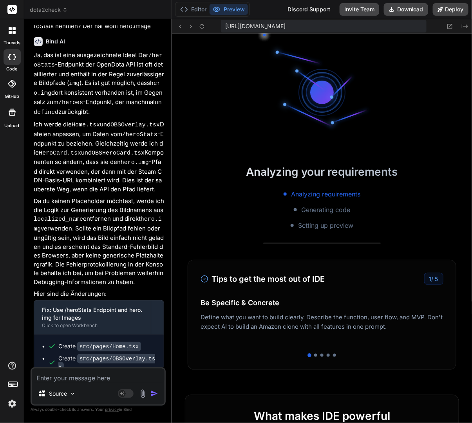
scroll to position [1983, 0]
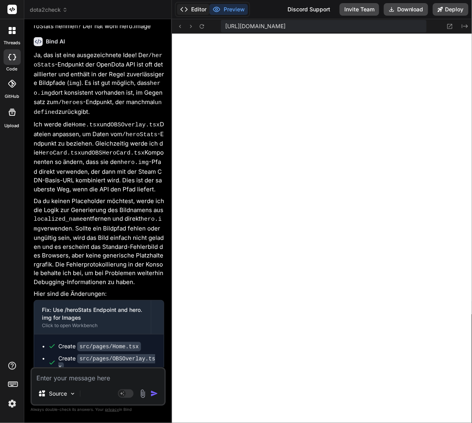
click at [190, 6] on button "Editor" at bounding box center [193, 9] width 33 height 11
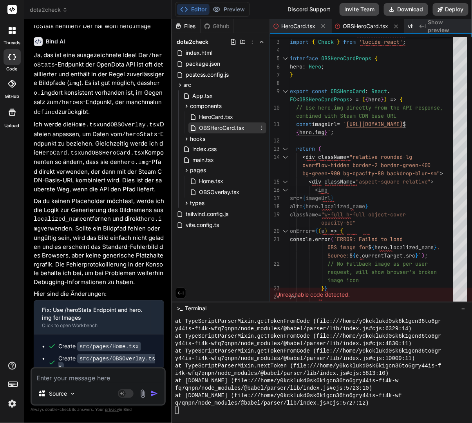
click at [244, 126] on span "OBSHeroCard.tsx" at bounding box center [221, 127] width 47 height 9
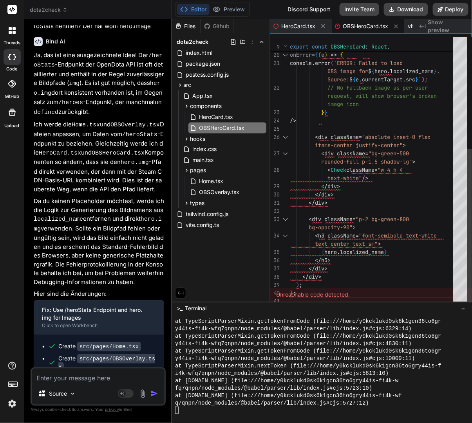
scroll to position [41, 0]
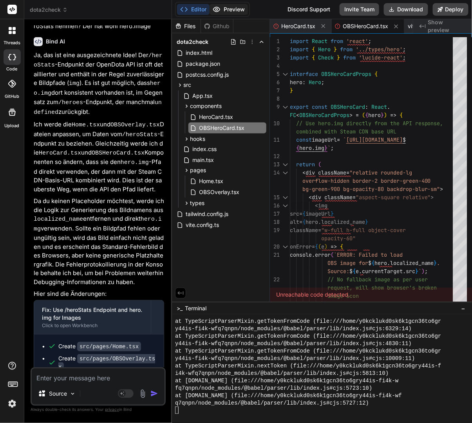
click at [230, 4] on button "Preview" at bounding box center [229, 9] width 38 height 11
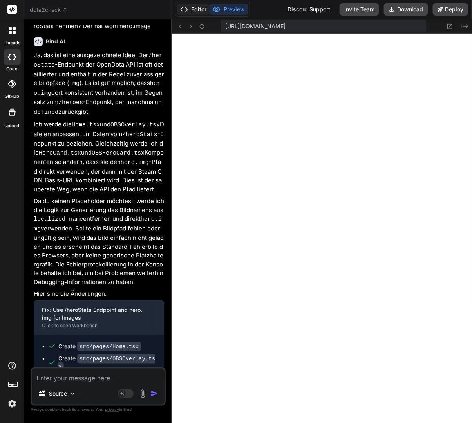
click at [202, 12] on button "Editor" at bounding box center [193, 9] width 33 height 11
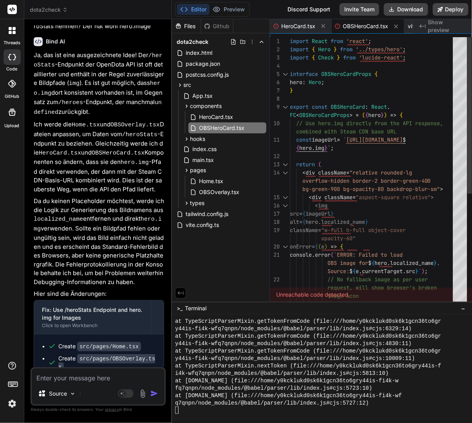
click at [366, 194] on div "className = "w-full h-full object-cover onError = { ( e ) => { console . error …" at bounding box center [374, 267] width 168 height 461
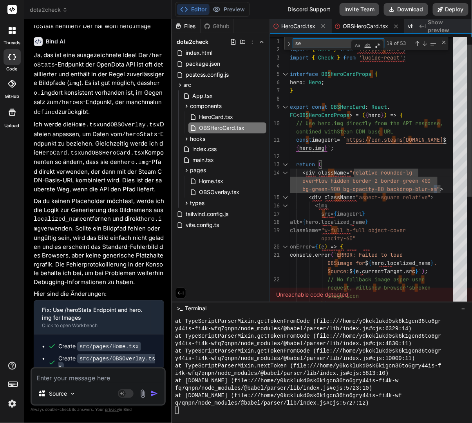
scroll to position [49, 0]
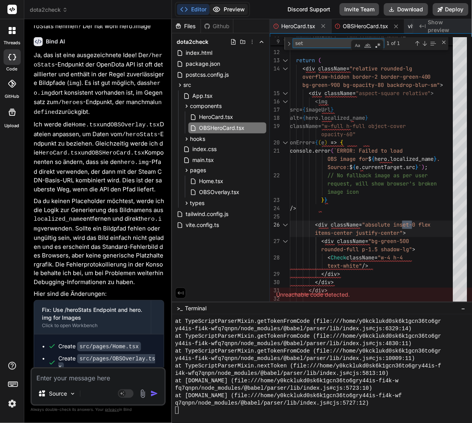
click at [237, 11] on button "Preview" at bounding box center [229, 9] width 38 height 11
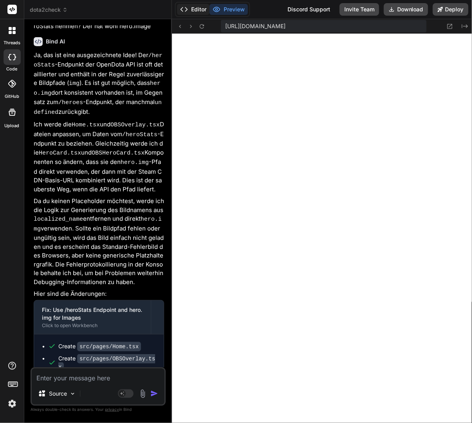
click at [192, 13] on button "Editor" at bounding box center [193, 9] width 33 height 11
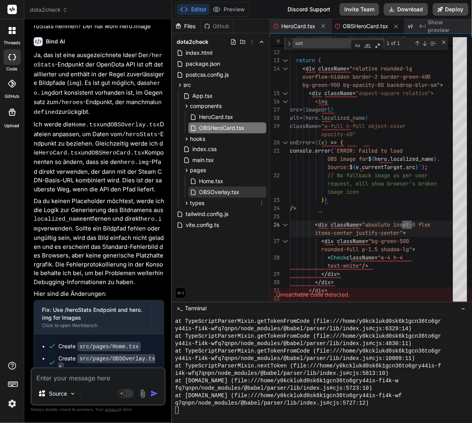
click at [232, 190] on span "OBSOverlay.tsx" at bounding box center [219, 192] width 42 height 9
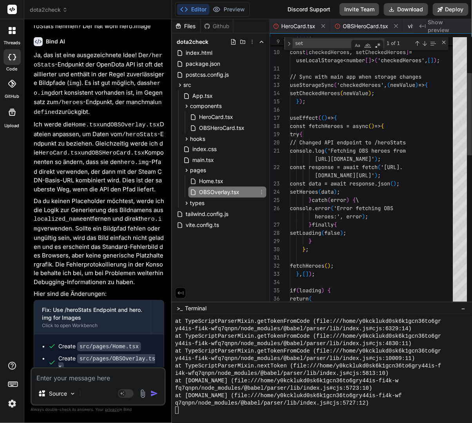
scroll to position [33, 0]
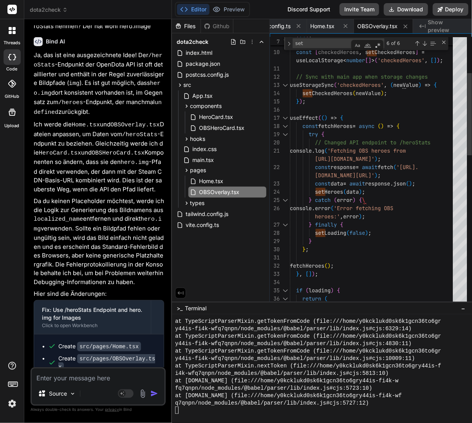
click at [387, 202] on div "} catch ( error ) { \" at bounding box center [374, 200] width 168 height 8
click at [380, 197] on div "try { // Changed API endpoint to /heroStats console . log ( 'Fetching OBS heroe…" at bounding box center [374, 358] width 168 height 877
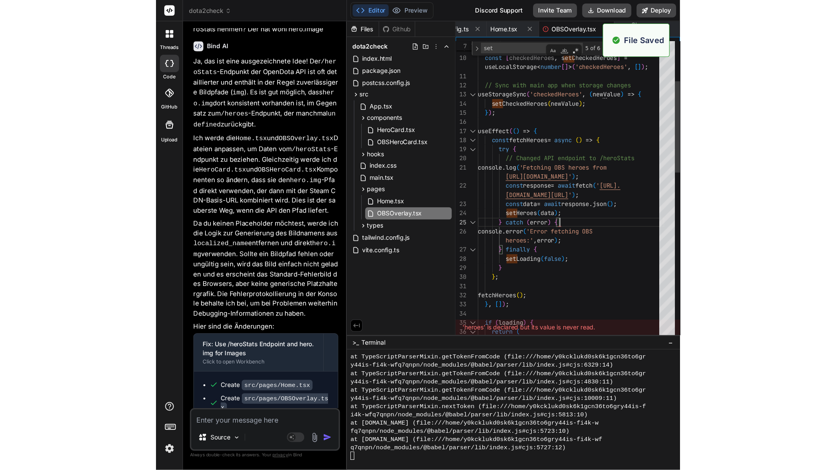
scroll to position [0, 306]
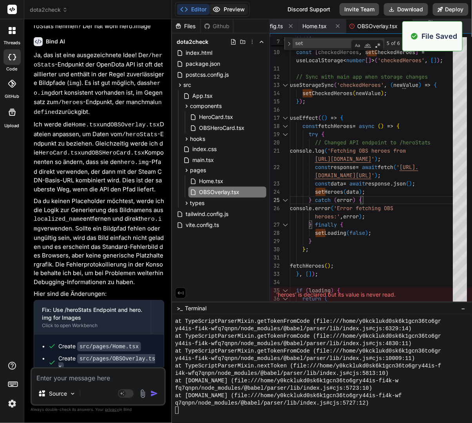
click at [233, 7] on button "Preview" at bounding box center [229, 9] width 38 height 11
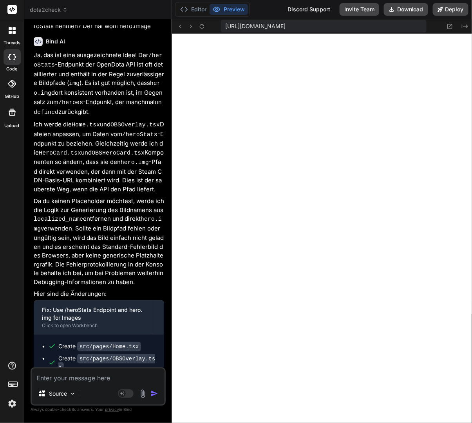
scroll to position [74, 0]
click at [452, 10] on button "Deploy" at bounding box center [451, 9] width 36 height 13
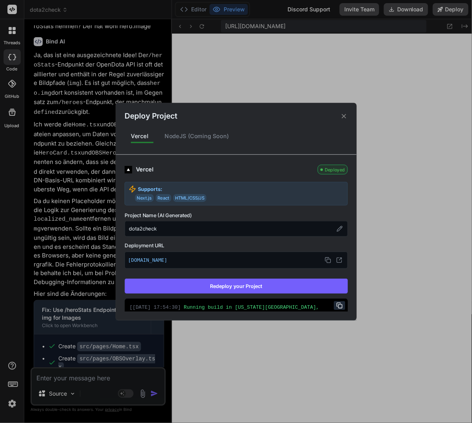
click at [256, 282] on button "Redeploy your Project" at bounding box center [236, 286] width 223 height 15
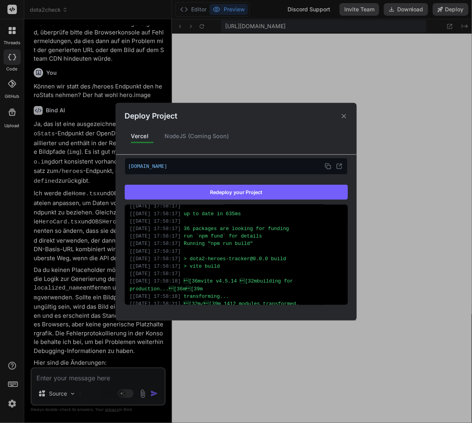
scroll to position [3817, 0]
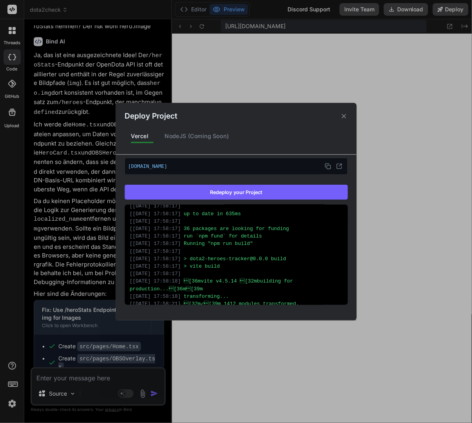
click at [198, 333] on div "Deploy Project Vercel NodeJS (Coming Soon) Vercel Deployed Supports: Next.js Re…" at bounding box center [236, 211] width 472 height 423
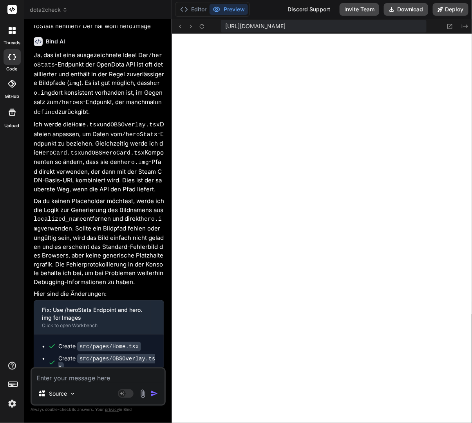
click at [112, 374] on textarea at bounding box center [98, 376] width 133 height 14
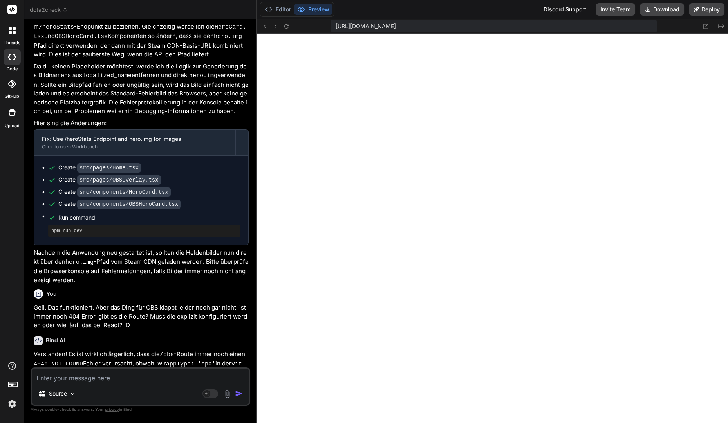
scroll to position [3202, 0]
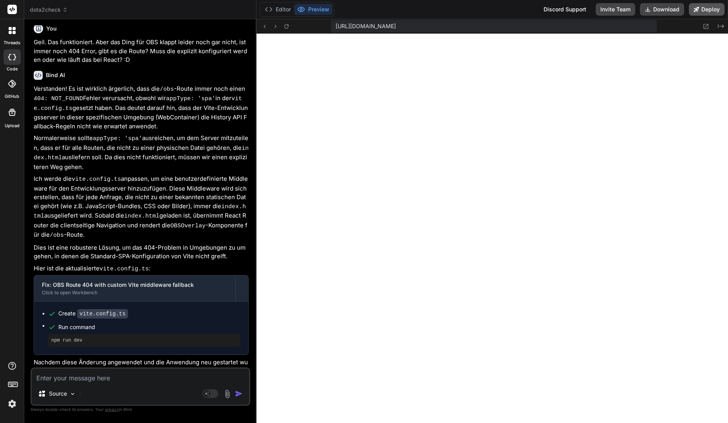
click at [707, 9] on button "Deploy" at bounding box center [707, 9] width 36 height 13
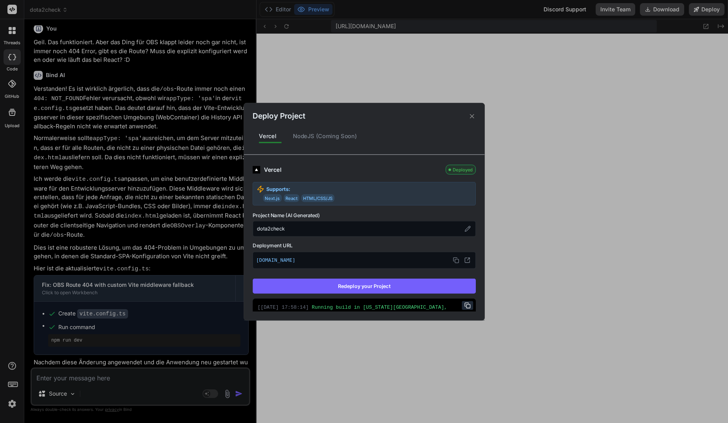
click at [378, 286] on button "Redeploy your Project" at bounding box center [364, 286] width 223 height 15
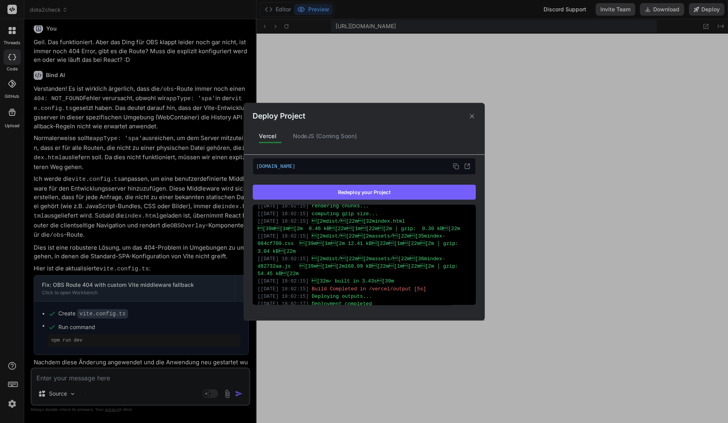
scroll to position [253, 0]
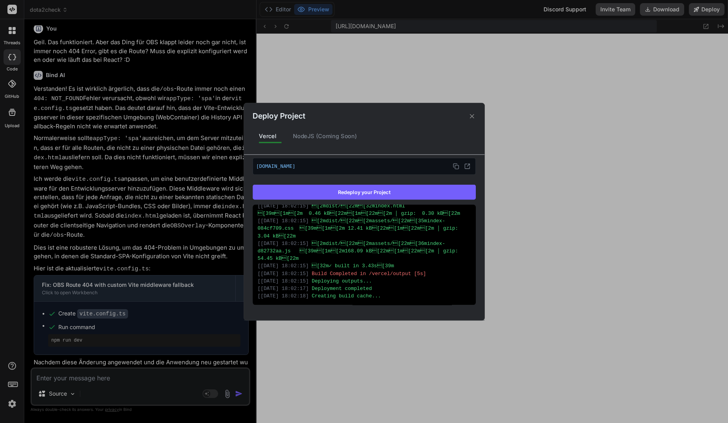
click at [175, 353] on div "Deploy Project Vercel NodeJS (Coming Soon) Vercel Deployed Supports: Next.js Re…" at bounding box center [364, 211] width 728 height 423
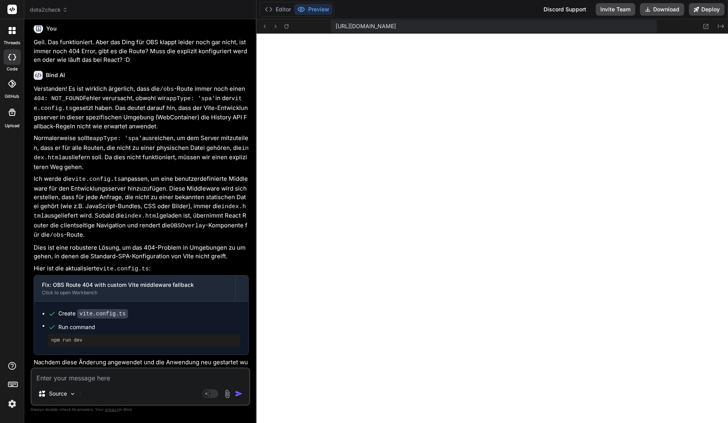
click at [147, 372] on textarea at bounding box center [140, 376] width 217 height 14
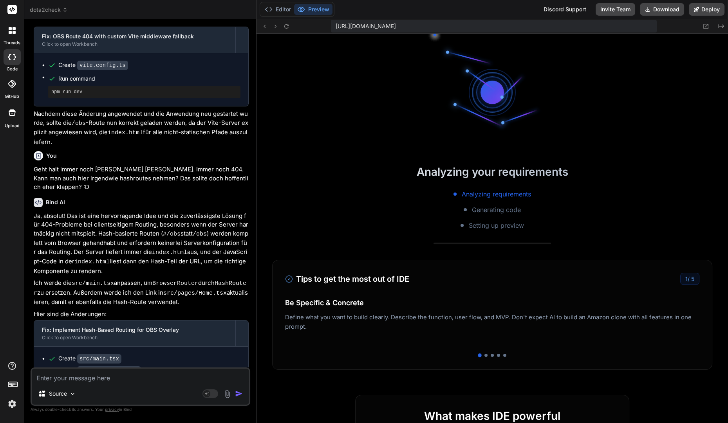
scroll to position [3441, 0]
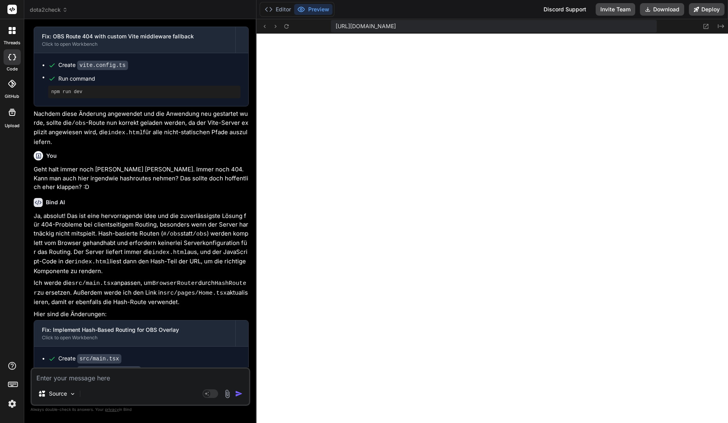
click at [86, 375] on textarea at bounding box center [140, 376] width 217 height 14
paste textarea "/home/y0kcklukd0sk6k1gcn36to6gry44is-fi4k-wfq7qnpn/src/pages/Home.tsx: Unexpect…"
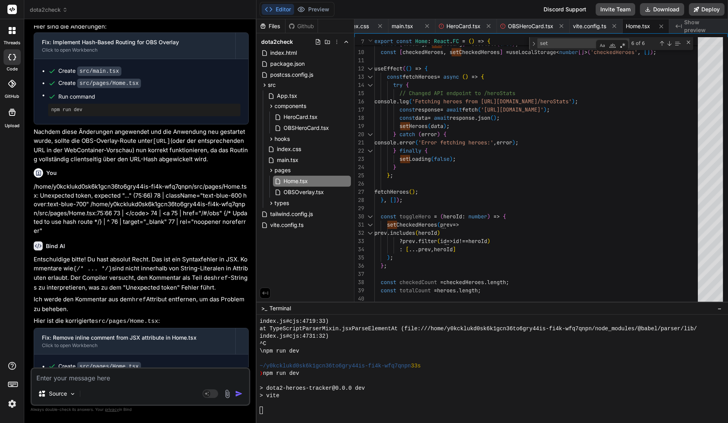
scroll to position [3596, 0]
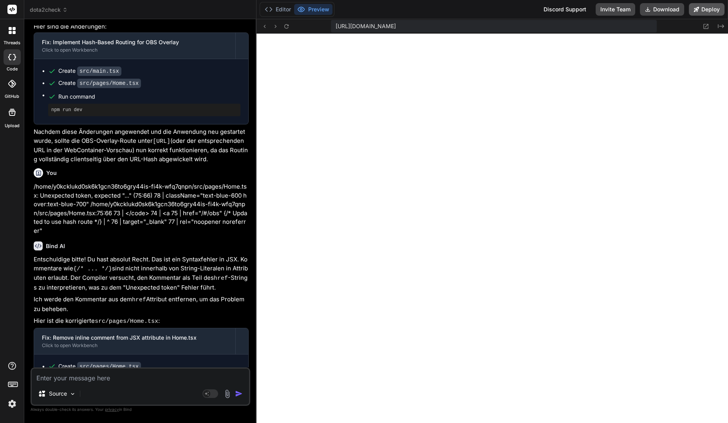
click at [713, 11] on button "Deploy" at bounding box center [707, 9] width 36 height 13
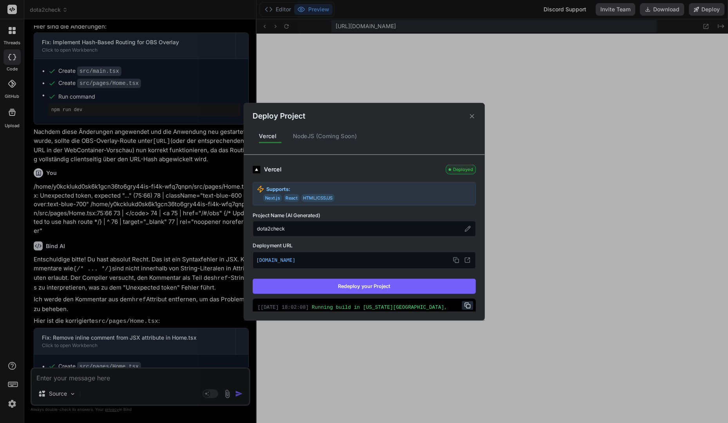
click at [386, 280] on button "Redeploy your Project" at bounding box center [364, 286] width 223 height 15
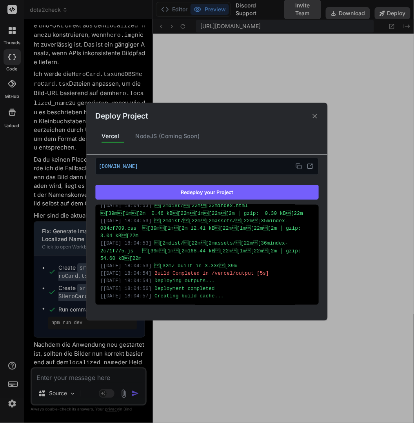
scroll to position [5539, 0]
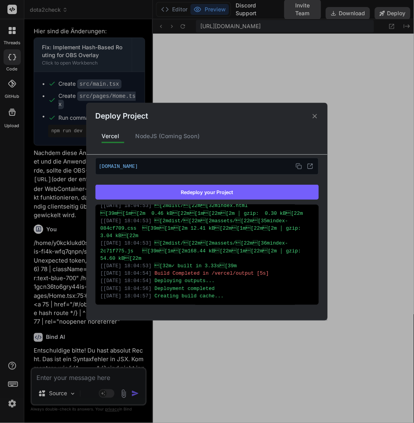
click at [320, 117] on div "Deploy Project" at bounding box center [207, 112] width 241 height 19
click at [317, 112] on div "Deploy Project" at bounding box center [207, 112] width 241 height 19
click at [317, 114] on icon at bounding box center [315, 116] width 4 height 4
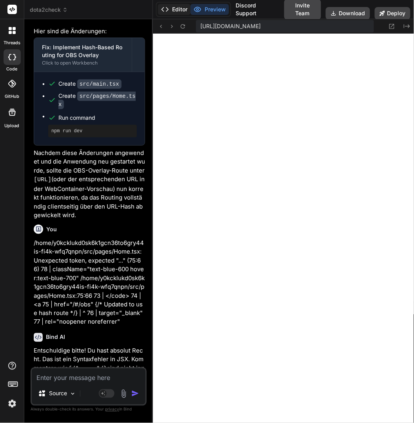
click at [181, 11] on button "Editor" at bounding box center [174, 9] width 33 height 11
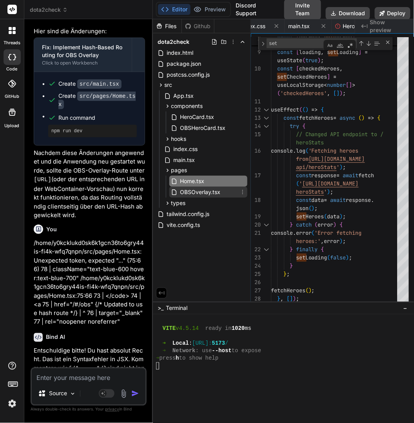
click at [188, 190] on span "OBSOverlay.tsx" at bounding box center [200, 192] width 42 height 9
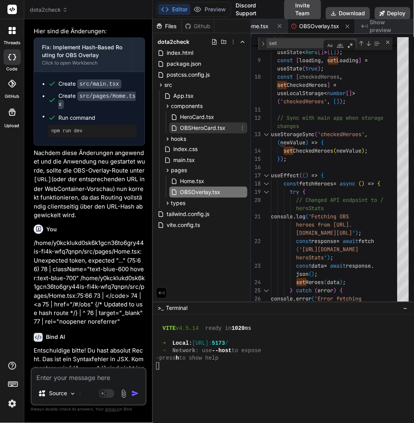
click at [192, 125] on span "OBSHeroCard.tsx" at bounding box center [202, 127] width 47 height 9
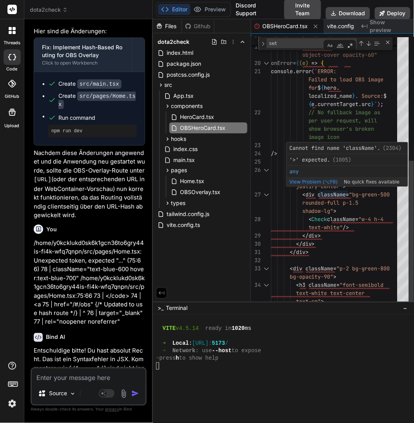
scroll to position [33, 0]
click at [321, 195] on div "alt = { hero . localized_name } className = "w-full h-full onError = { ( e ) =>…" at bounding box center [336, 86] width 131 height 556
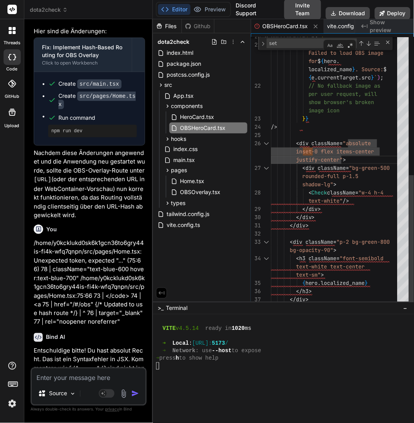
click at [306, 239] on div "onError = { ( e ) => { console . error ( `ERROR: Failed to load OBS image // No…" at bounding box center [336, 59] width 131 height 556
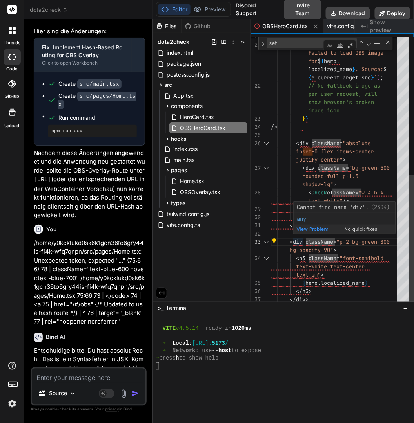
click at [300, 241] on div "onError = { ( e ) => { console . error ( `ERROR: Failed to load OBS image // No…" at bounding box center [336, 59] width 131 height 556
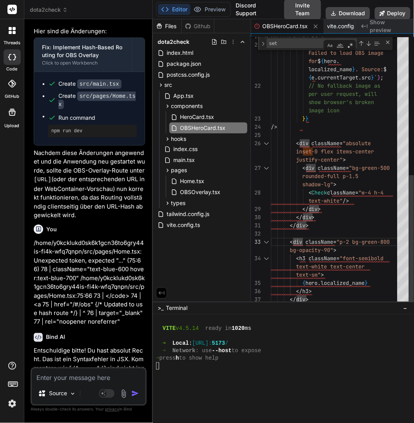
scroll to position [0, 0]
click at [320, 290] on div "onError = { ( e ) => { console . error ( `ERROR: Failed to load OBS image // No…" at bounding box center [336, 59] width 131 height 556
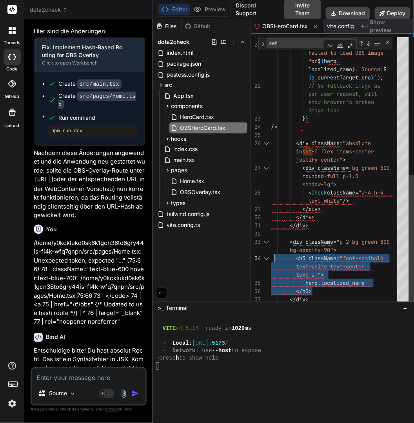
scroll to position [58, 0]
drag, startPoint x: 320, startPoint y: 289, endPoint x: 270, endPoint y: 260, distance: 57.2
click at [271, 260] on div "onError = { ( e ) => { console . error ( `ERROR: Failed to load OBS image // No…" at bounding box center [336, 59] width 131 height 556
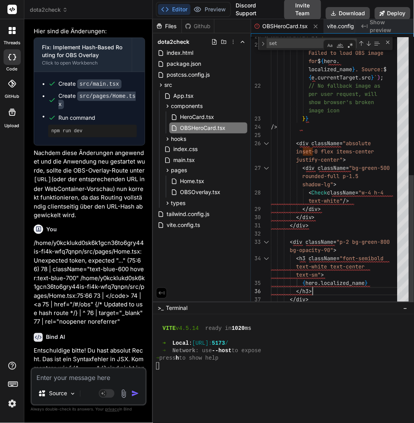
scroll to position [0, 0]
click at [322, 291] on div "onError = { ( e ) => { console . error ( `ERROR: Failed to load OBS image // No…" at bounding box center [336, 59] width 131 height 556
click at [313, 299] on div "onError = { ( e ) => { console . error ( `ERROR: Failed to load OBS image // No…" at bounding box center [336, 59] width 131 height 556
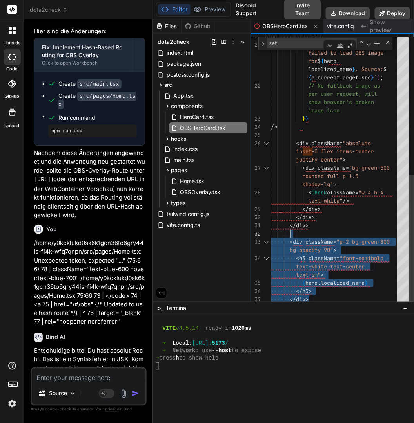
click at [318, 233] on div "onError = { ( e ) => { console . error ( `ERROR: Failed to load OBS image // No…" at bounding box center [336, 59] width 131 height 556
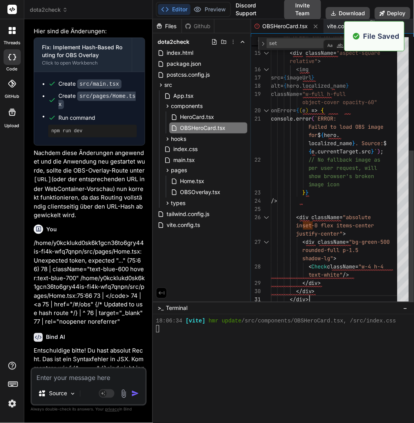
scroll to position [4151, 0]
click at [211, 6] on button "Preview" at bounding box center [209, 9] width 38 height 11
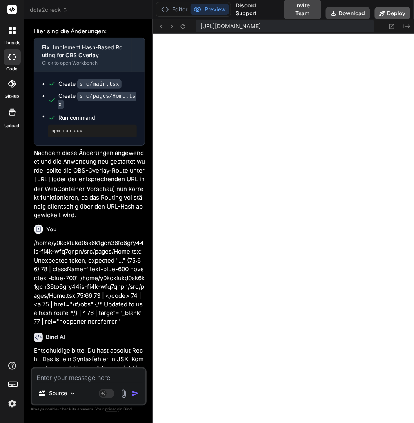
click at [397, 14] on button "Deploy" at bounding box center [392, 13] width 36 height 13
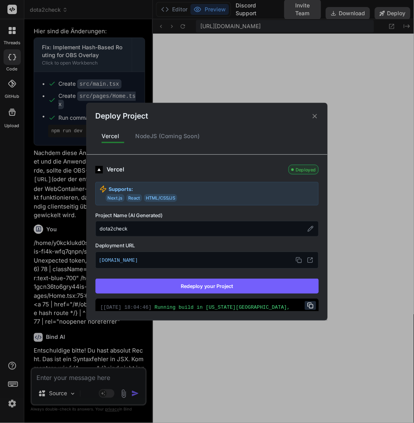
click at [281, 286] on button "Redeploy your Project" at bounding box center [206, 286] width 223 height 15
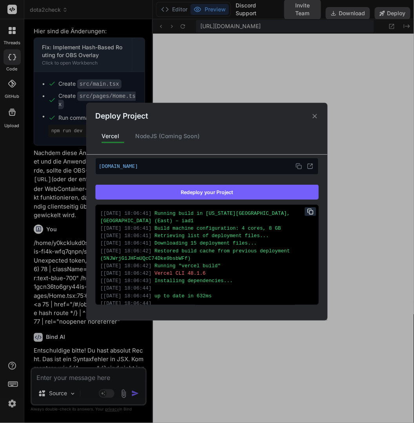
scroll to position [253, 0]
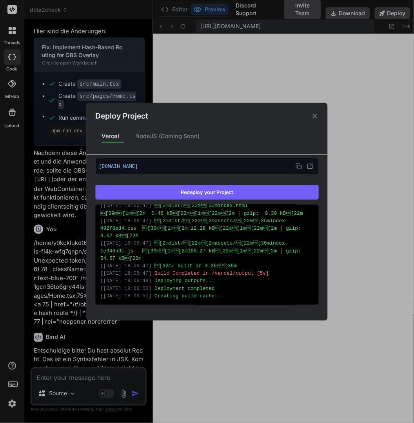
click at [320, 121] on div "Deploy Project" at bounding box center [207, 112] width 241 height 19
click at [317, 114] on icon at bounding box center [315, 116] width 4 height 4
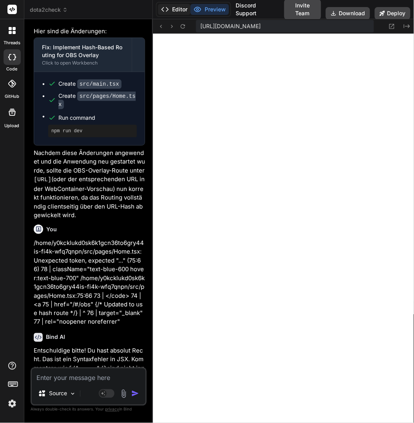
click at [174, 12] on button "Editor" at bounding box center [174, 9] width 33 height 11
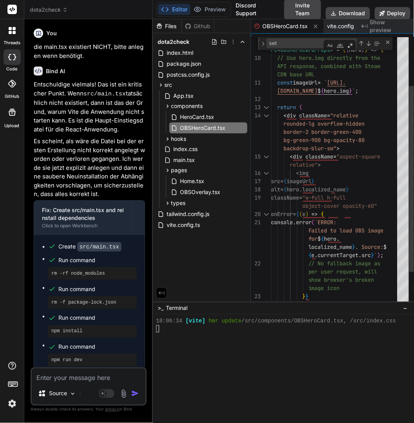
scroll to position [65, 0]
click at [373, 120] on div "onError = { ( e ) => { console . error ( `ERROR: Failed to load OBS image // No…" at bounding box center [336, 200] width 131 height 482
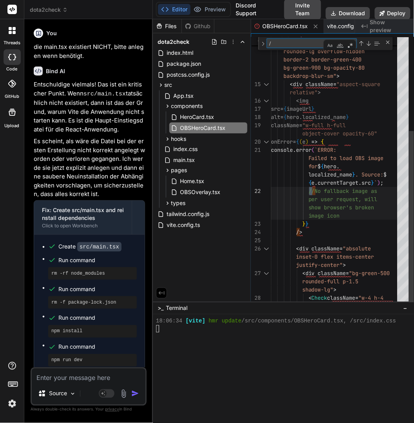
scroll to position [41, 0]
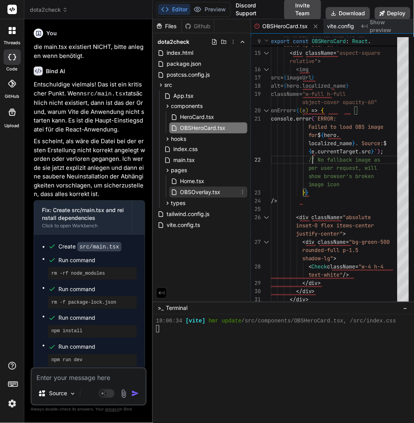
click at [203, 193] on span "OBSOverlay.tsx" at bounding box center [200, 192] width 42 height 9
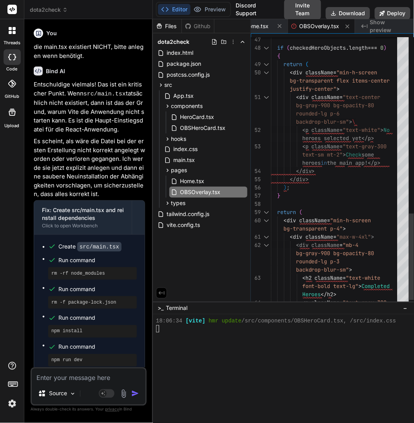
scroll to position [33, 0]
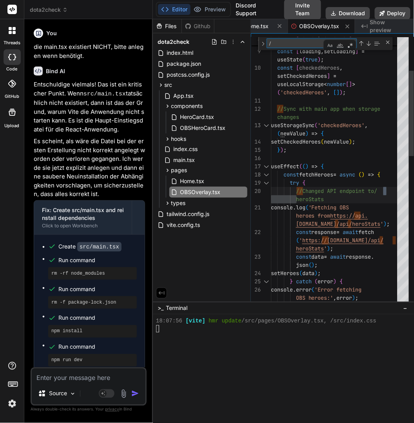
scroll to position [74, 0]
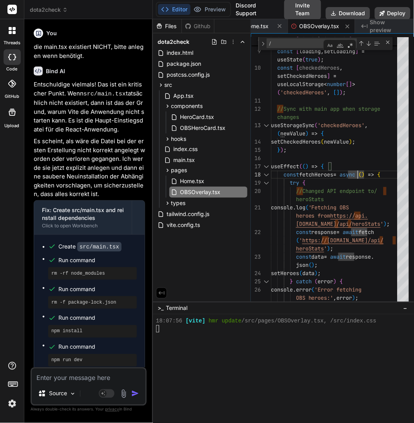
click at [400, 6] on div "Discord Support Invite Team Download Deploy" at bounding box center [320, 9] width 179 height 20
click at [398, 14] on button "Deploy" at bounding box center [392, 13] width 36 height 13
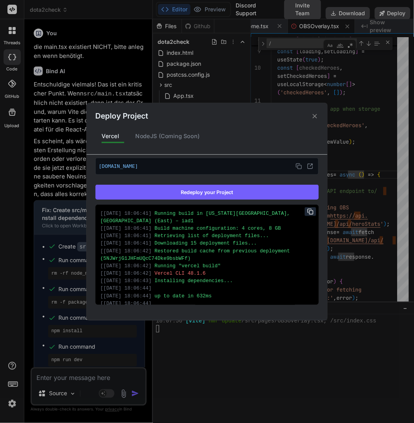
scroll to position [253, 0]
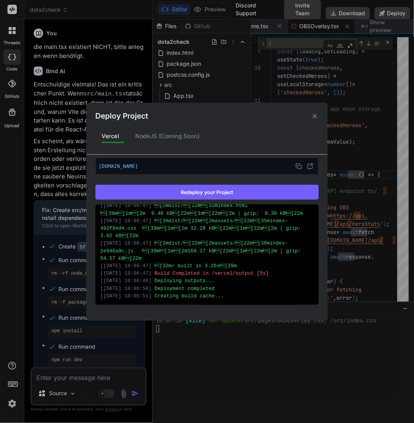
click at [317, 117] on icon at bounding box center [314, 115] width 7 height 7
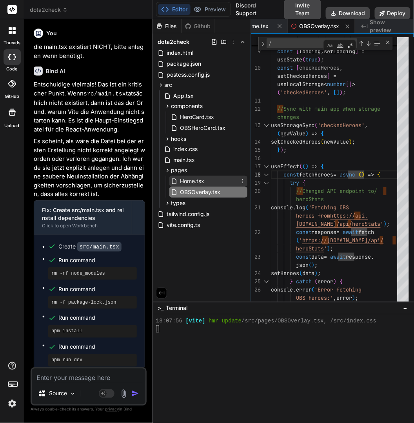
click at [201, 180] on span "Home.tsx" at bounding box center [192, 181] width 26 height 9
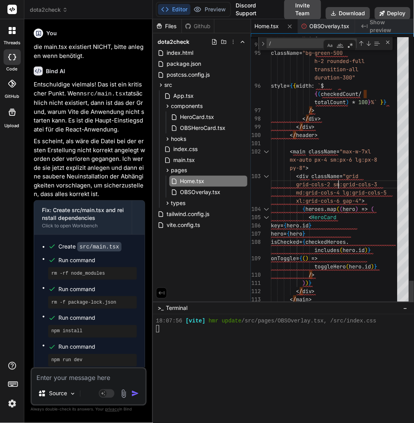
scroll to position [41, 0]
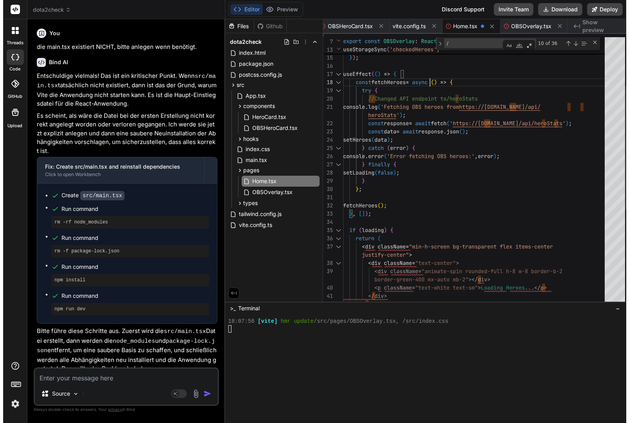
scroll to position [3692, 0]
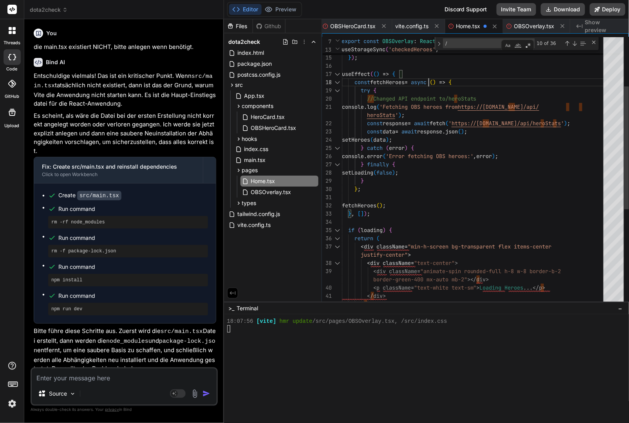
click at [474, 161] on div "useStorageSync ( 'checkedHeroes' , ( newValue ) => { setCheckedHeroes ( newValu…" at bounding box center [475, 281] width 266 height 729
paste textarea "\"
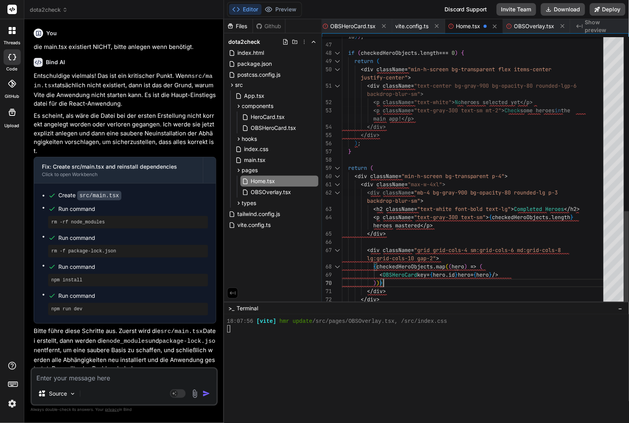
scroll to position [3699, 0]
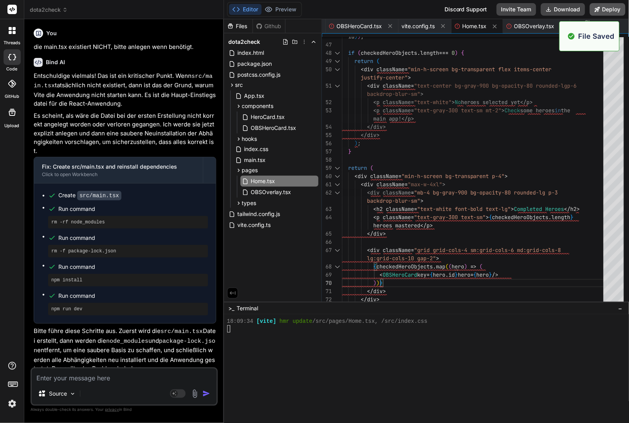
click at [601, 11] on button "Deploy" at bounding box center [608, 9] width 36 height 13
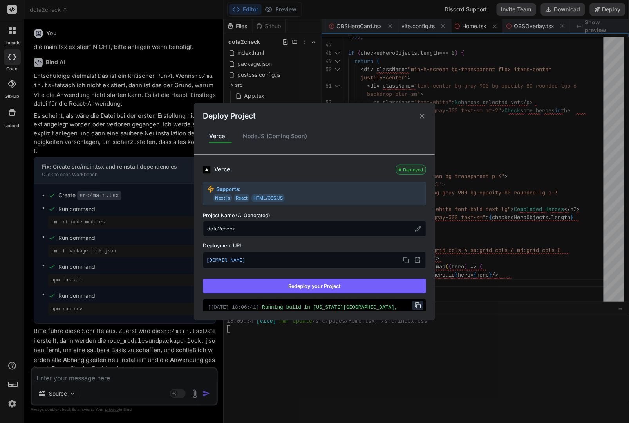
click at [307, 281] on button "Redeploy your Project" at bounding box center [314, 286] width 223 height 15
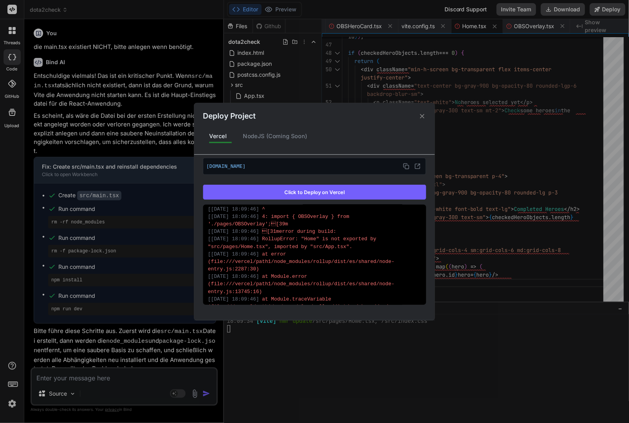
scroll to position [284, 0]
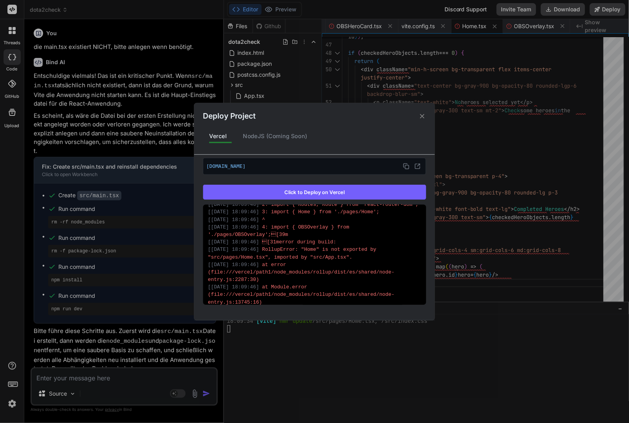
click at [421, 113] on icon at bounding box center [422, 115] width 7 height 7
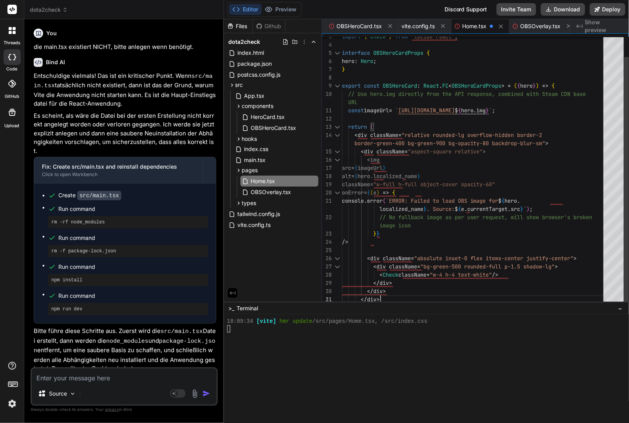
scroll to position [3707, 0]
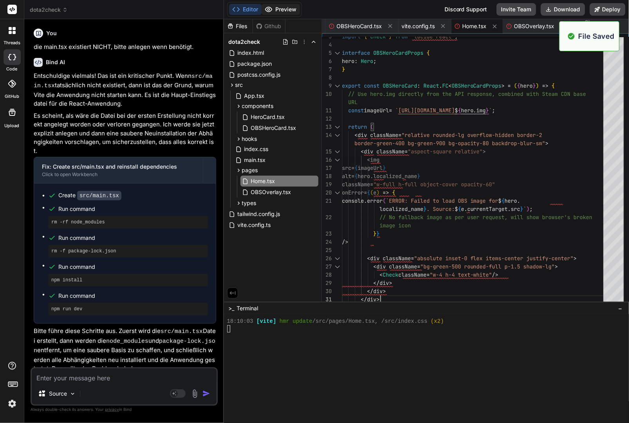
click at [285, 12] on button "Preview" at bounding box center [281, 9] width 38 height 11
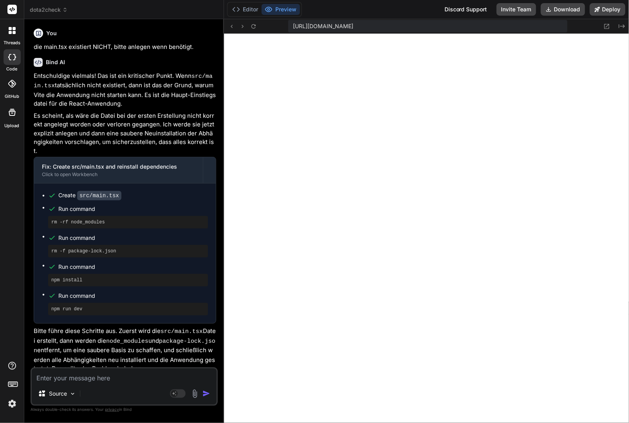
click at [255, 32] on div "https://y0kcklukd0sk6k1gcn36to6gry44is-fi4k-wfq7qnpn--5173--96435430.local-corp…" at bounding box center [426, 26] width 405 height 14
click at [255, 27] on icon at bounding box center [253, 26] width 7 height 7
click at [256, 7] on button "Editor" at bounding box center [245, 9] width 33 height 11
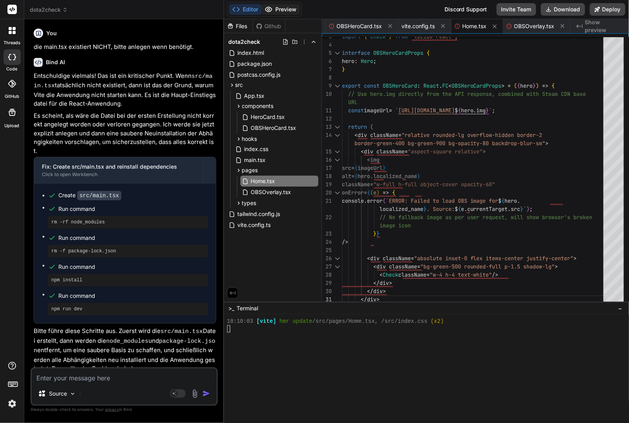
click at [276, 12] on button "Preview" at bounding box center [281, 9] width 38 height 11
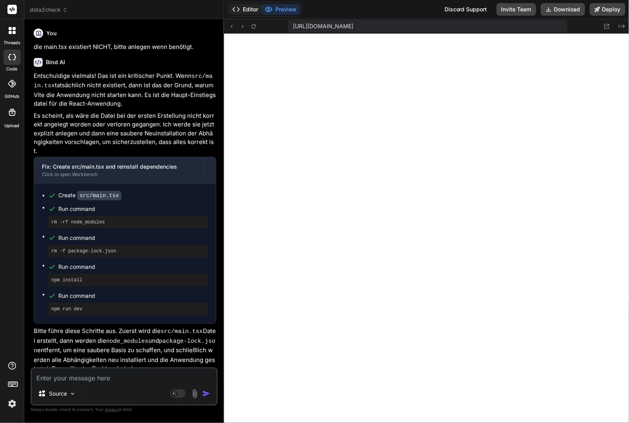
click at [257, 8] on button "Editor" at bounding box center [245, 9] width 33 height 11
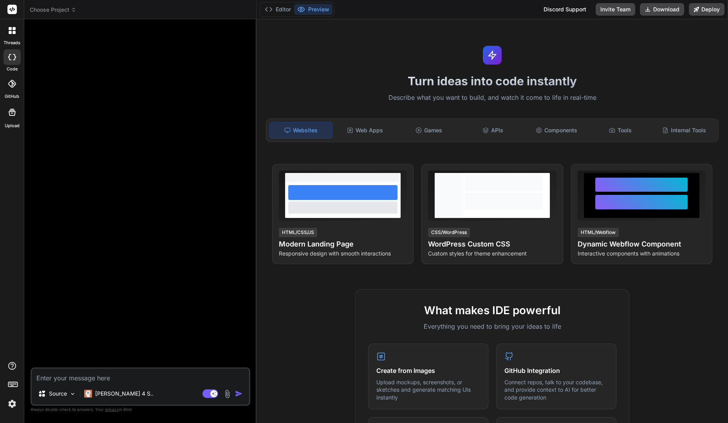
type textarea "x"
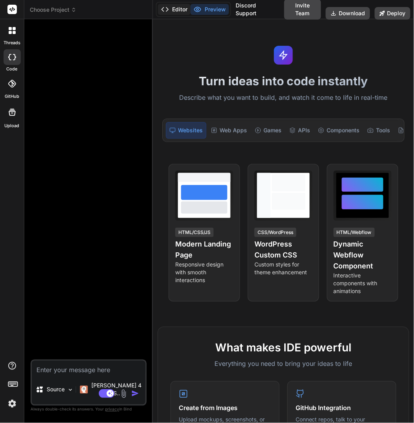
click at [183, 7] on button "Editor" at bounding box center [174, 9] width 33 height 11
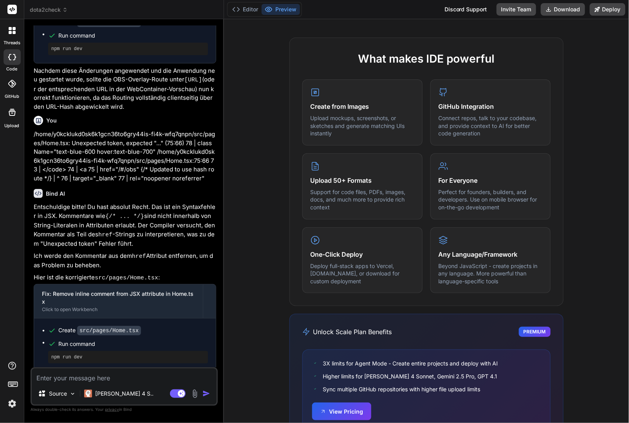
scroll to position [376, 0]
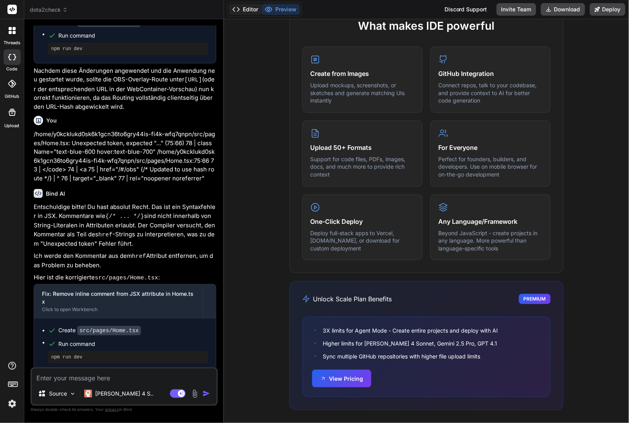
click at [246, 11] on button "Editor" at bounding box center [245, 9] width 33 height 11
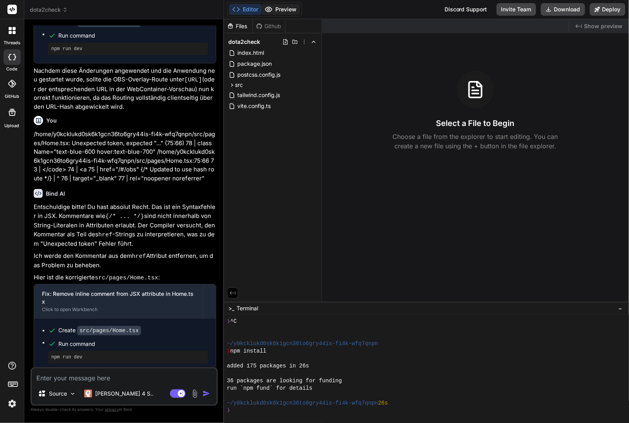
scroll to position [59, 0]
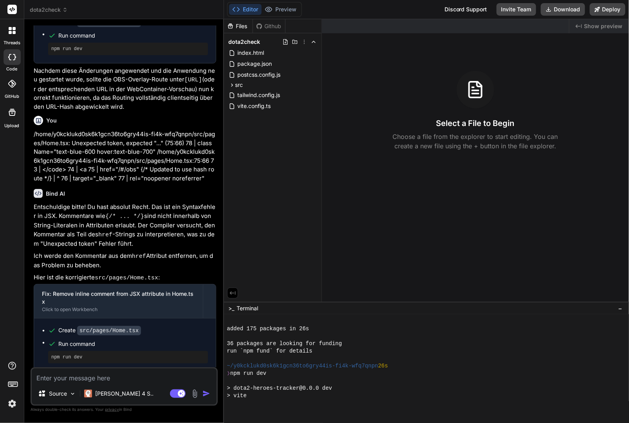
type textarea "x"
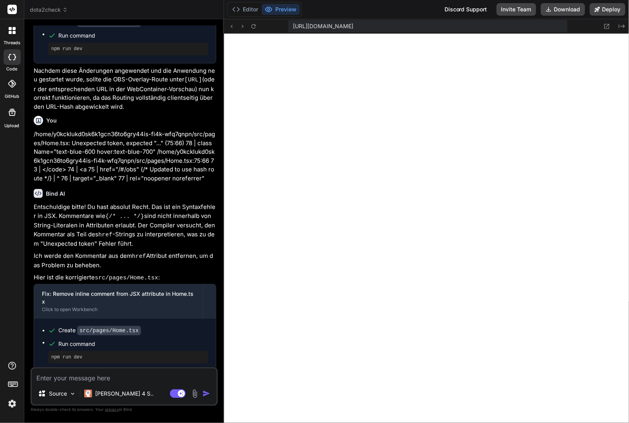
scroll to position [281, 0]
click at [250, 6] on button "Editor" at bounding box center [245, 9] width 33 height 11
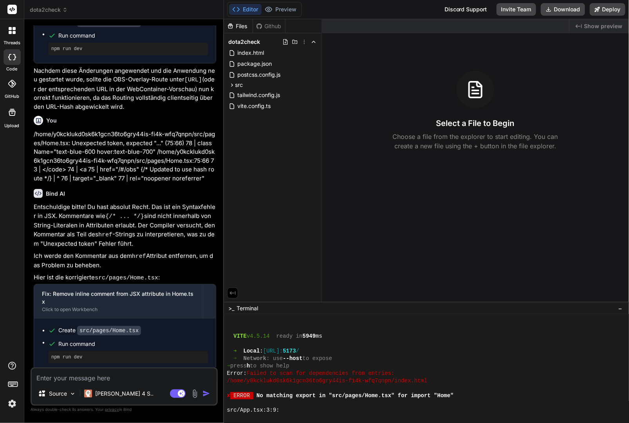
scroll to position [117, 0]
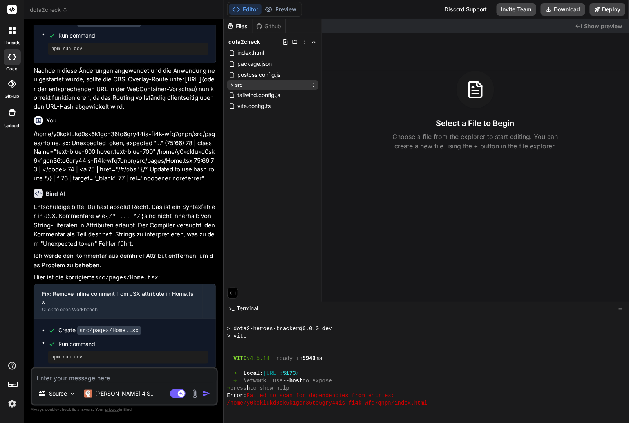
click at [250, 84] on div "src" at bounding box center [272, 84] width 91 height 9
click at [253, 89] on div "src" at bounding box center [272, 84] width 91 height 9
click at [242, 86] on span "src" at bounding box center [239, 85] width 8 height 8
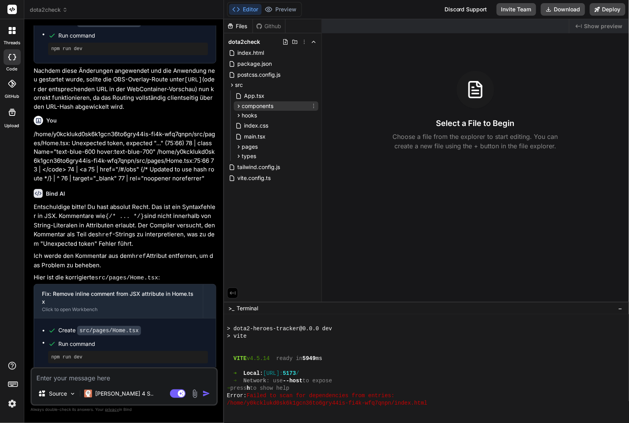
click at [252, 107] on span "components" at bounding box center [258, 106] width 32 height 8
click at [253, 107] on span "components" at bounding box center [258, 106] width 32 height 8
click at [253, 113] on span "hooks" at bounding box center [249, 116] width 15 height 8
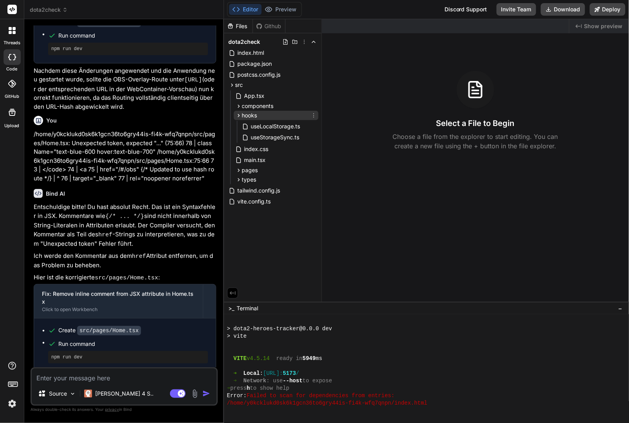
click at [254, 113] on span "hooks" at bounding box center [249, 116] width 15 height 8
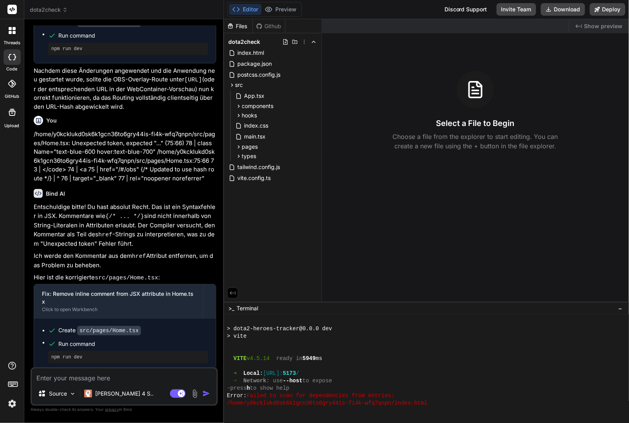
click at [64, 379] on textarea at bounding box center [124, 376] width 185 height 14
type textarea "B"
type textarea "x"
type textarea "Bi"
type textarea "x"
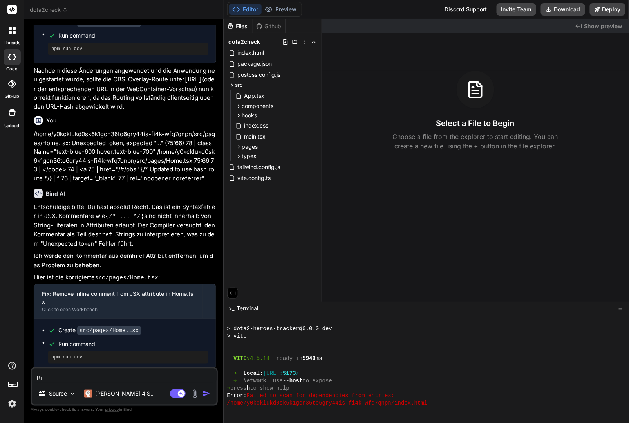
type textarea "Bit"
type textarea "x"
type textarea "Bitt"
type textarea "x"
type textarea "Bitte"
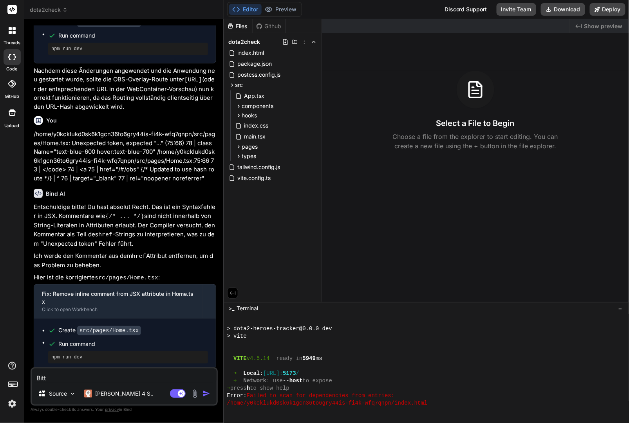
type textarea "x"
type textarea "Bitte"
type textarea "x"
type textarea "Bitte d"
type textarea "x"
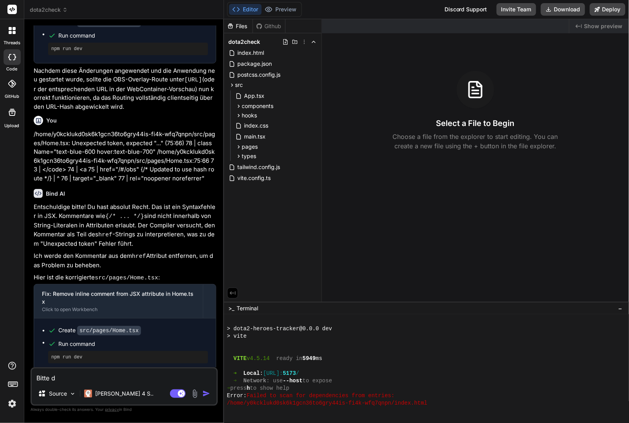
type textarea "Bitte di"
type textarea "x"
type textarea "Bitte die"
type textarea "x"
type textarea "Bitte die"
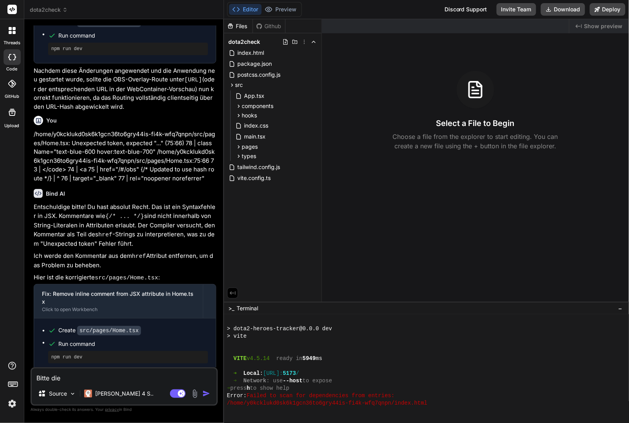
type textarea "x"
type textarea "Bitte die h"
type textarea "x"
type textarea "Bitte die ho"
type textarea "x"
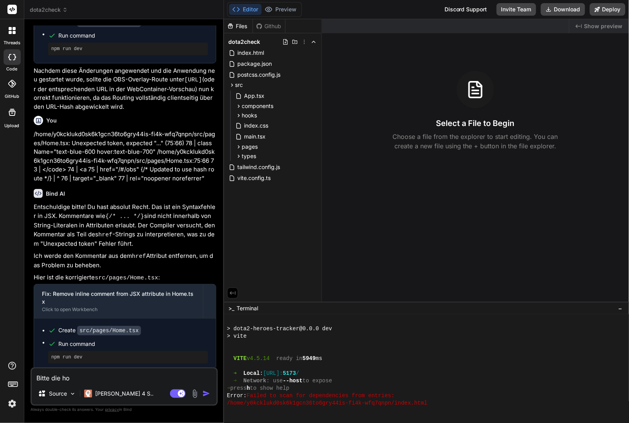
type textarea "Bitte die hom"
type textarea "x"
type textarea "Bitte die home"
type textarea "x"
type textarea "Bitte die home."
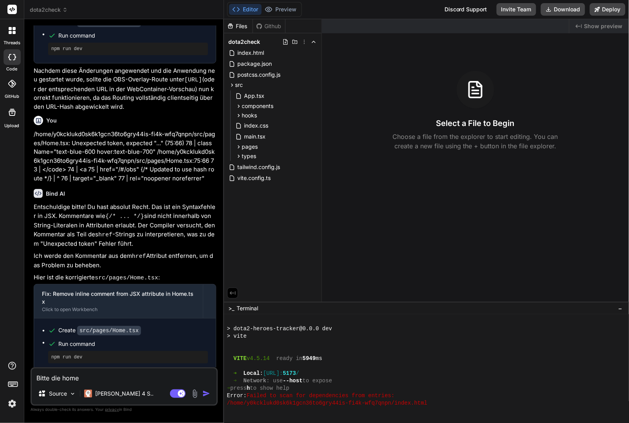
type textarea "x"
type textarea "Bitte die home.t"
type textarea "x"
type textarea "Bitte die home.tx"
type textarea "x"
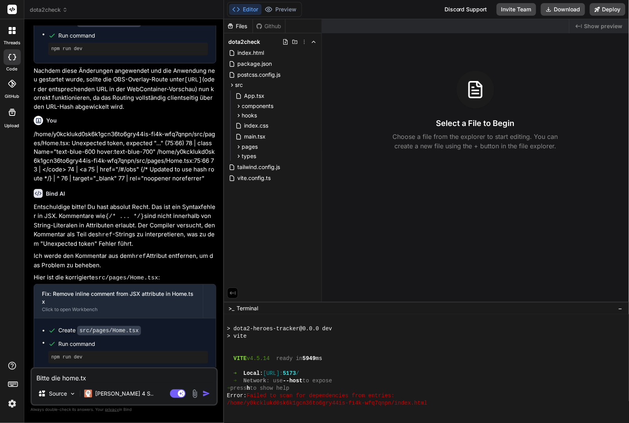
type textarea "Bitte die home.t"
type textarea "x"
type textarea "Bitte die home.ts"
type textarea "x"
type textarea "Bitte die home.tsx"
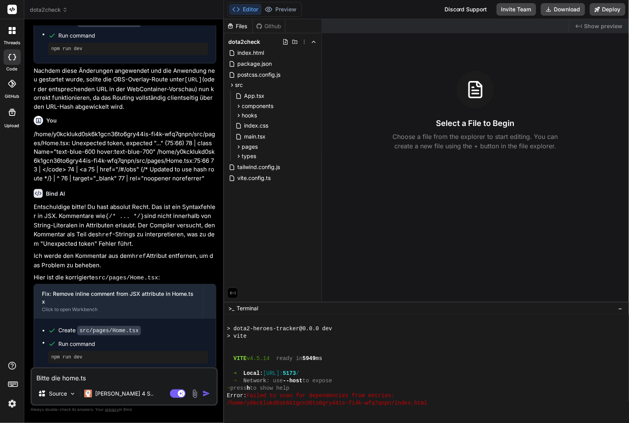
type textarea "x"
type textarea "Bitte die home.tsx"
type textarea "x"
type textarea "Bitte die home.tsx w"
type textarea "x"
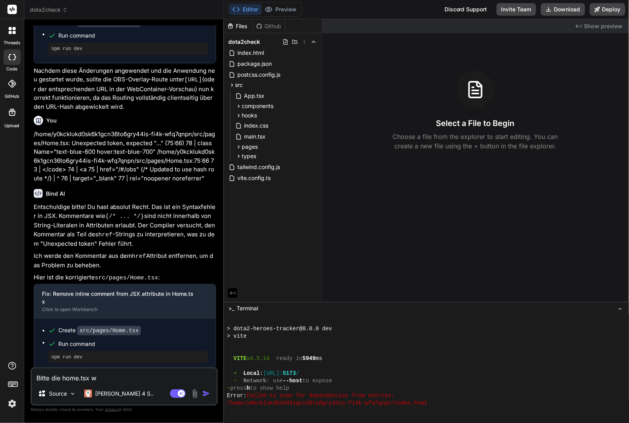
type textarea "Bitte die home.tsx wi"
type textarea "x"
type textarea "Bitte die home.tsx wie"
type textarea "x"
type textarea "Bitte die home.tsx wied"
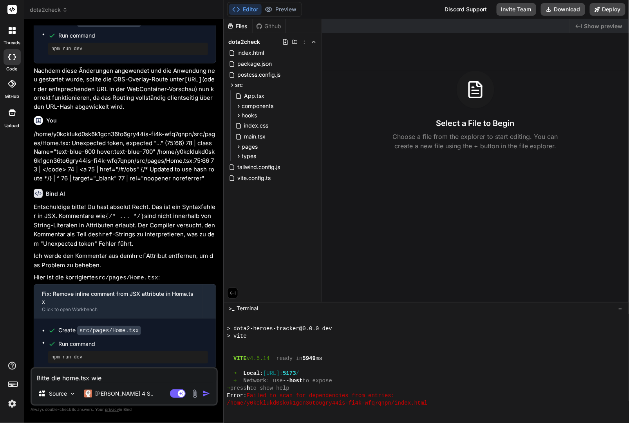
type textarea "x"
type textarea "Bitte die home.tsx wiede"
type textarea "x"
type textarea "Bitte die home.tsx wieder"
type textarea "x"
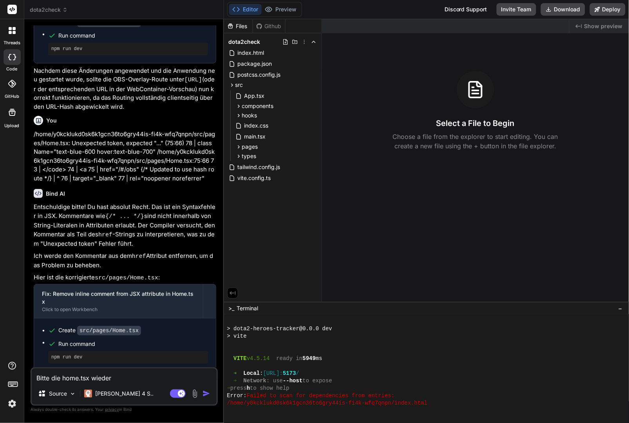
type textarea "Bitte die home.tsx wiederh"
type textarea "x"
type textarea "Bitte die home.tsx wiederhe"
type textarea "x"
type textarea "Bitte die home.tsx wiederher"
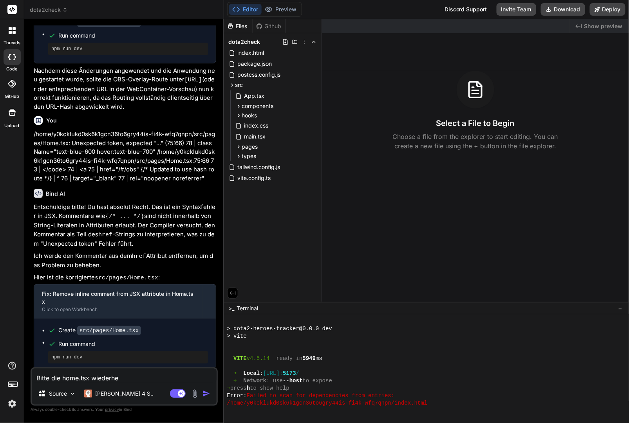
type textarea "x"
type textarea "Bitte die home.tsx wiederhers"
type textarea "x"
type textarea "Bitte die home.tsx wiederherst"
type textarea "x"
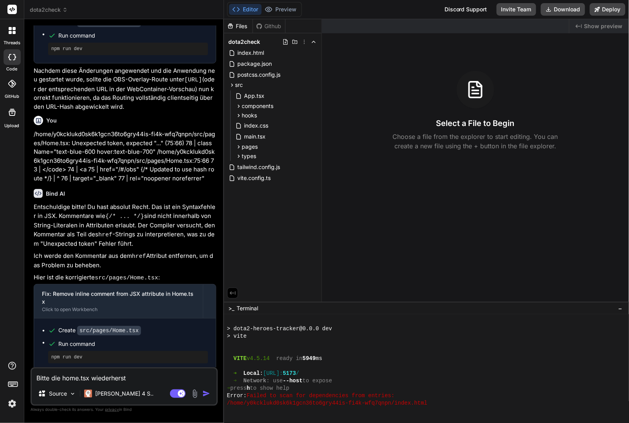
type textarea "Bitte die home.tsx wiederherste"
type textarea "x"
type textarea "Bitte die home.tsx wiederherstel"
type textarea "x"
type textarea "Bitte die home.tsx wiederherstell"
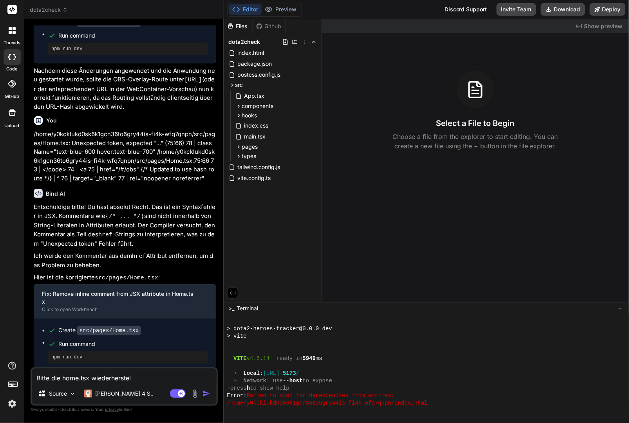
type textarea "x"
type textarea "Bitte die home.tsx wiederherstelle"
type textarea "x"
type textarea "Bitte die home.tsx wiederherstellen"
type textarea "x"
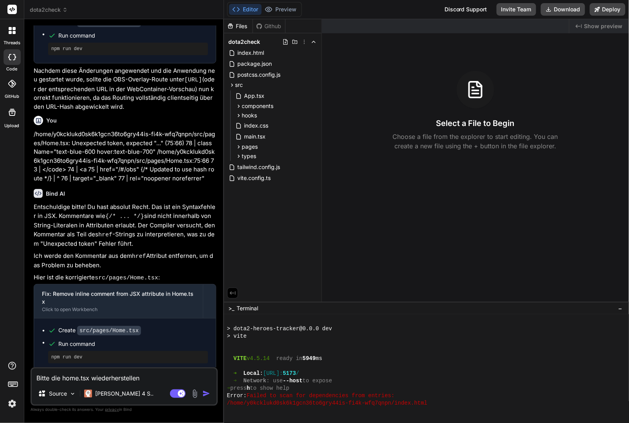
type textarea "Bitte die home.tsx wiederherstellen,"
type textarea "x"
type textarea "Bitte die home.tsx wiederherstellen,"
type textarea "x"
type textarea "Bitte die home.tsx wiederherstellen, d"
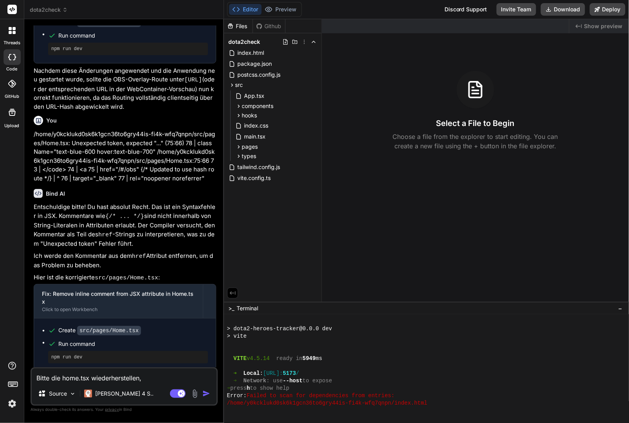
type textarea "x"
type textarea "Bitte die home.tsx wiederherstellen, di"
type textarea "x"
type textarea "Bitte die home.tsx wiederherstellen, die"
type textarea "x"
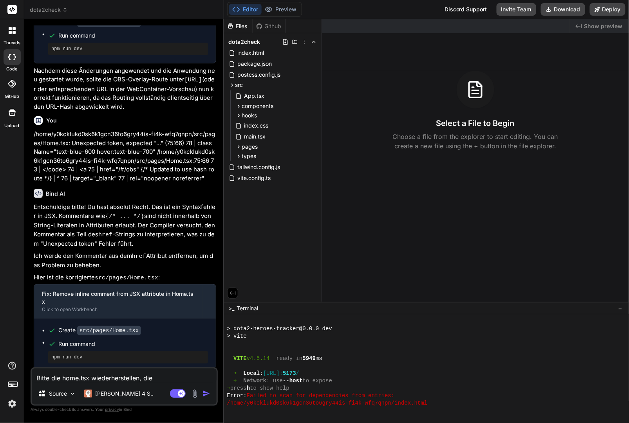
type textarea "Bitte die home.tsx wiederherstellen, die"
type textarea "x"
type textarea "Bitte die home.tsx wiederherstellen, die f"
type textarea "x"
type textarea "Bitte die home.tsx wiederherstellen, die fe"
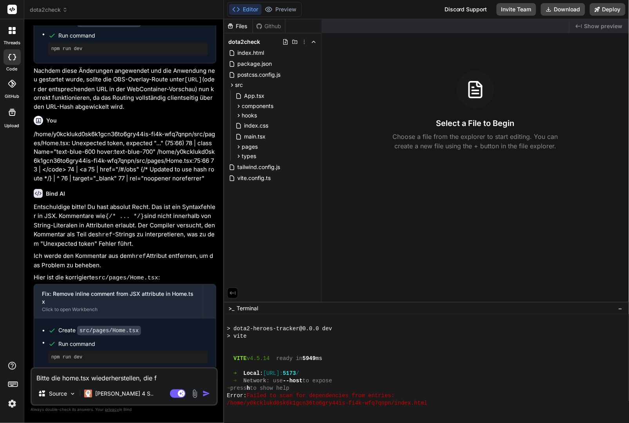
type textarea "x"
type textarea "Bitte die home.tsx wiederherstellen, die feh"
type textarea "x"
type textarea "Bitte die home.tsx wiederherstellen, die fehl"
type textarea "x"
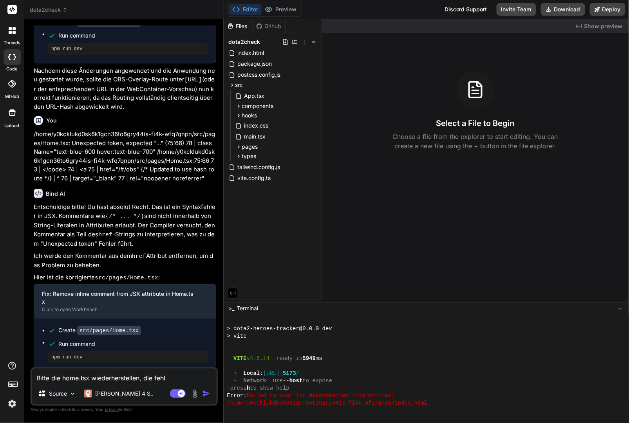
type textarea "Bitte die home.tsx wiederherstellen, die fehlt"
type textarea "x"
type textarea "Bitte die home.tsx wiederherstellen, die fehlt"
type textarea "x"
type textarea "Bitte die home.tsx wiederherstellen, die fehlt n"
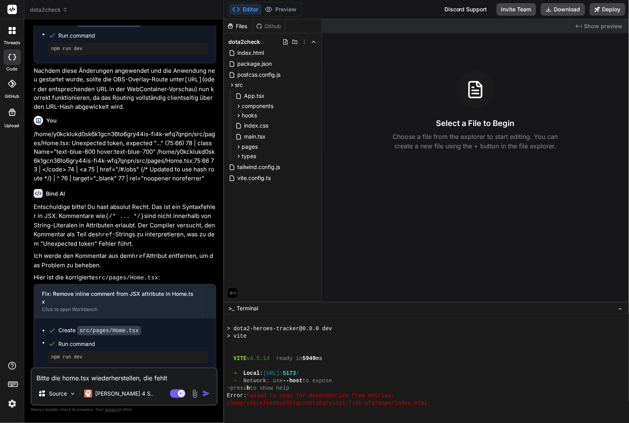
type textarea "x"
type textarea "Bitte die home.tsx wiederherstellen, die fehlt nu"
type textarea "x"
type textarea "Bitte die home.tsx wiederherstellen, die fehlt nun"
type textarea "x"
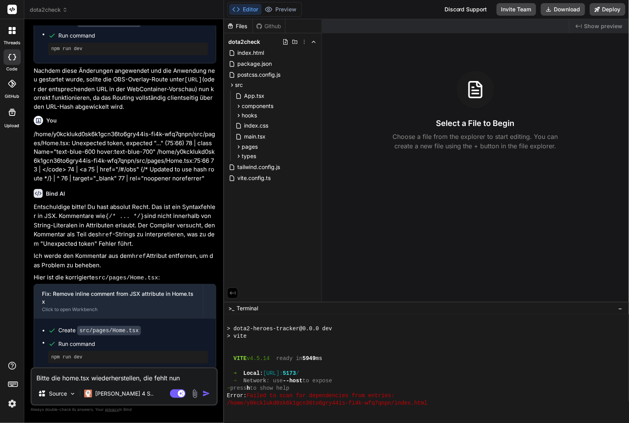
type textarea "Bitte die home.tsx wiederherstellen, die fehlt nun"
type textarea "x"
type textarea "Bitte die home.tsx wiederherstellen, die fehlt nun w"
type textarea "x"
type textarea "Bitte die home.tsx wiederherstellen, die fehlt nun wi"
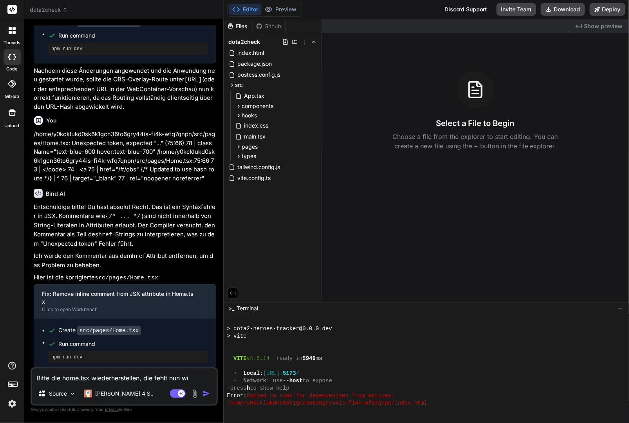
type textarea "x"
type textarea "Bitte die home.tsx wiederherstellen, die fehlt nun wie"
type textarea "x"
type textarea "Bitte die home.tsx wiederherstellen, die fehlt nun wied"
type textarea "x"
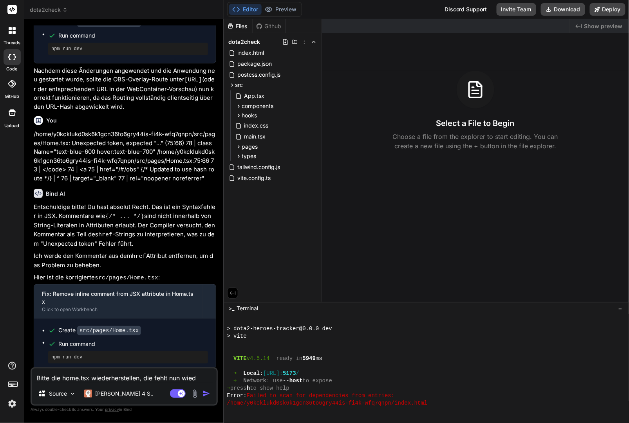
type textarea "Bitte die home.tsx wiederherstellen, die fehlt nun wiede"
type textarea "x"
type textarea "Bitte die home.tsx wiederherstellen, die fehlt nun wieder"
type textarea "x"
type textarea "Bitte die home.tsx wiederherstellen, die fehlt nun wieder"
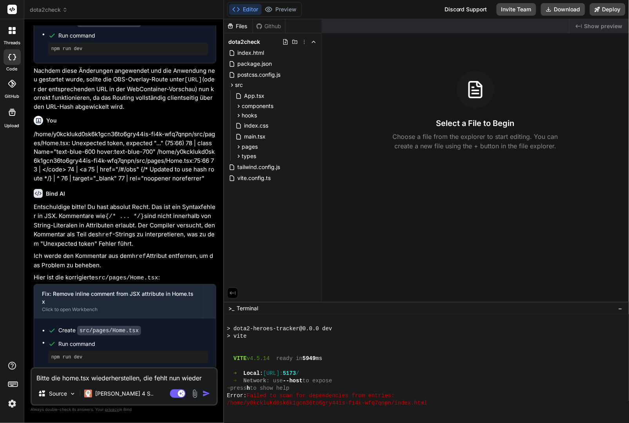
type textarea "x"
type textarea "Bitte die home.tsx wiederherstellen, die fehlt nun wieder k"
type textarea "x"
type textarea "Bitte die home.tsx wiederherstellen, die fehlt nun wieder ko"
type textarea "x"
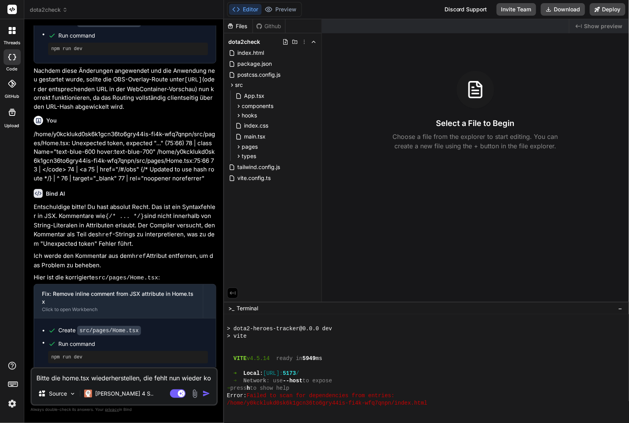
type textarea "Bitte die home.tsx wiederherstellen, die fehlt nun wieder kom"
type textarea "x"
type textarea "Bitte die home.tsx wiederherstellen, die fehlt nun wieder komp"
type textarea "x"
type textarea "Bitte die home.tsx wiederherstellen, die fehlt nun wieder kompl"
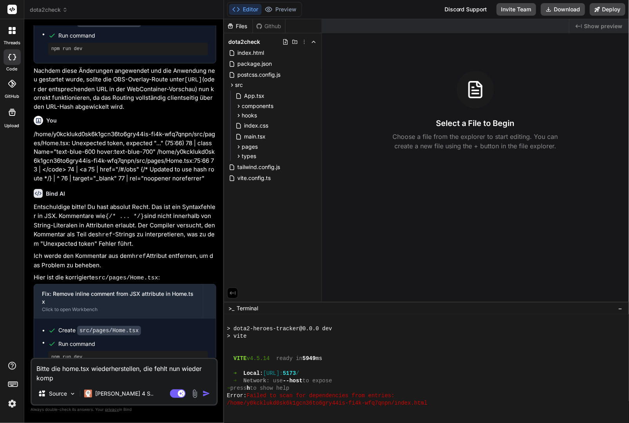
type textarea "x"
type textarea "Bitte die home.tsx wiederherstellen, die fehlt nun wieder komple"
type textarea "x"
type textarea "Bitte die home.tsx wiederherstellen, die fehlt nun wieder komplet"
type textarea "x"
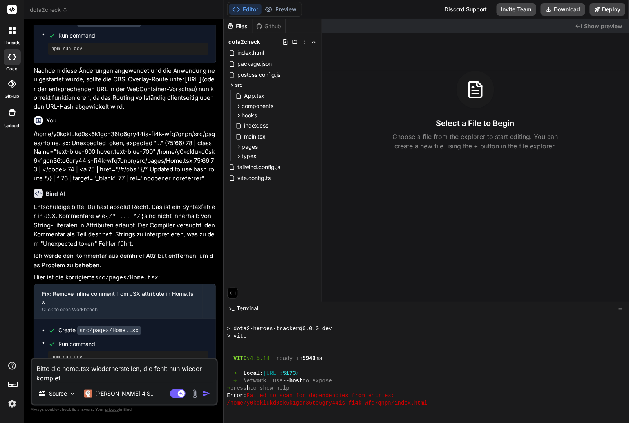
type textarea "Bitte die home.tsx wiederherstellen, die fehlt nun wieder komplett"
type textarea "x"
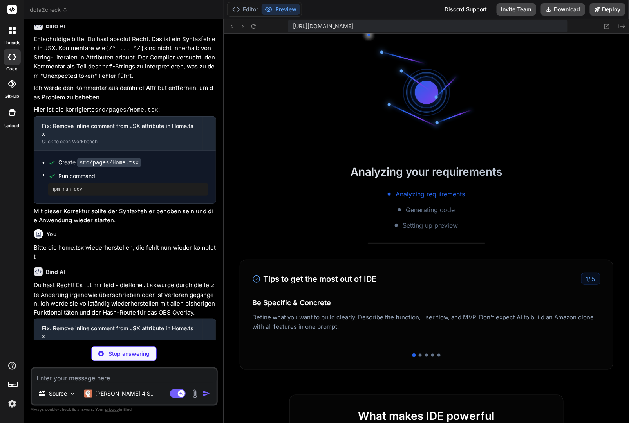
scroll to position [376, 0]
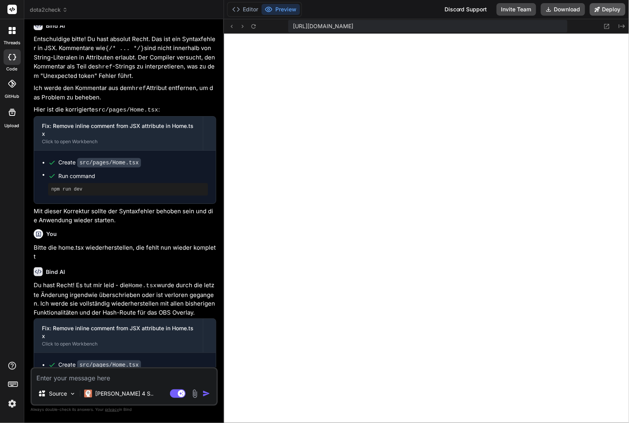
click at [598, 12] on icon at bounding box center [597, 9] width 5 height 5
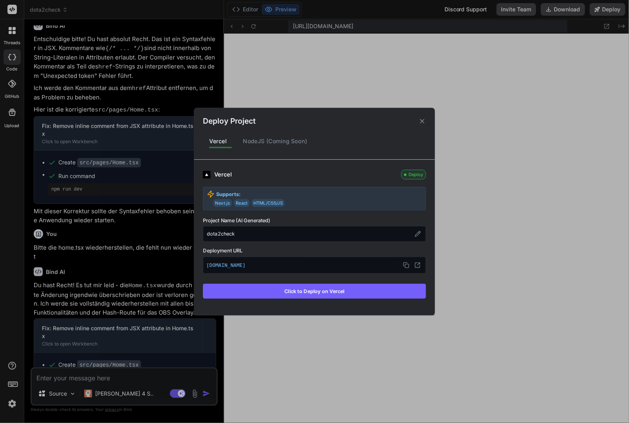
click at [323, 288] on button "Click to Deploy on Vercel" at bounding box center [314, 291] width 223 height 15
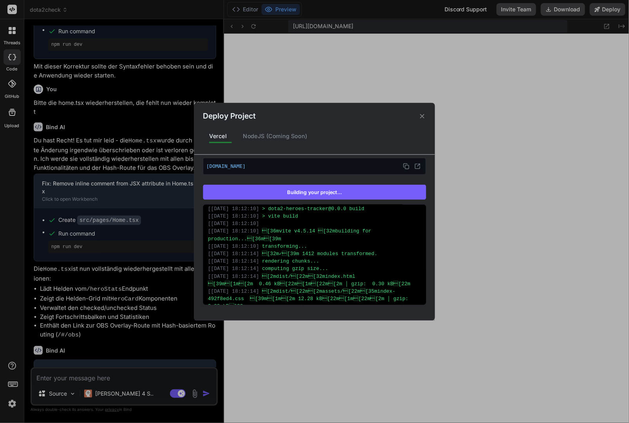
scroll to position [235, 0]
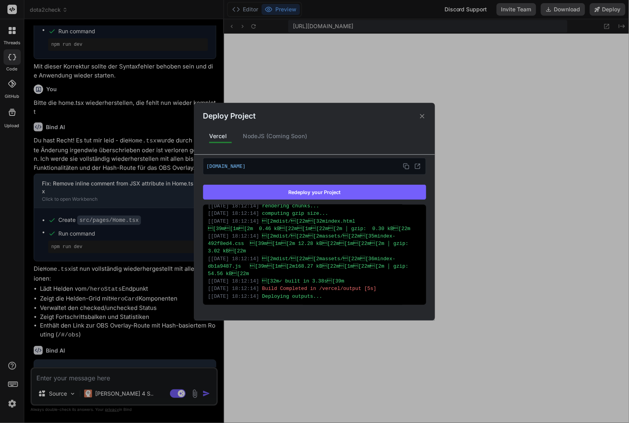
type textarea "x"
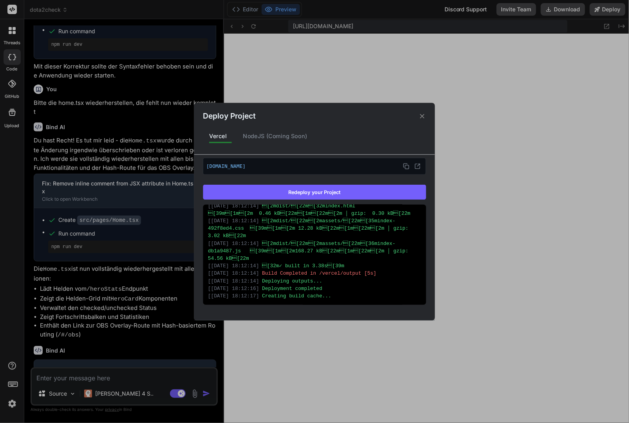
click at [421, 112] on div "Deploy Project" at bounding box center [314, 112] width 241 height 19
click at [423, 116] on icon at bounding box center [422, 115] width 7 height 7
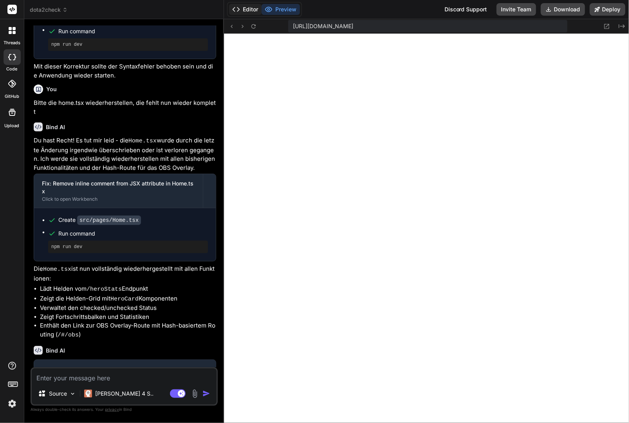
click at [244, 9] on button "Editor" at bounding box center [245, 9] width 33 height 11
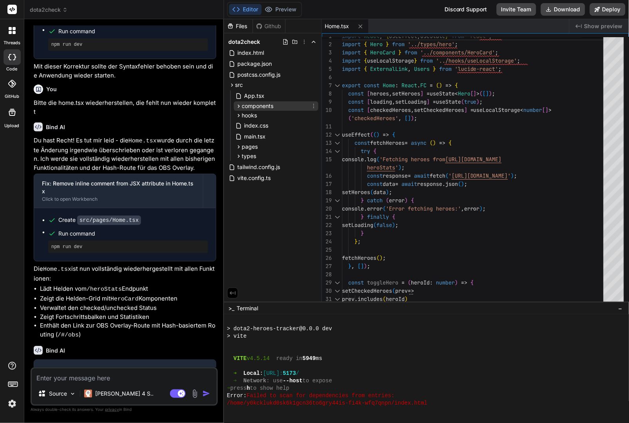
click at [267, 103] on span "components" at bounding box center [258, 106] width 32 height 8
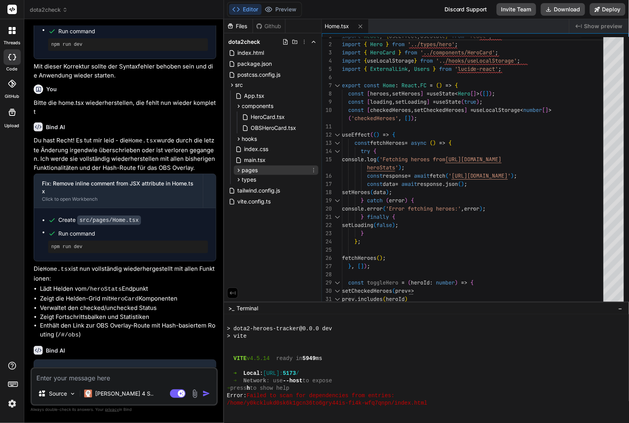
click at [253, 169] on span "pages" at bounding box center [250, 170] width 16 height 8
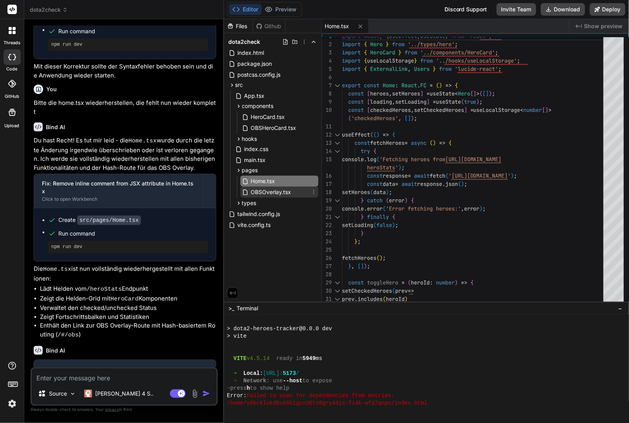
click at [260, 192] on span "OBSOverlay.tsx" at bounding box center [271, 192] width 42 height 9
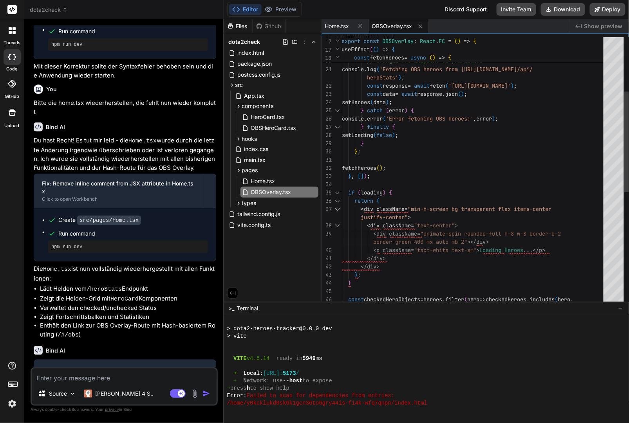
scroll to position [49, 0]
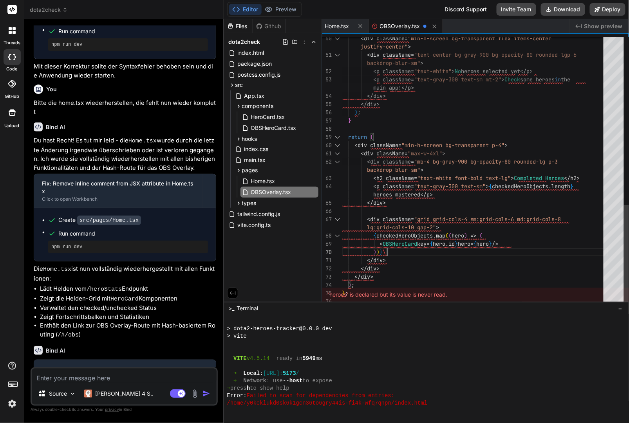
type textarea "))} </div> </div> </div> ); };"
click at [274, 13] on button "Preview" at bounding box center [281, 9] width 38 height 11
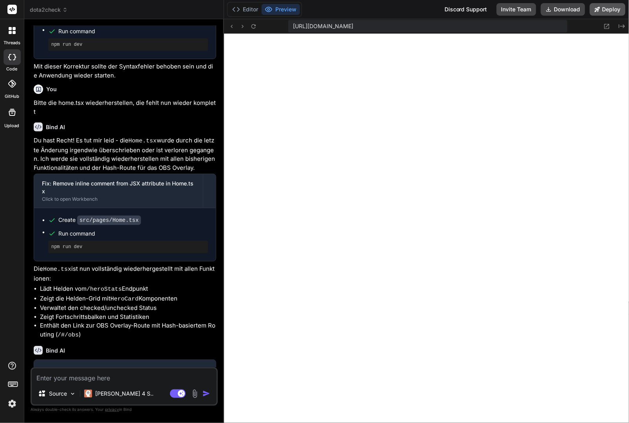
click at [608, 9] on button "Deploy" at bounding box center [608, 9] width 36 height 13
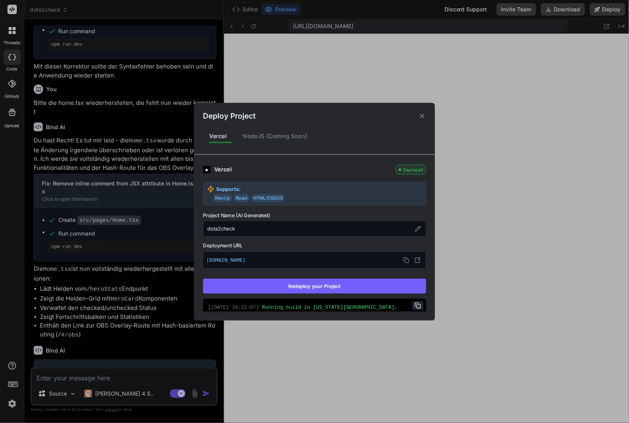
click at [316, 285] on button "Redeploy your Project" at bounding box center [314, 286] width 223 height 15
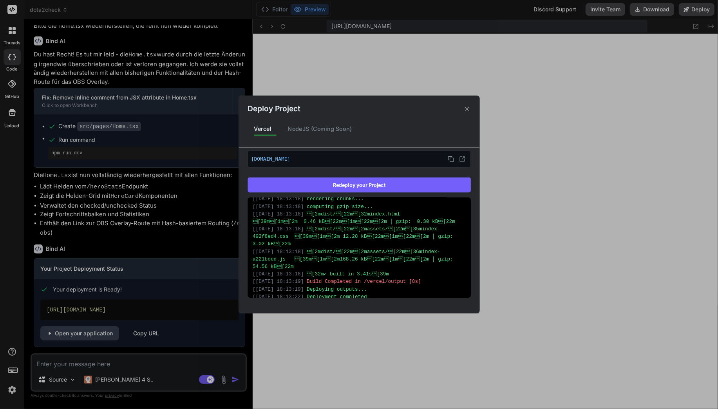
scroll to position [1596, 0]
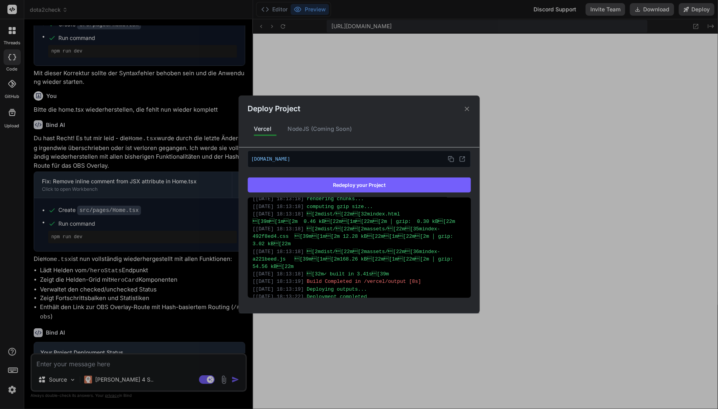
click at [186, 261] on div "Deploy Project Vercel NodeJS (Coming Soon) Vercel Deployed Supports: Next.js Re…" at bounding box center [359, 204] width 718 height 409
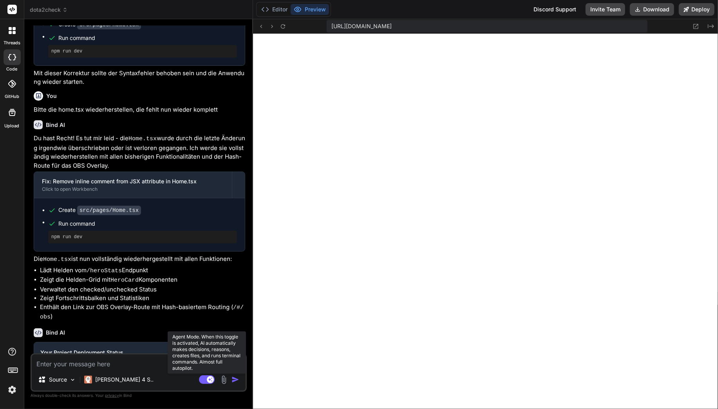
click at [206, 379] on rect at bounding box center [207, 379] width 16 height 9
type textarea "x"
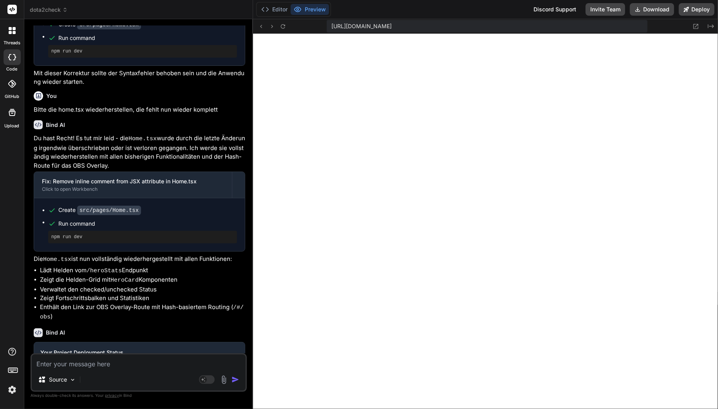
click at [183, 364] on textarea at bounding box center [139, 362] width 214 height 14
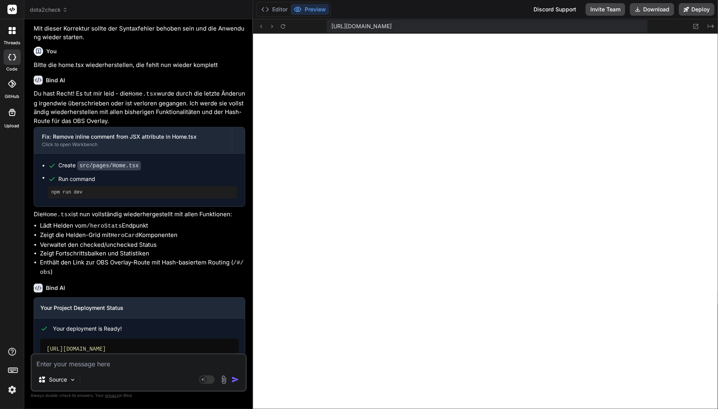
type textarea "W"
type textarea "x"
type textarea "Wi"
type textarea "x"
type textarea "Wie"
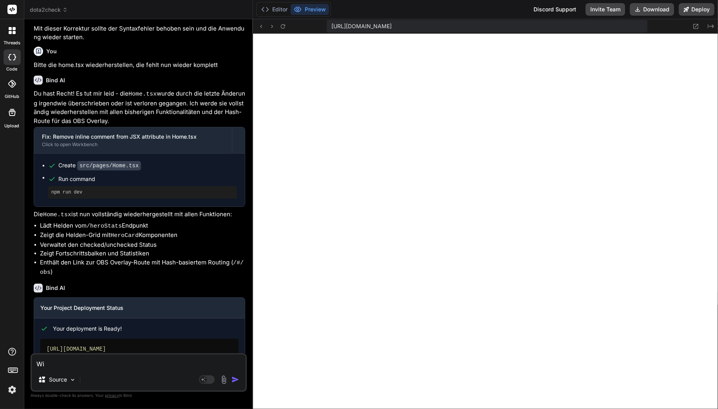
type textarea "x"
type textarea "Wie"
type textarea "x"
type textarea "Wie k"
type textarea "x"
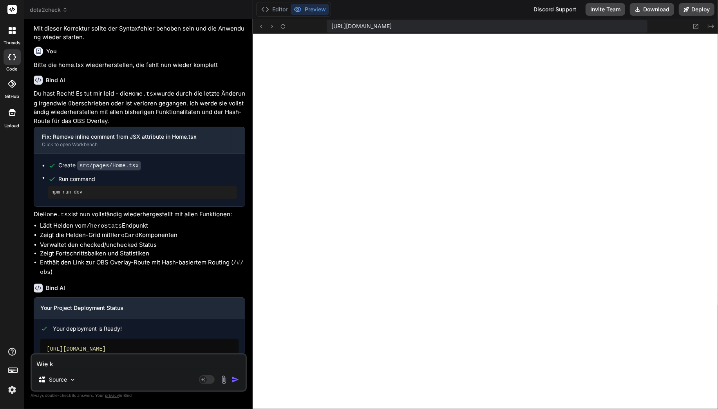
type textarea "Wie ka"
type textarea "x"
type textarea "Wie kan"
type textarea "x"
type textarea "Wie kan"
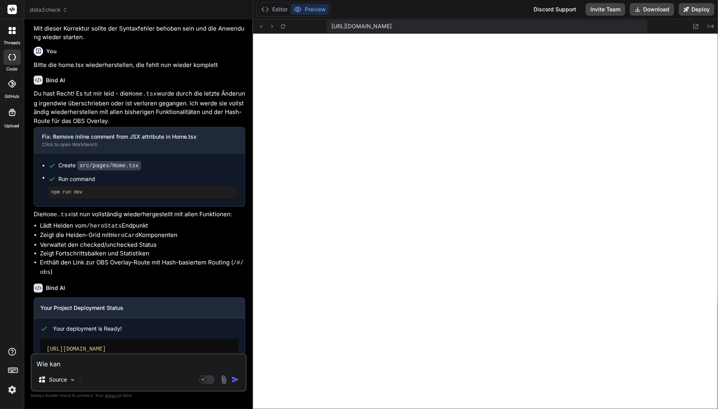
type textarea "x"
type textarea "Wie kan i"
type textarea "x"
type textarea "Wie kan"
type textarea "x"
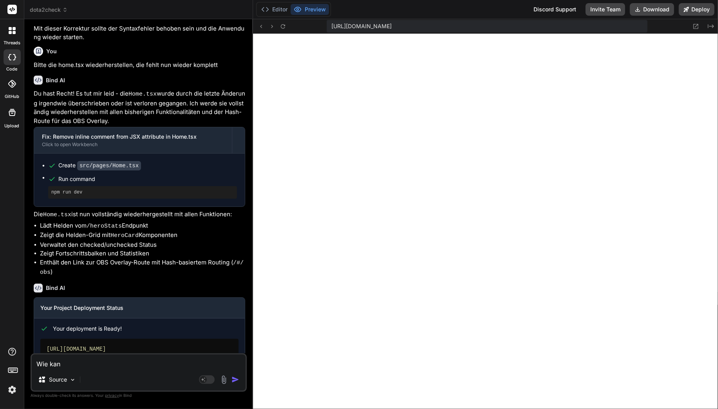
type textarea "Wie kan"
type textarea "x"
type textarea "Wie kann"
type textarea "x"
type textarea "Wie kann"
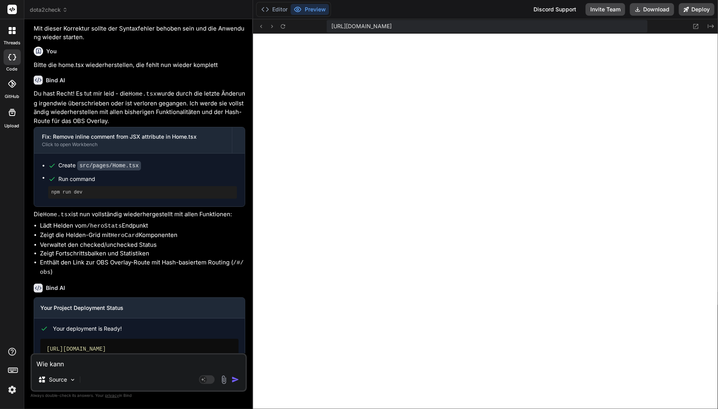
type textarea "x"
type textarea "Wie kann c"
type textarea "x"
type textarea "Wie kann ci"
type textarea "x"
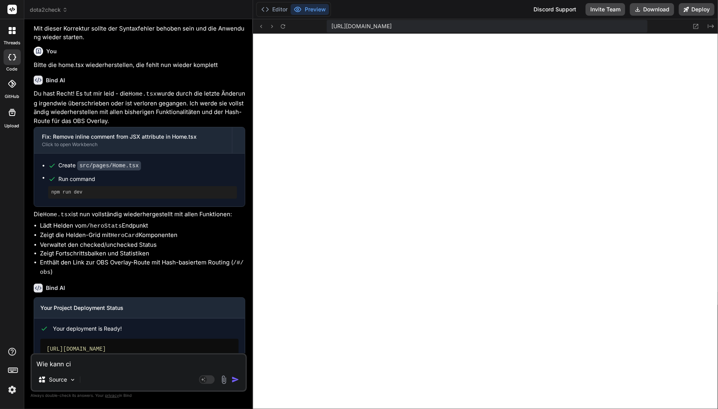
type textarea "Wie kann cih"
type textarea "x"
type textarea "Wie kann cihd"
type textarea "x"
type textarea "Wie kann cihd"
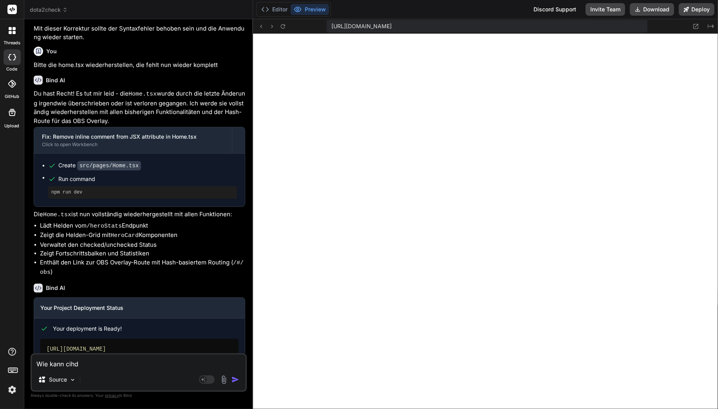
type textarea "x"
type textarea "Wie kann cihd"
type textarea "x"
type textarea "Wie kann cih"
type textarea "x"
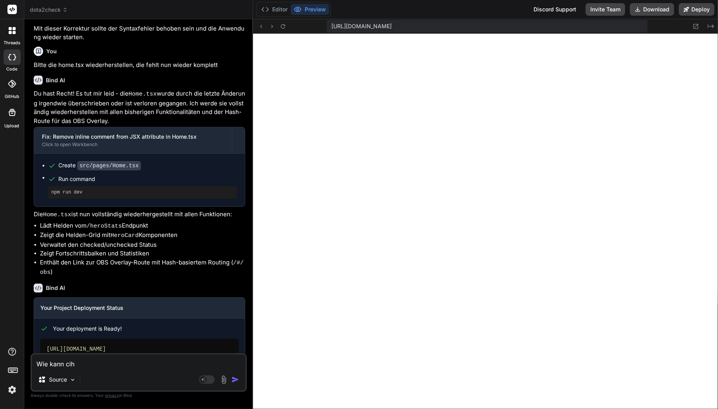
type textarea "Wie kann ci"
type textarea "x"
type textarea "Wie kann c"
type textarea "x"
type textarea "Wie kann"
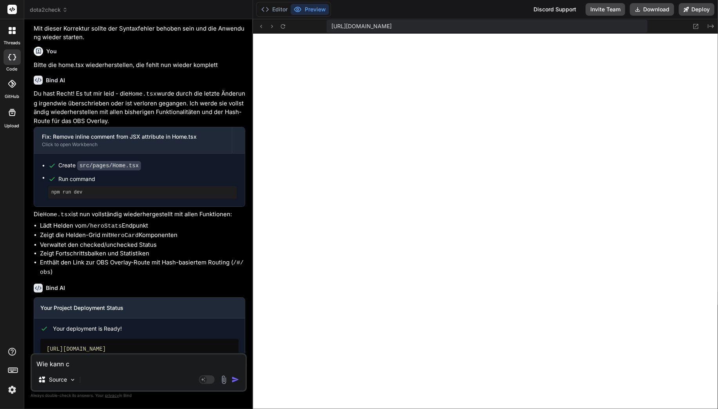
type textarea "x"
type textarea "Wie kann i"
type textarea "x"
type textarea "Wie kann ic"
type textarea "x"
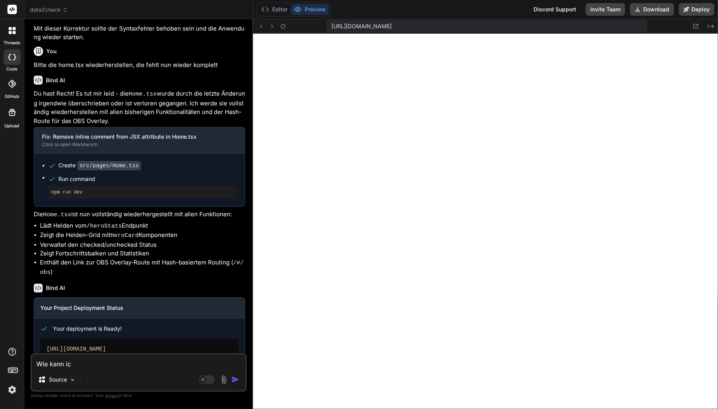
type textarea "Wie kann ich"
type textarea "x"
type textarea "Wie kann ich"
type textarea "x"
type textarea "Wie kann ich d"
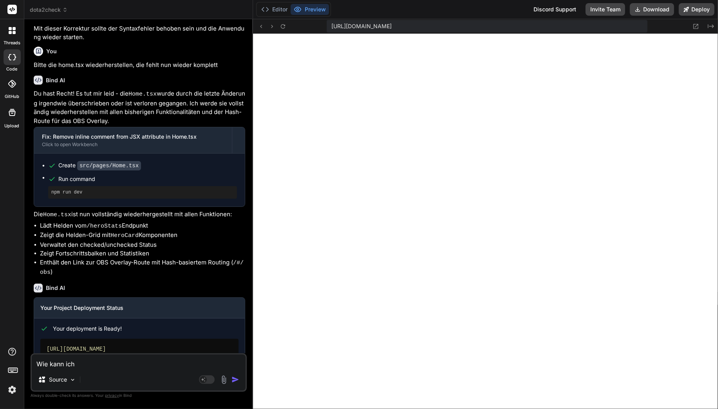
type textarea "x"
type textarea "Wie kann ich di"
type textarea "x"
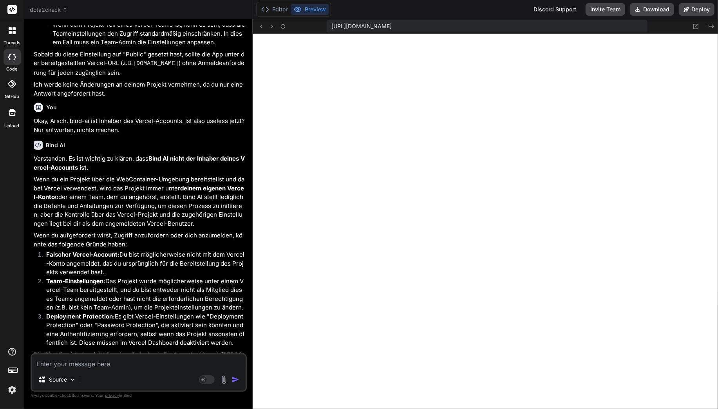
scroll to position [2253, 0]
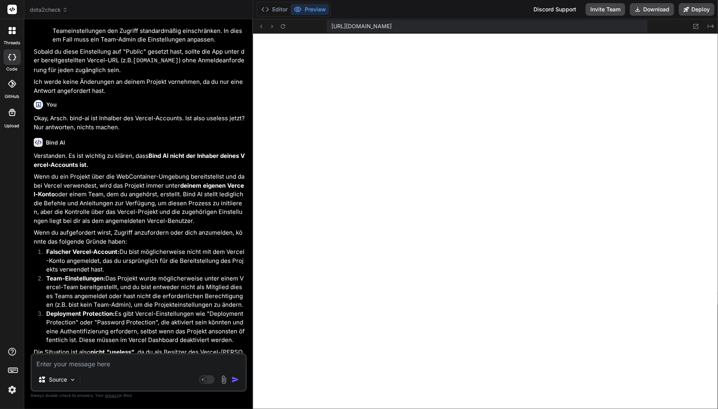
click at [485, 2] on div "Editor Preview Discord Support Invite Team Download Deploy" at bounding box center [485, 9] width 465 height 19
click at [629, 10] on button "Deploy" at bounding box center [697, 9] width 36 height 13
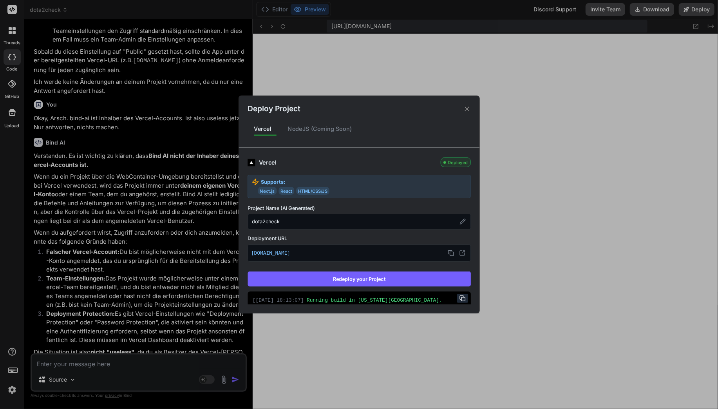
drag, startPoint x: 280, startPoint y: 253, endPoint x: 336, endPoint y: 255, distance: 55.3
click at [336, 255] on p "[DOMAIN_NAME]" at bounding box center [359, 253] width 216 height 10
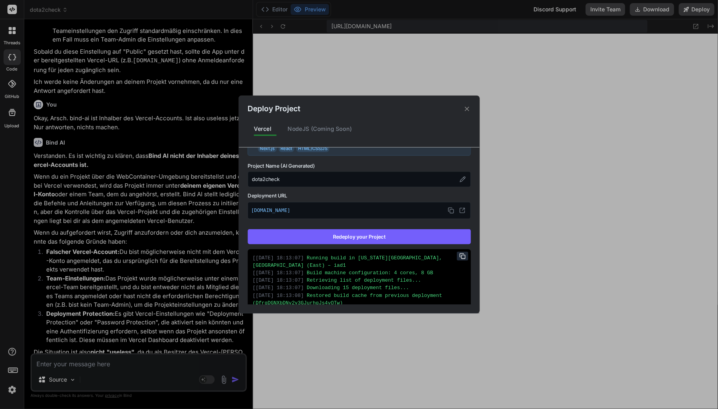
scroll to position [35, 0]
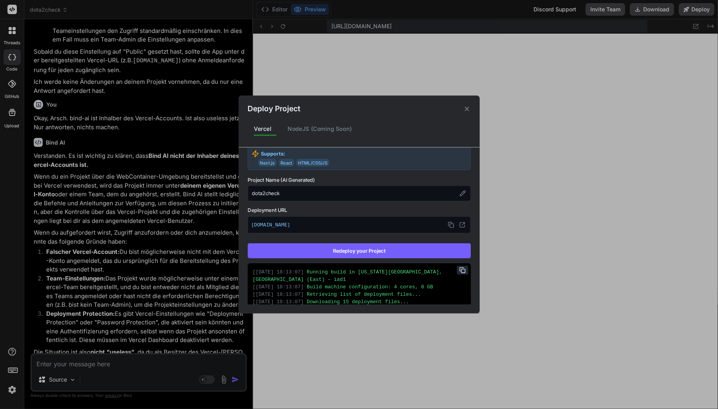
click at [339, 227] on p "[DOMAIN_NAME]" at bounding box center [359, 225] width 216 height 10
drag, startPoint x: 343, startPoint y: 226, endPoint x: 281, endPoint y: 226, distance: 62.3
click at [281, 226] on p "[DOMAIN_NAME]" at bounding box center [359, 225] width 216 height 10
copy p "-[URL]"
click at [77, 361] on div "Deploy Project Vercel NodeJS (Coming Soon) Vercel Deployed Supports: Next.js Re…" at bounding box center [359, 204] width 718 height 409
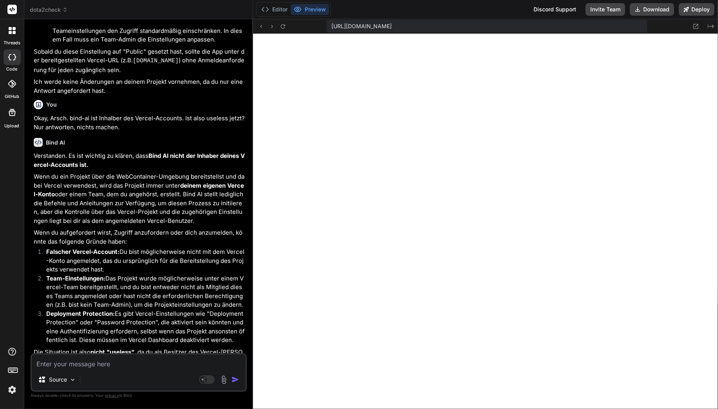
click at [77, 362] on textarea at bounding box center [139, 362] width 214 height 14
paste textarea "-[URL]"
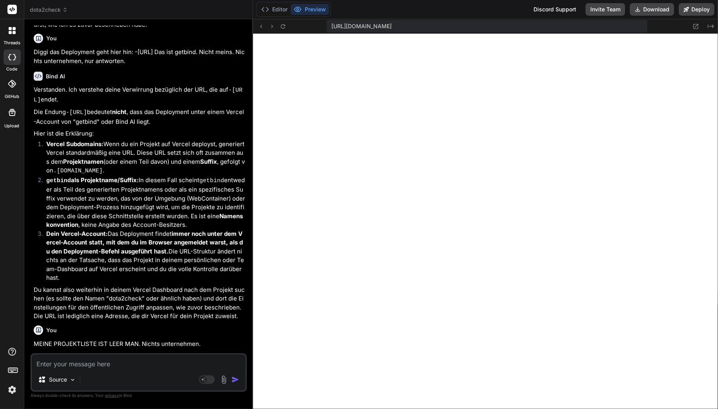
scroll to position [2623, 0]
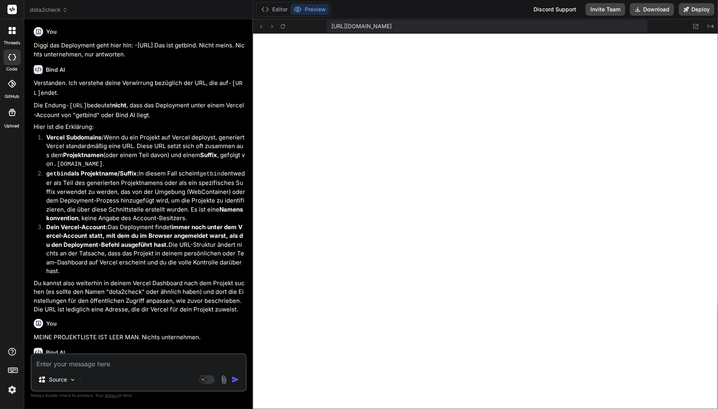
click at [10, 389] on img at bounding box center [11, 389] width 13 height 13
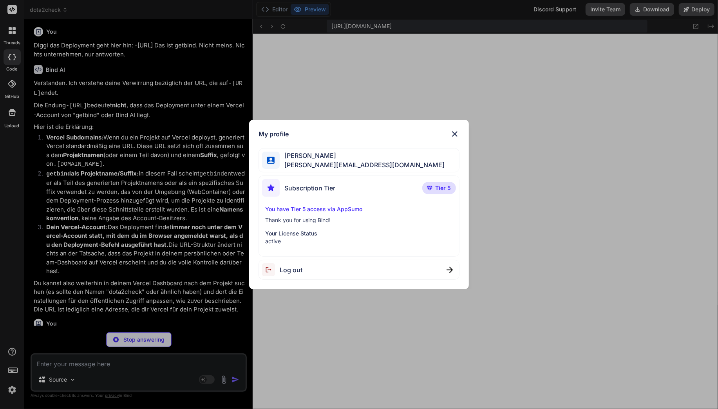
click at [159, 267] on div "My profile [PERSON_NAME] [PERSON_NAME][EMAIL_ADDRESS][DOMAIN_NAME] Subscription…" at bounding box center [359, 204] width 718 height 409
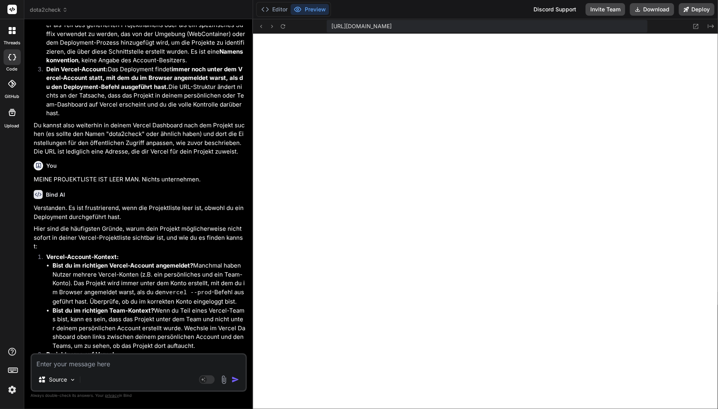
scroll to position [2852, 0]
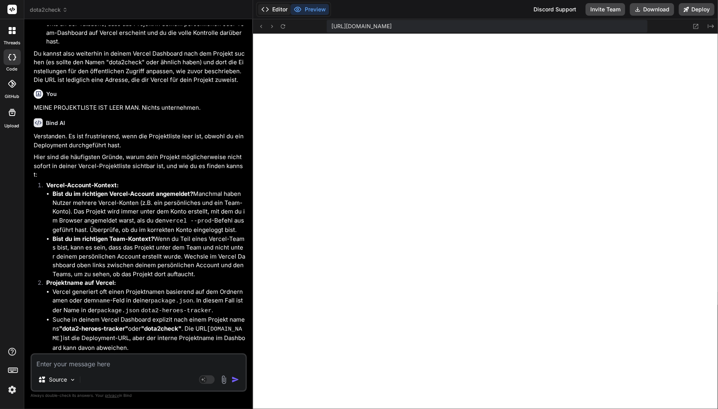
click at [282, 11] on button "Editor" at bounding box center [274, 9] width 33 height 11
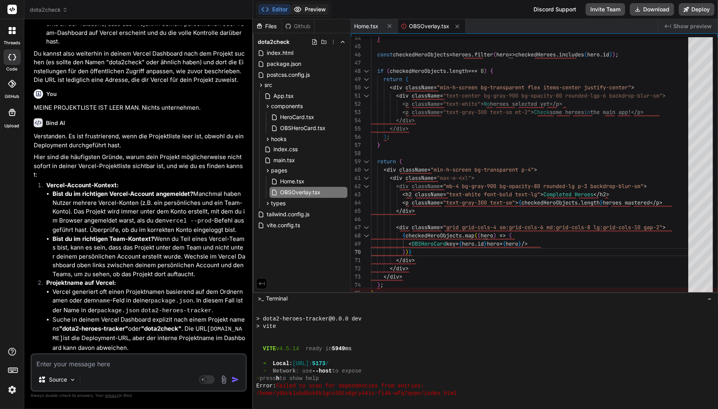
click at [311, 11] on button "Preview" at bounding box center [310, 9] width 38 height 11
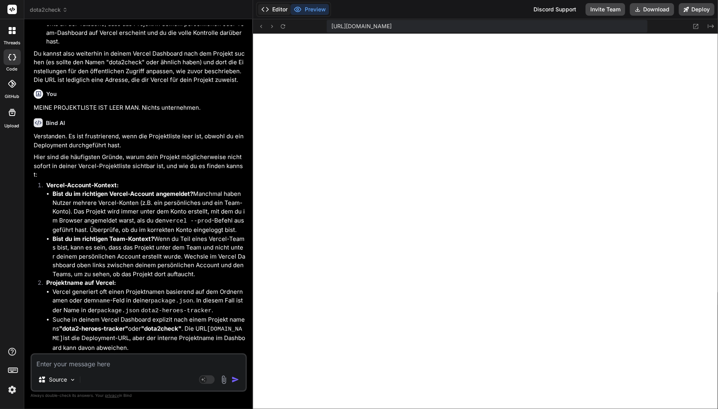
click at [266, 10] on icon at bounding box center [265, 9] width 8 height 8
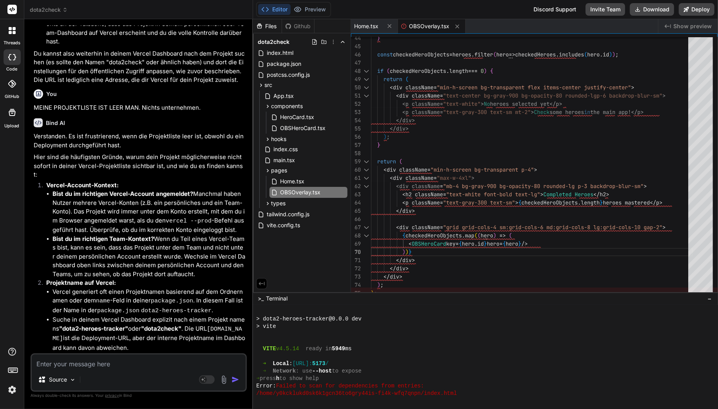
click at [301, 25] on div "Github" at bounding box center [298, 26] width 32 height 8
click at [629, 11] on icon at bounding box center [638, 9] width 4 height 4
